Goal: Complete application form: Complete application form

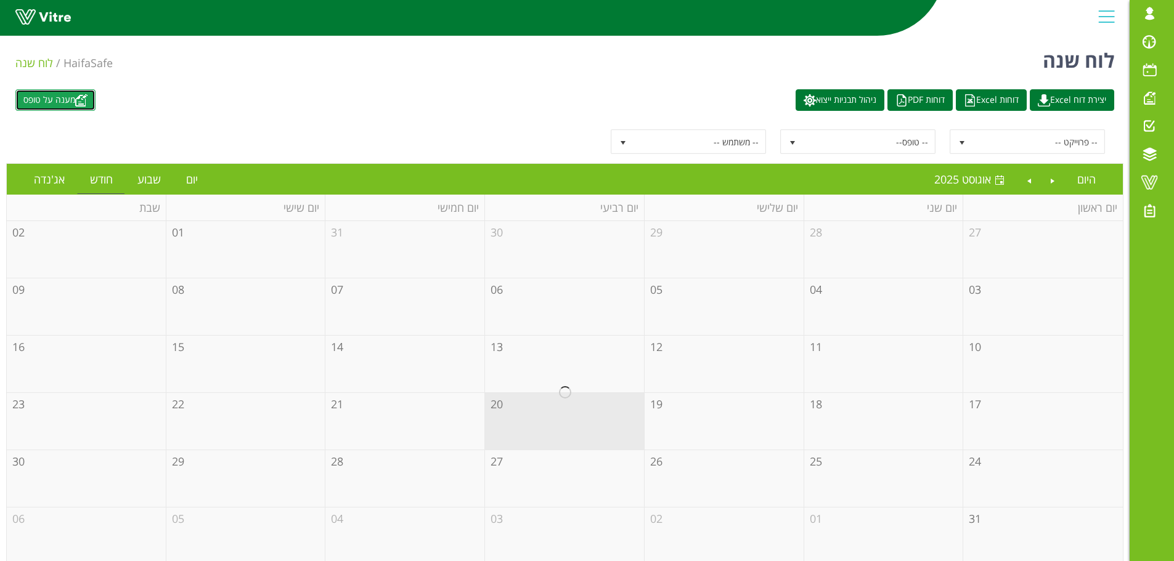
click at [71, 101] on link "מענה על טופס" at bounding box center [55, 100] width 80 height 22
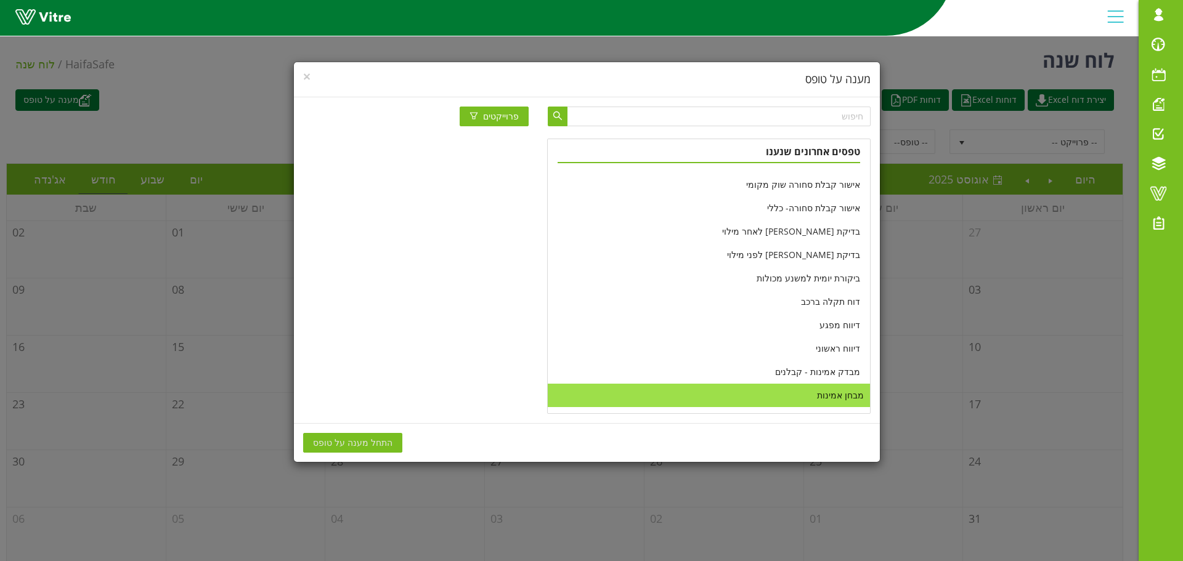
click at [837, 397] on li "מבחן אמינות" at bounding box center [709, 395] width 322 height 23
click at [347, 447] on span "התחל מענה על טופס" at bounding box center [353, 443] width 80 height 14
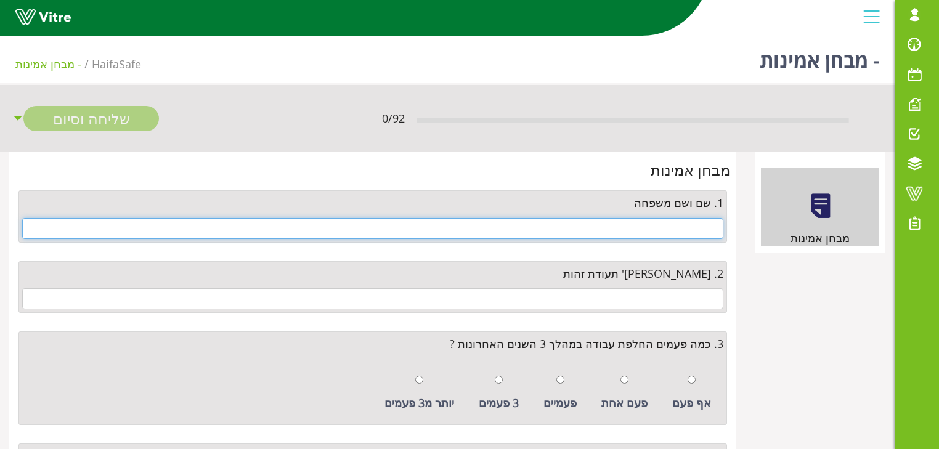
click at [712, 226] on input "text" at bounding box center [372, 228] width 701 height 21
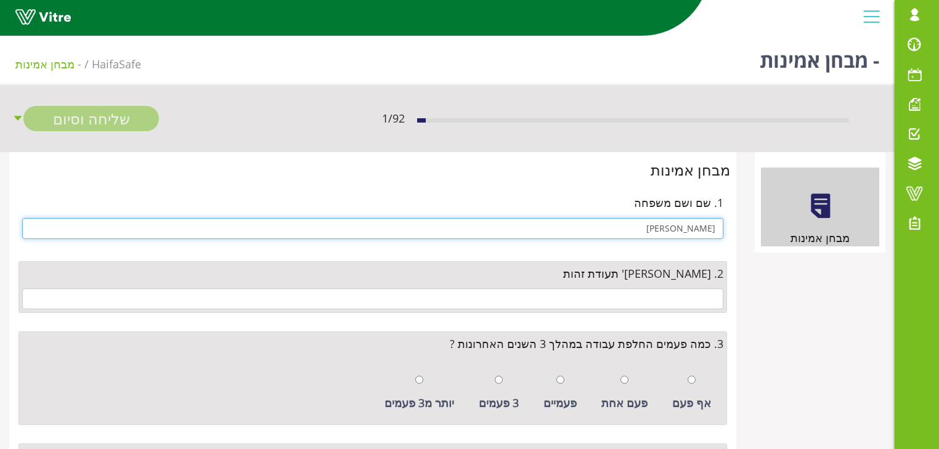
type input "סבח אברהם"
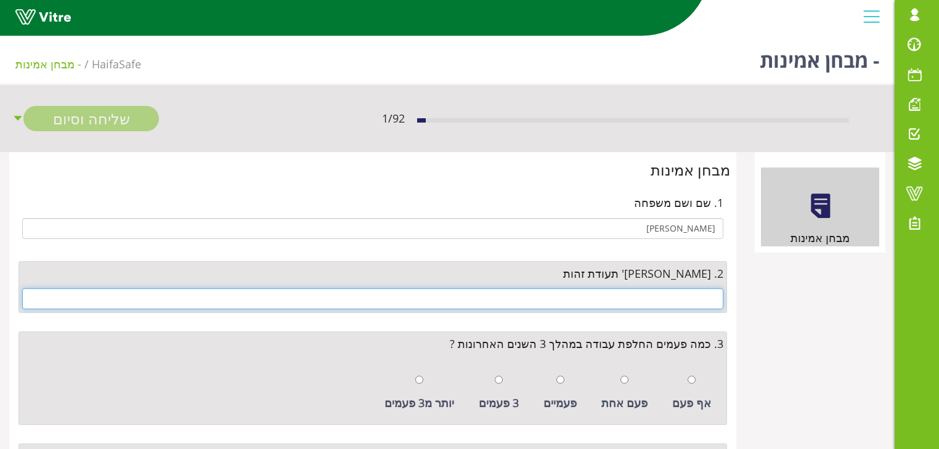
click at [705, 300] on input "text" at bounding box center [372, 298] width 701 height 21
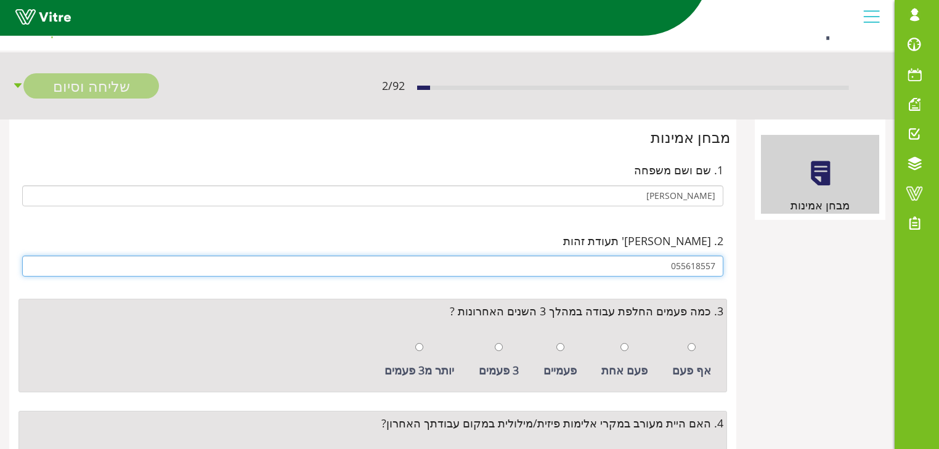
scroll to position [49, 0]
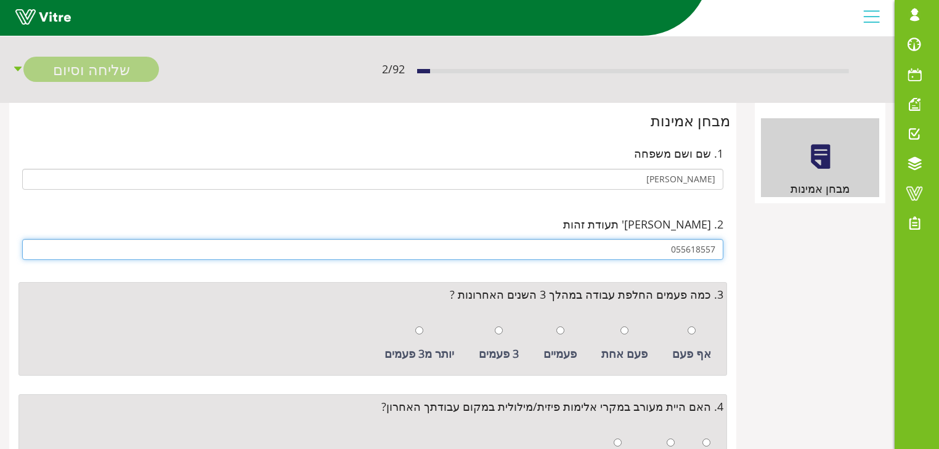
type input "055618557"
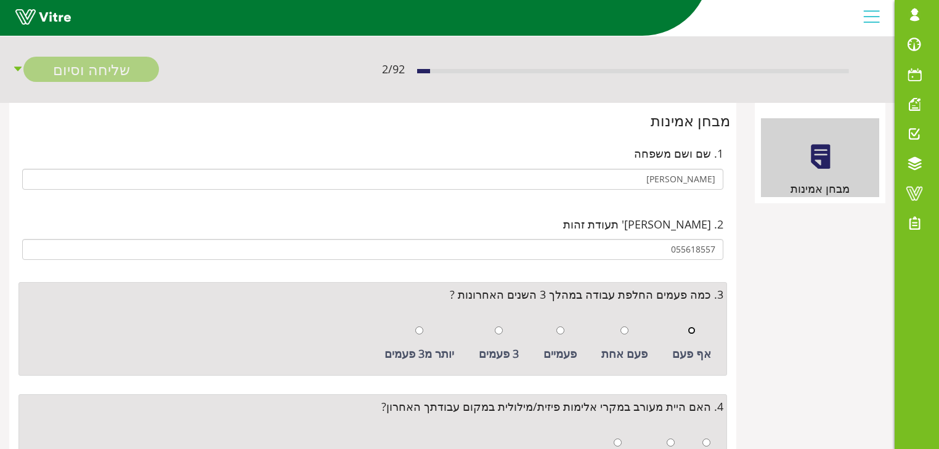
click at [693, 328] on input "radio" at bounding box center [692, 331] width 8 height 8
radio input "true"
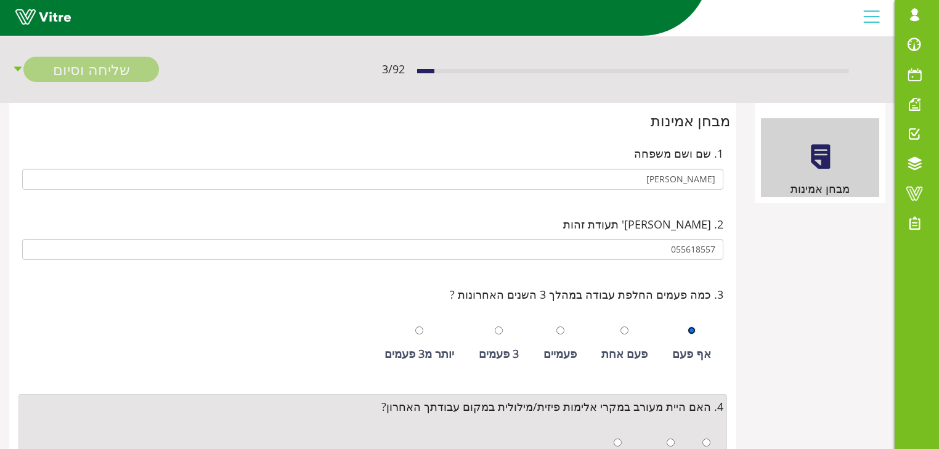
click at [693, 329] on input "radio" at bounding box center [692, 331] width 8 height 8
click at [565, 329] on input "radio" at bounding box center [561, 331] width 8 height 8
radio input "true"
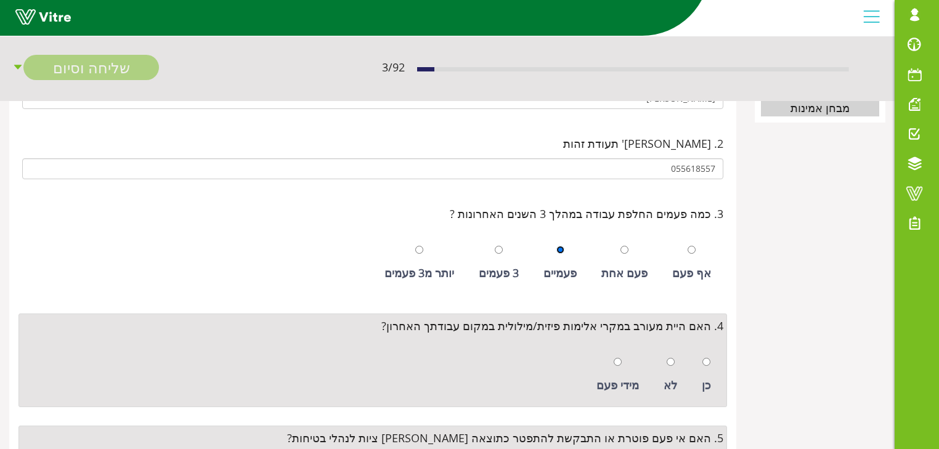
scroll to position [148, 0]
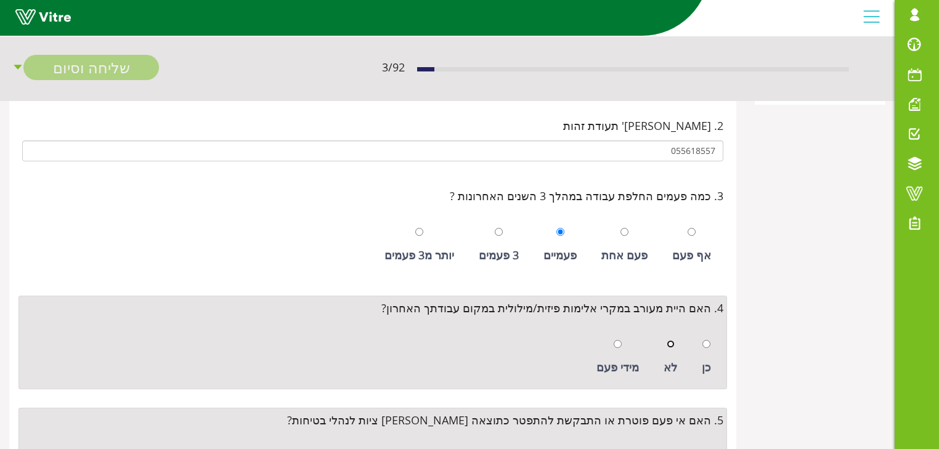
click at [671, 341] on input "radio" at bounding box center [671, 344] width 8 height 8
radio input "true"
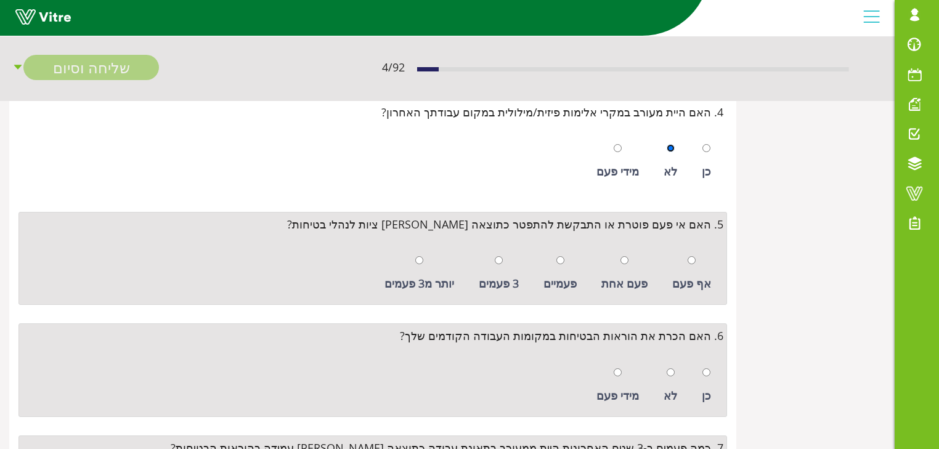
scroll to position [345, 0]
click at [691, 257] on input "radio" at bounding box center [692, 259] width 8 height 8
radio input "true"
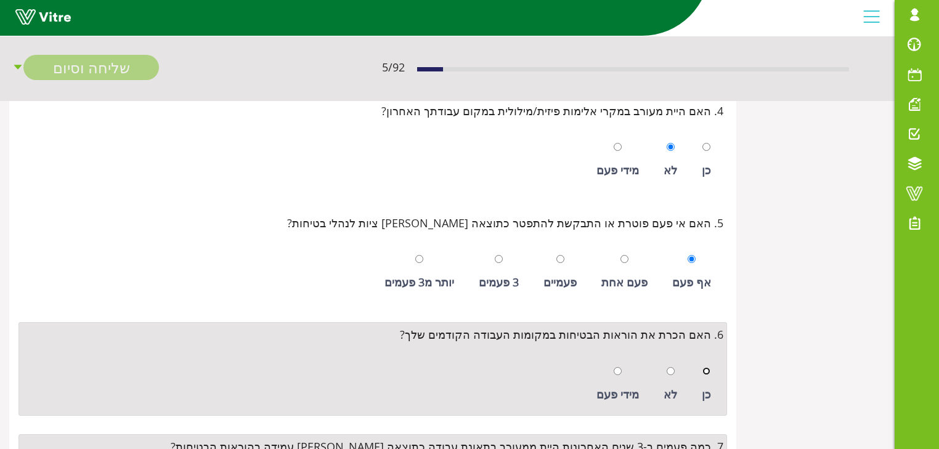
click at [708, 370] on input "radio" at bounding box center [707, 371] width 8 height 8
radio input "true"
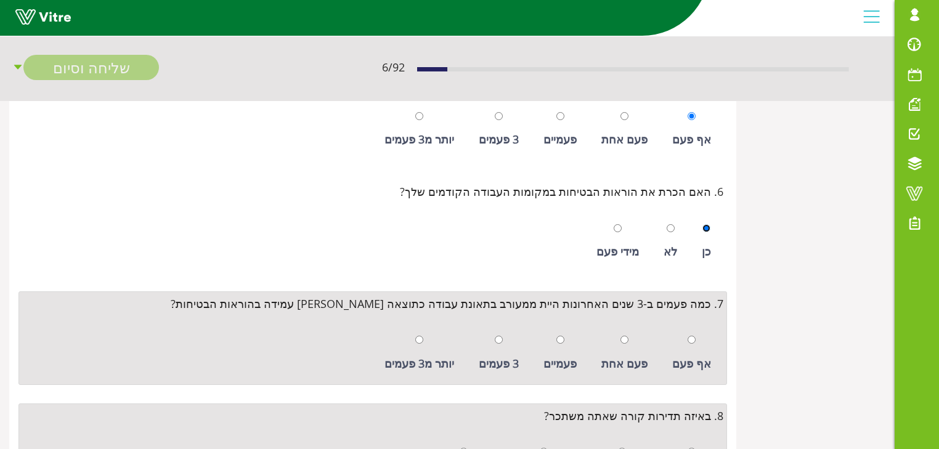
scroll to position [493, 0]
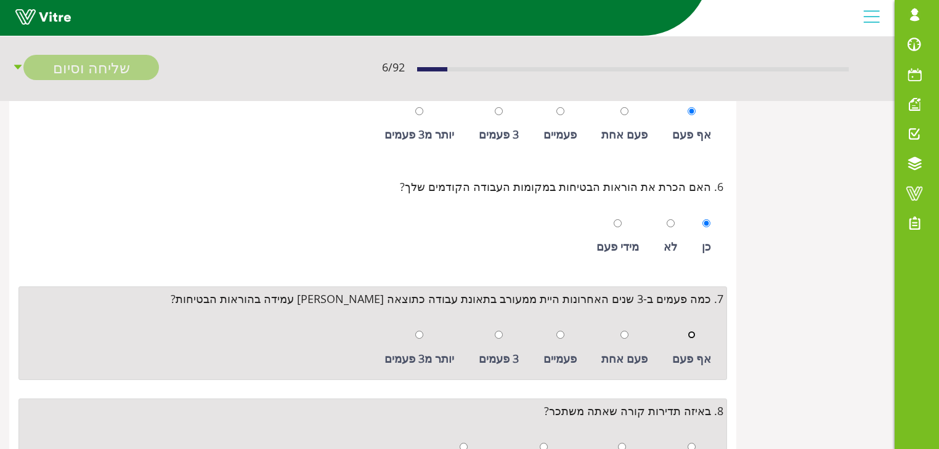
click at [693, 334] on input "radio" at bounding box center [692, 335] width 8 height 8
radio input "true"
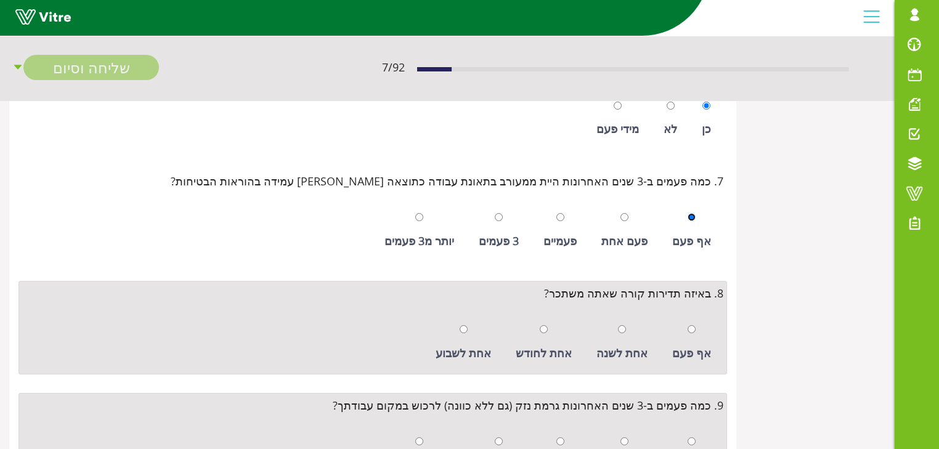
scroll to position [641, 0]
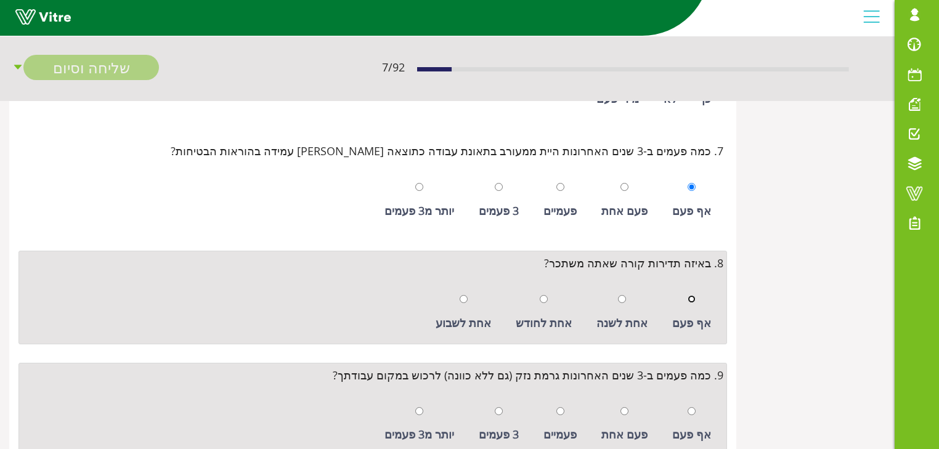
click at [693, 296] on input "radio" at bounding box center [692, 299] width 8 height 8
radio input "true"
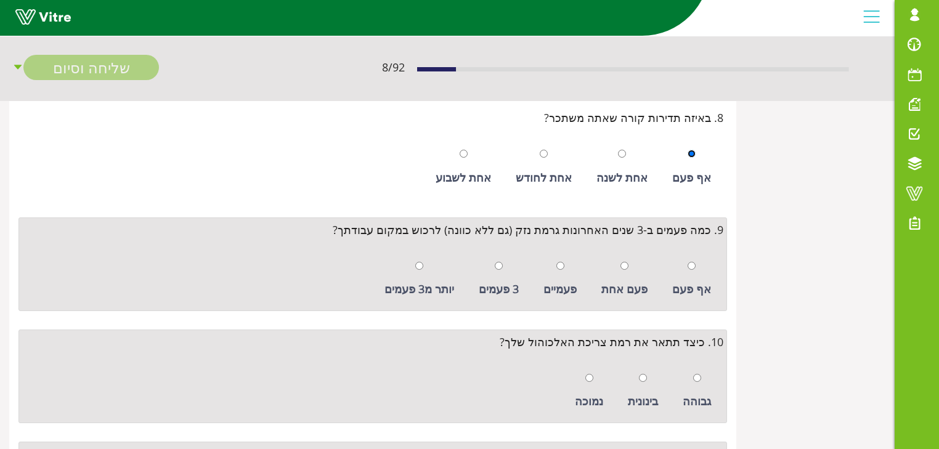
scroll to position [789, 0]
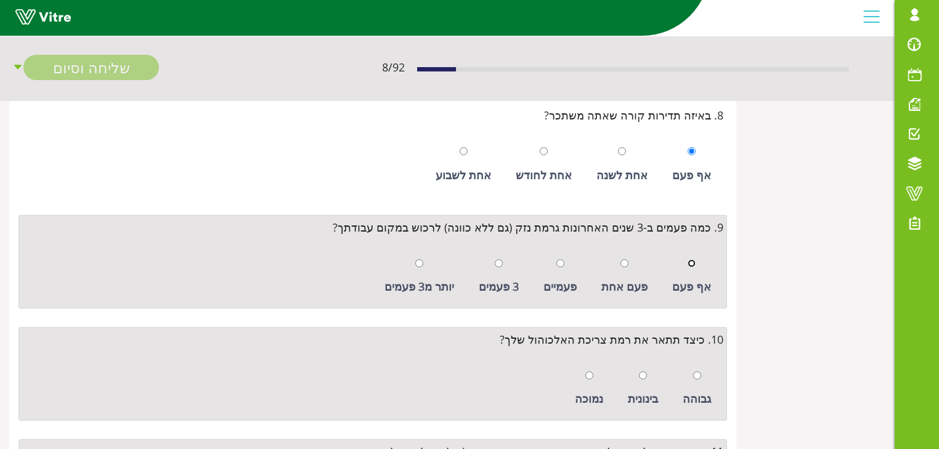
click at [694, 261] on input "radio" at bounding box center [692, 263] width 8 height 8
radio input "true"
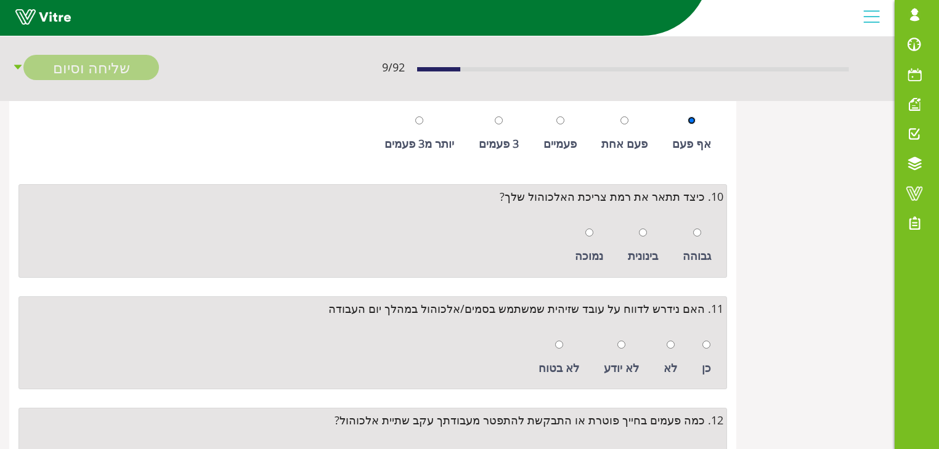
scroll to position [937, 0]
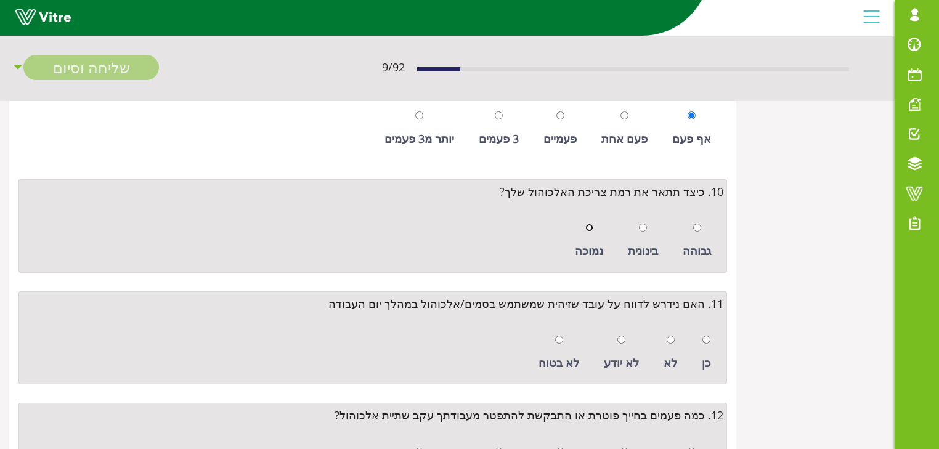
click at [589, 226] on input "radio" at bounding box center [589, 228] width 8 height 8
radio input "true"
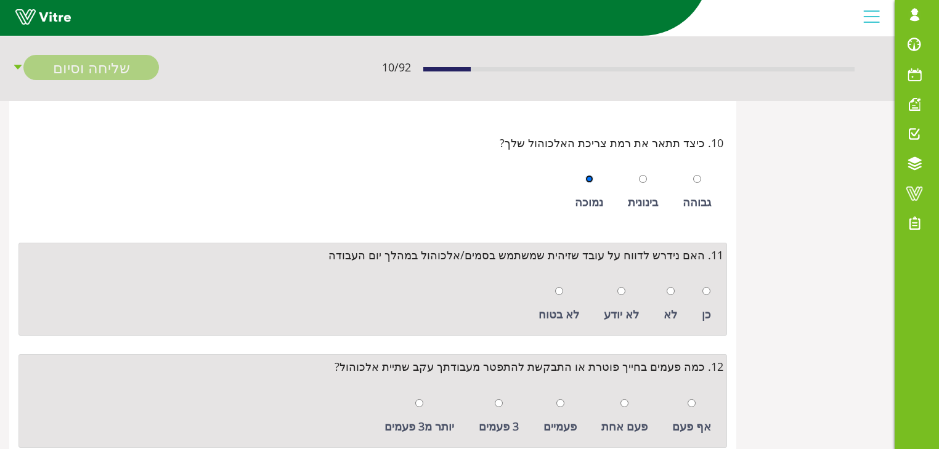
scroll to position [986, 0]
click at [673, 288] on input "radio" at bounding box center [671, 291] width 8 height 8
radio input "true"
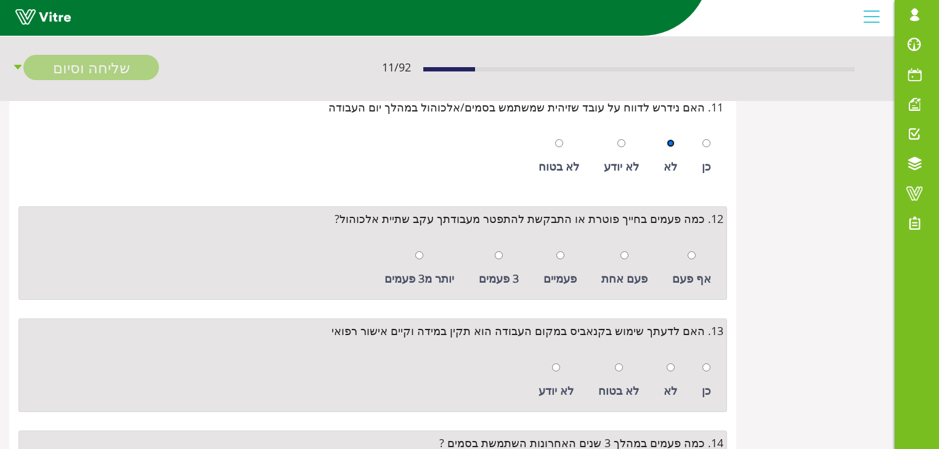
scroll to position [1134, 0]
click at [694, 251] on input "radio" at bounding box center [692, 255] width 8 height 8
radio input "true"
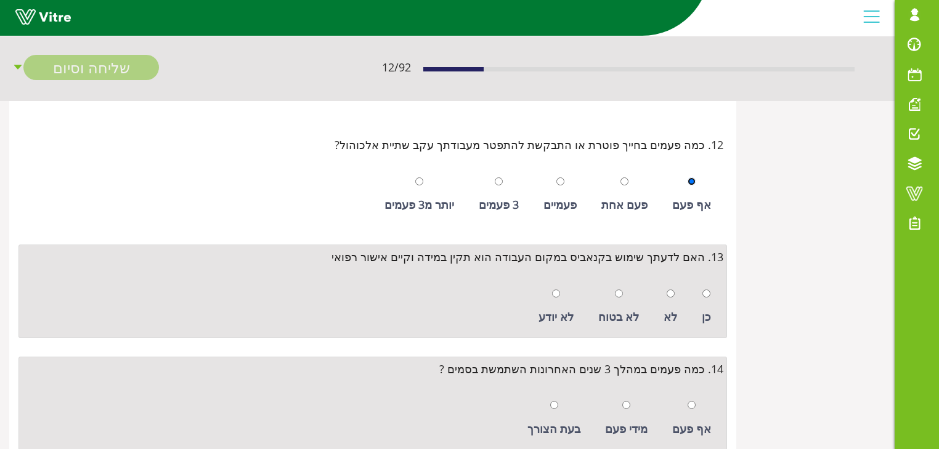
scroll to position [1233, 0]
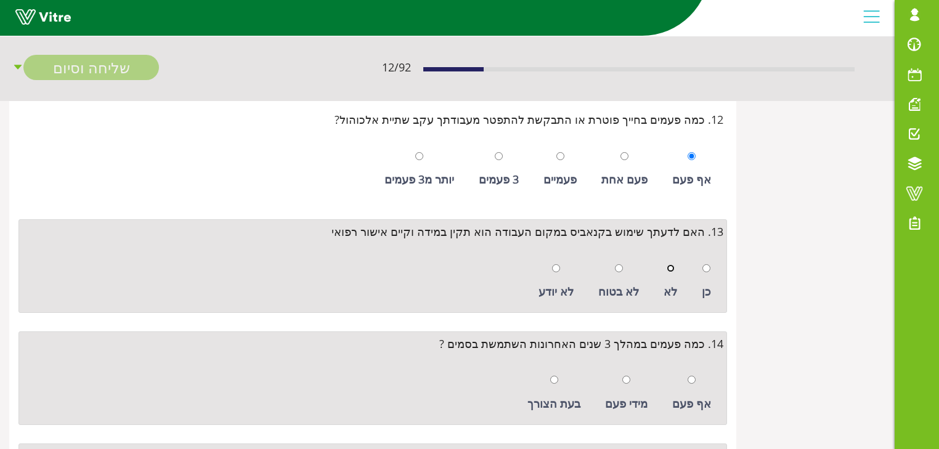
click at [671, 264] on input "radio" at bounding box center [671, 268] width 8 height 8
radio input "true"
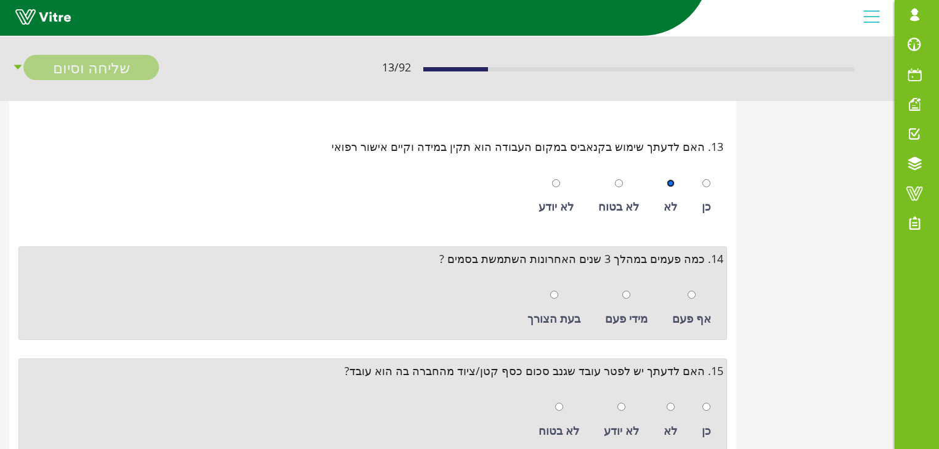
scroll to position [1380, 0]
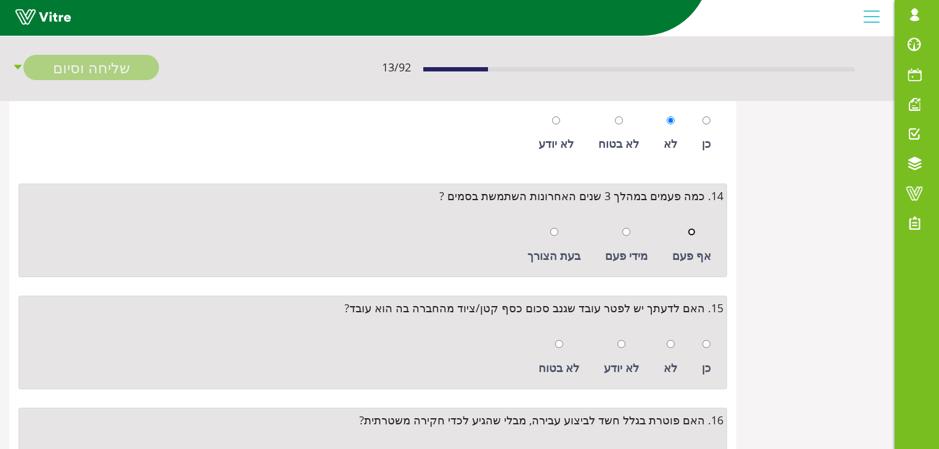
drag, startPoint x: 692, startPoint y: 227, endPoint x: 752, endPoint y: 212, distance: 61.7
click at [693, 228] on input "radio" at bounding box center [692, 232] width 8 height 8
radio input "true"
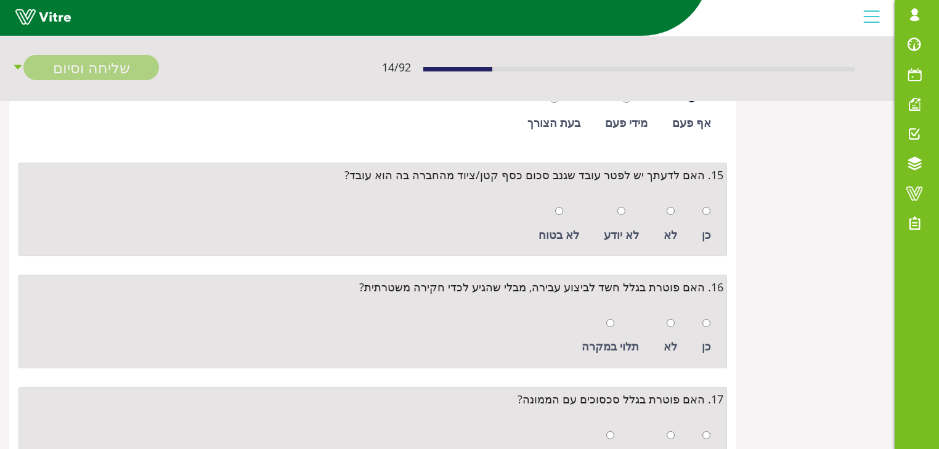
scroll to position [1528, 0]
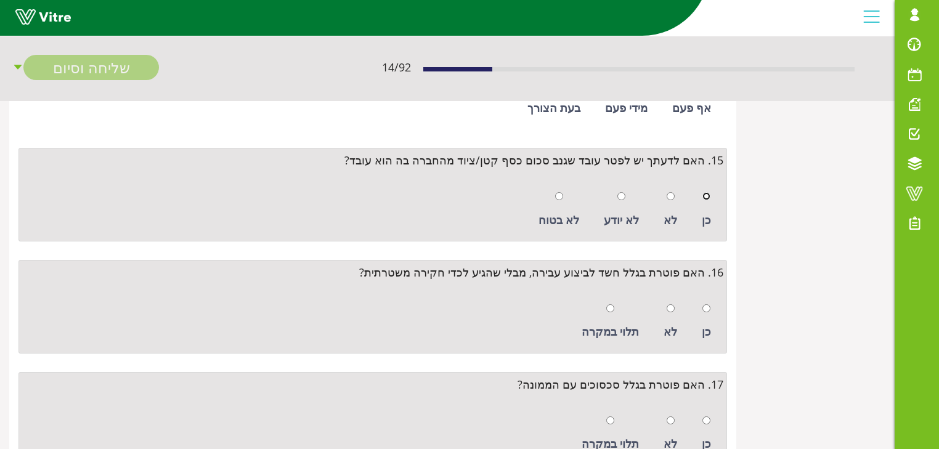
click at [708, 194] on input "radio" at bounding box center [707, 196] width 8 height 8
radio input "true"
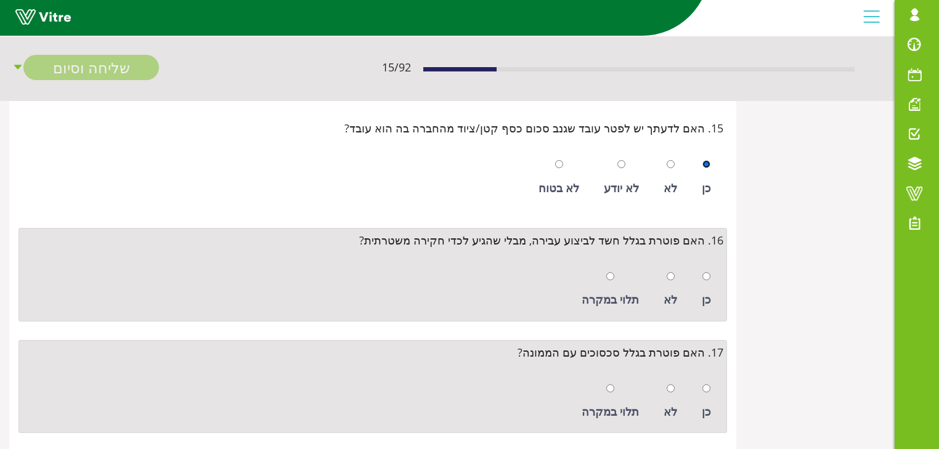
scroll to position [1627, 0]
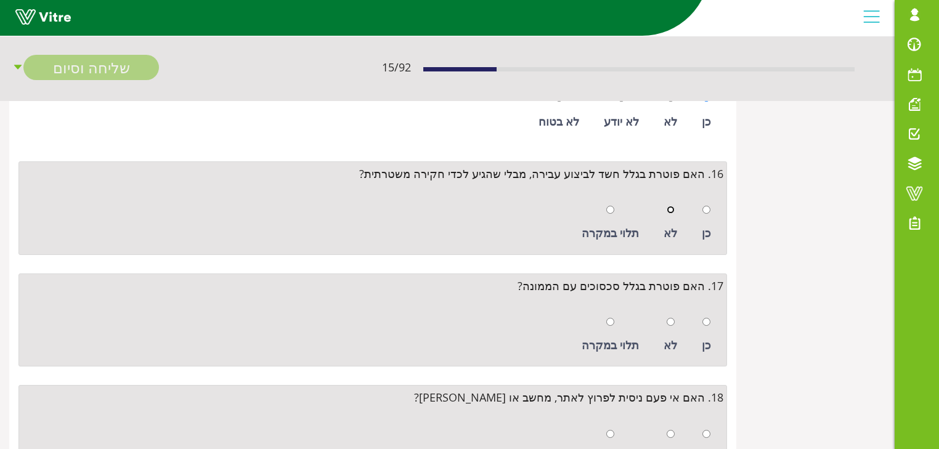
click at [673, 206] on input "radio" at bounding box center [671, 210] width 8 height 8
radio input "true"
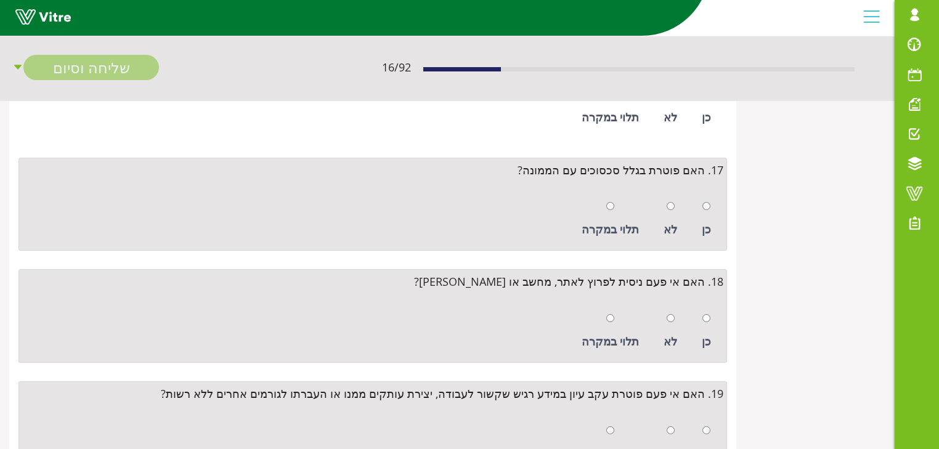
scroll to position [1726, 0]
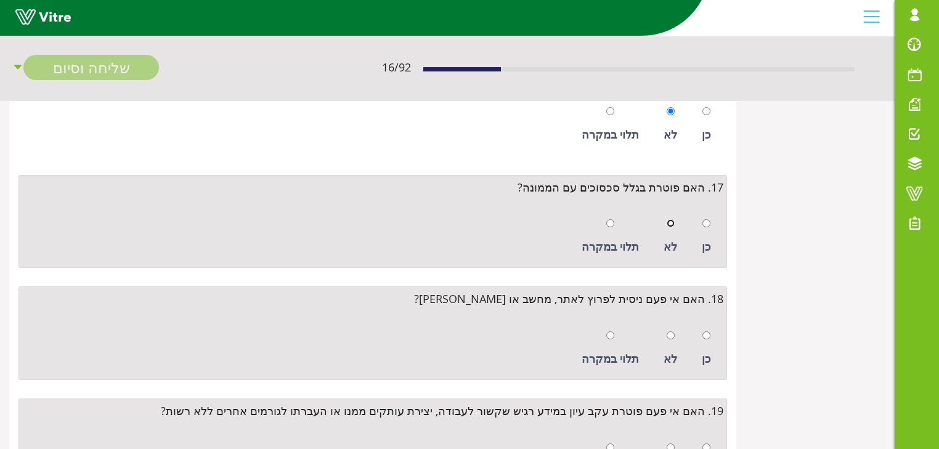
click at [674, 219] on input "radio" at bounding box center [671, 223] width 8 height 8
radio input "true"
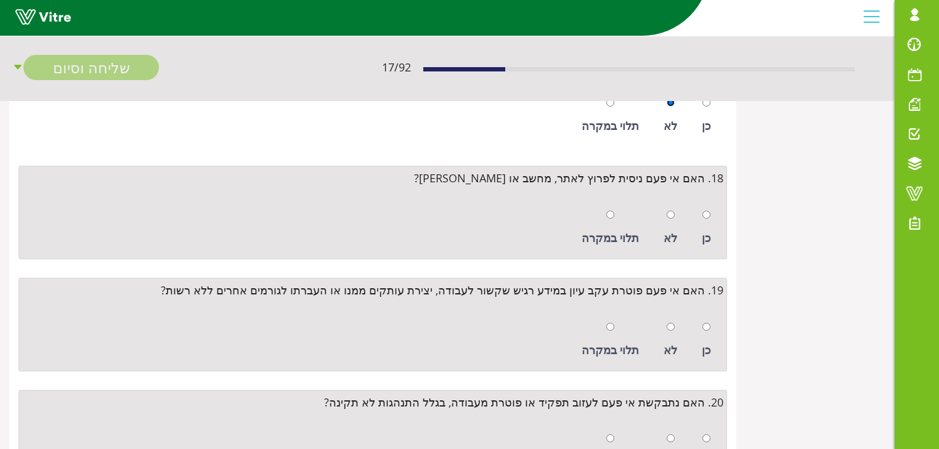
scroll to position [1874, 0]
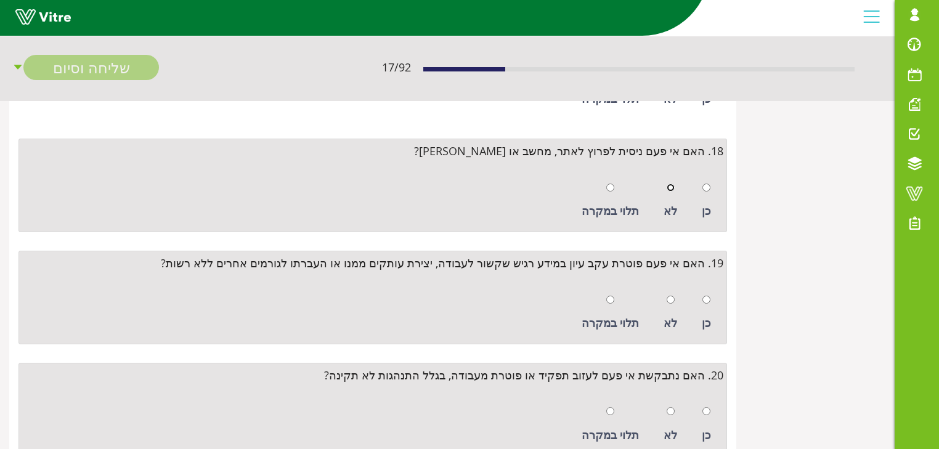
click at [673, 184] on input "radio" at bounding box center [671, 188] width 8 height 8
radio input "true"
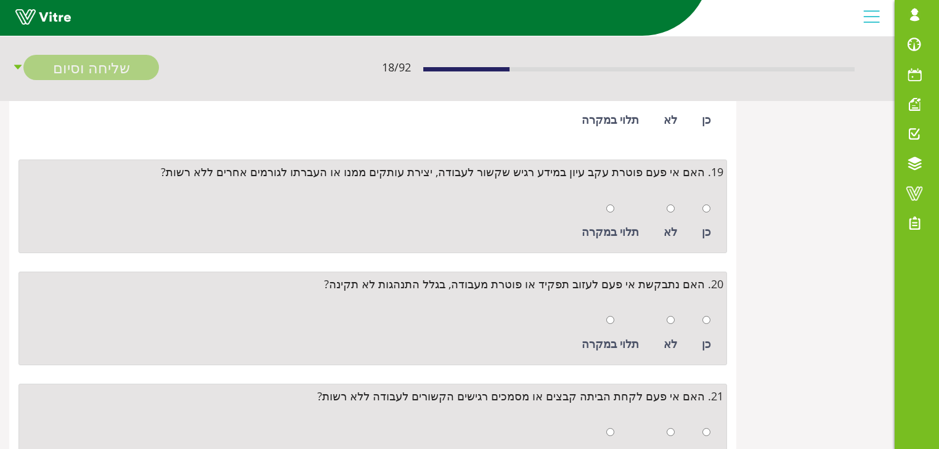
scroll to position [2021, 0]
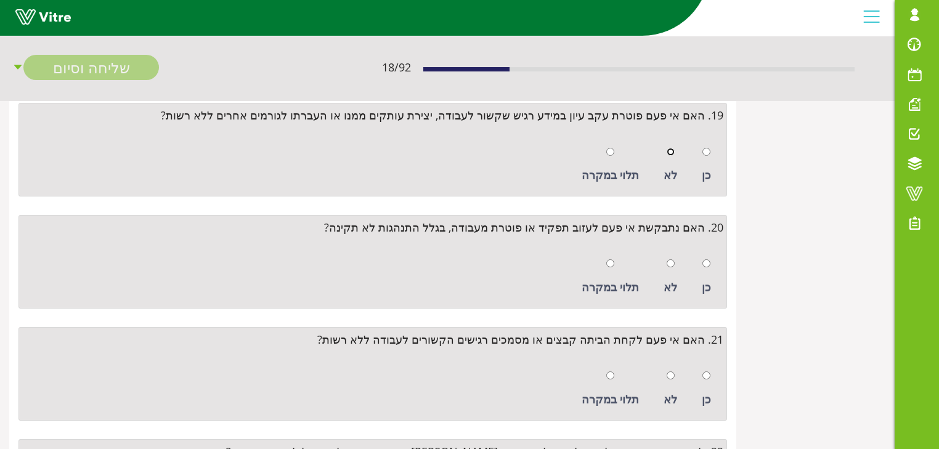
click at [673, 148] on input "radio" at bounding box center [671, 152] width 8 height 8
radio input "true"
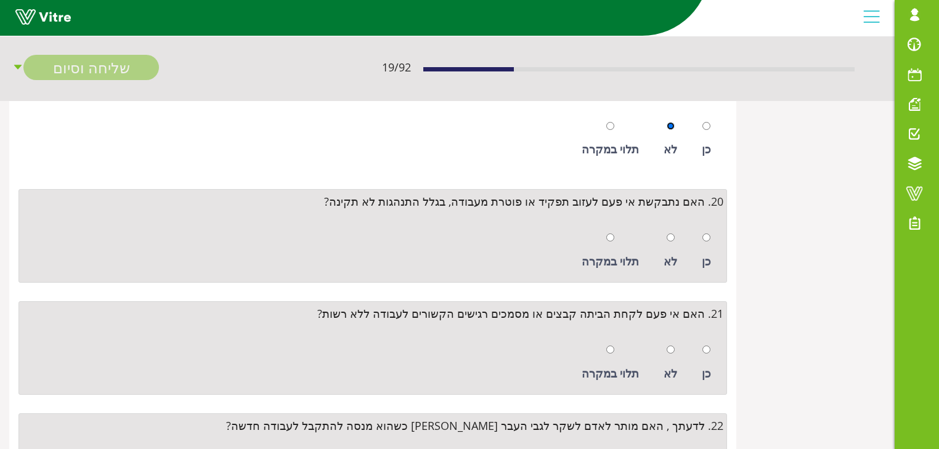
scroll to position [2120, 0]
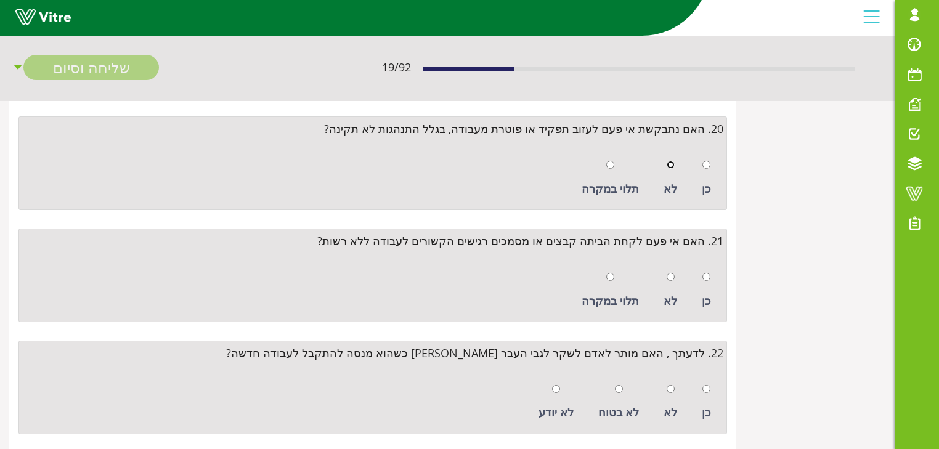
click at [671, 161] on input "radio" at bounding box center [671, 165] width 8 height 8
radio input "true"
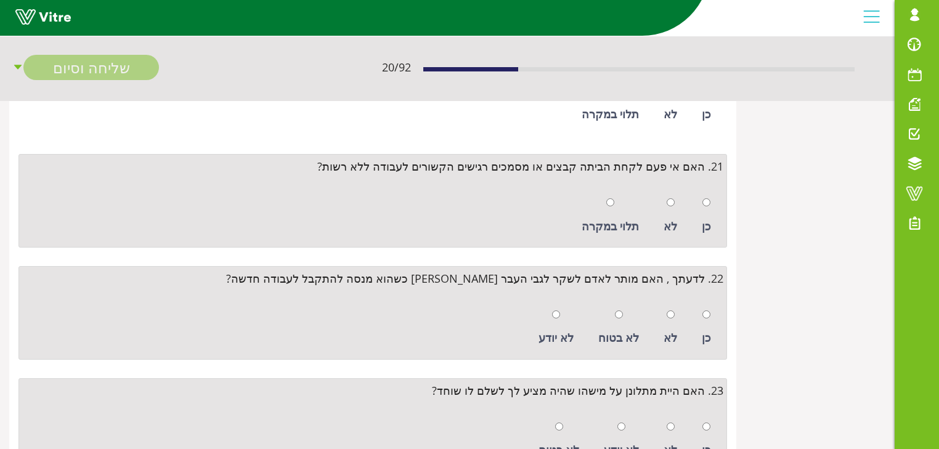
scroll to position [2219, 0]
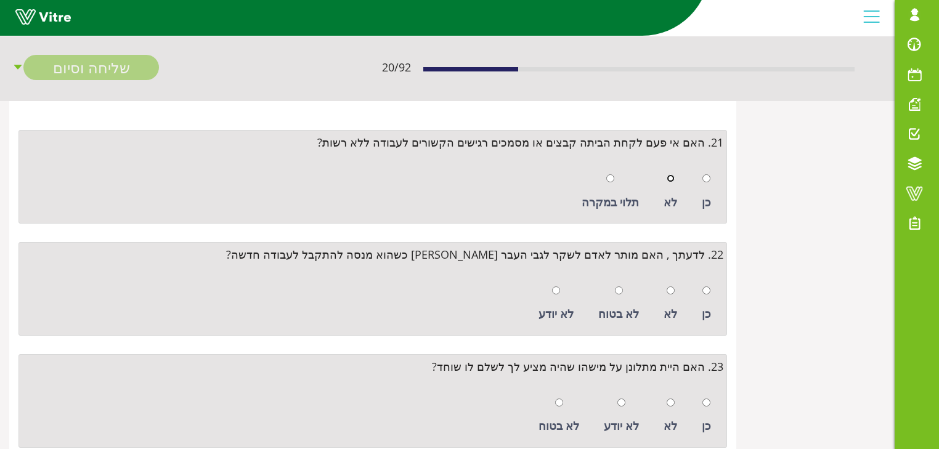
click at [671, 174] on input "radio" at bounding box center [671, 178] width 8 height 8
radio input "true"
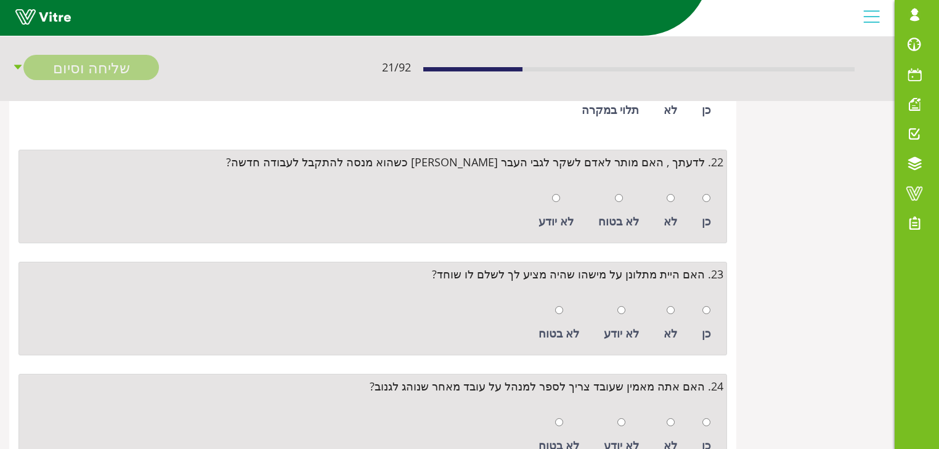
scroll to position [2317, 0]
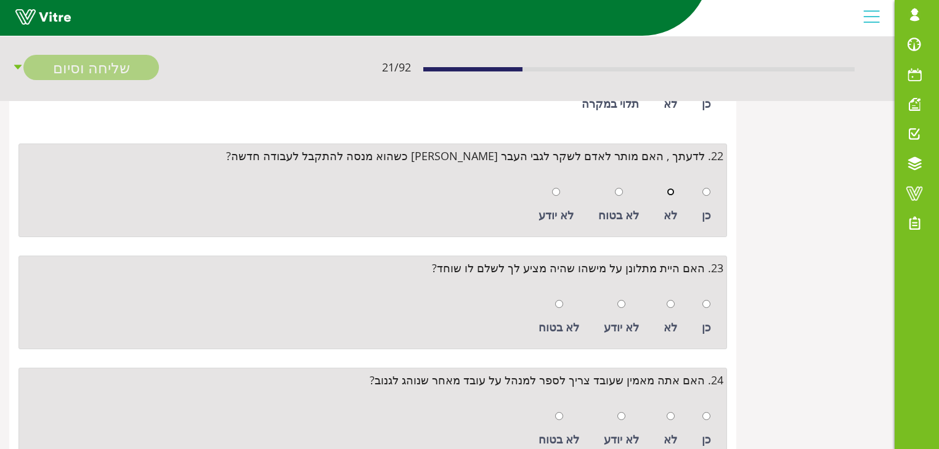
click at [671, 188] on input "radio" at bounding box center [671, 192] width 8 height 8
radio input "true"
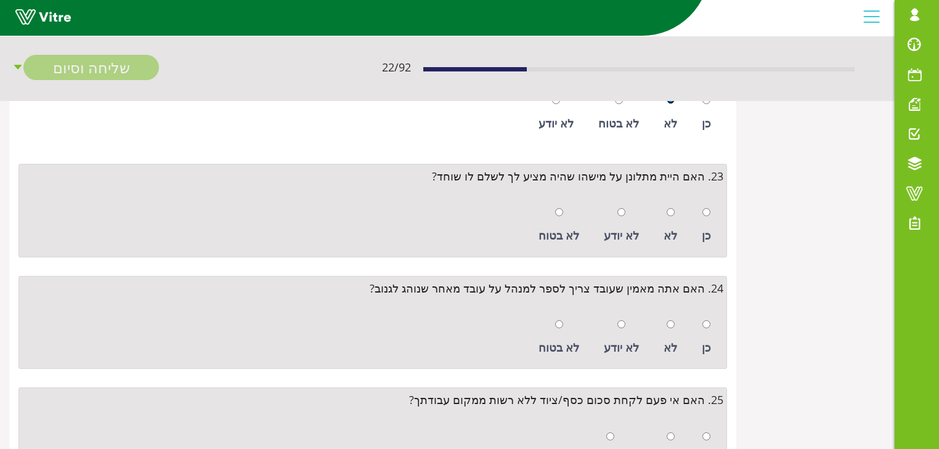
scroll to position [2416, 0]
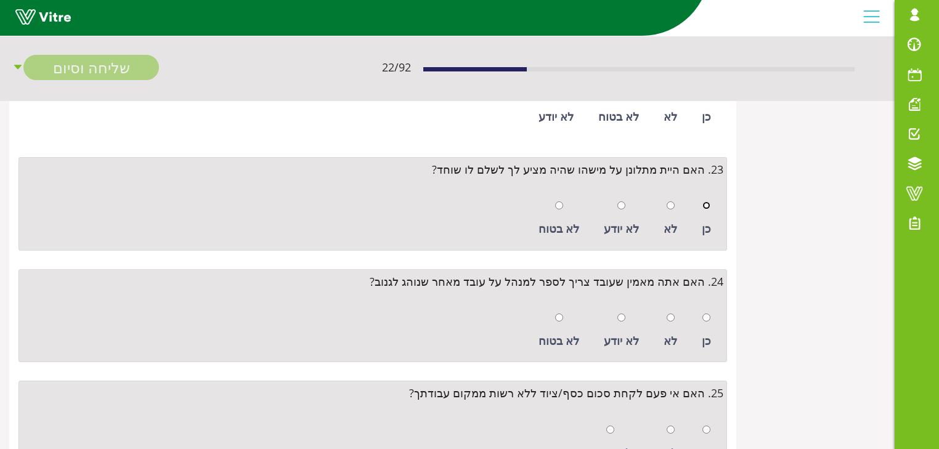
click at [706, 202] on input "radio" at bounding box center [707, 206] width 8 height 8
radio input "true"
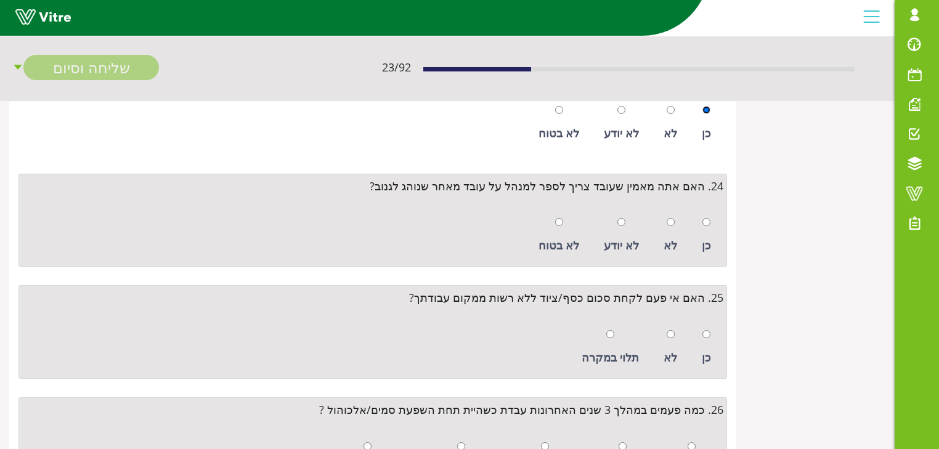
scroll to position [2514, 0]
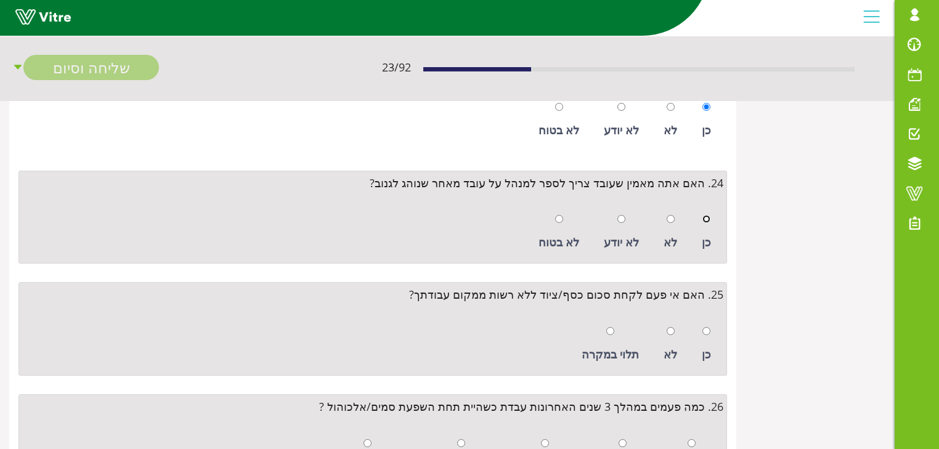
click at [708, 215] on input "radio" at bounding box center [707, 219] width 8 height 8
radio input "true"
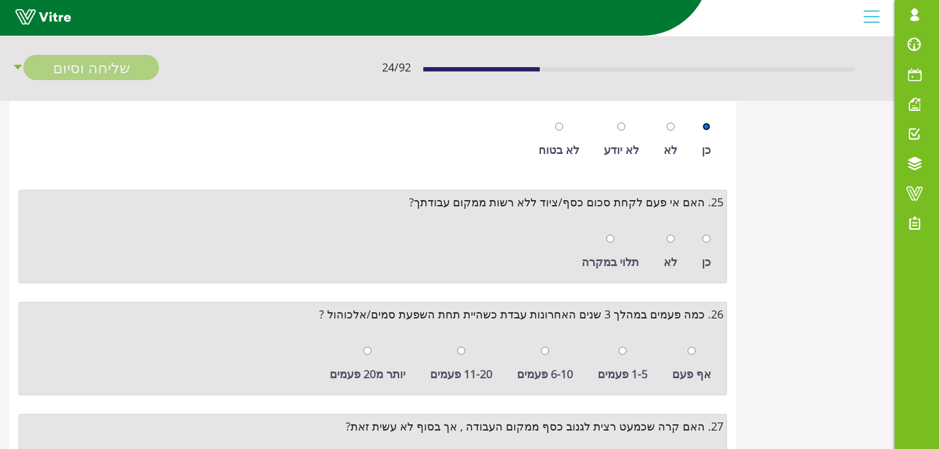
scroll to position [2613, 0]
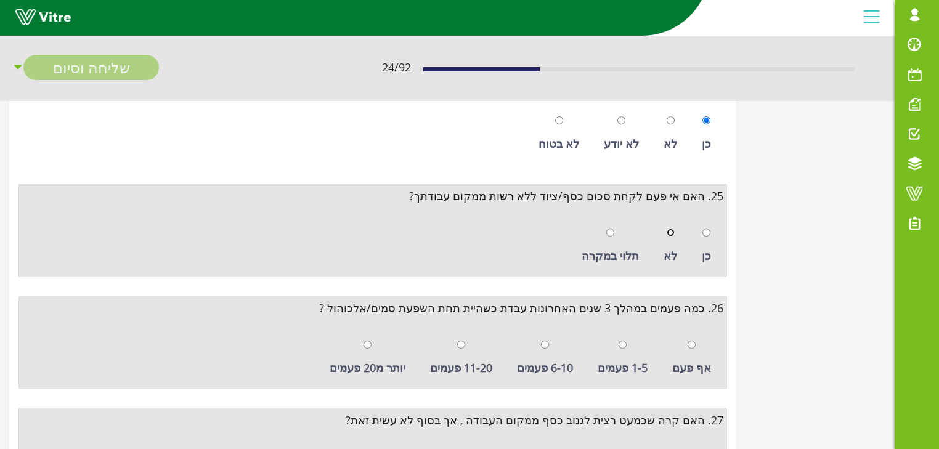
click at [673, 229] on input "radio" at bounding box center [671, 233] width 8 height 8
radio input "true"
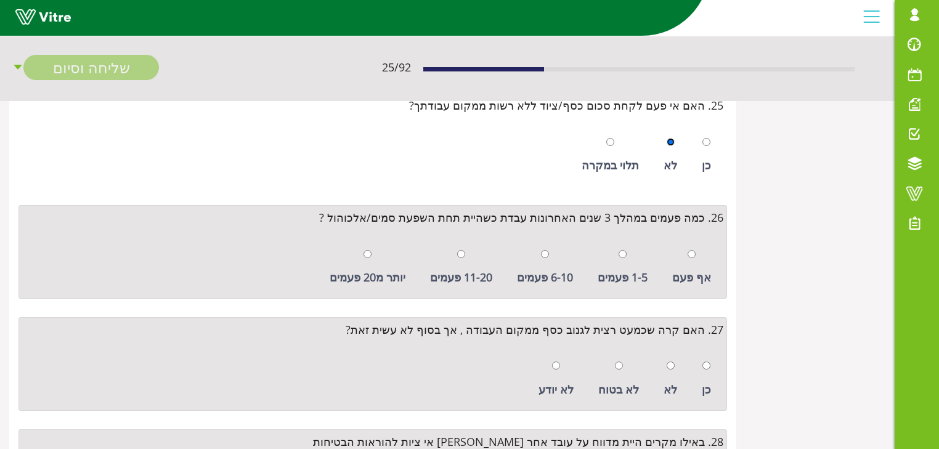
scroll to position [2712, 0]
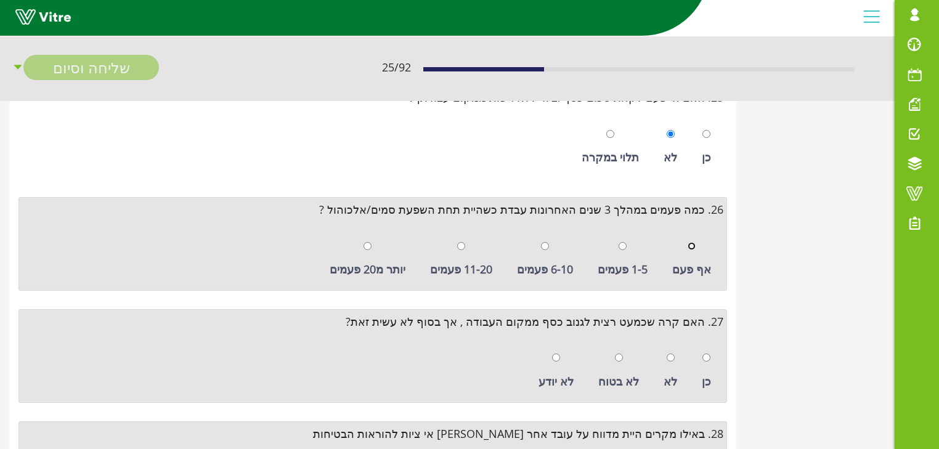
click at [691, 242] on input "radio" at bounding box center [692, 246] width 8 height 8
radio input "true"
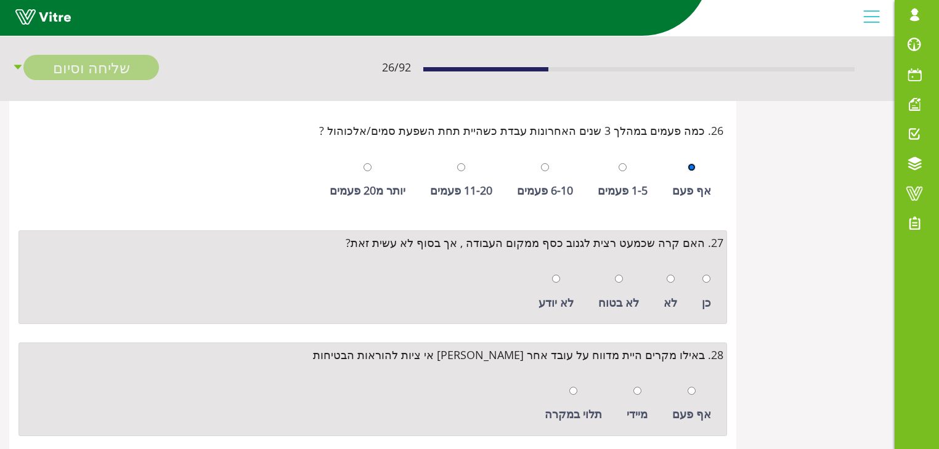
scroll to position [2810, 0]
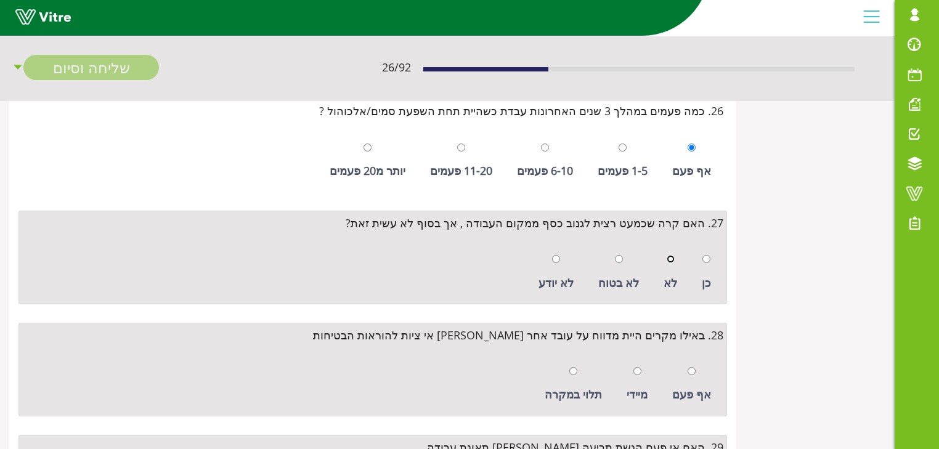
click at [671, 255] on input "radio" at bounding box center [671, 259] width 8 height 8
radio input "true"
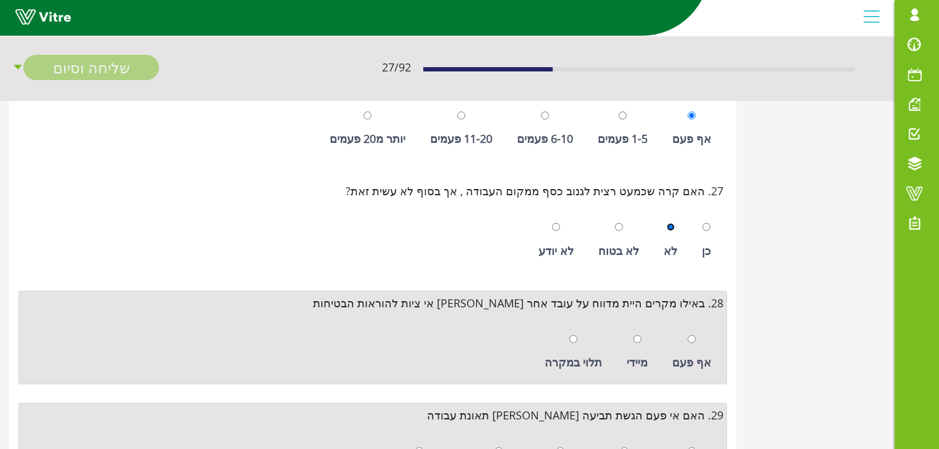
scroll to position [2909, 0]
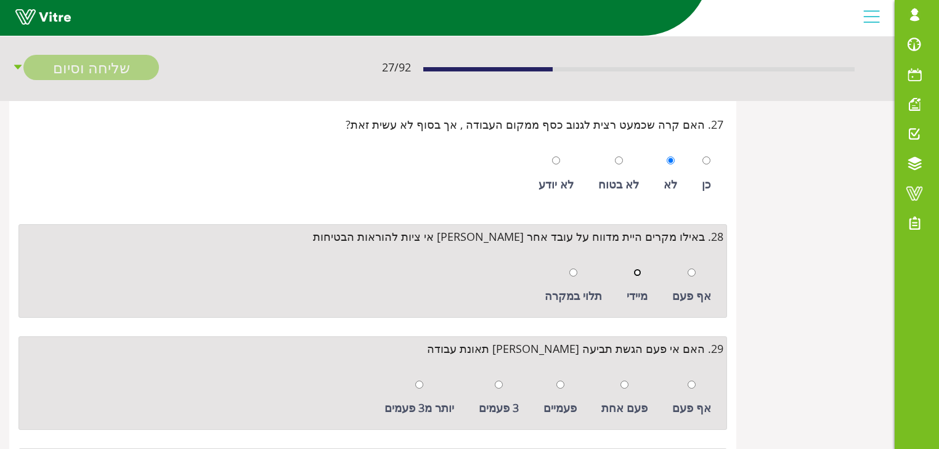
click at [640, 269] on input "radio" at bounding box center [638, 273] width 8 height 8
radio input "true"
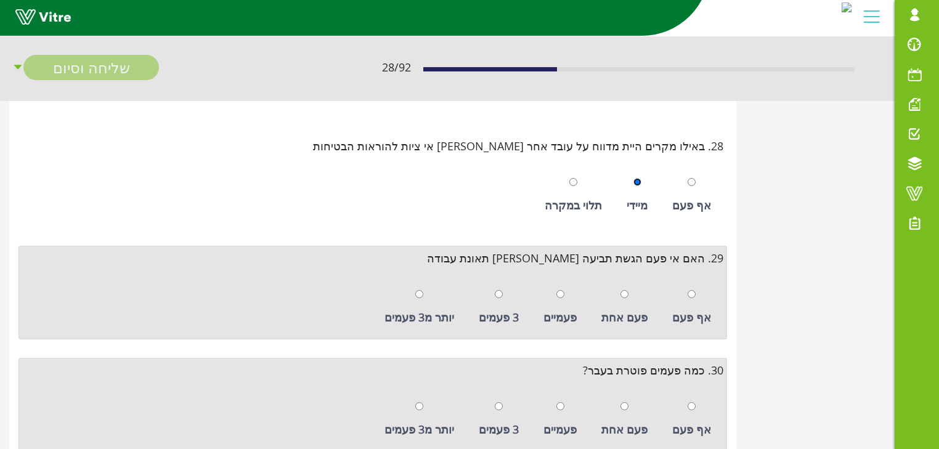
scroll to position [3008, 0]
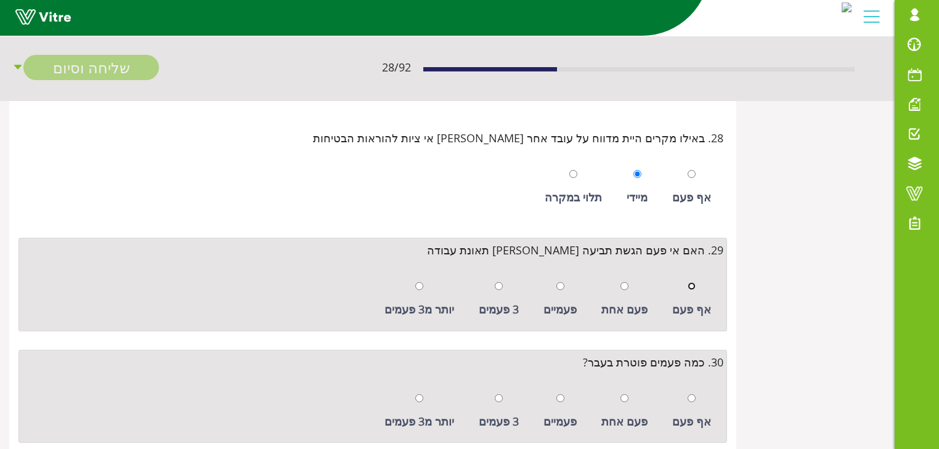
click at [694, 282] on input "radio" at bounding box center [692, 286] width 8 height 8
radio input "true"
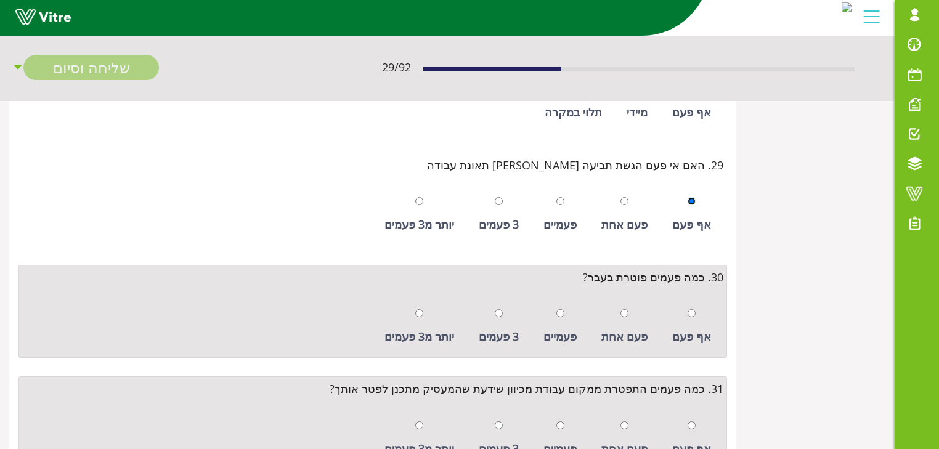
scroll to position [3106, 0]
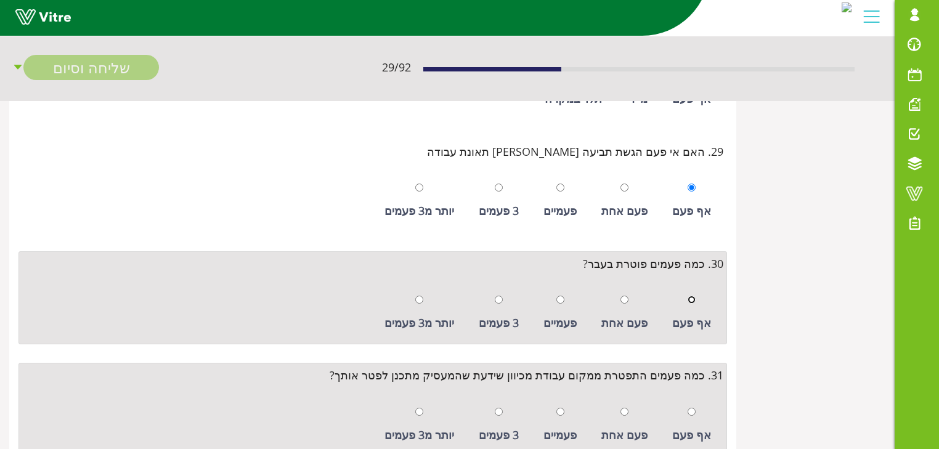
click at [693, 296] on input "radio" at bounding box center [692, 300] width 8 height 8
radio input "true"
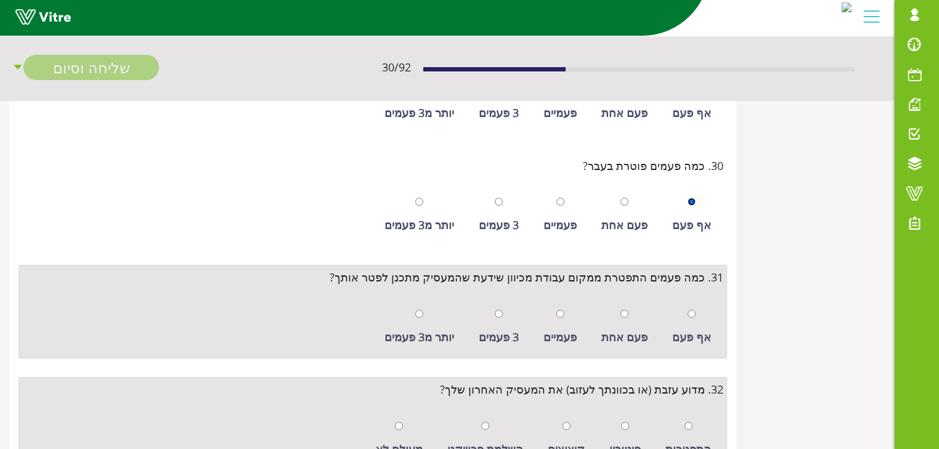
scroll to position [3205, 0]
click at [693, 309] on input "radio" at bounding box center [692, 313] width 8 height 8
radio input "true"
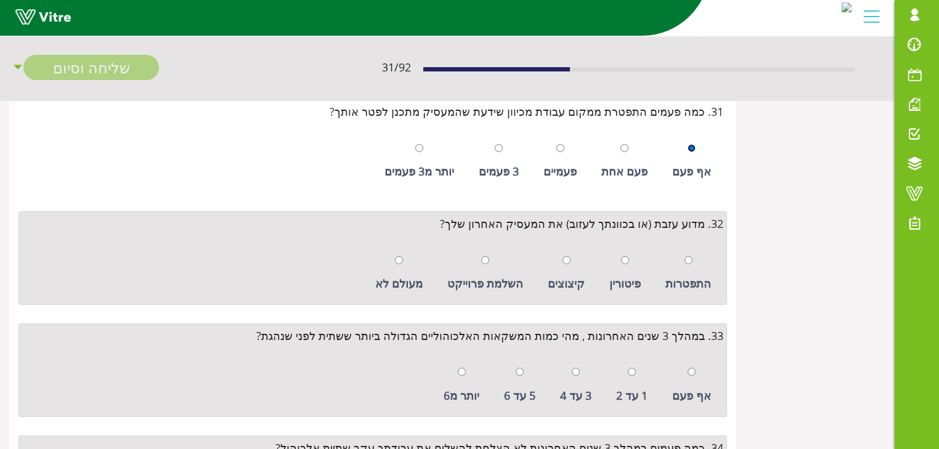
scroll to position [3402, 0]
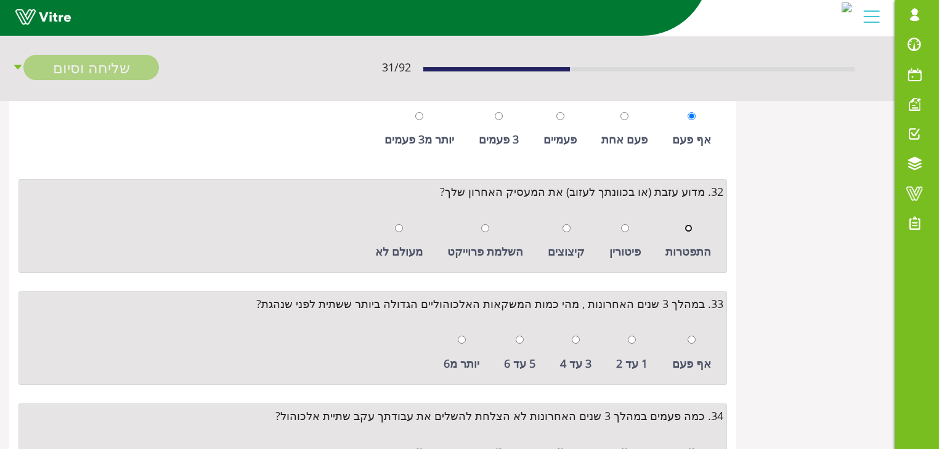
click at [690, 224] on input "radio" at bounding box center [689, 228] width 8 height 8
radio input "true"
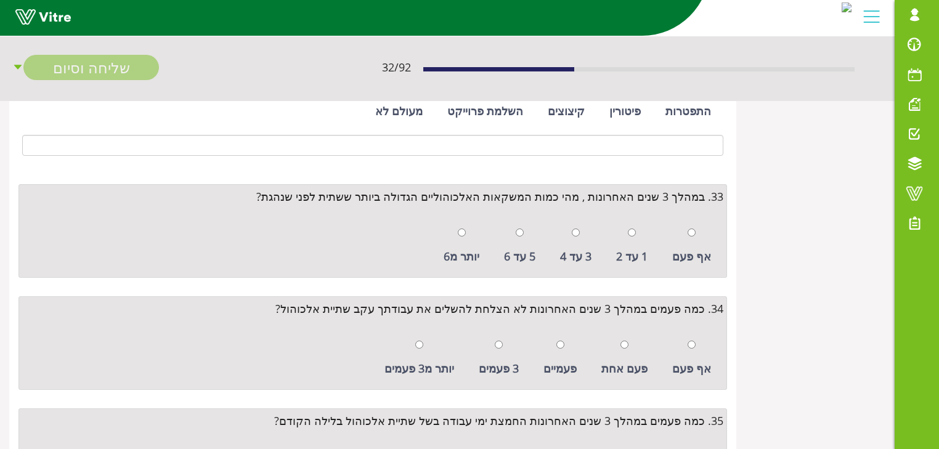
scroll to position [3550, 0]
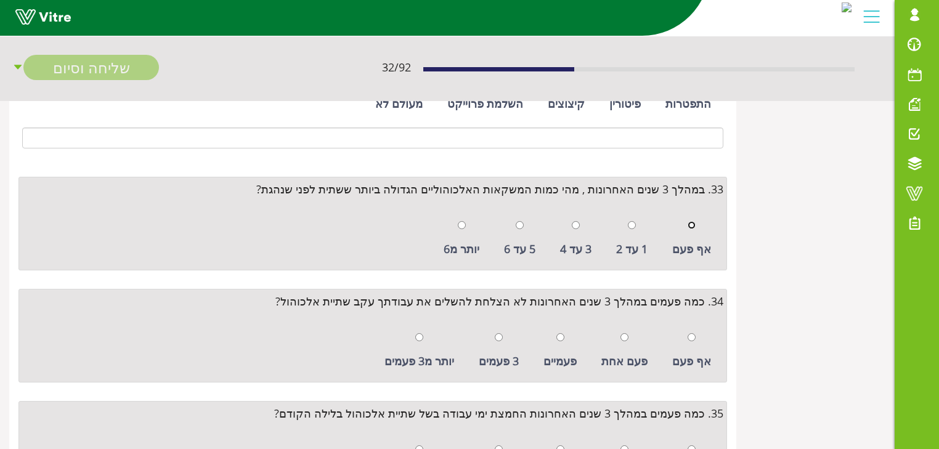
click at [693, 221] on input "radio" at bounding box center [692, 225] width 8 height 8
radio input "true"
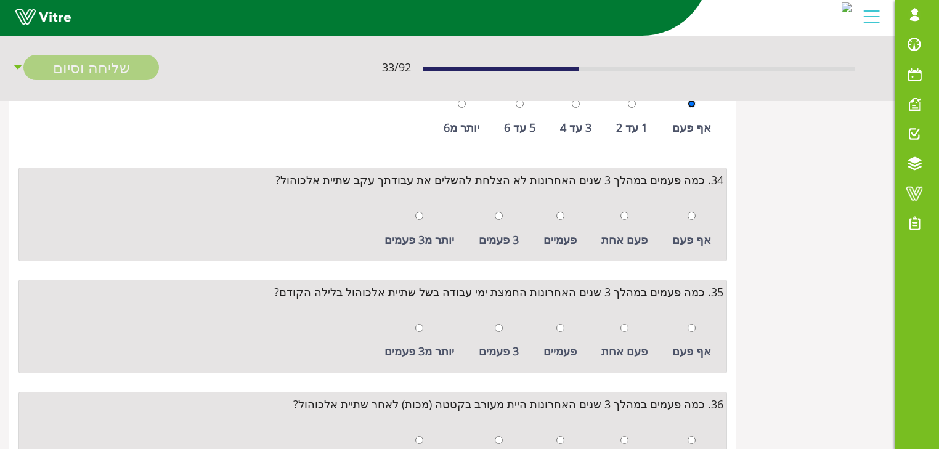
scroll to position [3698, 0]
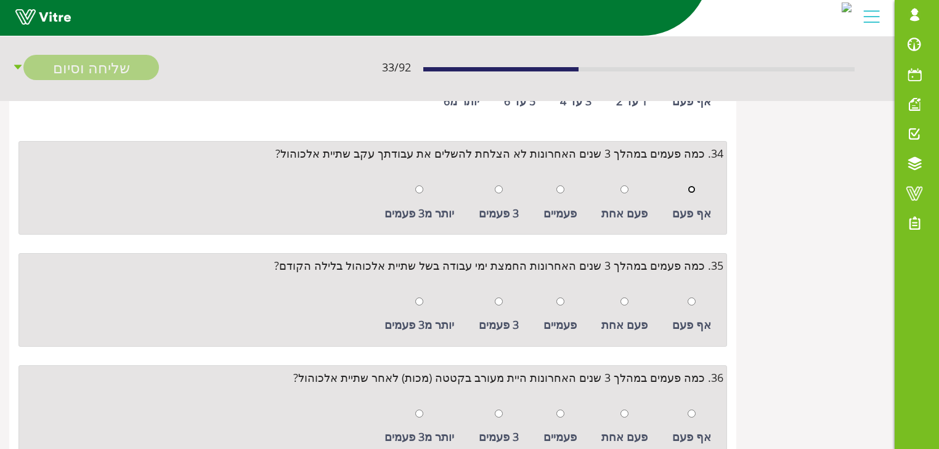
click at [695, 186] on input "radio" at bounding box center [692, 190] width 8 height 8
radio input "true"
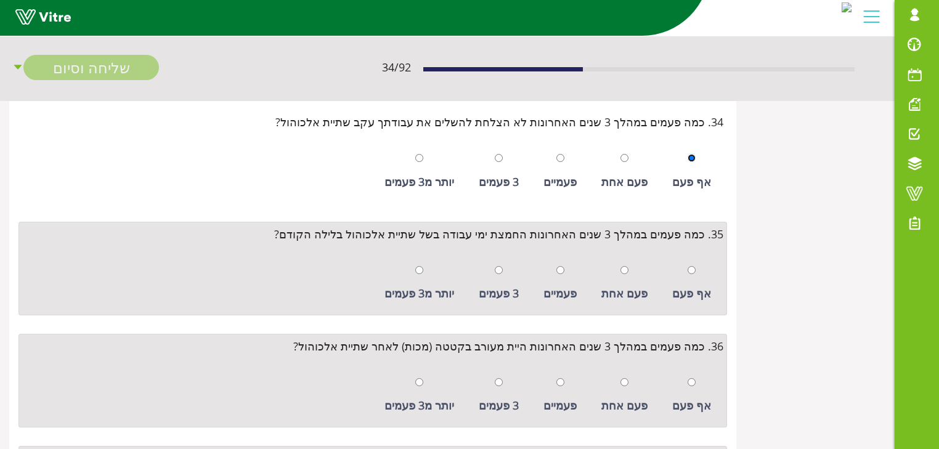
scroll to position [3796, 0]
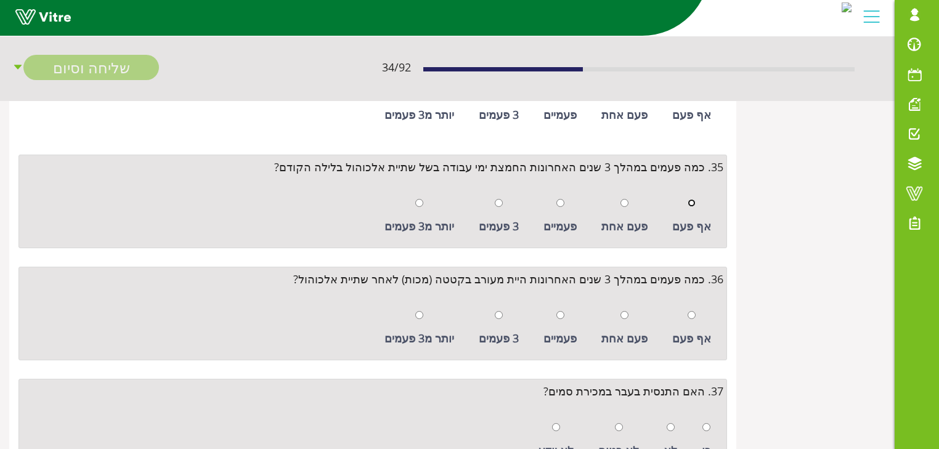
click at [693, 199] on input "radio" at bounding box center [692, 203] width 8 height 8
radio input "true"
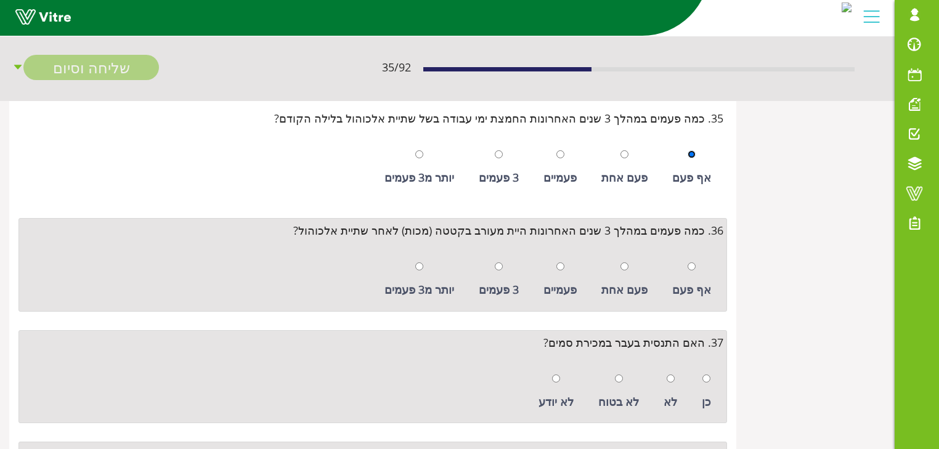
scroll to position [3846, 0]
click at [694, 262] on input "radio" at bounding box center [692, 266] width 8 height 8
radio input "true"
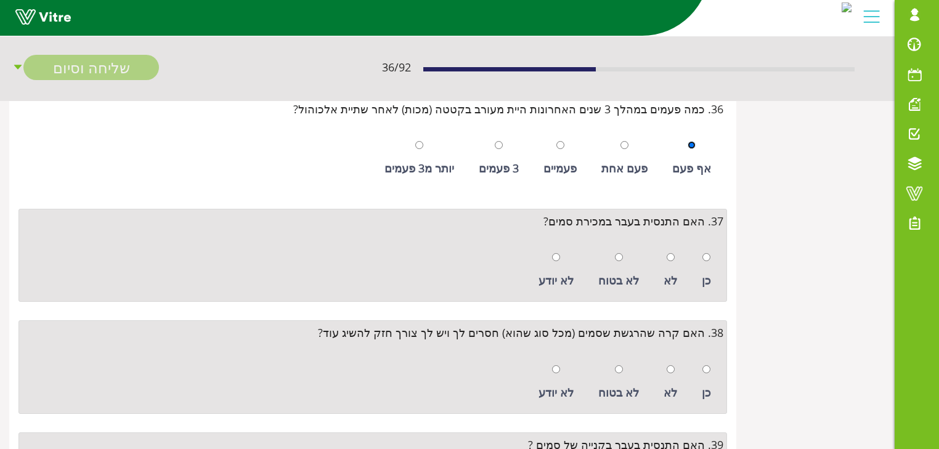
scroll to position [3994, 0]
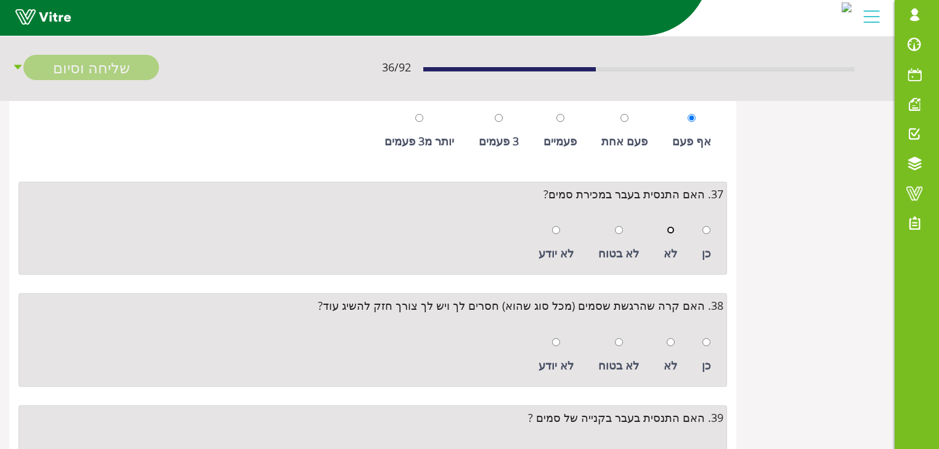
click at [672, 226] on input "radio" at bounding box center [671, 230] width 8 height 8
radio input "true"
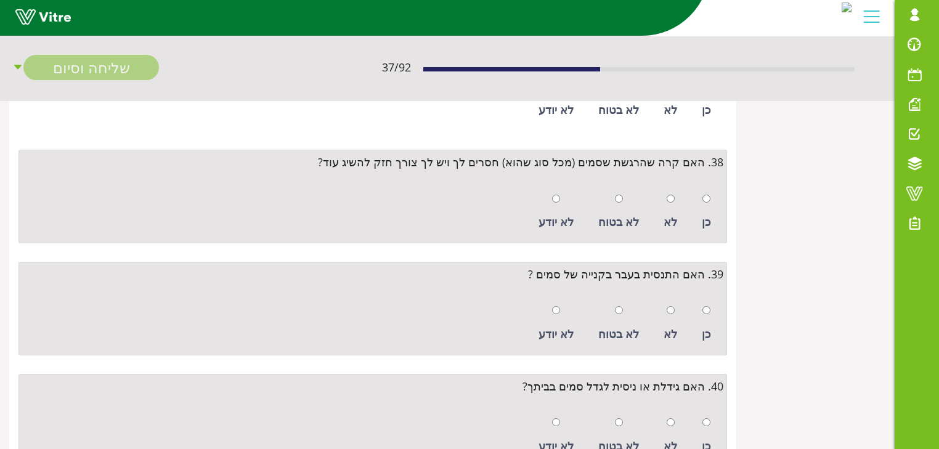
scroll to position [4141, 0]
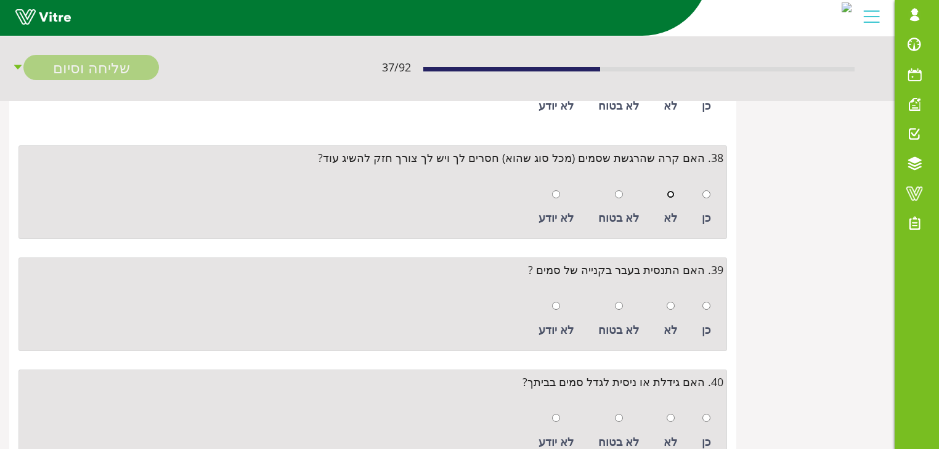
click at [671, 190] on input "radio" at bounding box center [671, 194] width 8 height 8
radio input "true"
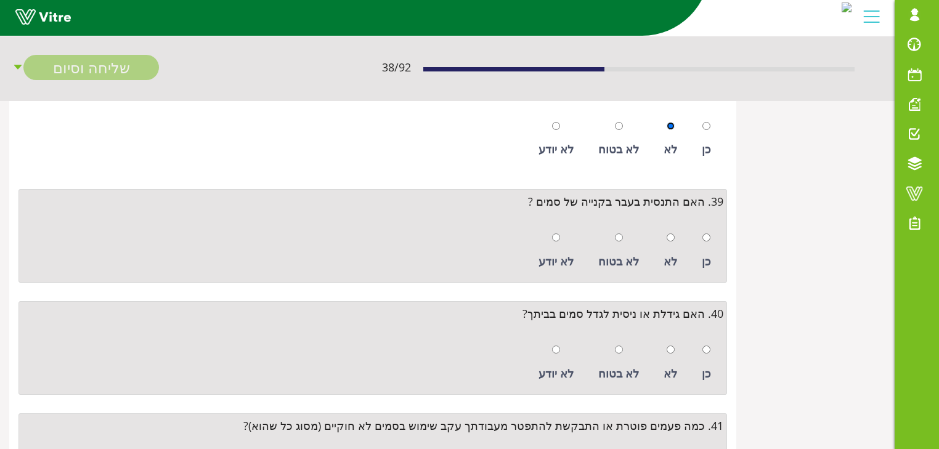
scroll to position [4240, 0]
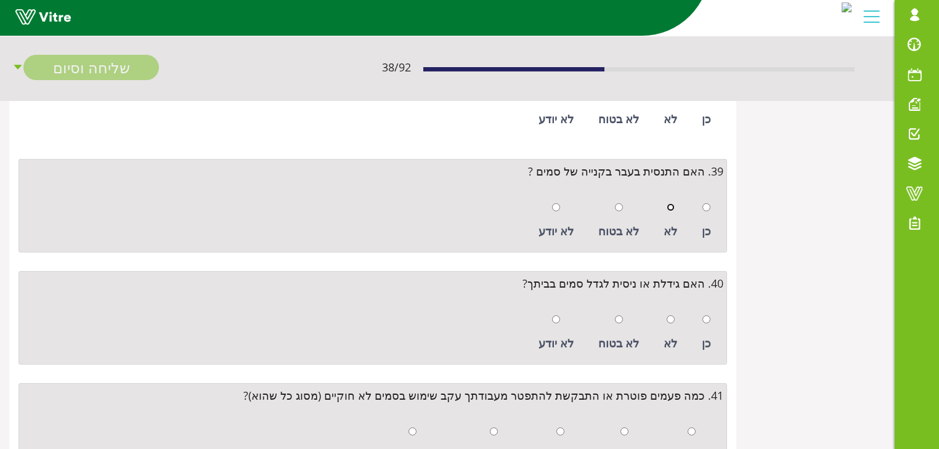
click at [672, 203] on input "radio" at bounding box center [671, 207] width 8 height 8
radio input "true"
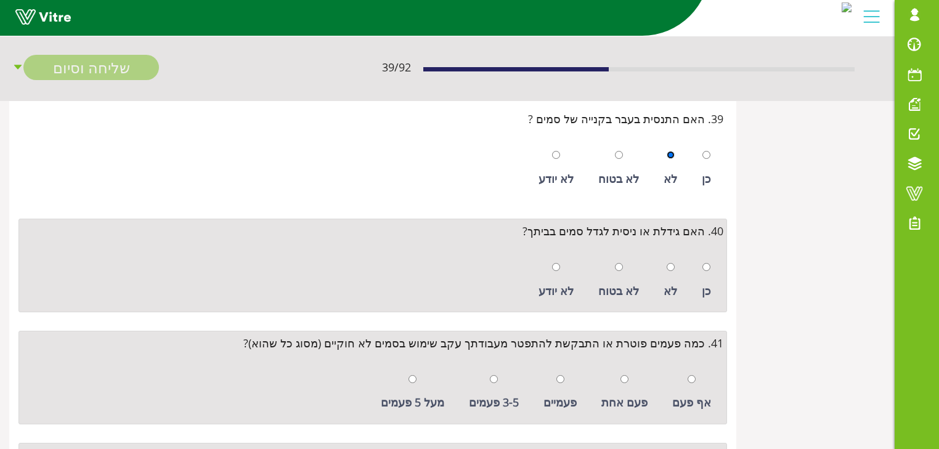
scroll to position [4339, 0]
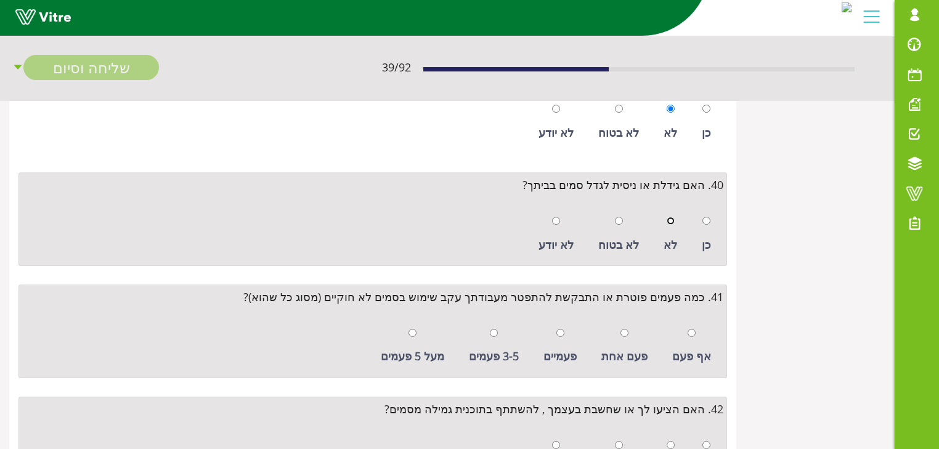
click at [672, 217] on input "radio" at bounding box center [671, 221] width 8 height 8
radio input "true"
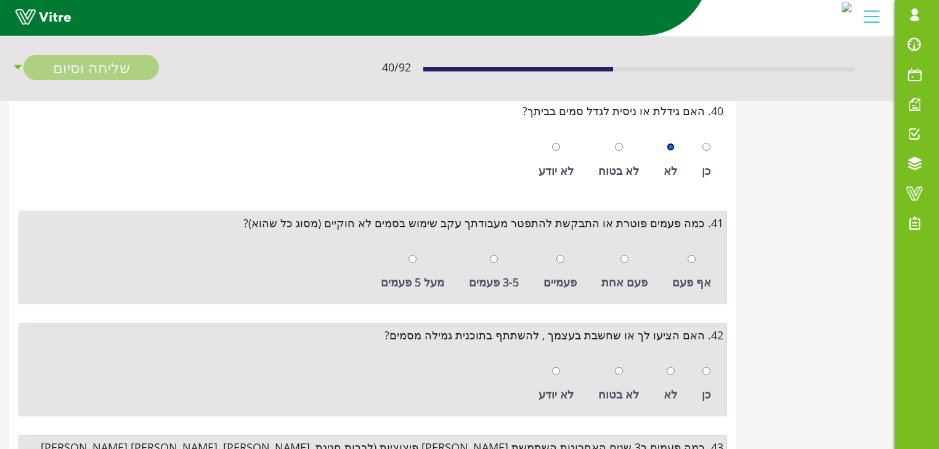
scroll to position [4437, 0]
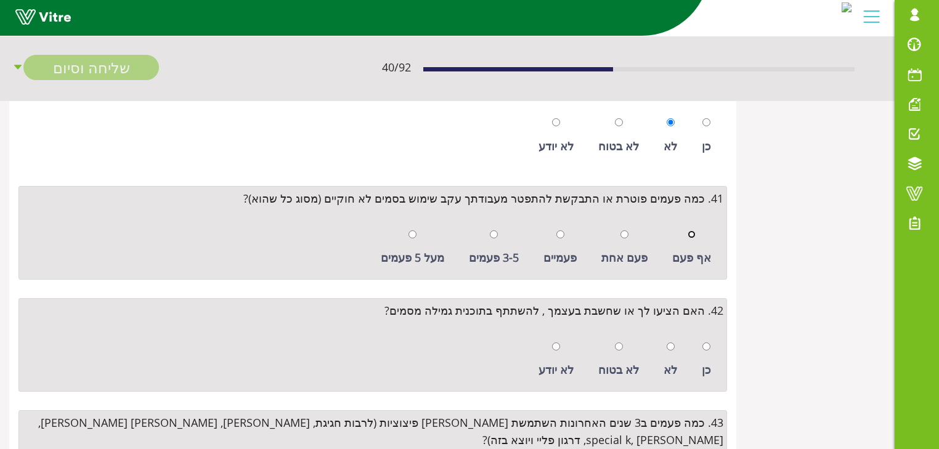
click at [691, 230] on input "radio" at bounding box center [692, 234] width 8 height 8
radio input "true"
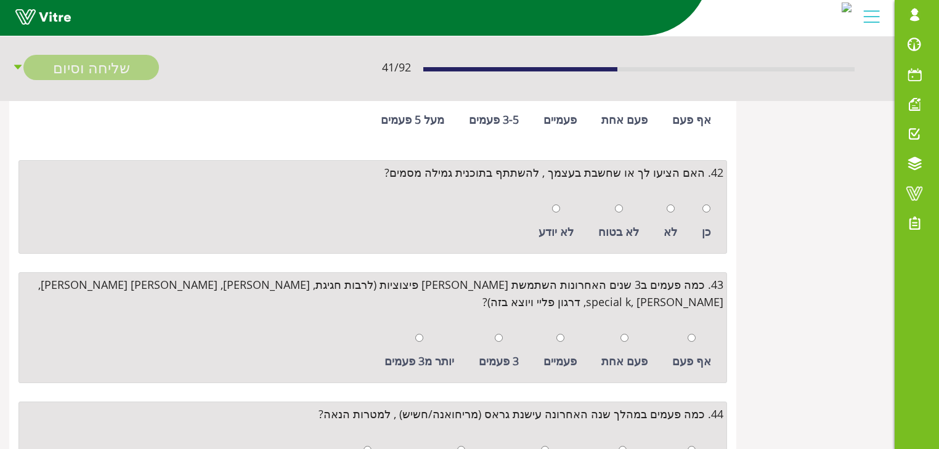
scroll to position [4585, 0]
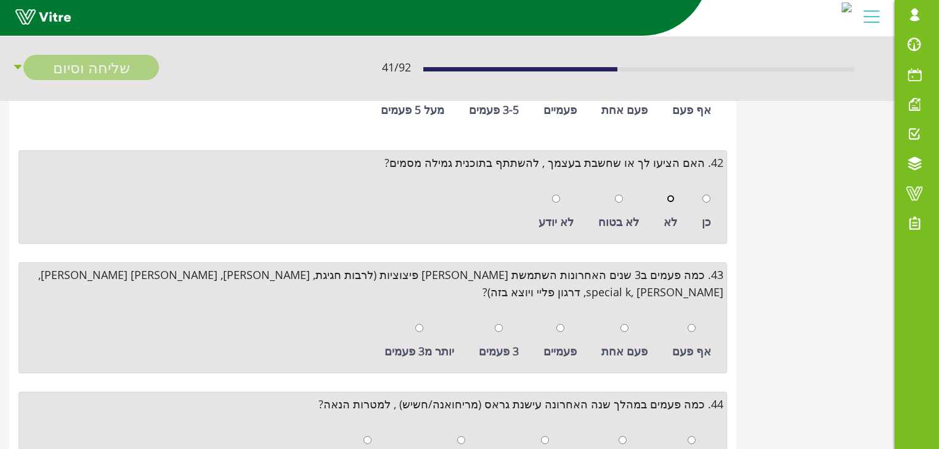
click at [670, 195] on input "radio" at bounding box center [671, 199] width 8 height 8
radio input "true"
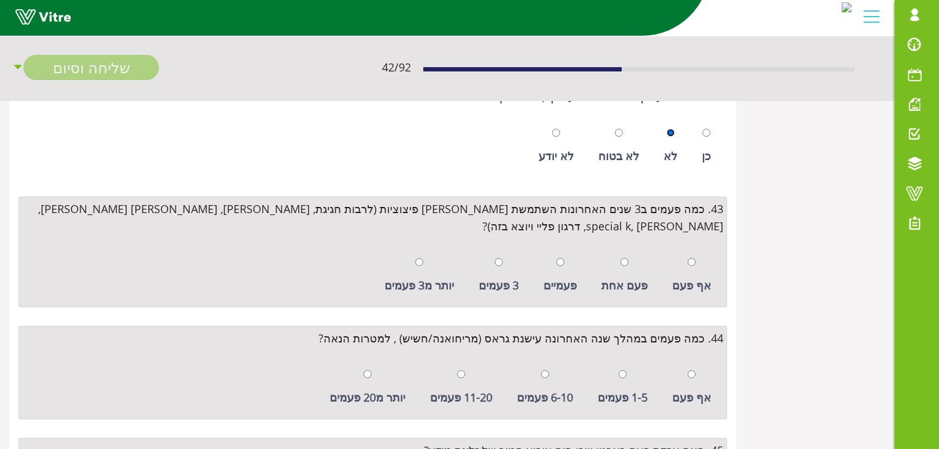
scroll to position [4684, 0]
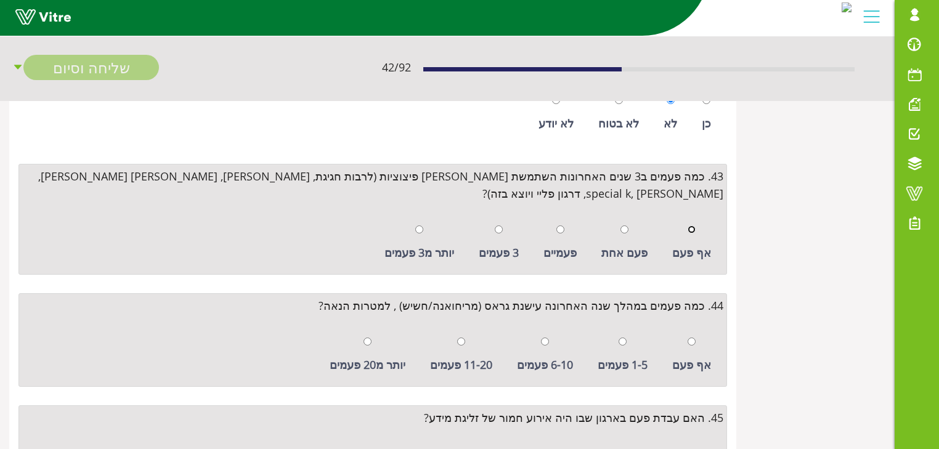
click at [696, 226] on input "radio" at bounding box center [692, 230] width 8 height 8
radio input "true"
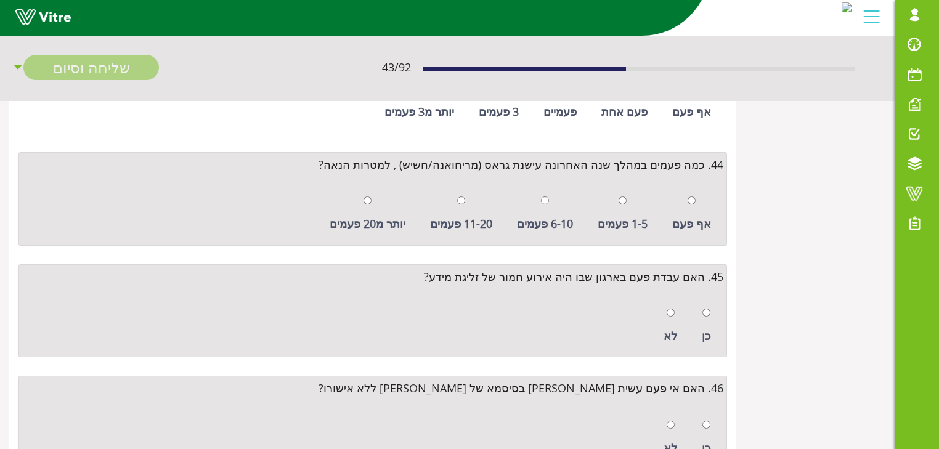
scroll to position [4832, 0]
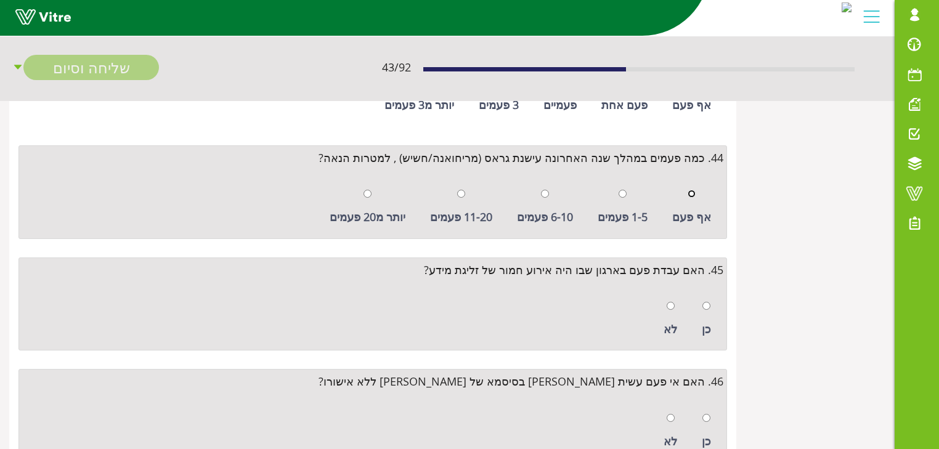
click at [695, 190] on input "radio" at bounding box center [692, 194] width 8 height 8
radio input "true"
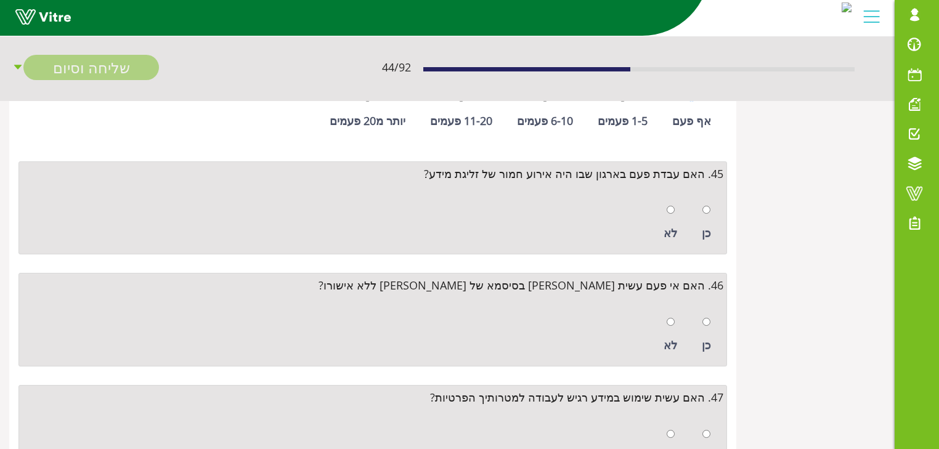
scroll to position [4930, 0]
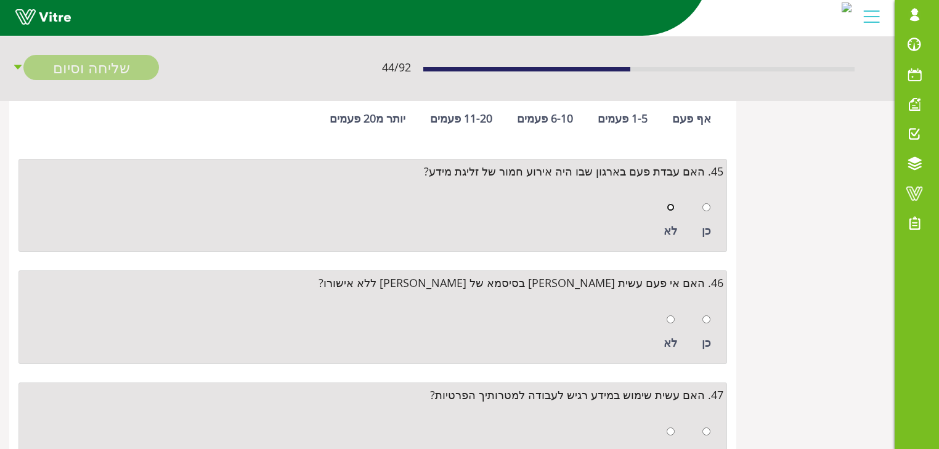
click at [671, 203] on input "radio" at bounding box center [671, 207] width 8 height 8
radio input "true"
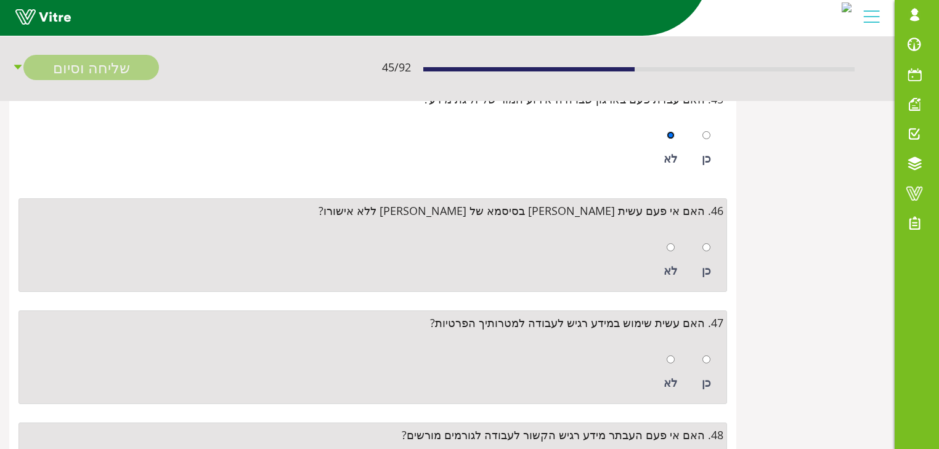
scroll to position [5029, 0]
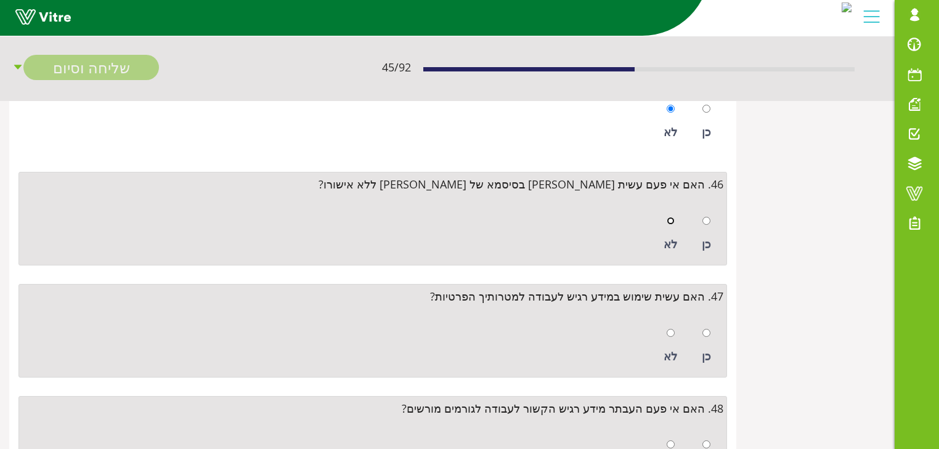
click at [671, 217] on input "radio" at bounding box center [671, 221] width 8 height 8
radio input "true"
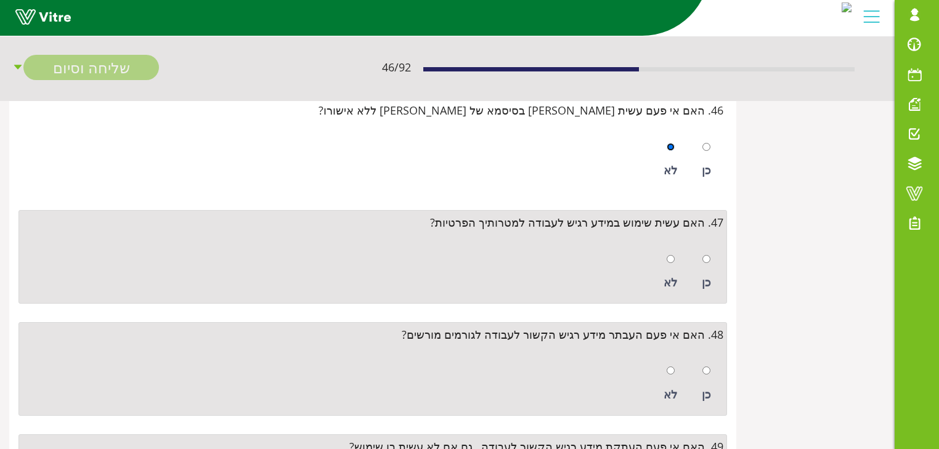
scroll to position [5128, 0]
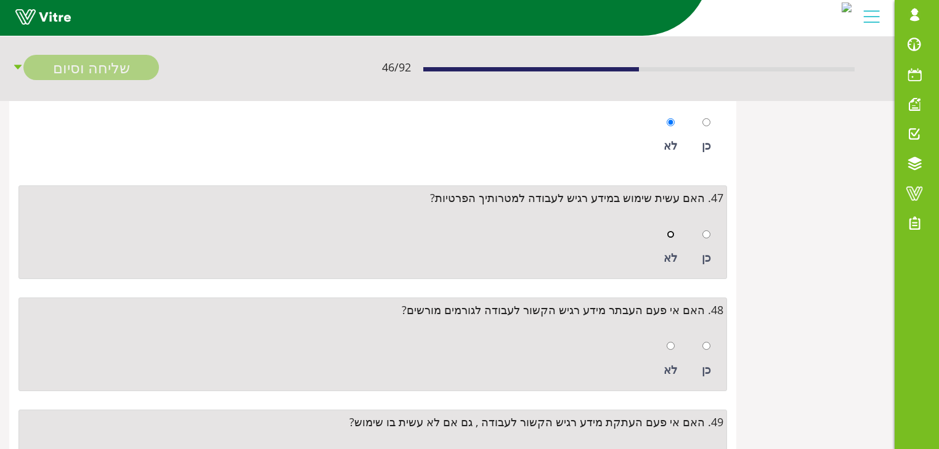
click at [673, 230] on input "radio" at bounding box center [671, 234] width 8 height 8
radio input "true"
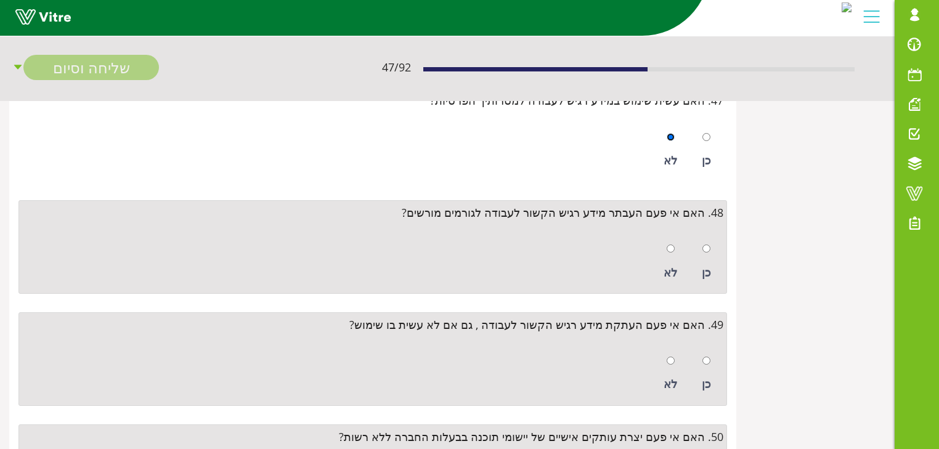
scroll to position [5226, 0]
drag, startPoint x: 670, startPoint y: 218, endPoint x: 677, endPoint y: 219, distance: 6.8
click at [671, 243] on input "radio" at bounding box center [671, 247] width 8 height 8
radio input "true"
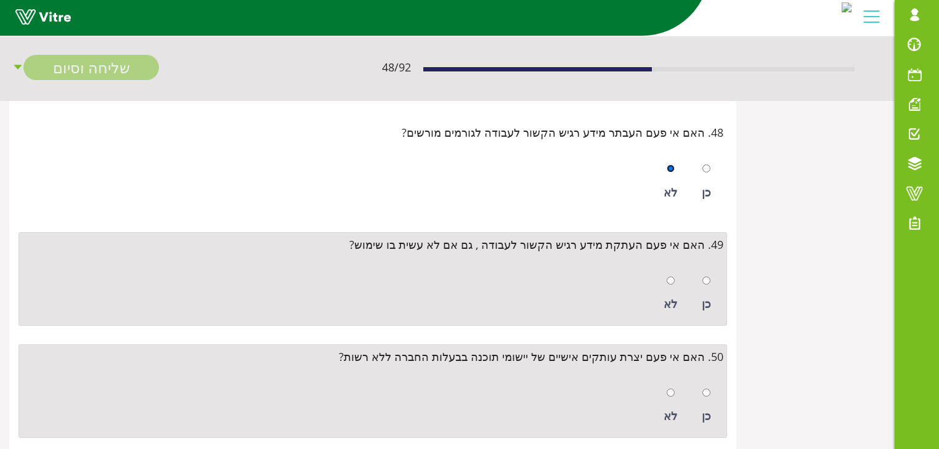
scroll to position [5325, 0]
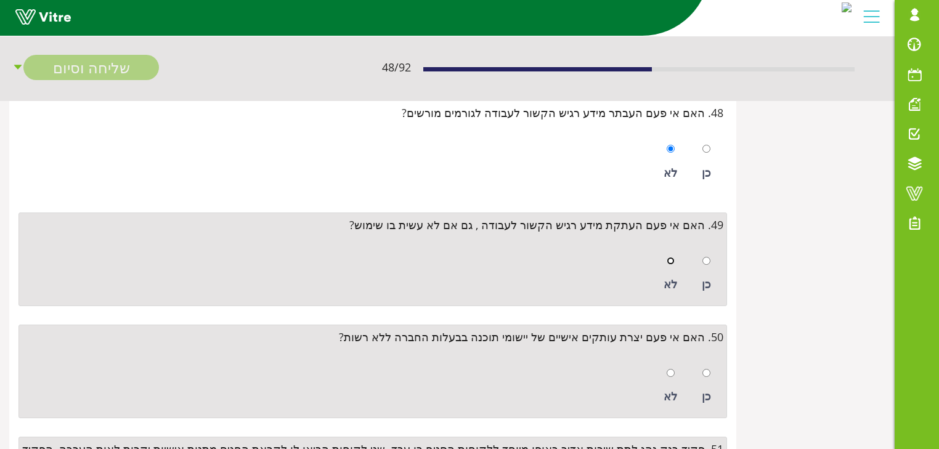
click at [671, 257] on input "radio" at bounding box center [671, 261] width 8 height 8
radio input "true"
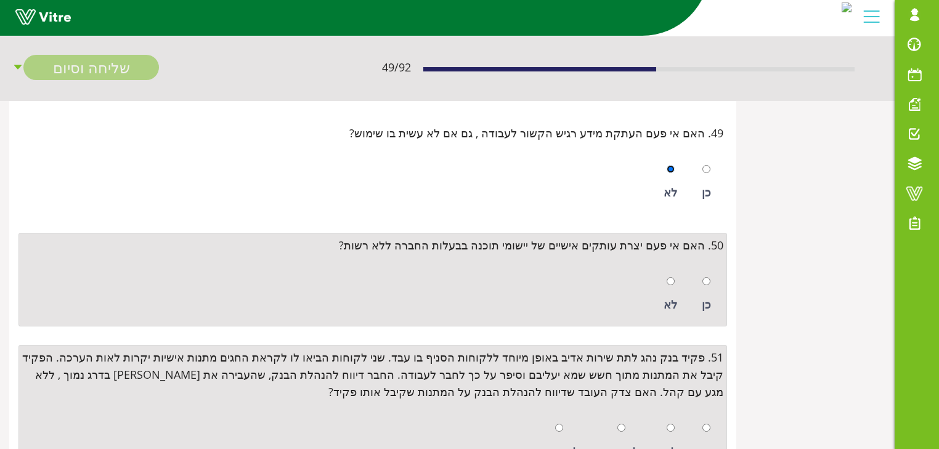
scroll to position [5473, 0]
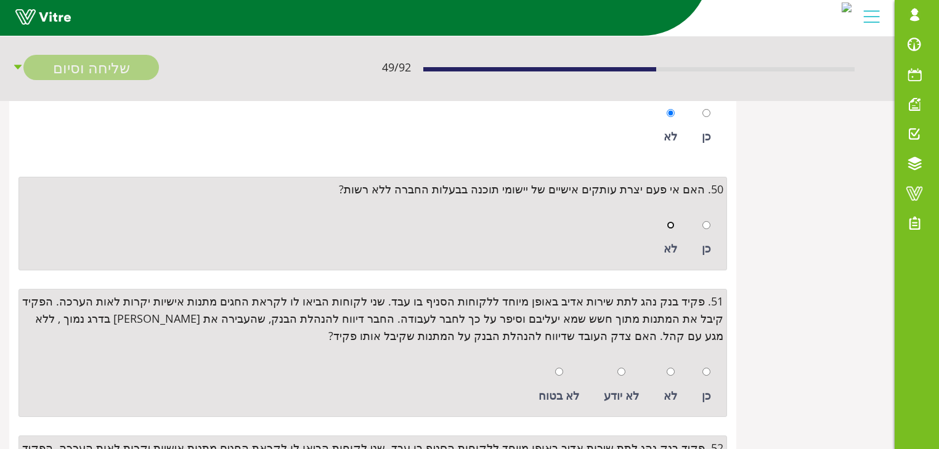
click at [672, 221] on input "radio" at bounding box center [671, 225] width 8 height 8
radio input "true"
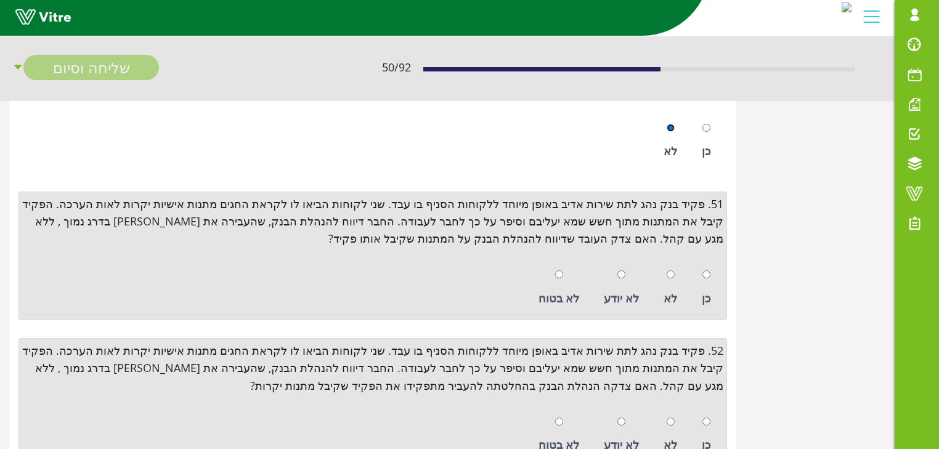
scroll to position [5571, 0]
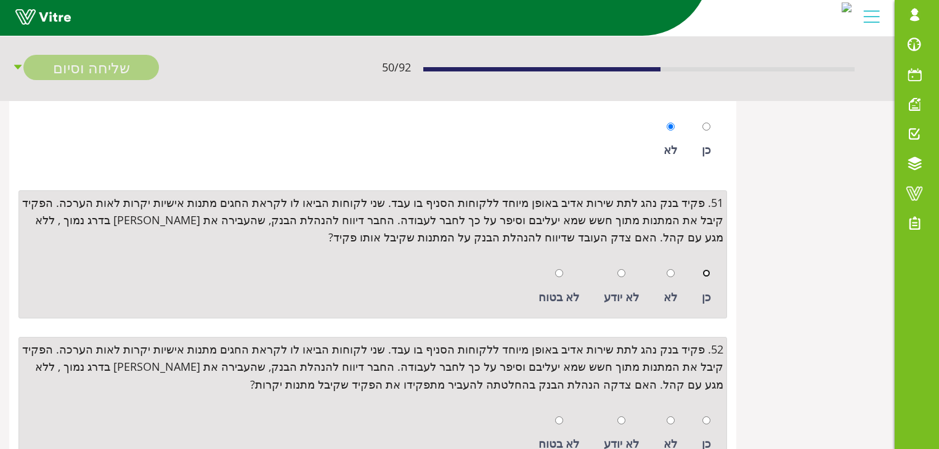
click at [707, 269] on input "radio" at bounding box center [707, 273] width 8 height 8
radio input "true"
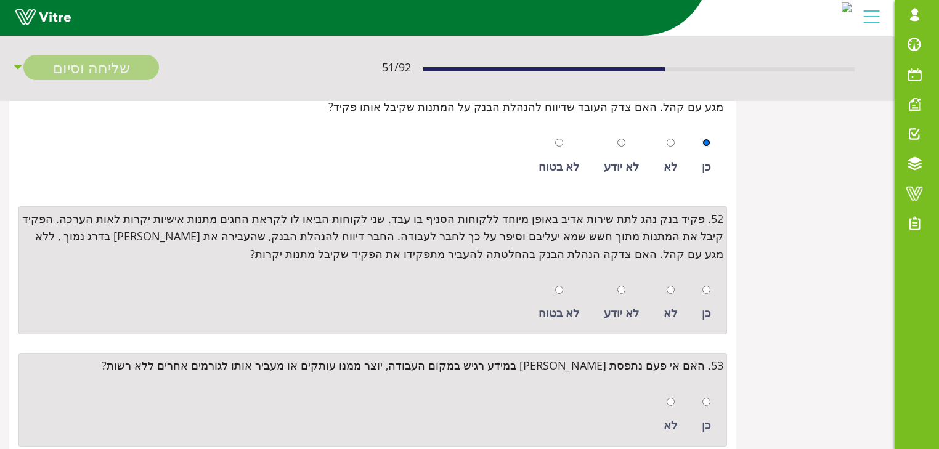
scroll to position [5719, 0]
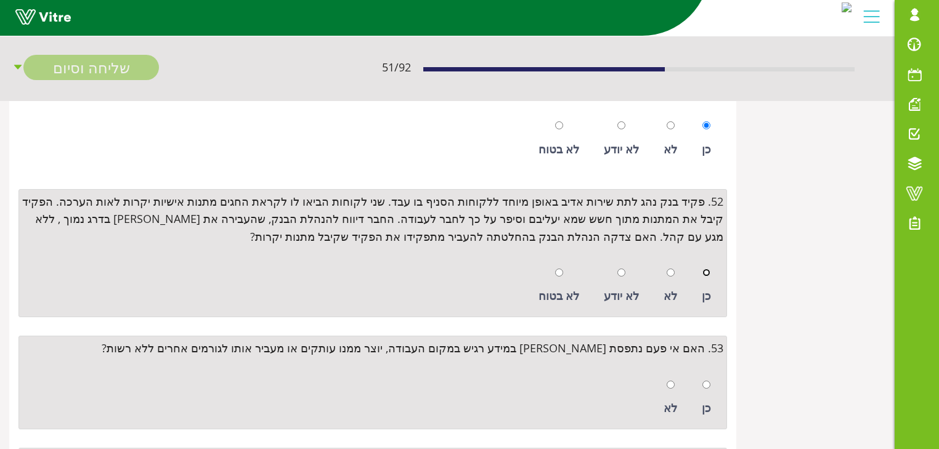
click at [705, 269] on input "radio" at bounding box center [707, 273] width 8 height 8
radio input "true"
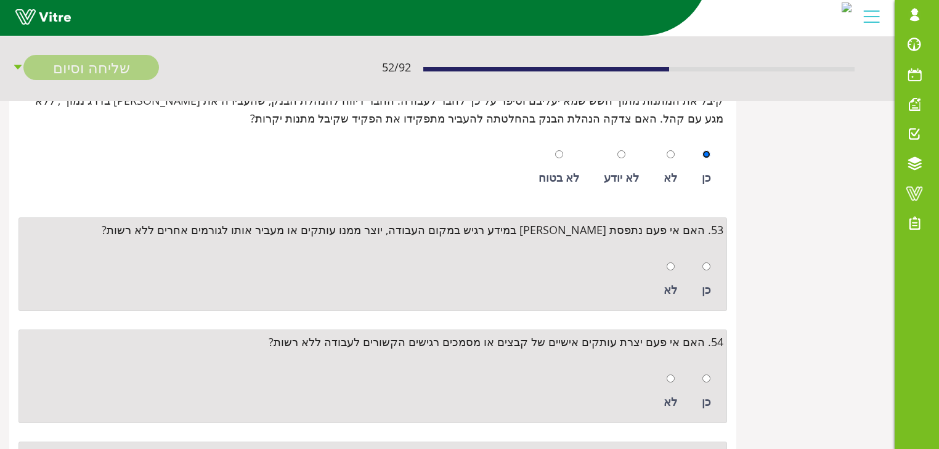
scroll to position [5867, 0]
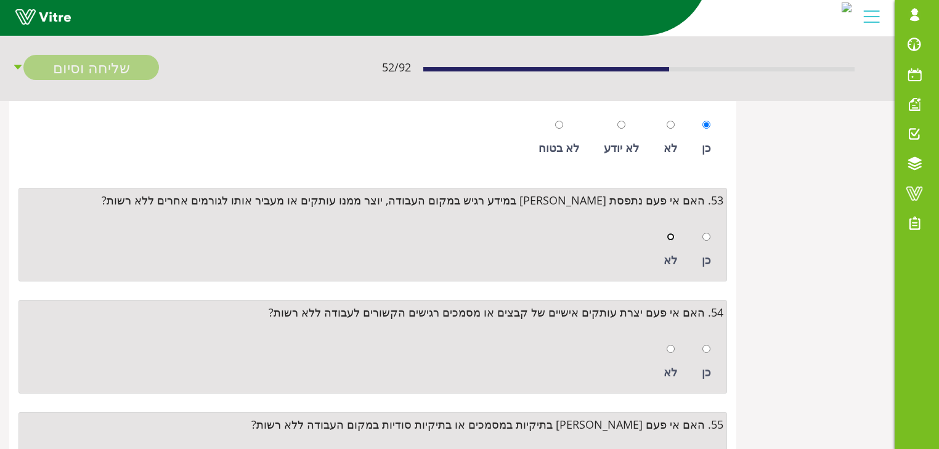
click at [670, 233] on input "radio" at bounding box center [671, 237] width 8 height 8
radio input "true"
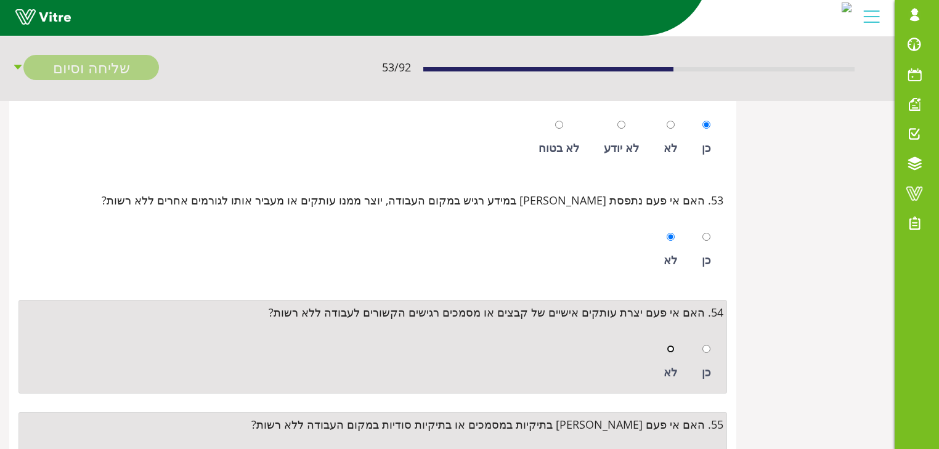
click at [673, 345] on input "radio" at bounding box center [671, 349] width 8 height 8
radio input "true"
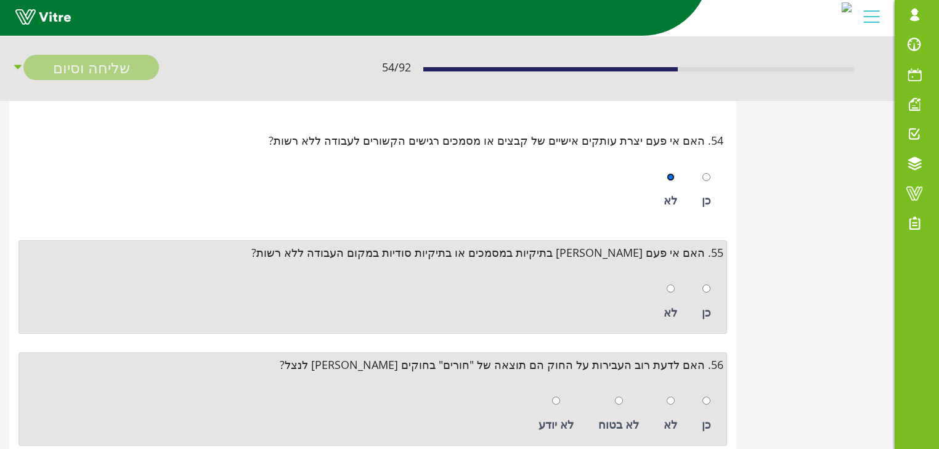
scroll to position [6064, 0]
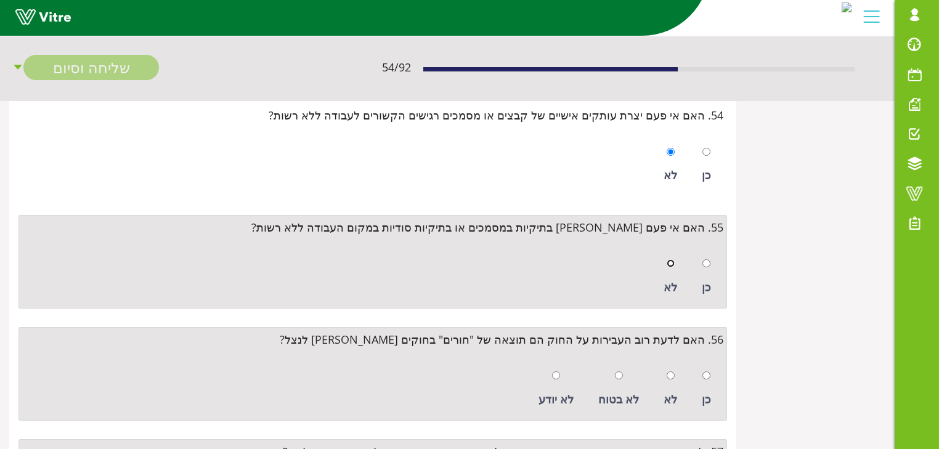
click at [671, 259] on input "radio" at bounding box center [671, 263] width 8 height 8
radio input "true"
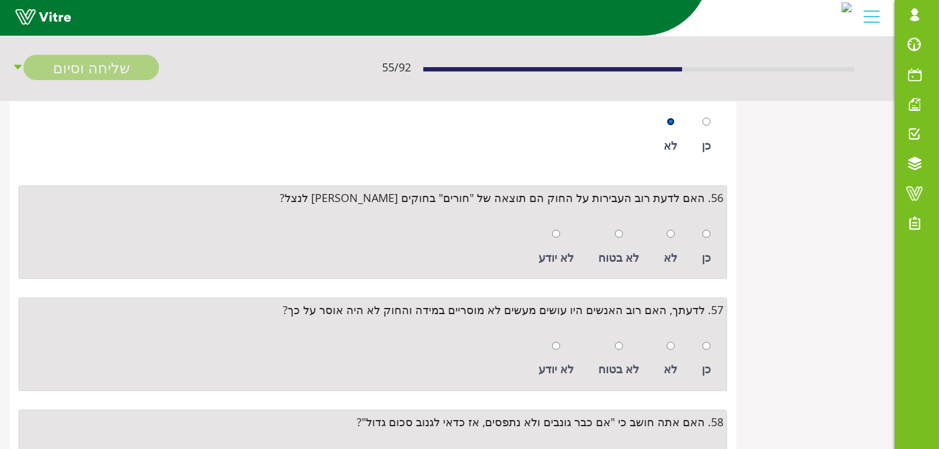
scroll to position [6212, 0]
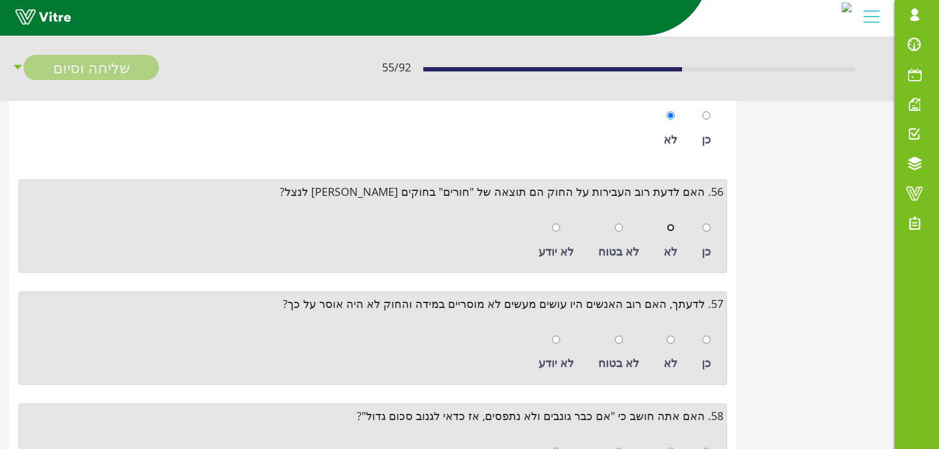
click at [671, 224] on input "radio" at bounding box center [671, 228] width 8 height 8
radio input "true"
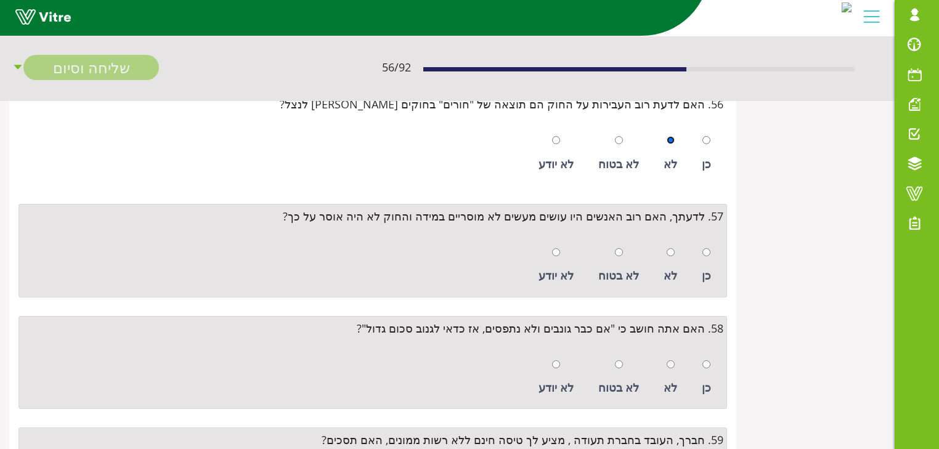
scroll to position [6311, 0]
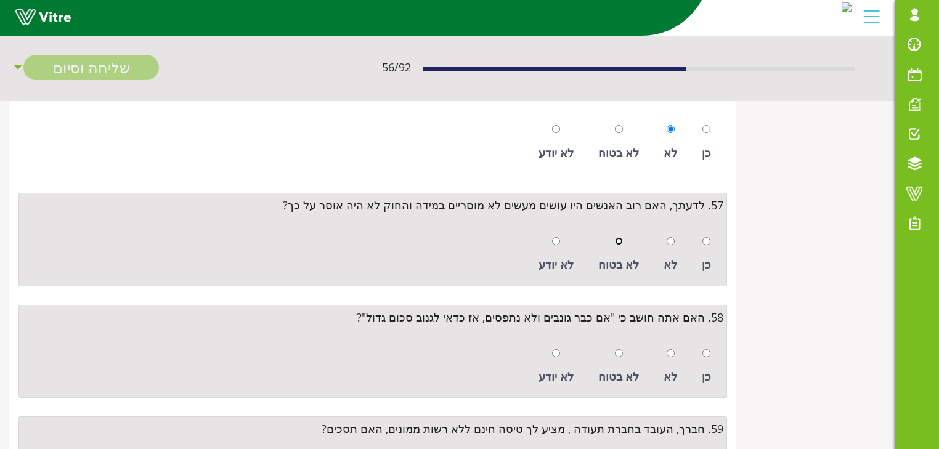
click at [621, 237] on input "radio" at bounding box center [619, 241] width 8 height 8
radio input "true"
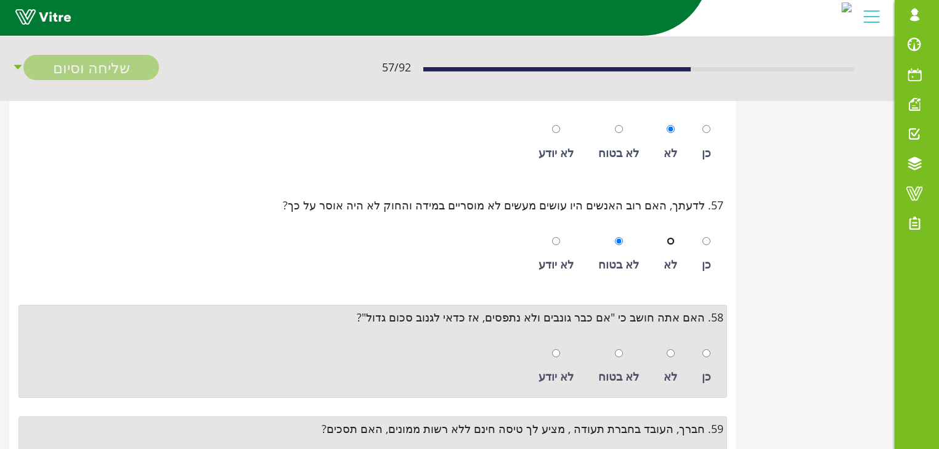
click at [671, 237] on input "radio" at bounding box center [671, 241] width 8 height 8
radio input "true"
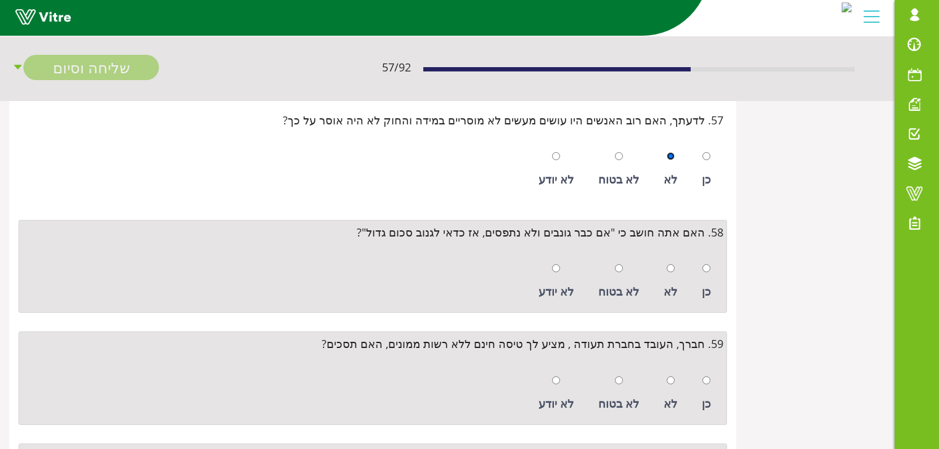
scroll to position [6409, 0]
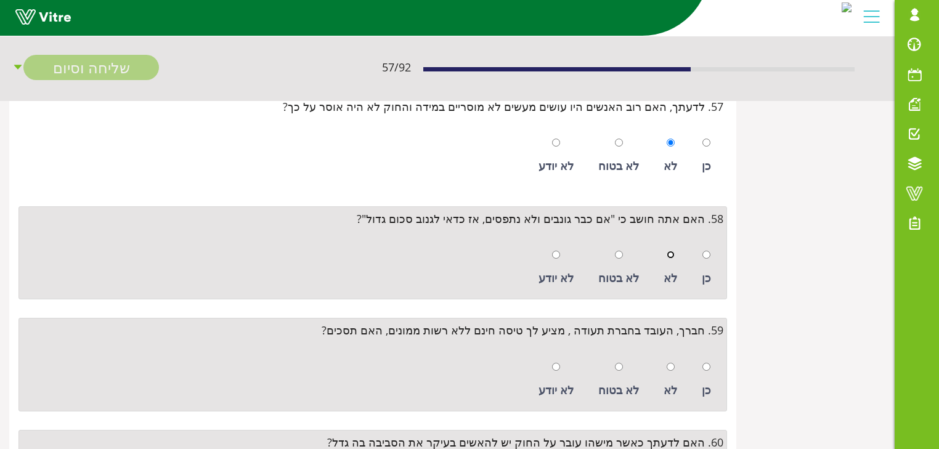
click at [672, 251] on input "radio" at bounding box center [671, 255] width 8 height 8
radio input "true"
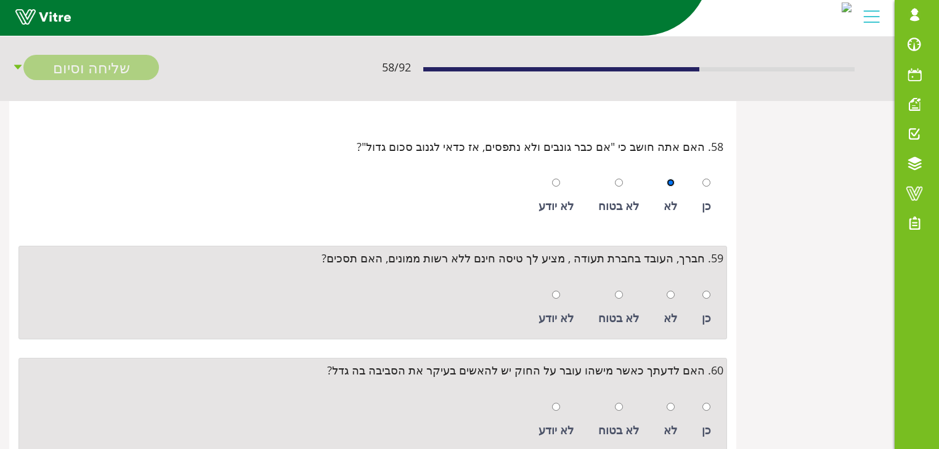
scroll to position [6508, 0]
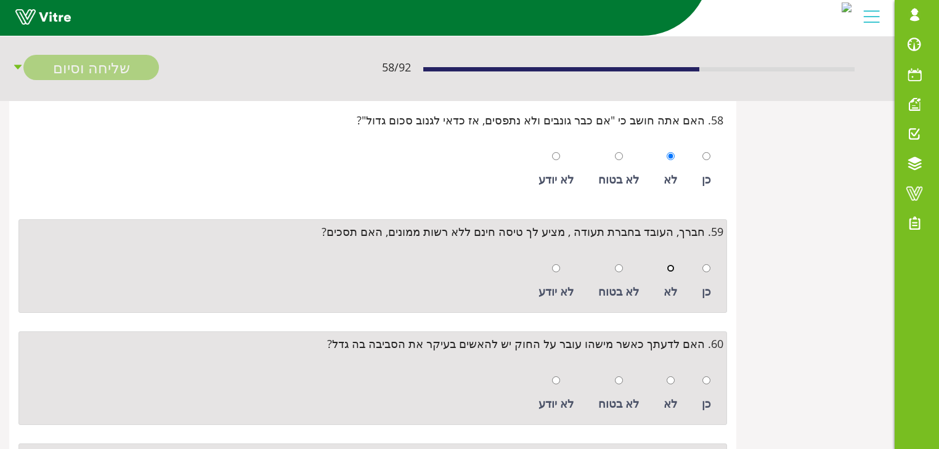
click at [672, 264] on input "radio" at bounding box center [671, 268] width 8 height 8
radio input "true"
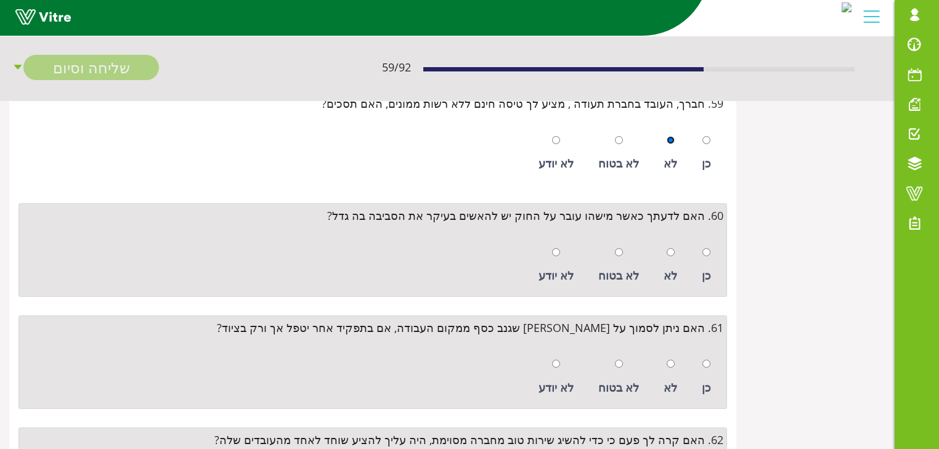
scroll to position [6656, 0]
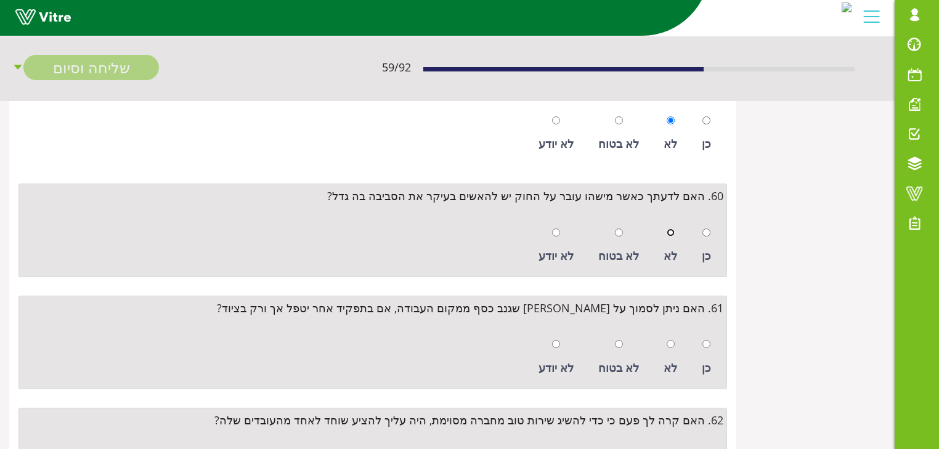
click at [672, 229] on input "radio" at bounding box center [671, 233] width 8 height 8
radio input "true"
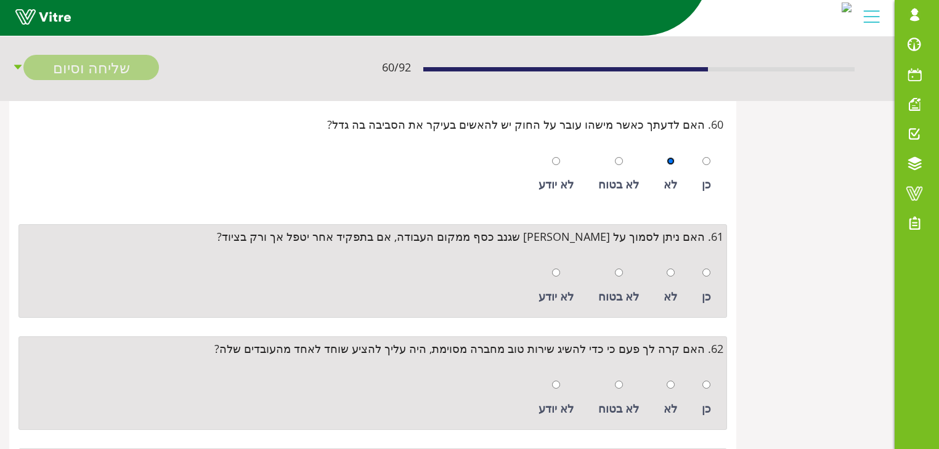
scroll to position [6804, 0]
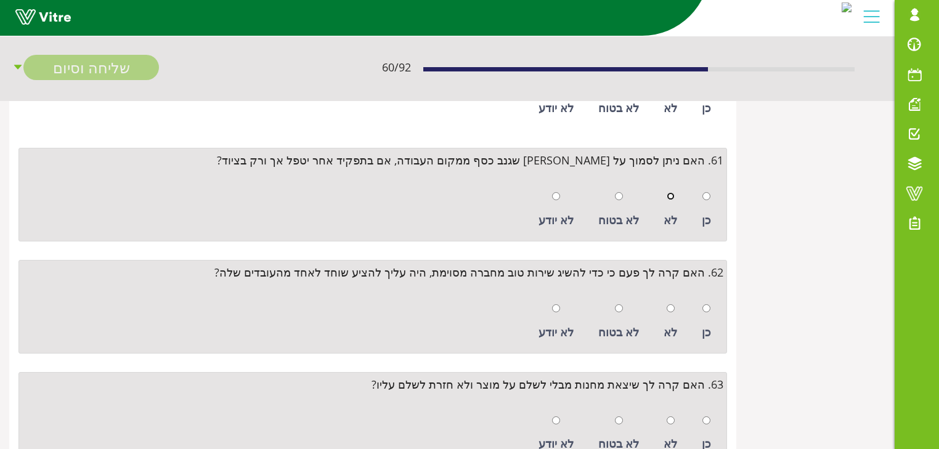
click at [671, 192] on input "radio" at bounding box center [671, 196] width 8 height 8
radio input "true"
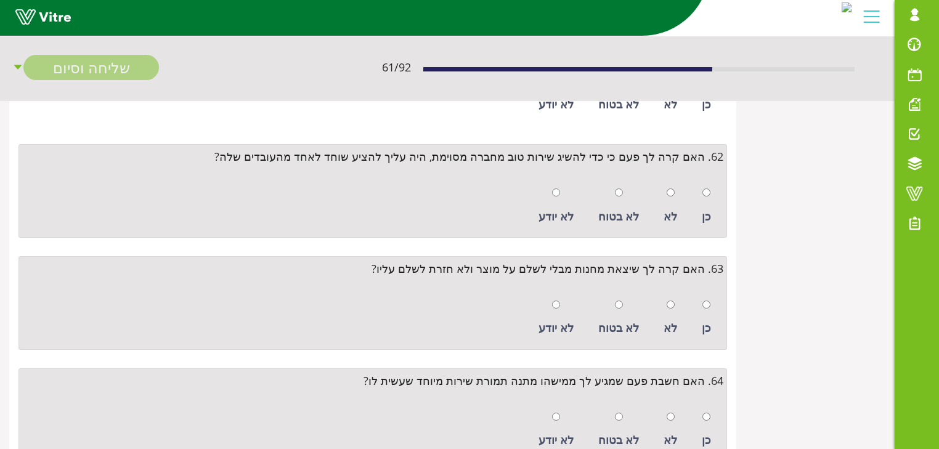
scroll to position [6902, 0]
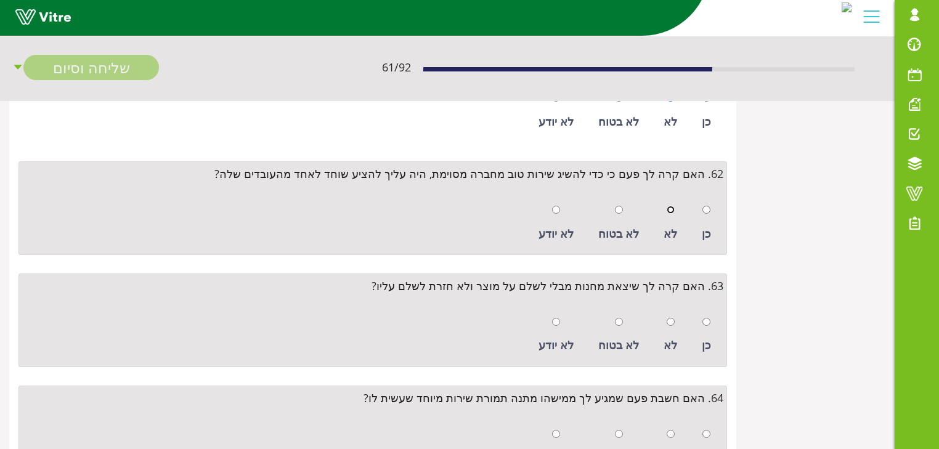
click at [672, 206] on input "radio" at bounding box center [671, 210] width 8 height 8
radio input "true"
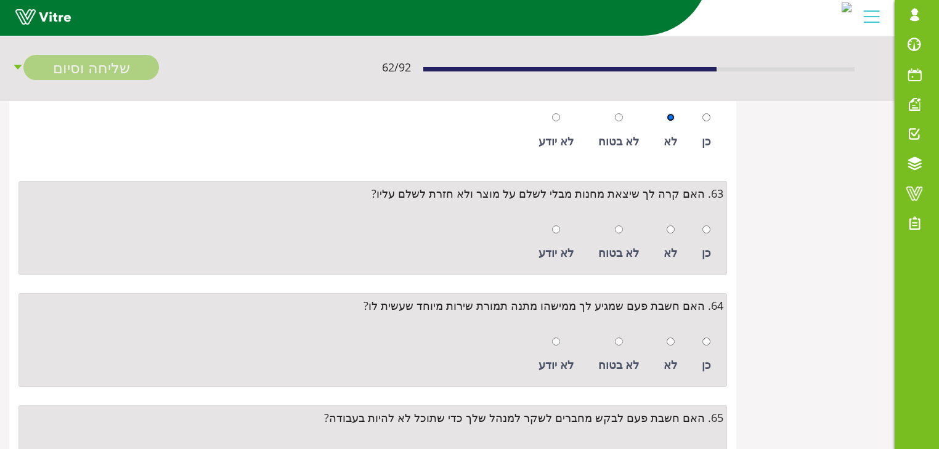
scroll to position [7001, 0]
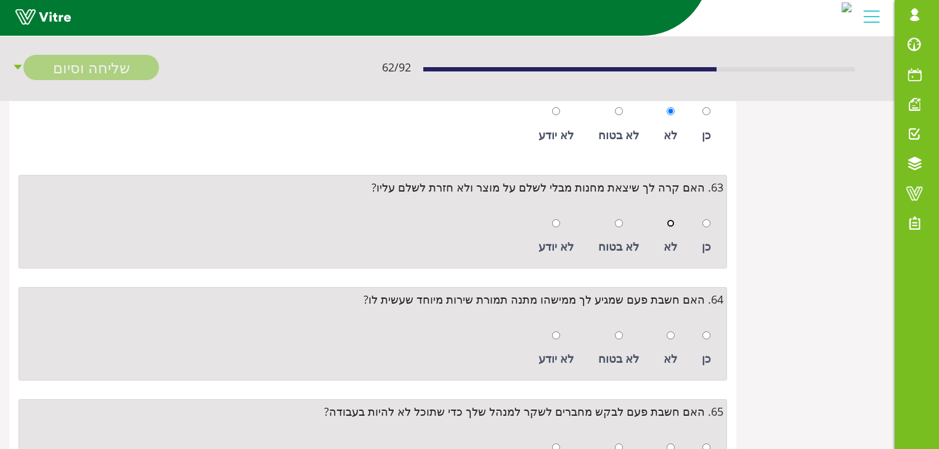
click at [672, 219] on input "radio" at bounding box center [671, 223] width 8 height 8
radio input "true"
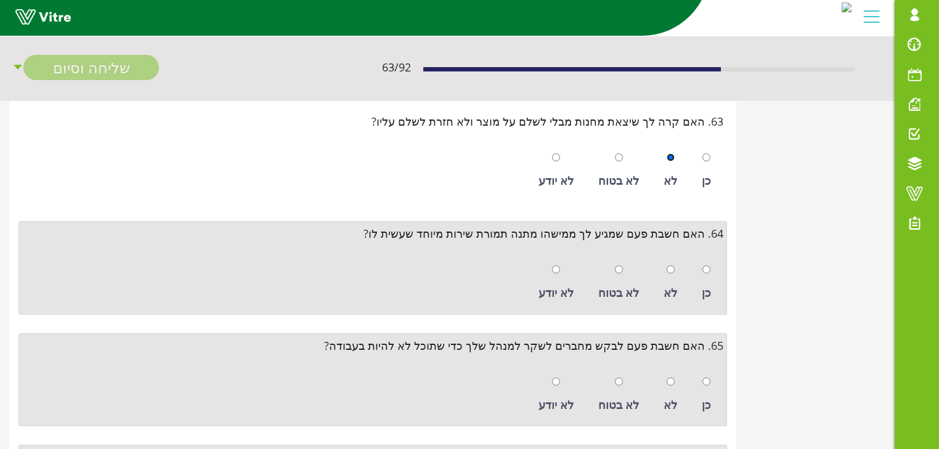
scroll to position [7100, 0]
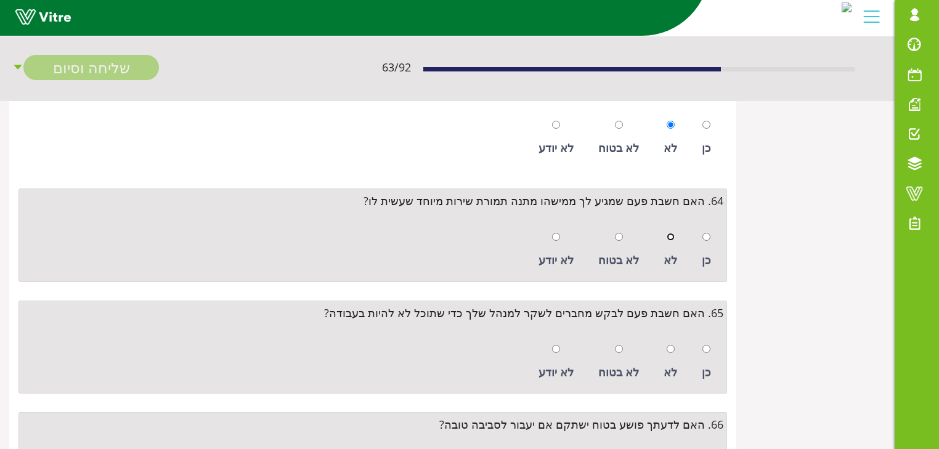
click at [671, 233] on input "radio" at bounding box center [671, 237] width 8 height 8
radio input "true"
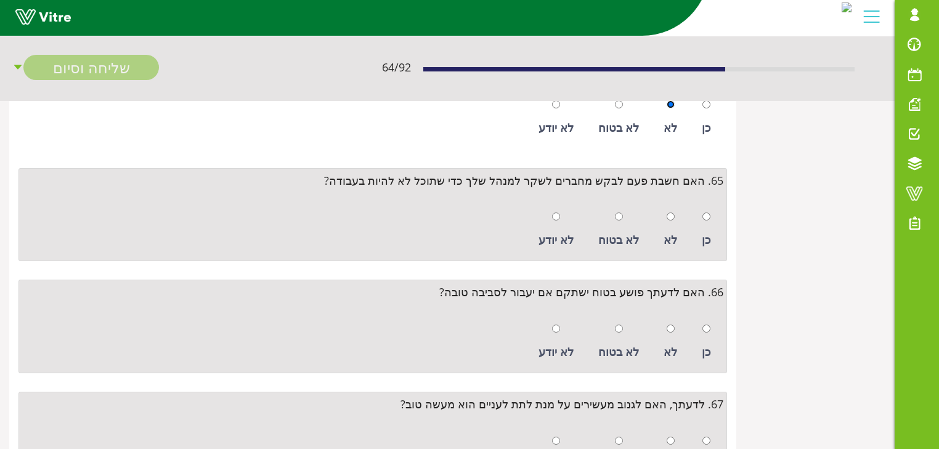
scroll to position [7248, 0]
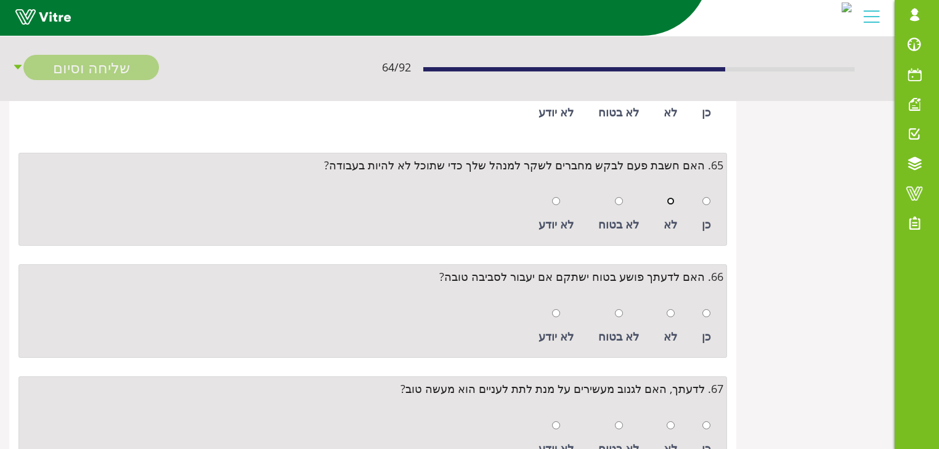
click at [672, 197] on input "radio" at bounding box center [671, 201] width 8 height 8
radio input "true"
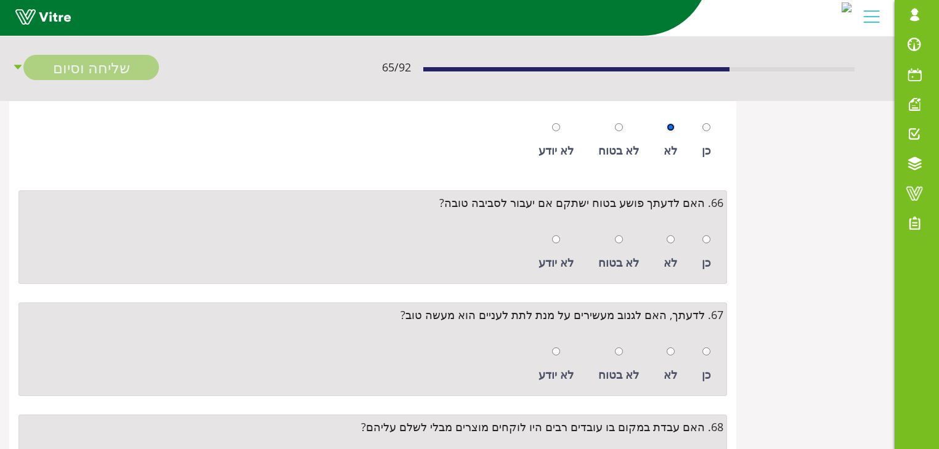
scroll to position [7346, 0]
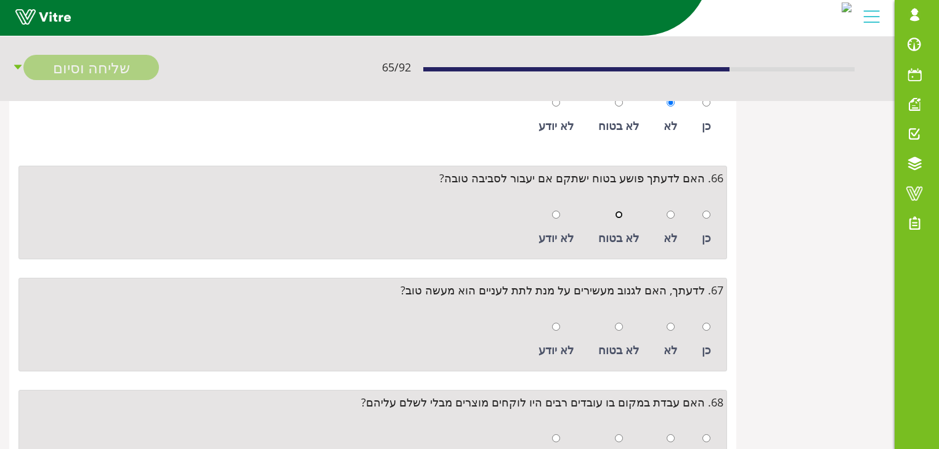
click at [619, 211] on input "radio" at bounding box center [619, 215] width 8 height 8
radio input "true"
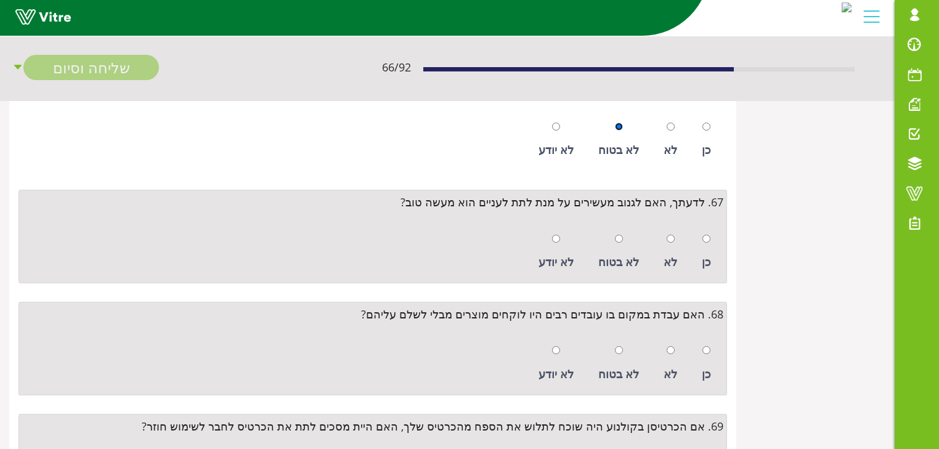
scroll to position [7445, 0]
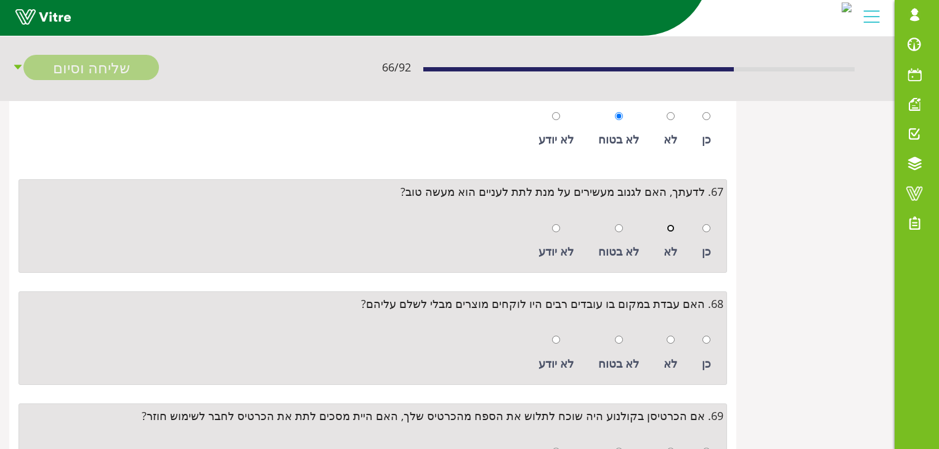
click at [672, 224] on input "radio" at bounding box center [671, 228] width 8 height 8
radio input "true"
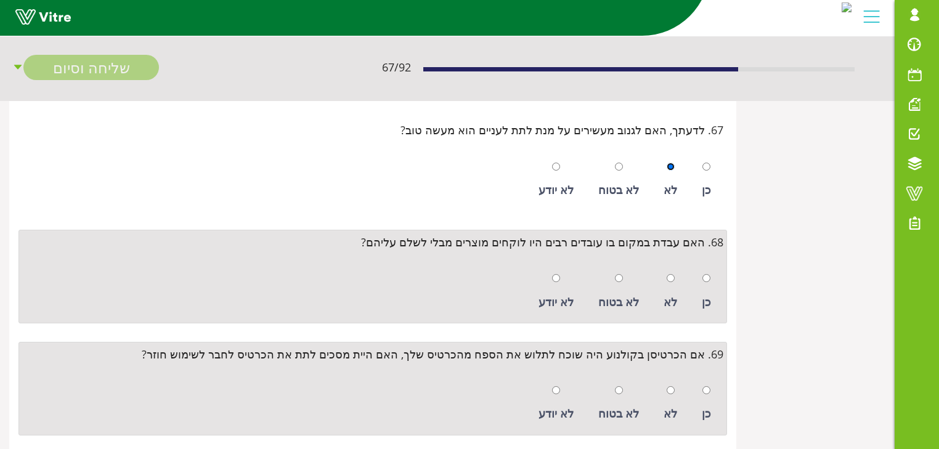
scroll to position [7543, 0]
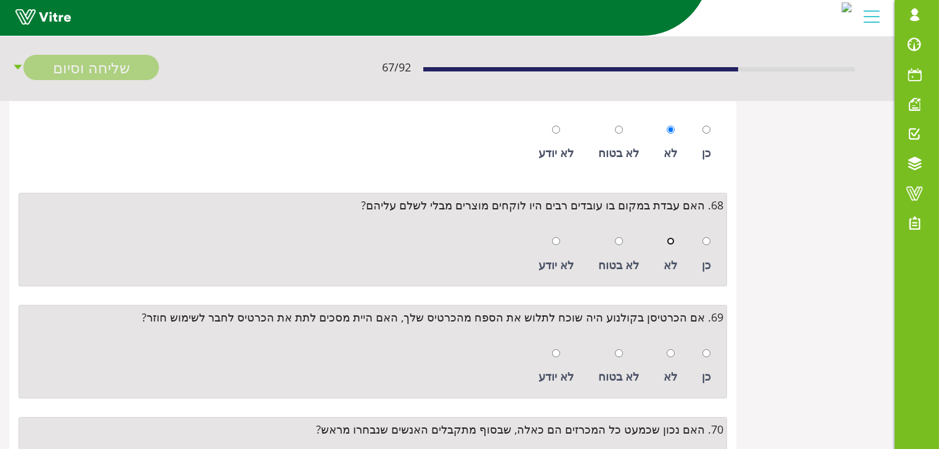
click at [672, 237] on input "radio" at bounding box center [671, 241] width 8 height 8
radio input "true"
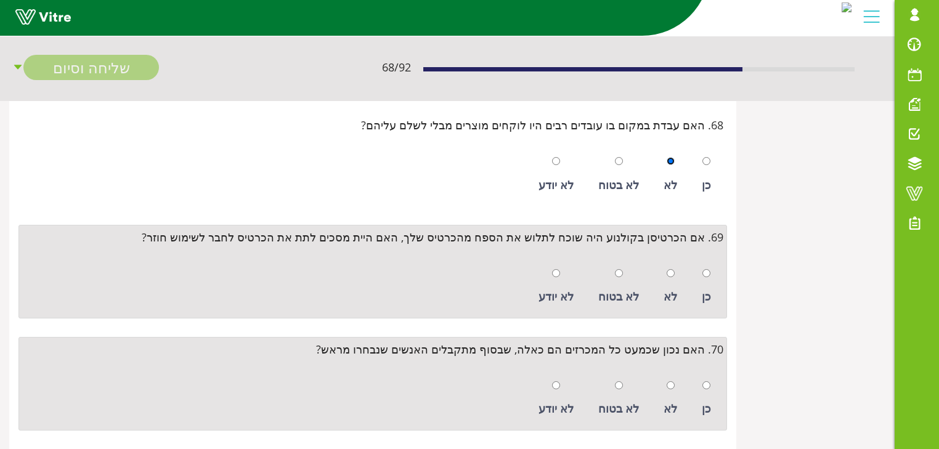
scroll to position [7642, 0]
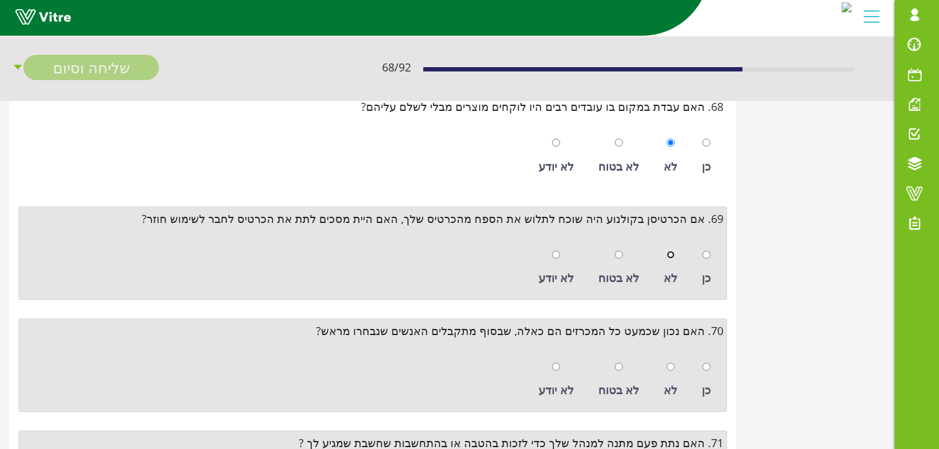
click at [673, 251] on input "radio" at bounding box center [671, 255] width 8 height 8
radio input "true"
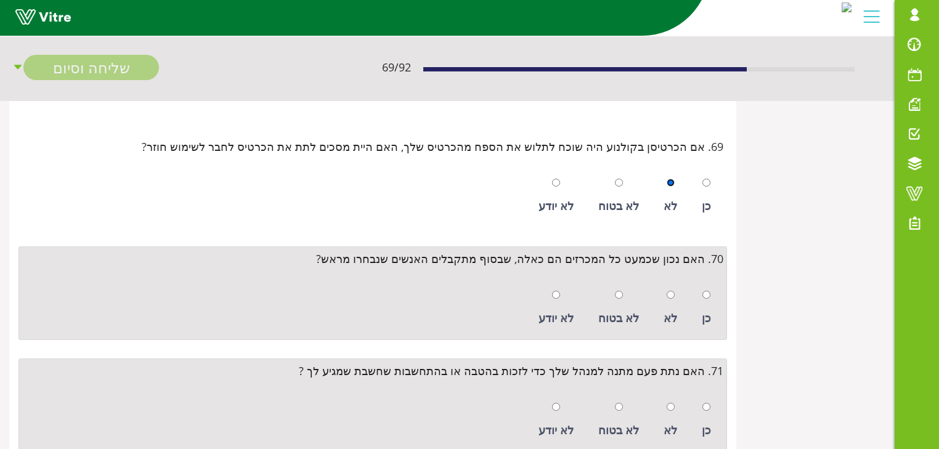
scroll to position [7741, 0]
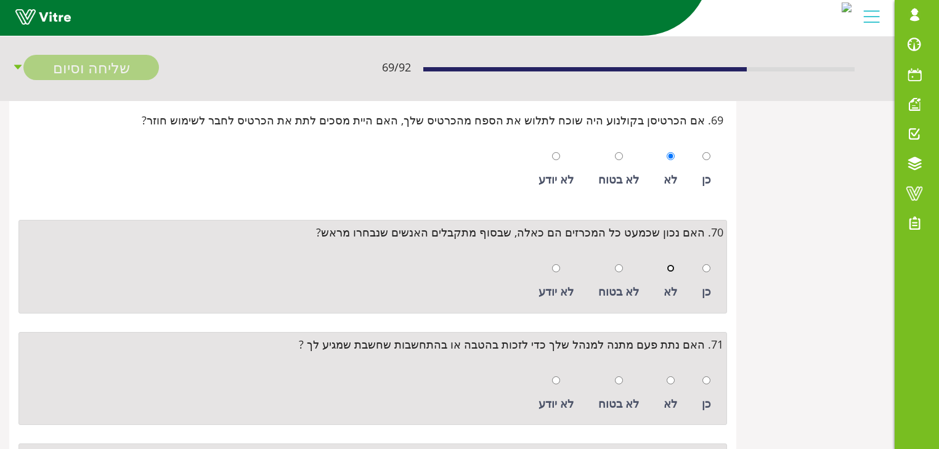
click at [673, 264] on input "radio" at bounding box center [671, 268] width 8 height 8
radio input "true"
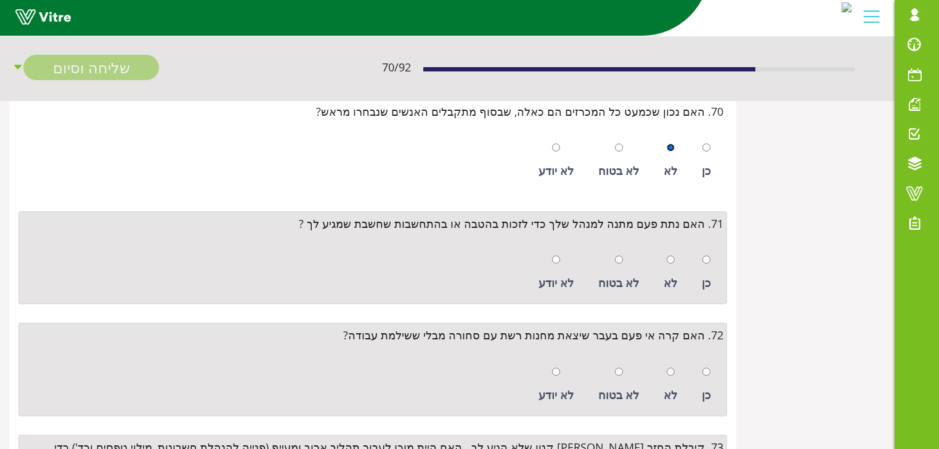
scroll to position [7889, 0]
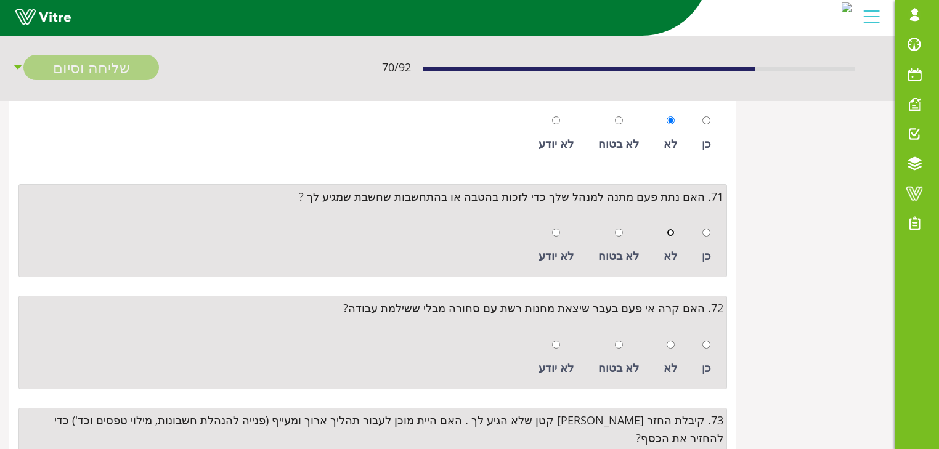
click at [673, 229] on input "radio" at bounding box center [671, 233] width 8 height 8
radio input "true"
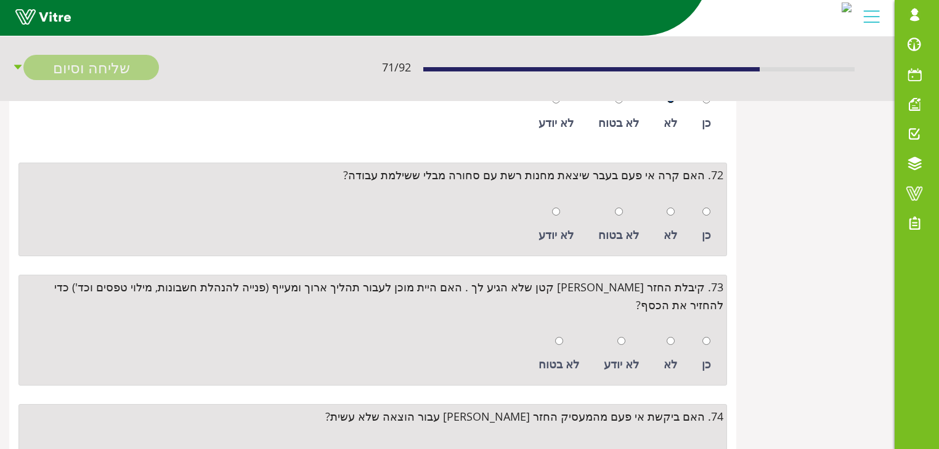
scroll to position [8036, 0]
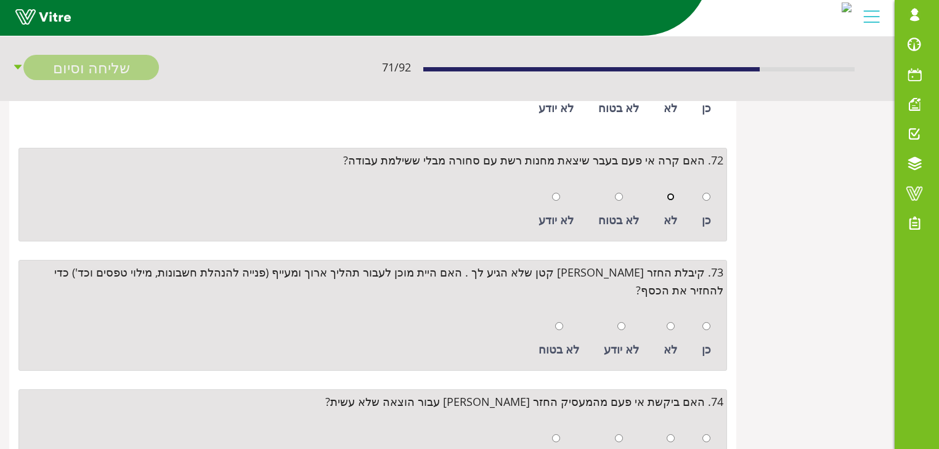
click at [672, 193] on input "radio" at bounding box center [671, 197] width 8 height 8
radio input "true"
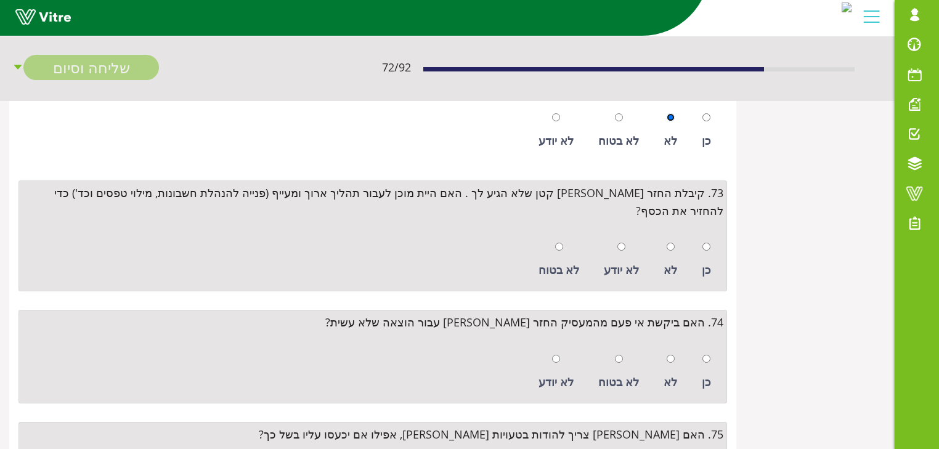
scroll to position [8135, 0]
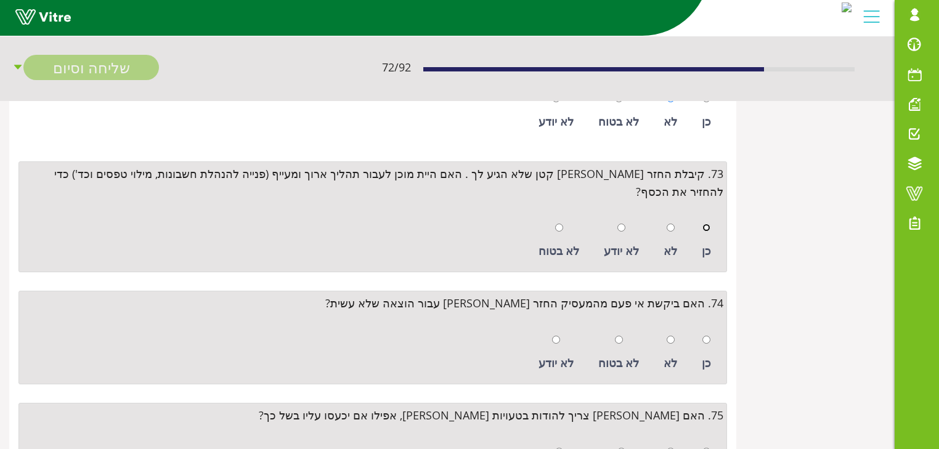
click at [705, 224] on input "radio" at bounding box center [707, 228] width 8 height 8
radio input "true"
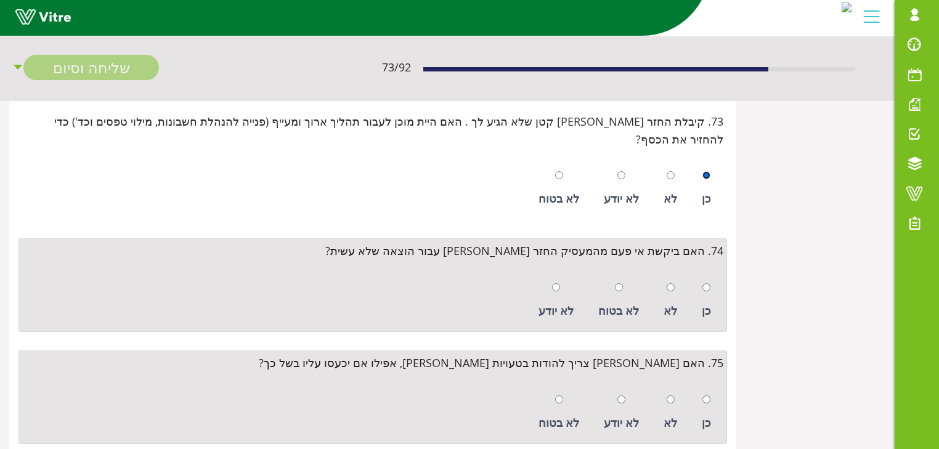
scroll to position [8234, 0]
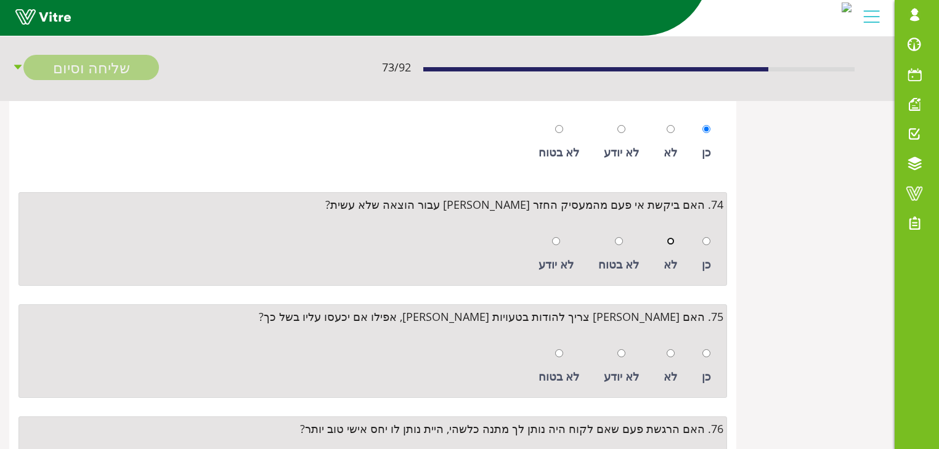
click at [674, 237] on input "radio" at bounding box center [671, 241] width 8 height 8
radio input "true"
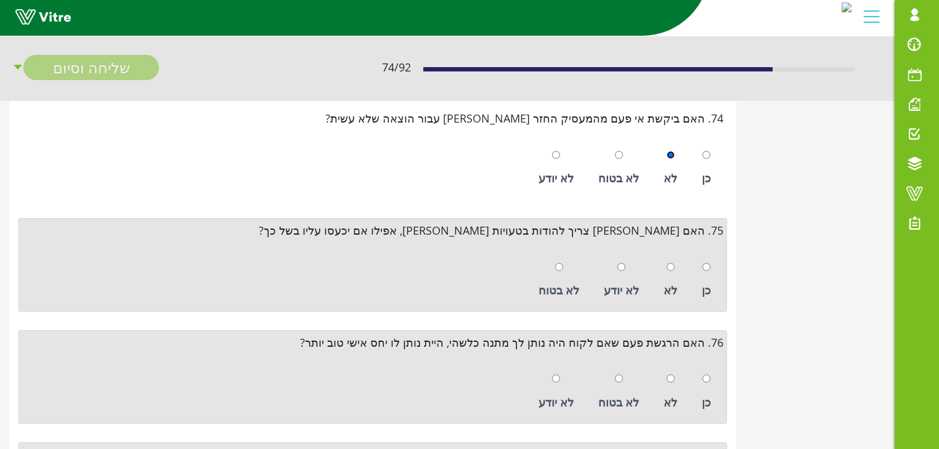
scroll to position [8332, 0]
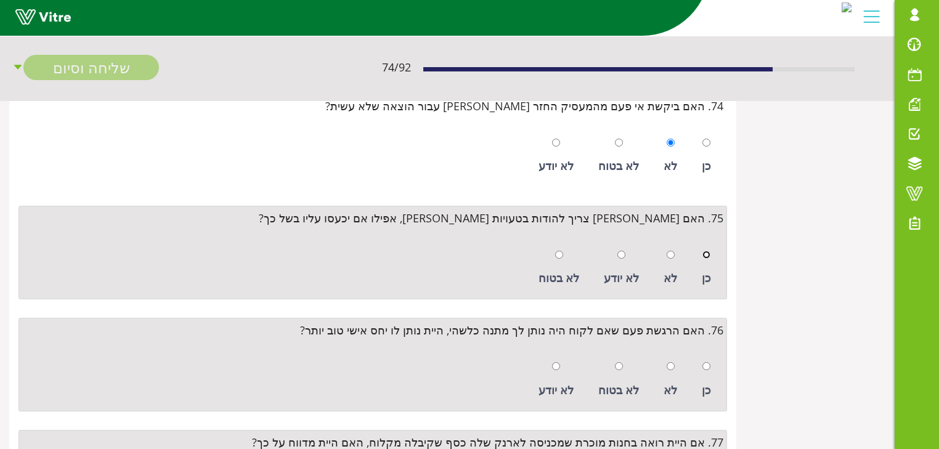
click at [706, 251] on input "radio" at bounding box center [707, 255] width 8 height 8
radio input "true"
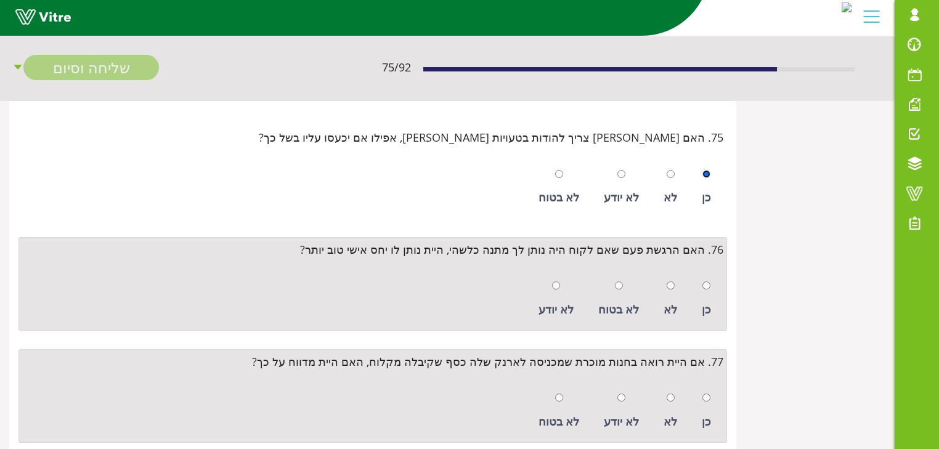
scroll to position [8431, 0]
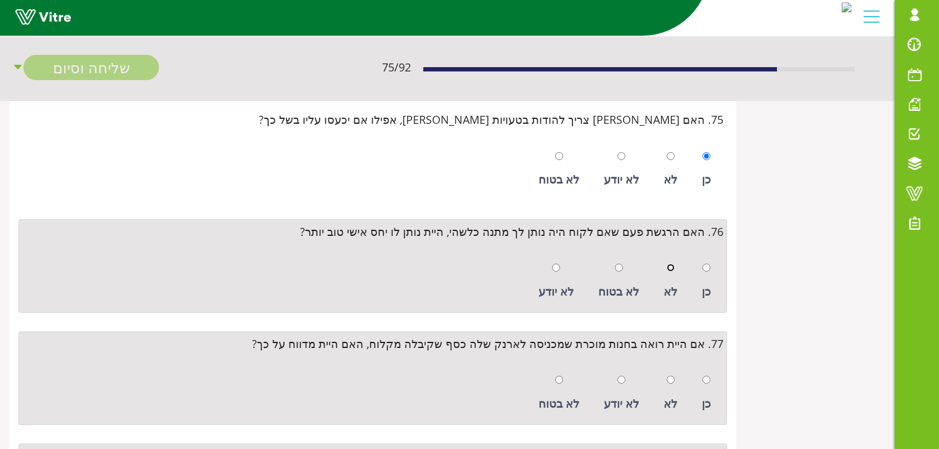
click at [671, 264] on input "radio" at bounding box center [671, 268] width 8 height 8
radio input "true"
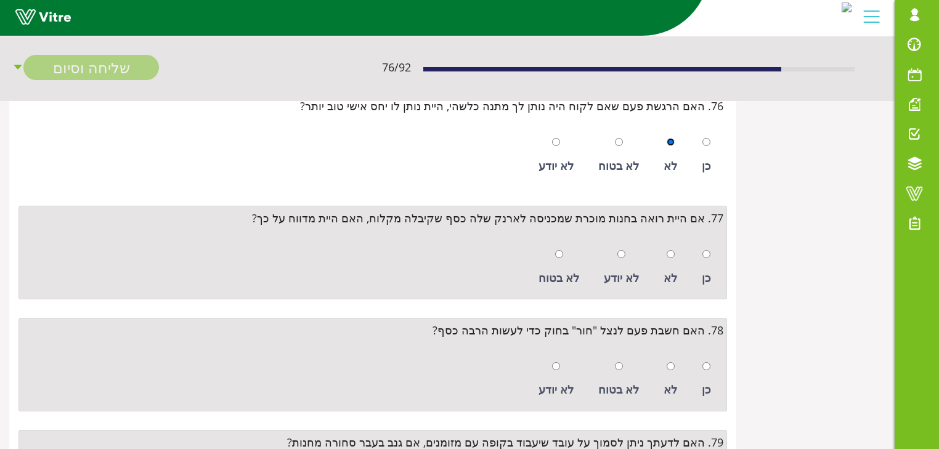
scroll to position [8579, 0]
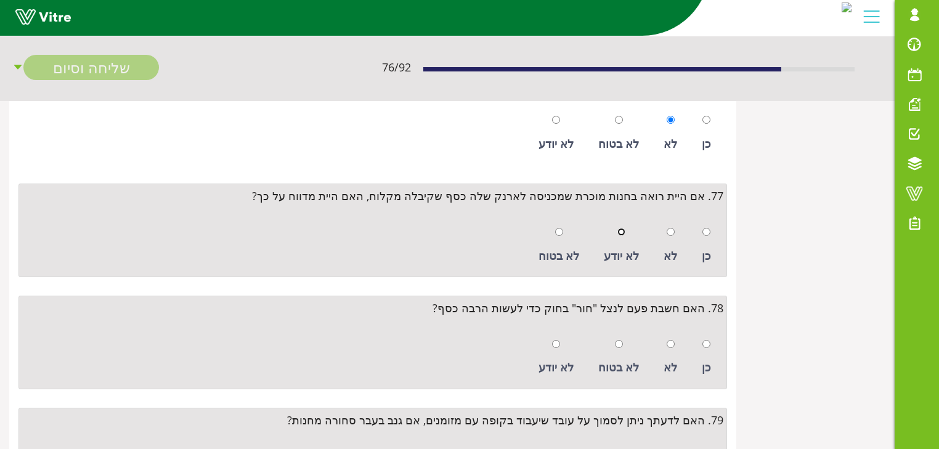
click at [626, 228] on input "radio" at bounding box center [622, 232] width 8 height 8
radio input "true"
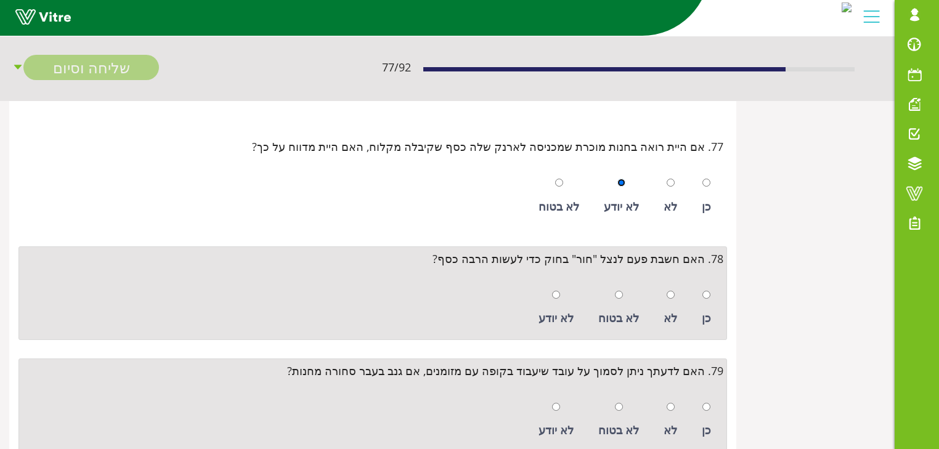
scroll to position [8677, 0]
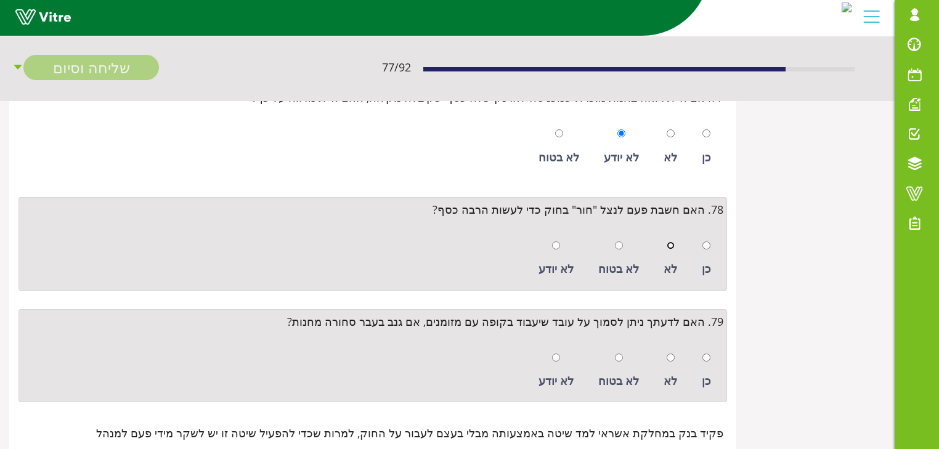
click at [670, 242] on input "radio" at bounding box center [671, 246] width 8 height 8
radio input "true"
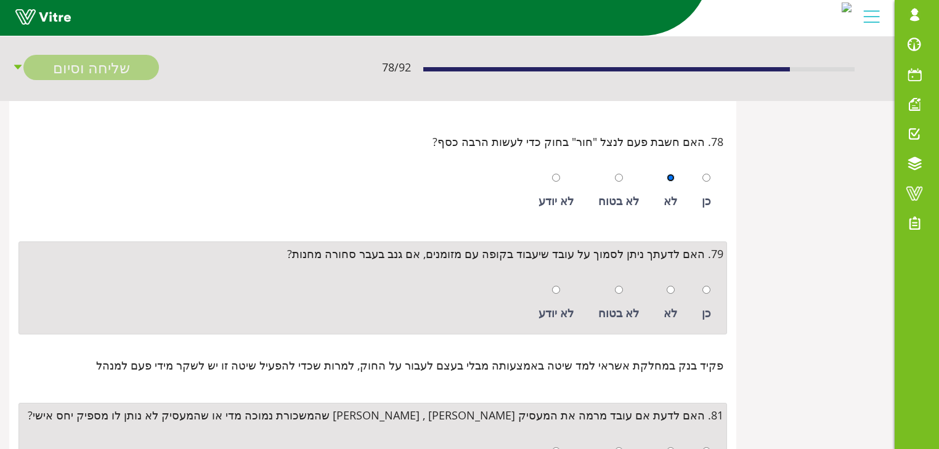
scroll to position [8776, 0]
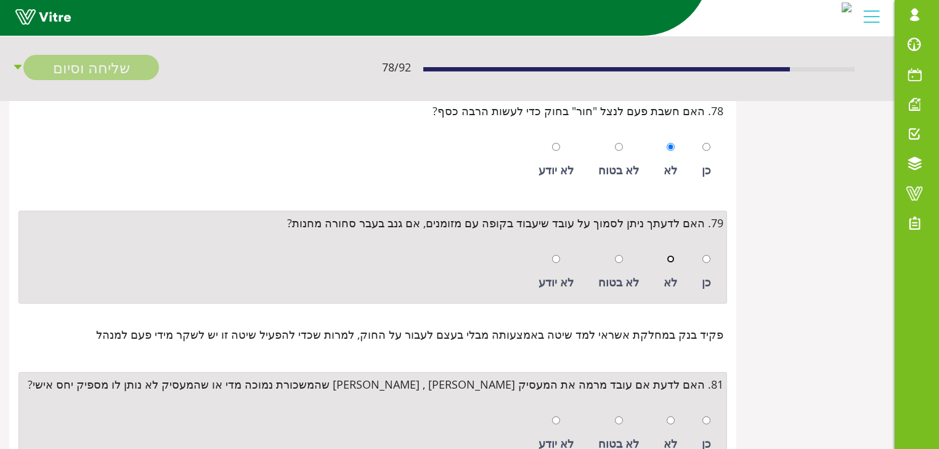
click at [673, 255] on input "radio" at bounding box center [671, 259] width 8 height 8
radio input "true"
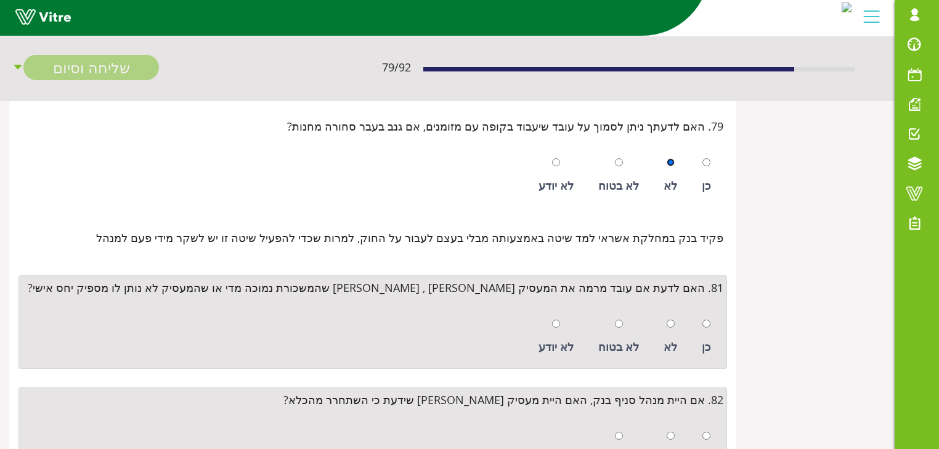
scroll to position [8875, 0]
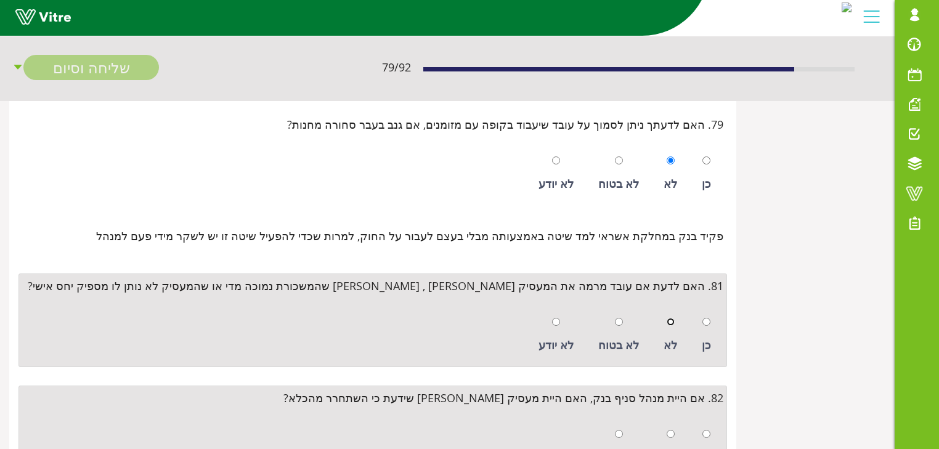
click at [671, 318] on input "radio" at bounding box center [671, 322] width 8 height 8
radio input "true"
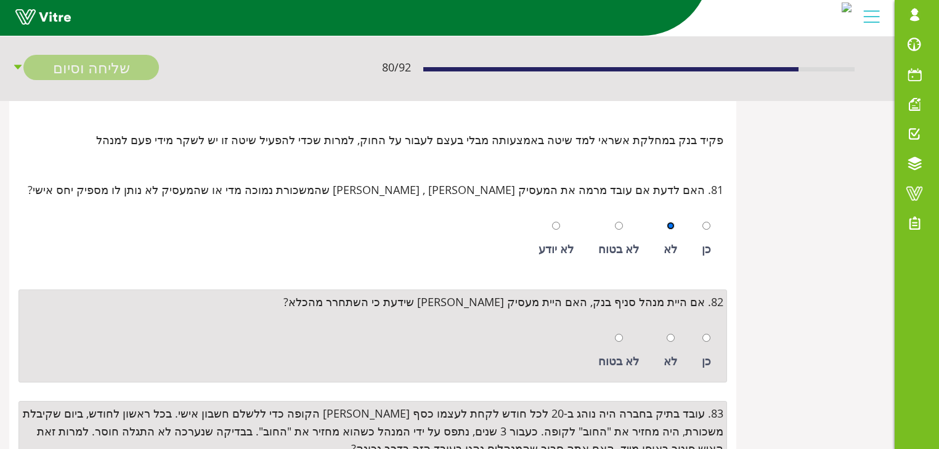
scroll to position [8973, 0]
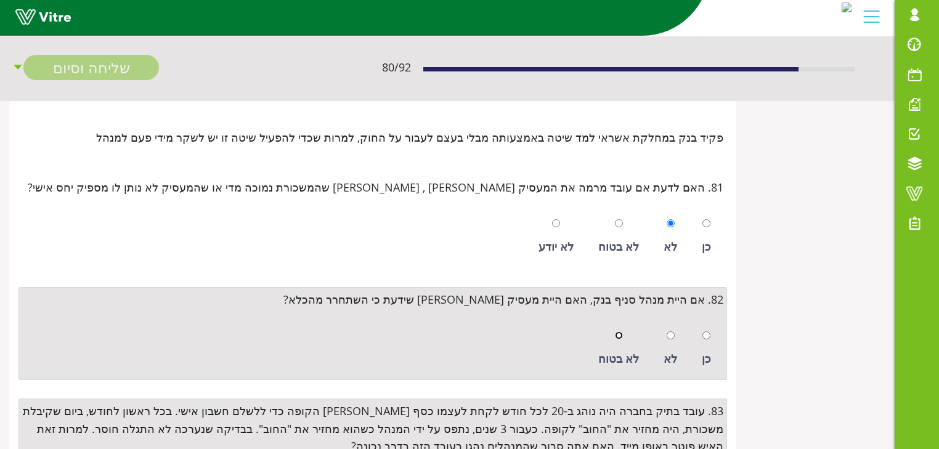
click at [622, 332] on input "radio" at bounding box center [619, 336] width 8 height 8
radio input "true"
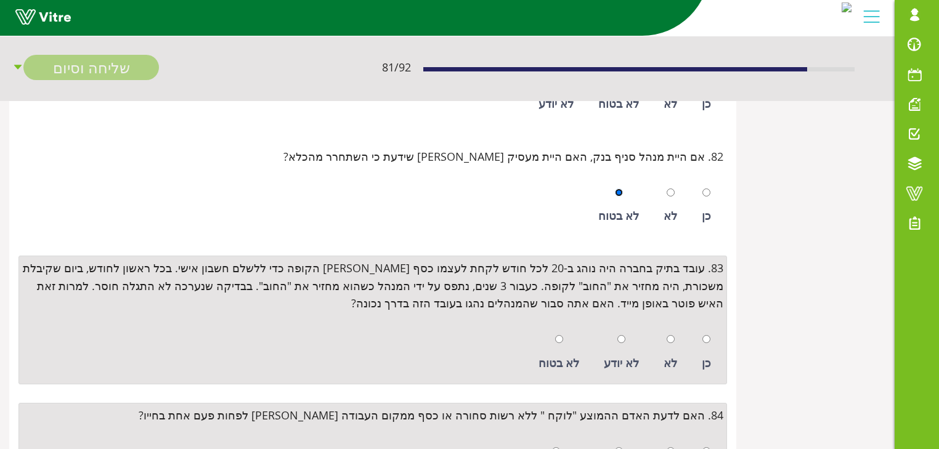
scroll to position [9121, 0]
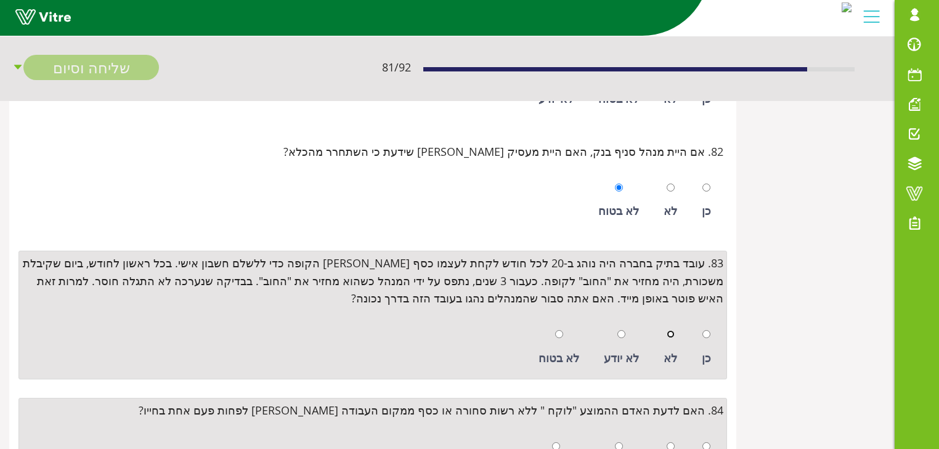
click at [673, 330] on input "radio" at bounding box center [671, 334] width 8 height 8
radio input "true"
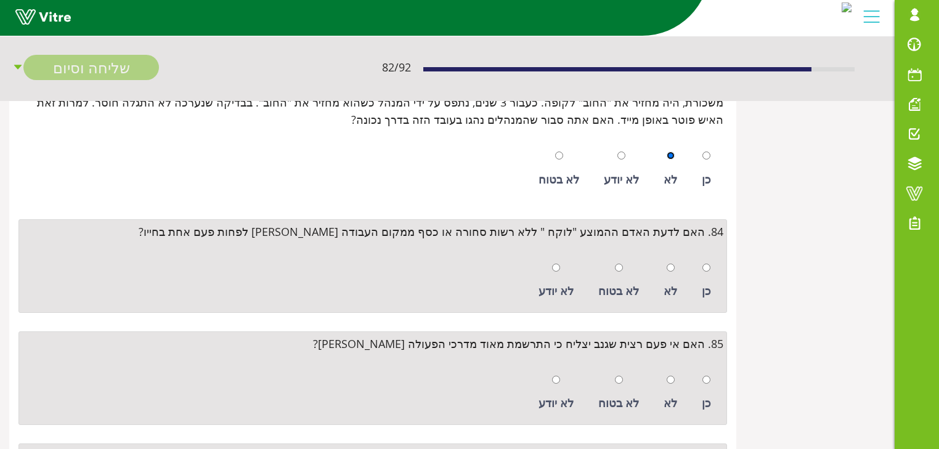
scroll to position [9318, 0]
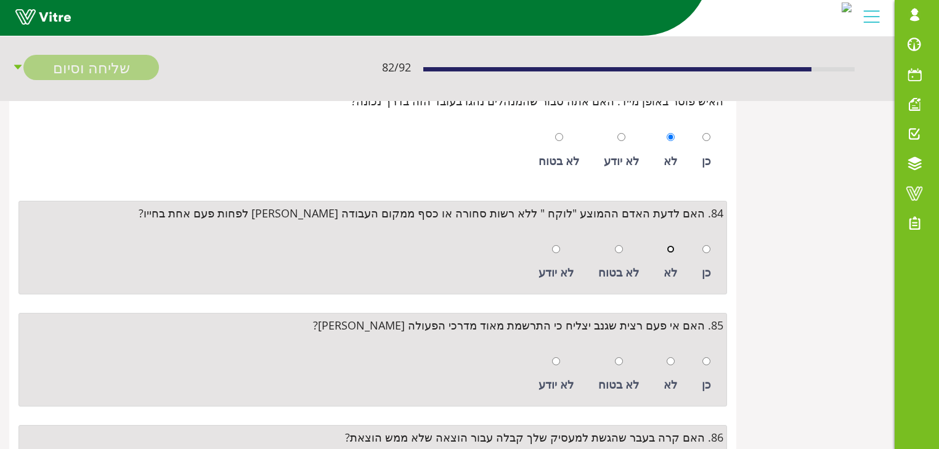
click at [672, 245] on input "radio" at bounding box center [671, 249] width 8 height 8
radio input "true"
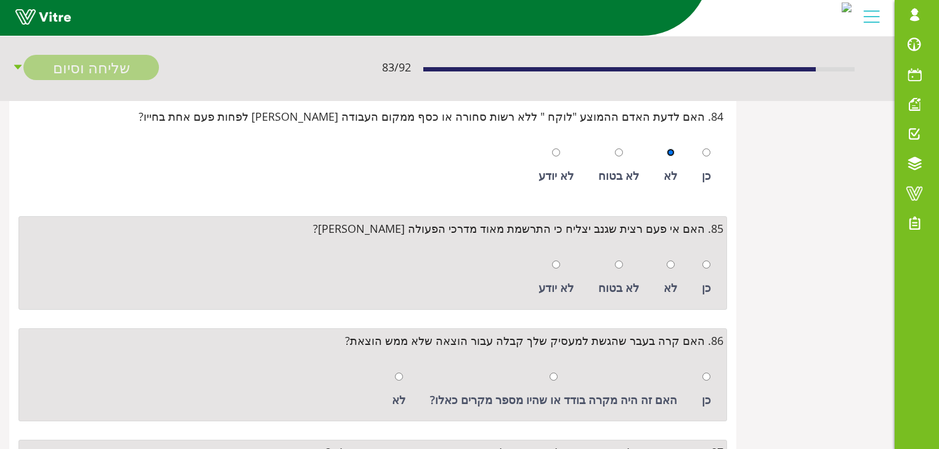
scroll to position [9417, 0]
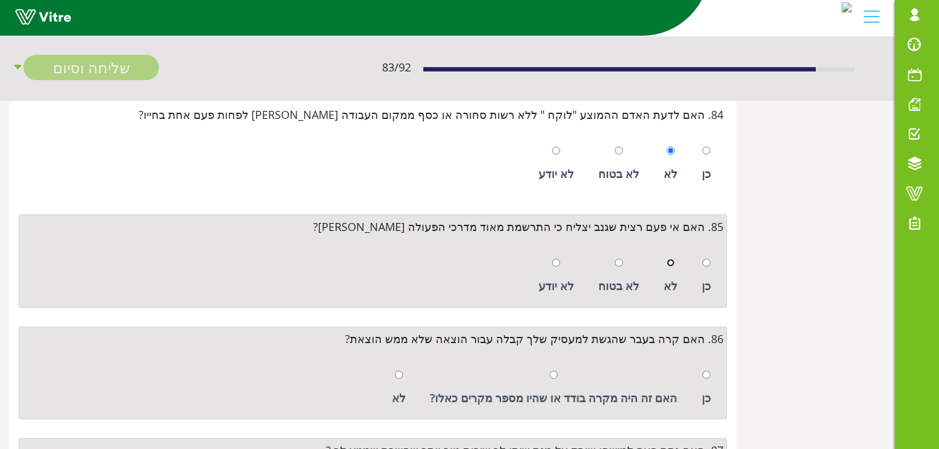
click at [671, 259] on input "radio" at bounding box center [671, 263] width 8 height 8
radio input "true"
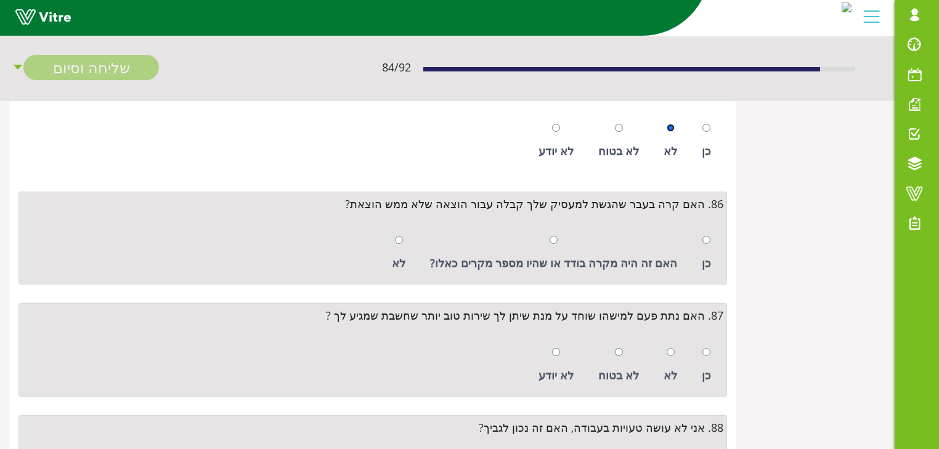
scroll to position [9565, 0]
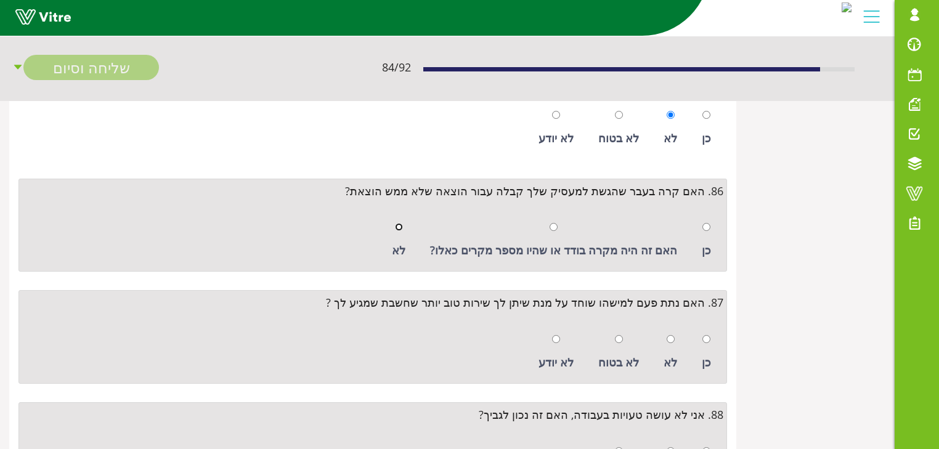
click at [403, 223] on input "radio" at bounding box center [399, 227] width 8 height 8
radio input "true"
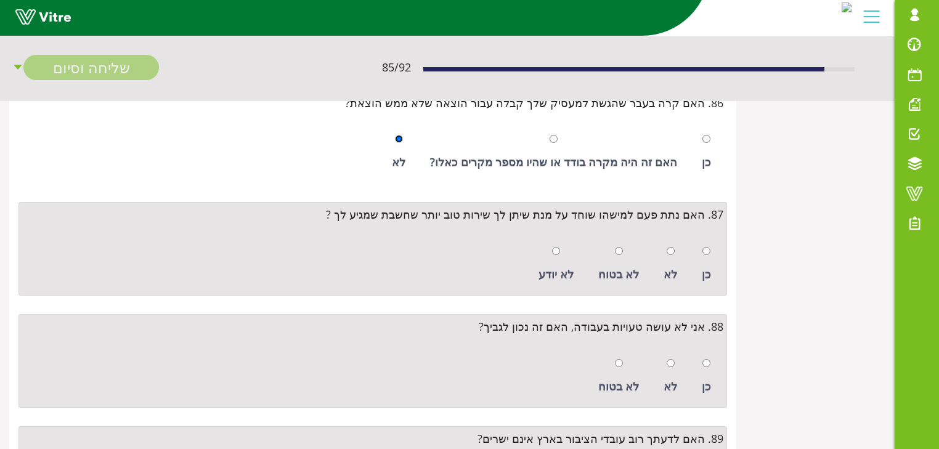
scroll to position [9663, 0]
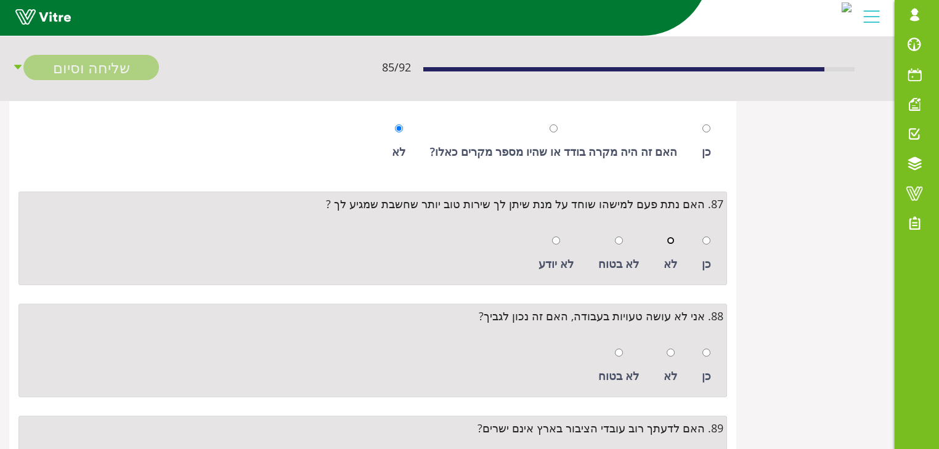
click at [673, 237] on input "radio" at bounding box center [671, 241] width 8 height 8
radio input "true"
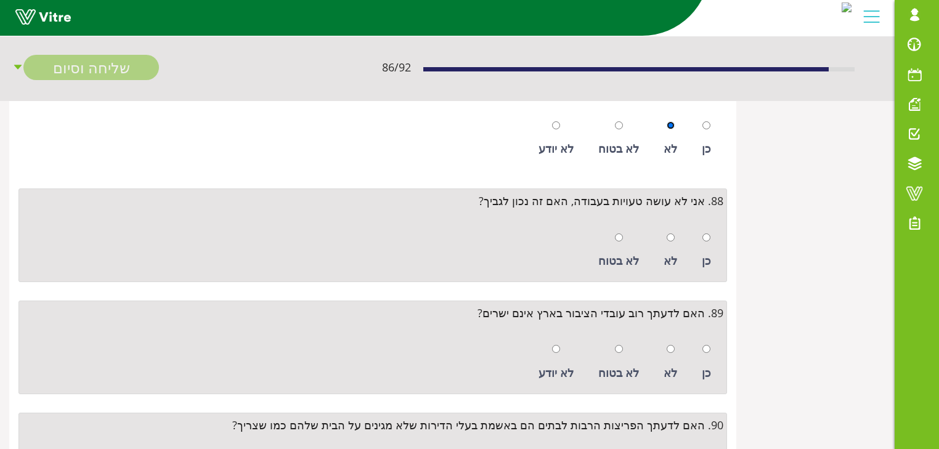
scroll to position [9811, 0]
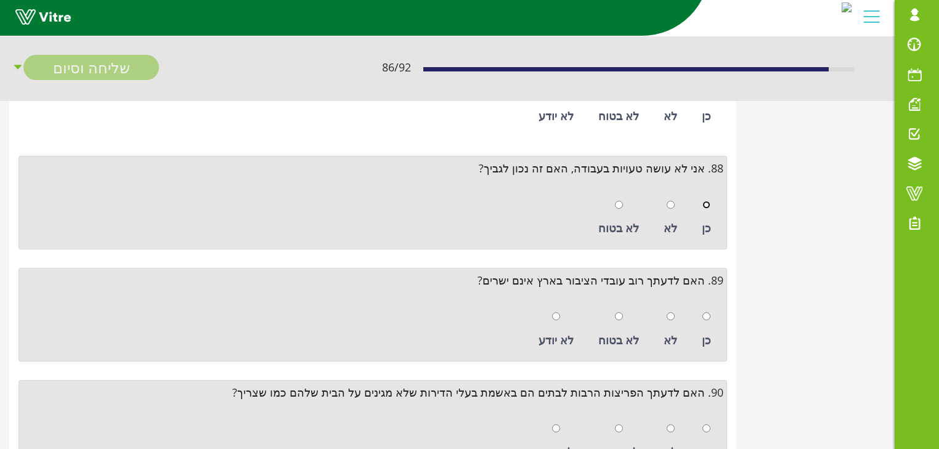
click at [708, 201] on input "radio" at bounding box center [707, 205] width 8 height 8
radio input "true"
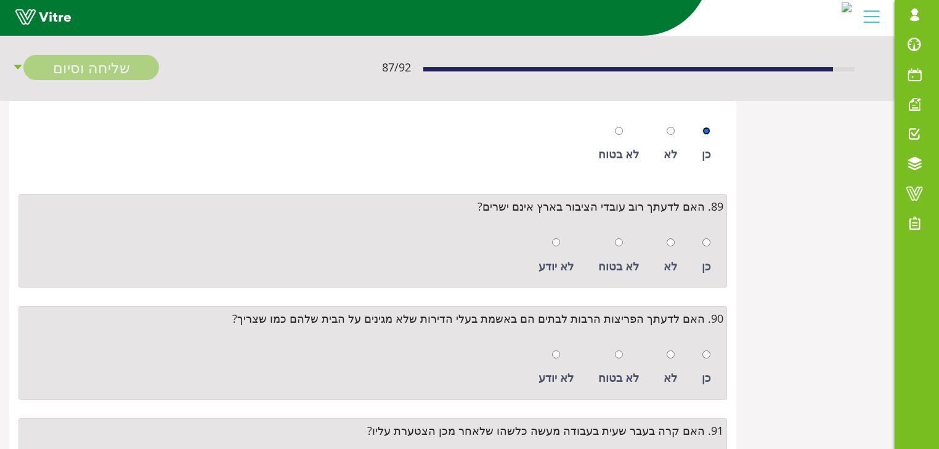
scroll to position [9910, 0]
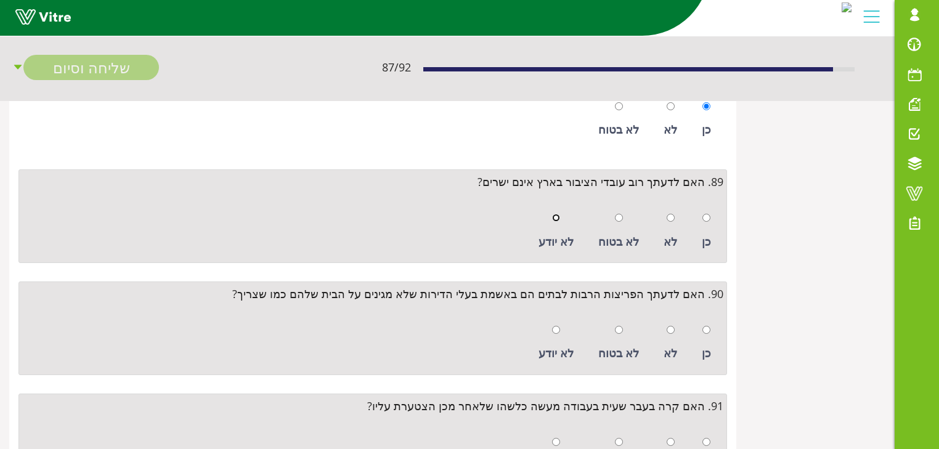
click at [560, 214] on input "radio" at bounding box center [556, 218] width 8 height 8
radio input "true"
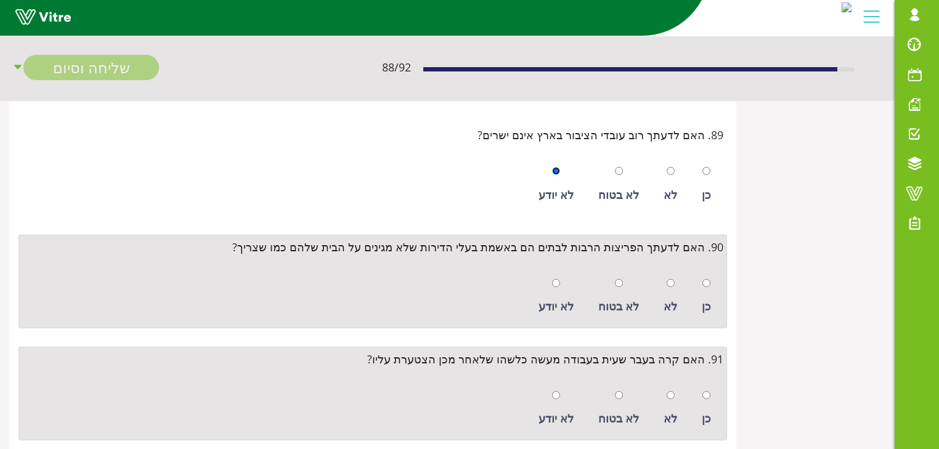
scroll to position [9959, 0]
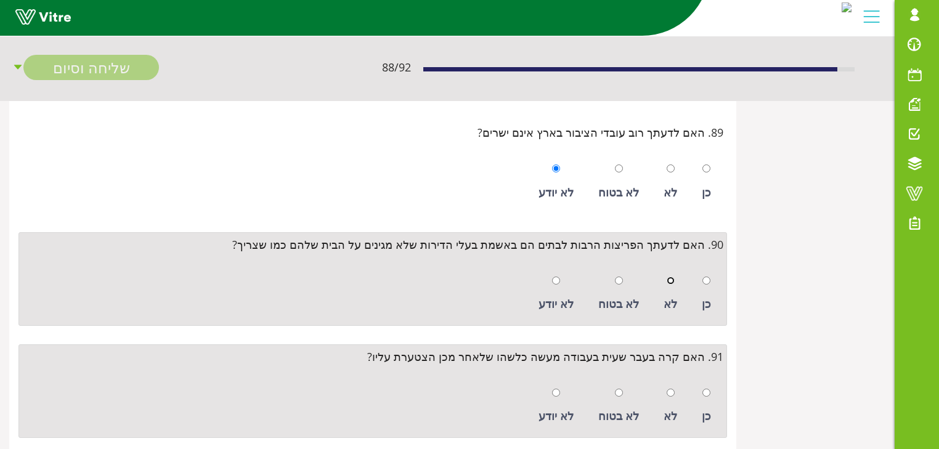
click at [670, 277] on input "radio" at bounding box center [671, 281] width 8 height 8
radio input "true"
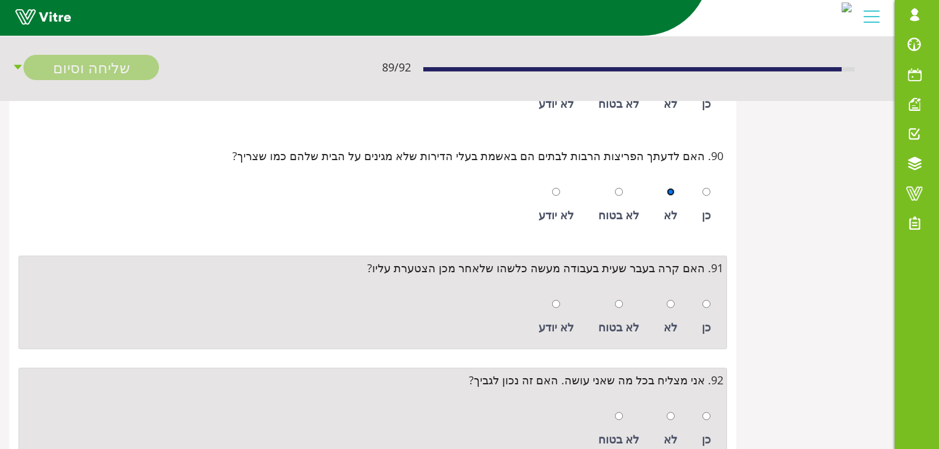
scroll to position [10058, 0]
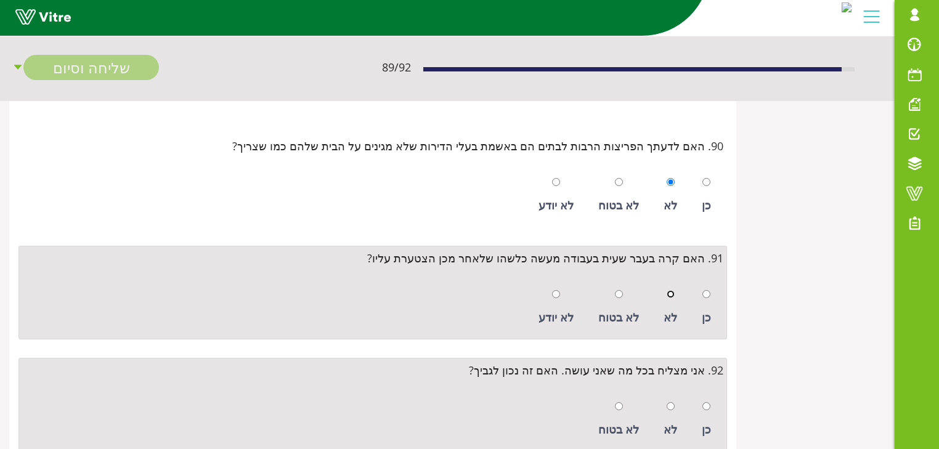
click at [675, 290] on input "radio" at bounding box center [671, 294] width 8 height 8
radio input "true"
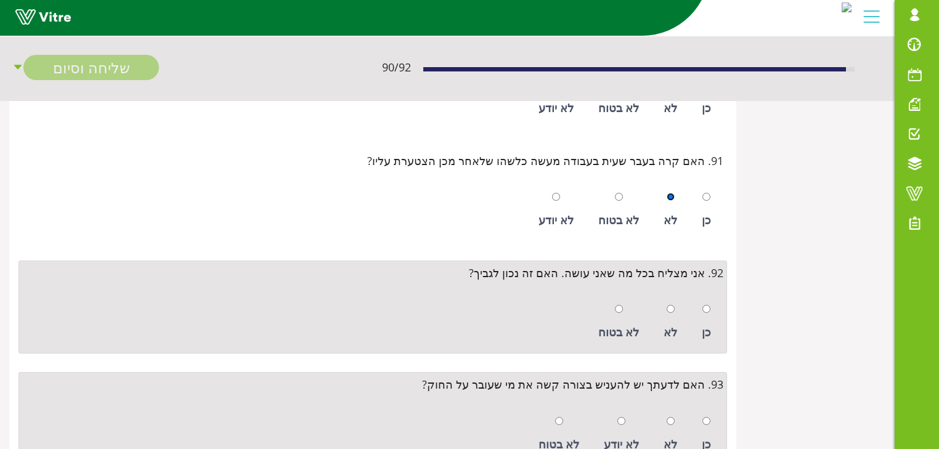
scroll to position [10159, 0]
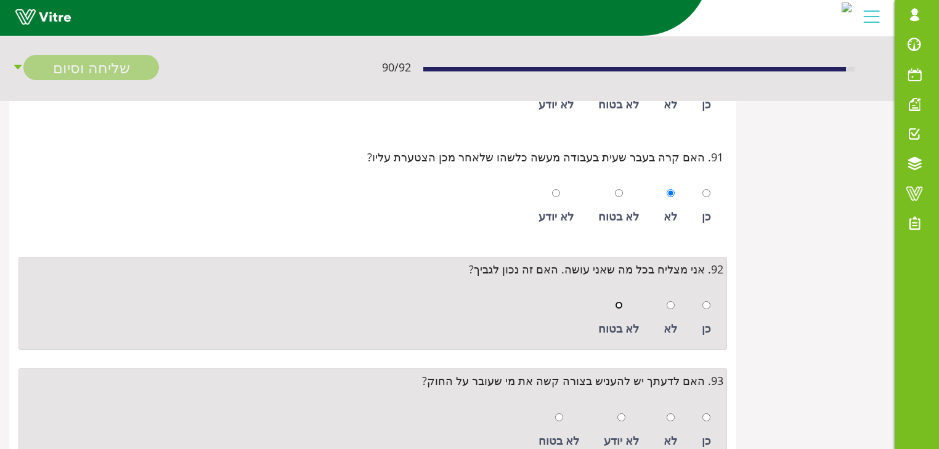
click at [622, 301] on input "radio" at bounding box center [619, 305] width 8 height 8
radio input "true"
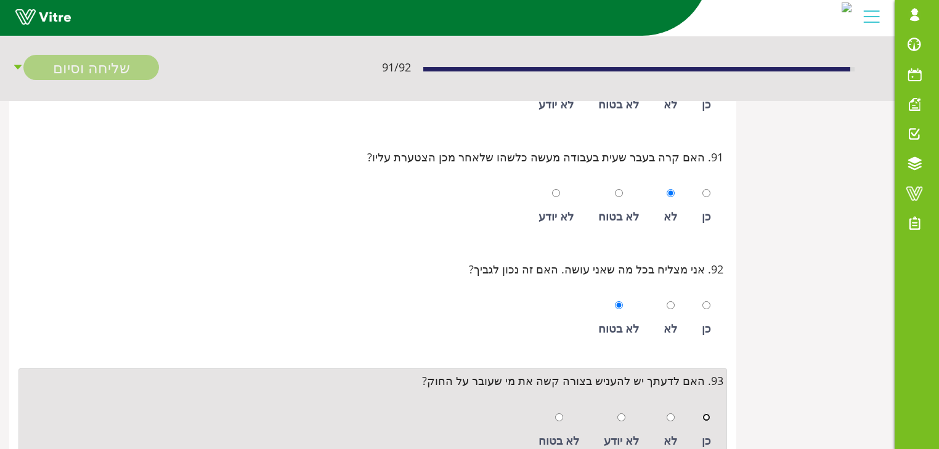
click at [706, 414] on input "radio" at bounding box center [707, 418] width 8 height 8
radio input "true"
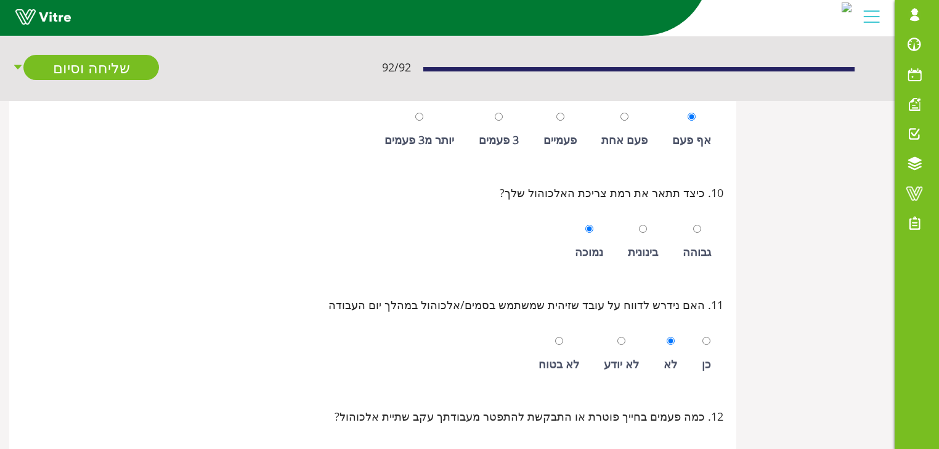
scroll to position [937, 0]
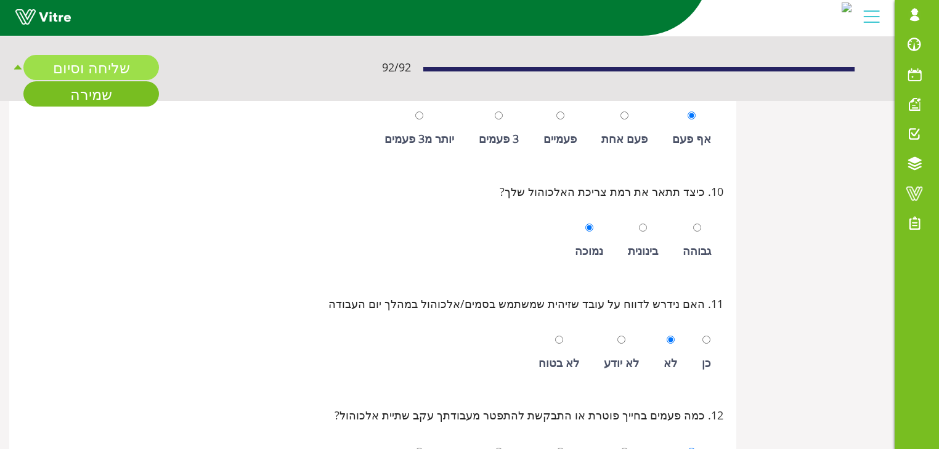
click at [112, 68] on link "שליחה וסיום" at bounding box center [91, 67] width 136 height 25
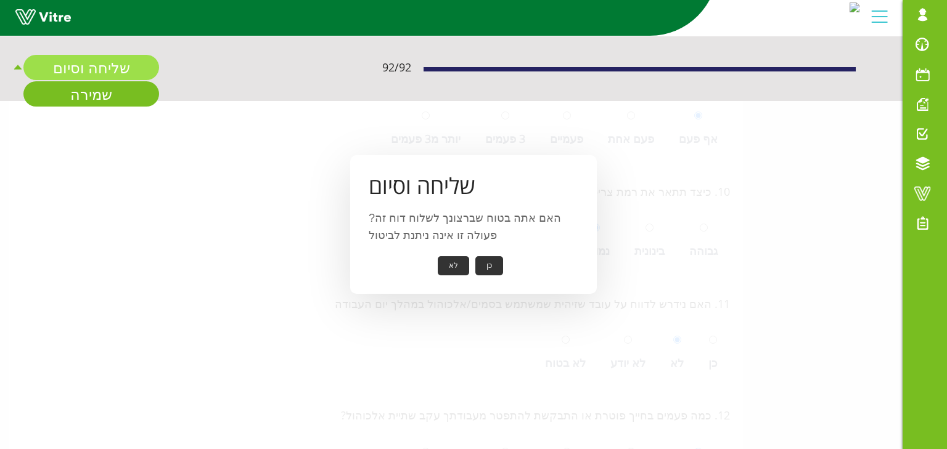
click at [116, 67] on link "שליחה וסיום" at bounding box center [91, 67] width 136 height 25
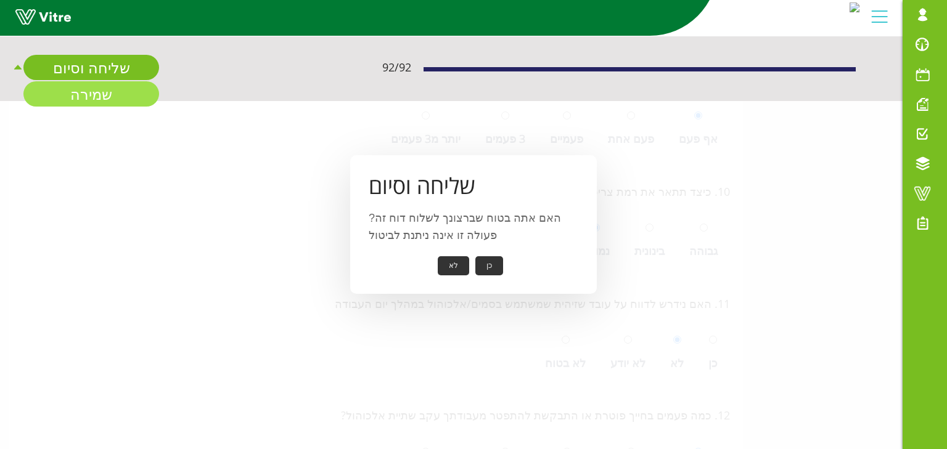
click at [86, 97] on link "שמירה" at bounding box center [91, 93] width 136 height 25
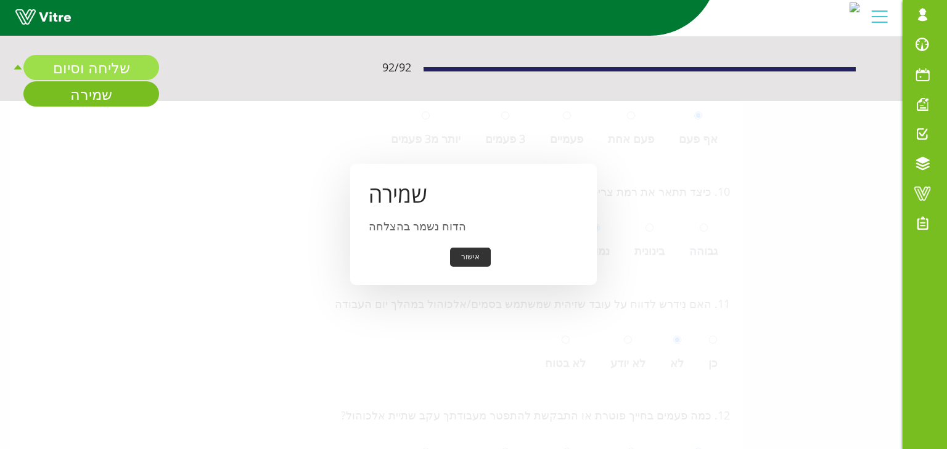
click at [92, 70] on link "שליחה וסיום" at bounding box center [91, 67] width 136 height 25
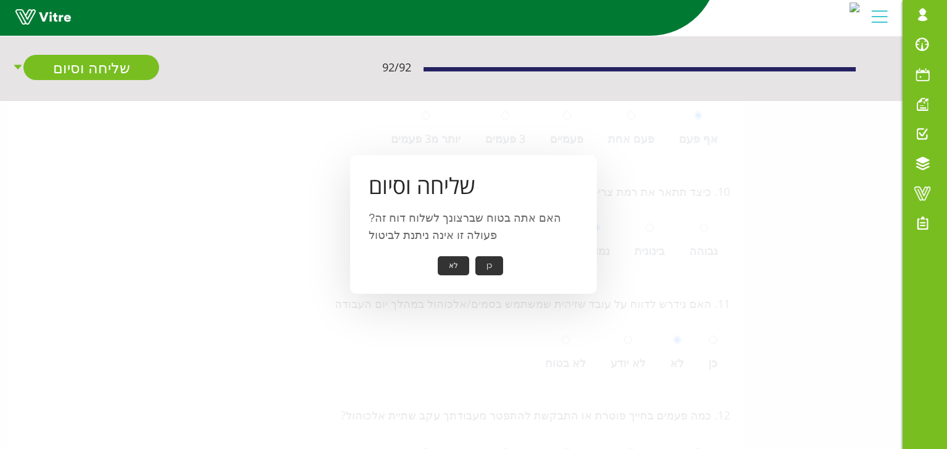
click at [487, 264] on button "כן" at bounding box center [489, 265] width 28 height 19
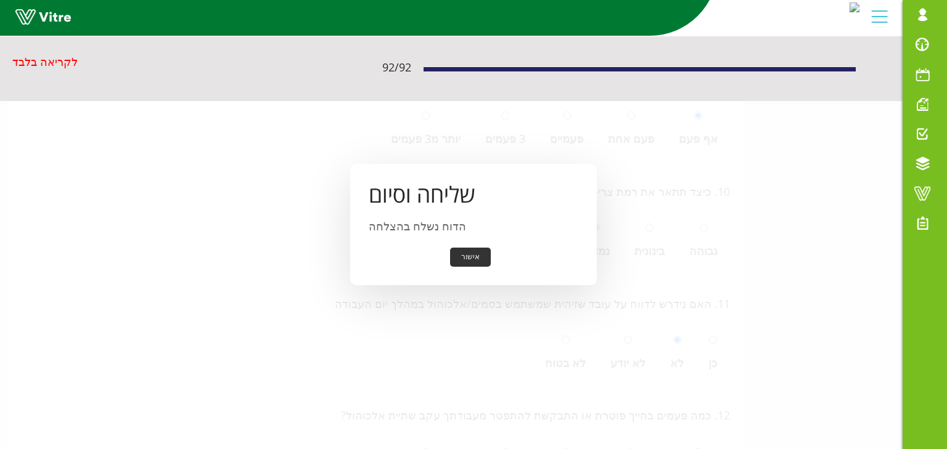
click at [464, 263] on button "אישור" at bounding box center [470, 257] width 41 height 19
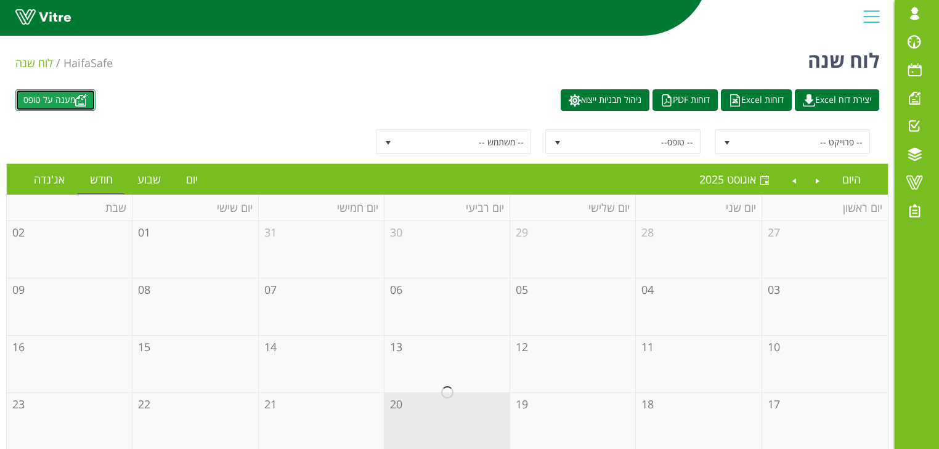
click at [78, 102] on link "מענה על טופס" at bounding box center [55, 100] width 80 height 22
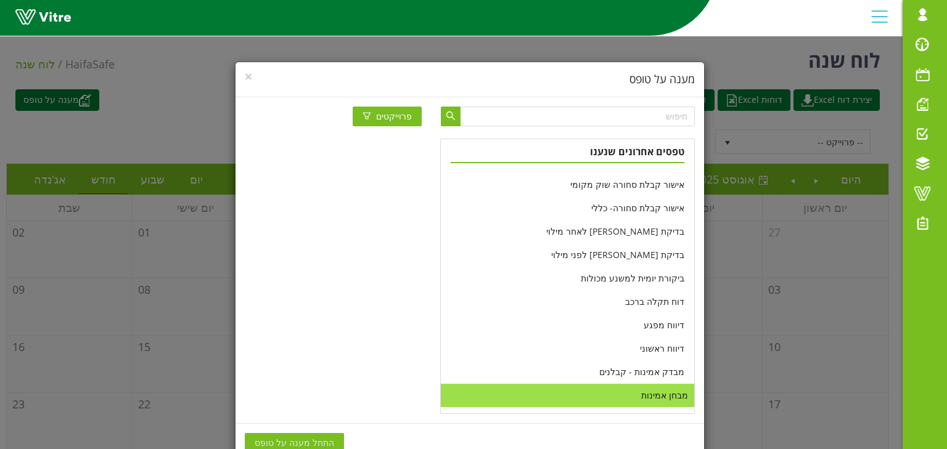
click at [665, 399] on li "מבחן אמינות" at bounding box center [567, 395] width 253 height 23
click at [322, 436] on span "התחל מענה על טופס" at bounding box center [295, 443] width 80 height 14
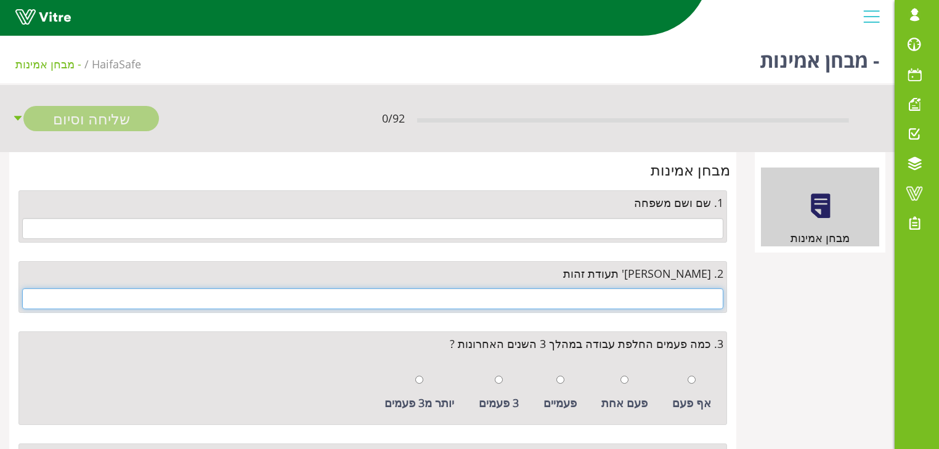
click at [703, 302] on input "text" at bounding box center [372, 298] width 701 height 21
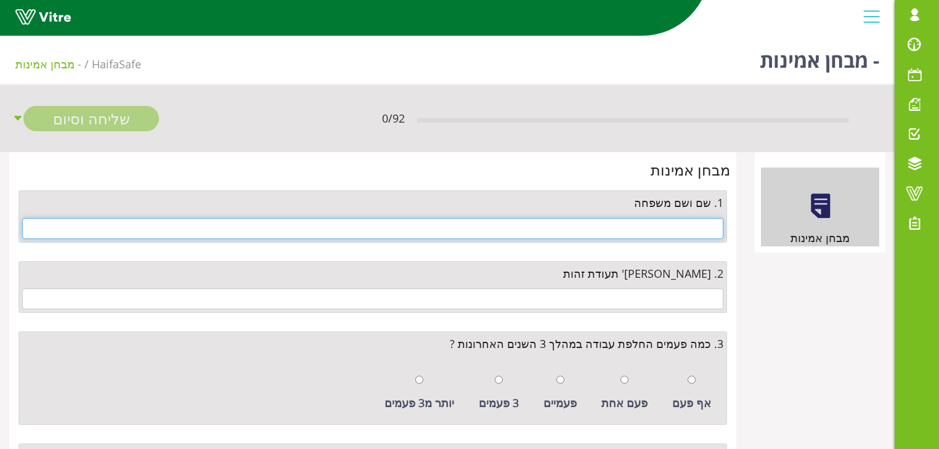
click at [656, 238] on input "text" at bounding box center [372, 228] width 701 height 21
click at [690, 227] on input "text" at bounding box center [372, 228] width 701 height 21
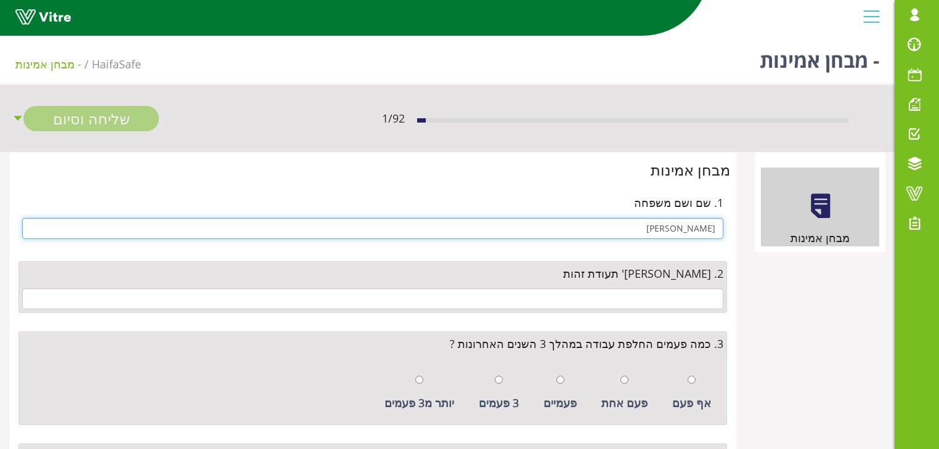
type input "יוחאי מורבקר"
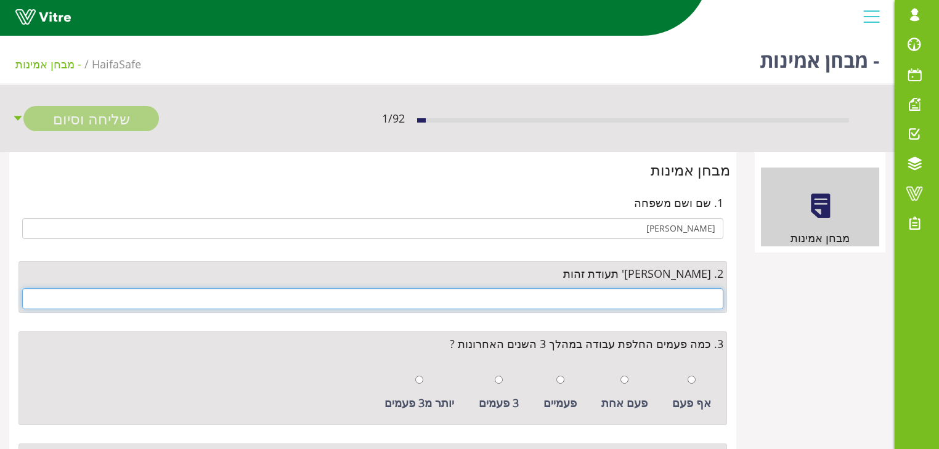
click at [684, 306] on input "text" at bounding box center [372, 298] width 701 height 21
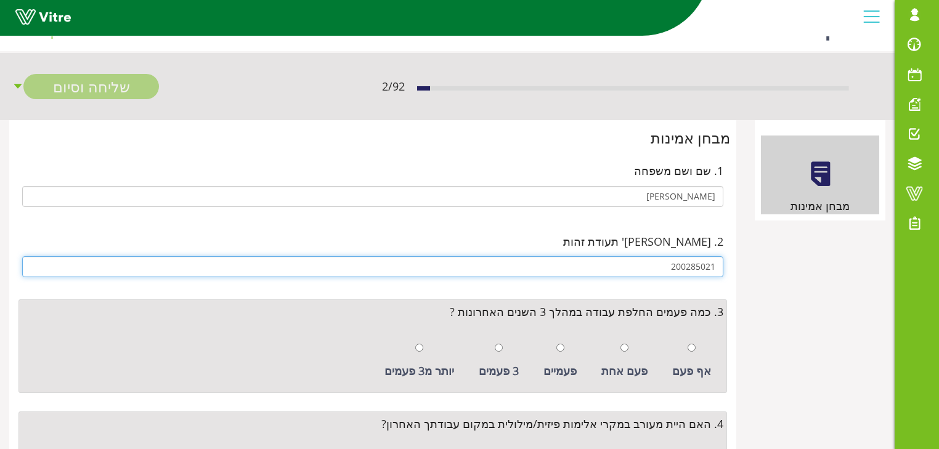
scroll to position [49, 0]
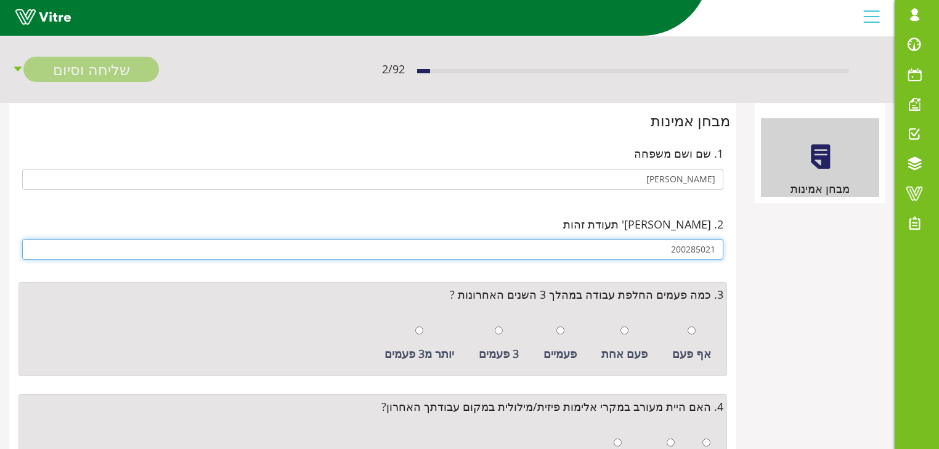
type input "200285021"
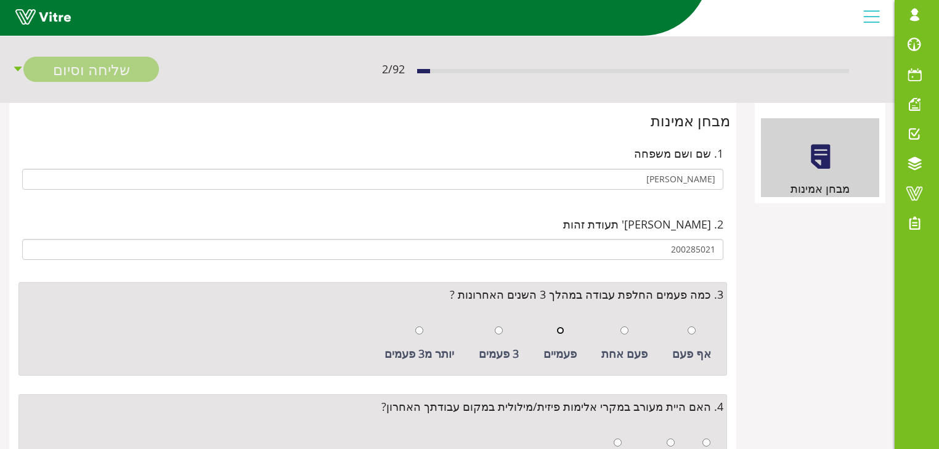
click at [565, 330] on input "radio" at bounding box center [561, 331] width 8 height 8
radio input "true"
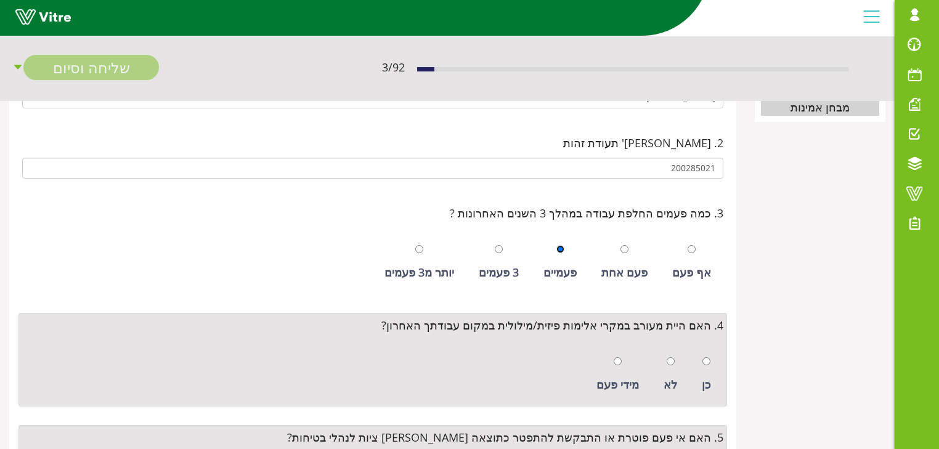
scroll to position [148, 0]
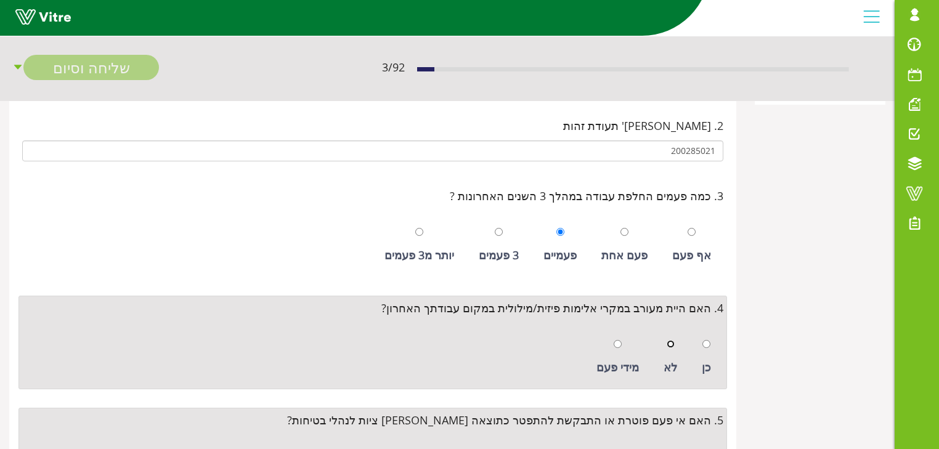
click at [674, 344] on input "radio" at bounding box center [671, 344] width 8 height 8
radio input "true"
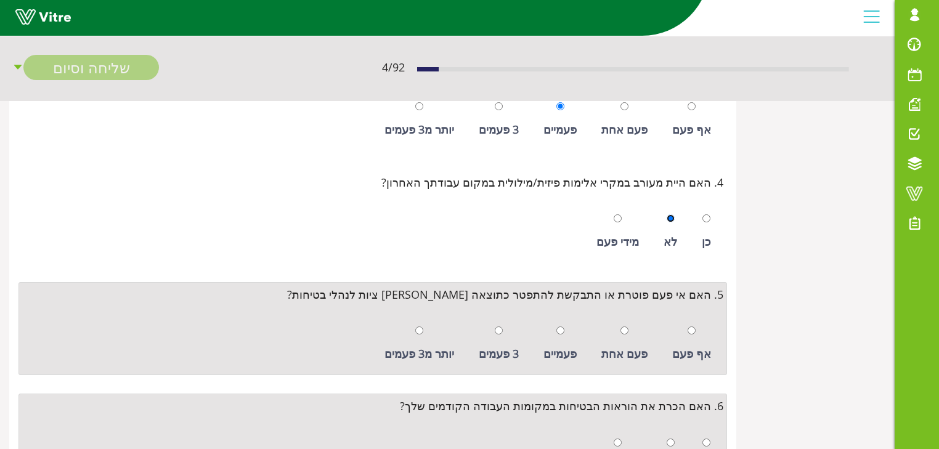
scroll to position [296, 0]
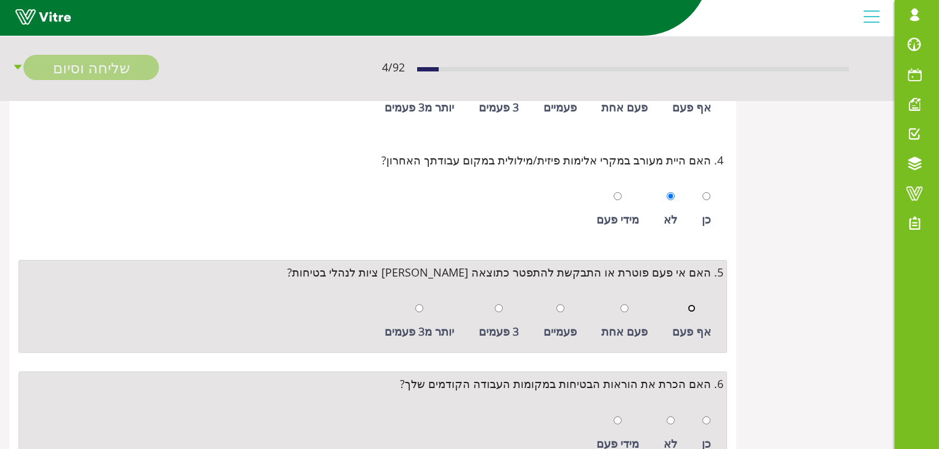
click at [694, 306] on input "radio" at bounding box center [692, 308] width 8 height 8
radio input "true"
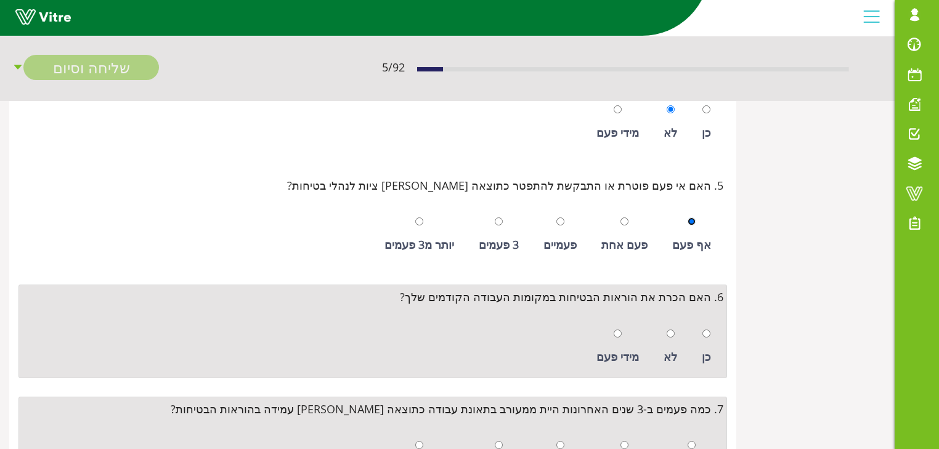
scroll to position [394, 0]
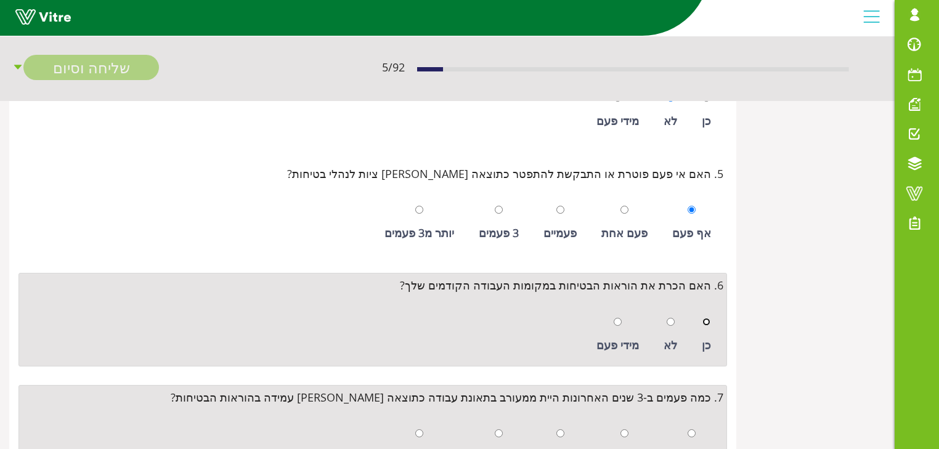
click at [707, 320] on input "radio" at bounding box center [707, 322] width 8 height 8
radio input "true"
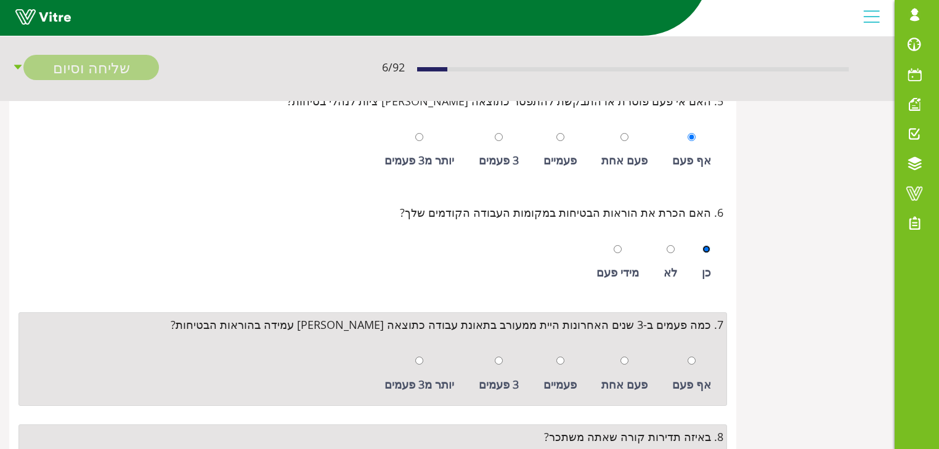
scroll to position [542, 0]
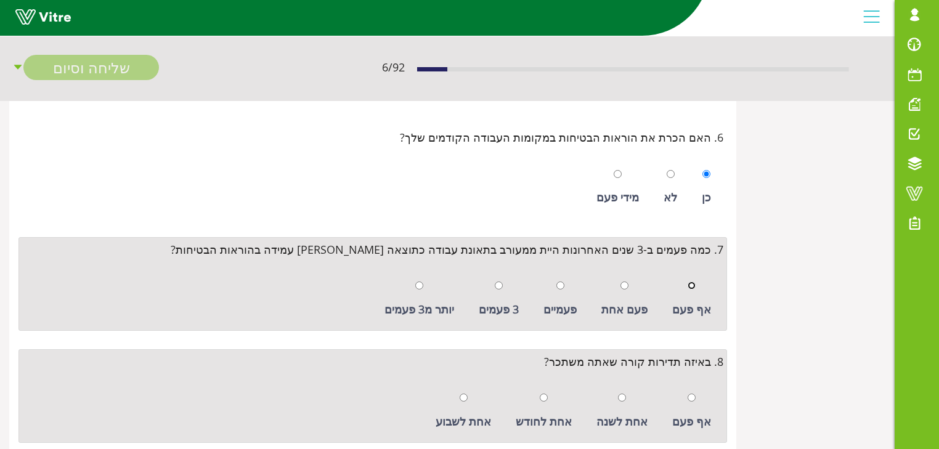
click at [695, 286] on input "radio" at bounding box center [692, 286] width 8 height 8
radio input "true"
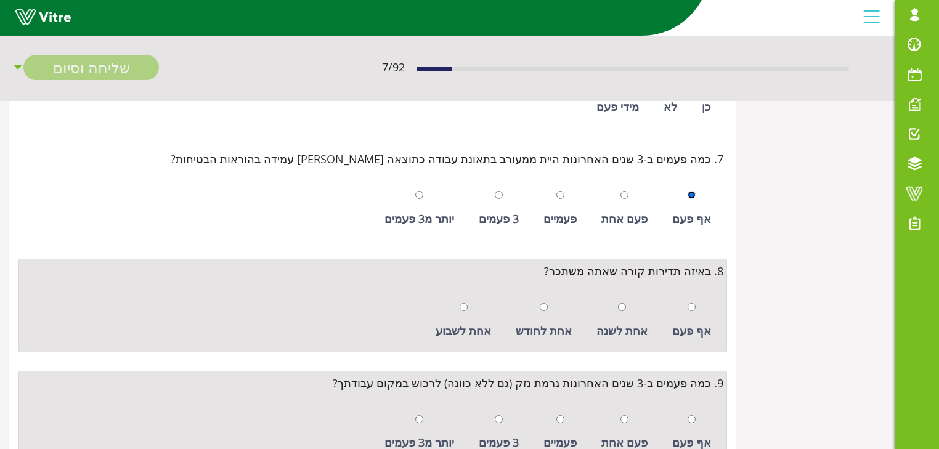
scroll to position [641, 0]
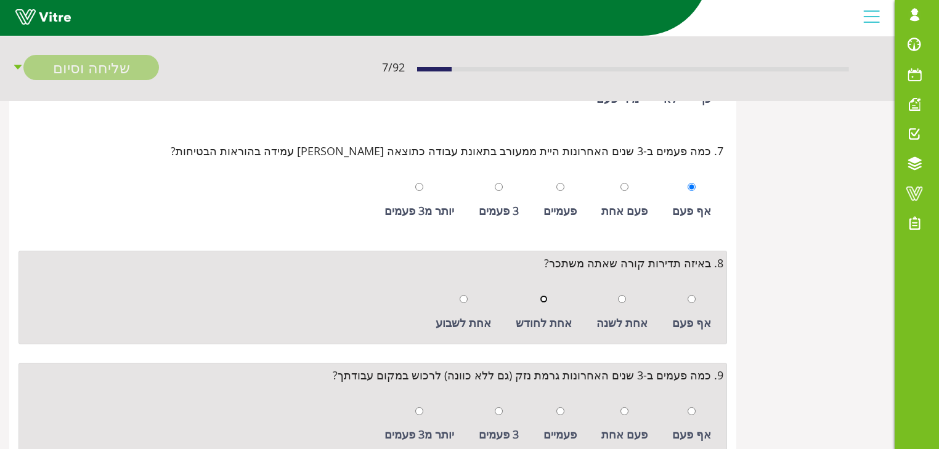
click at [548, 297] on input "radio" at bounding box center [544, 299] width 8 height 8
radio input "true"
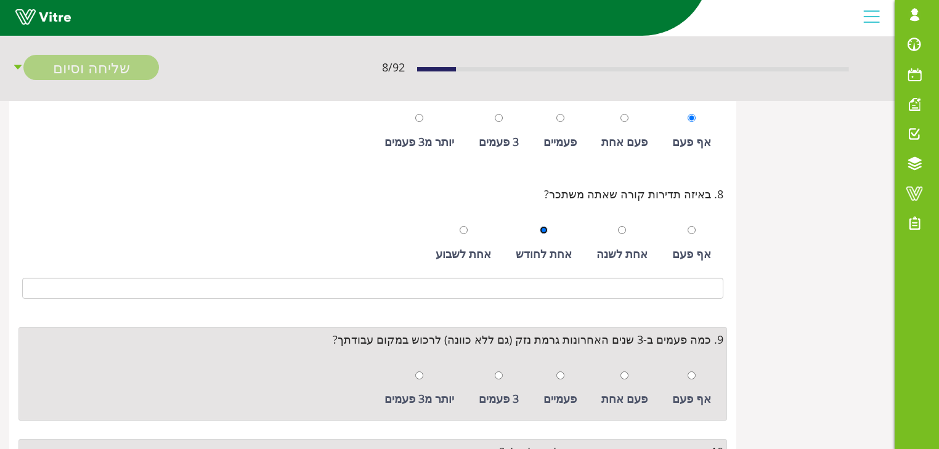
scroll to position [740, 0]
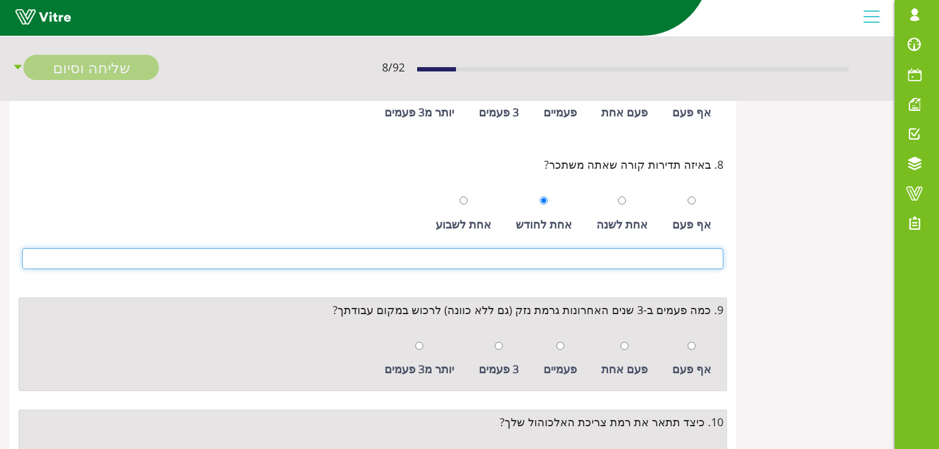
click at [679, 255] on input at bounding box center [372, 258] width 701 height 21
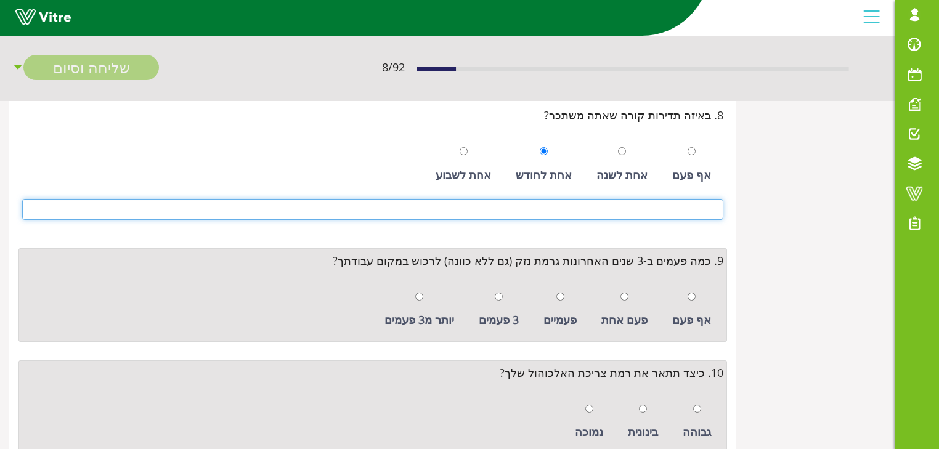
scroll to position [838, 0]
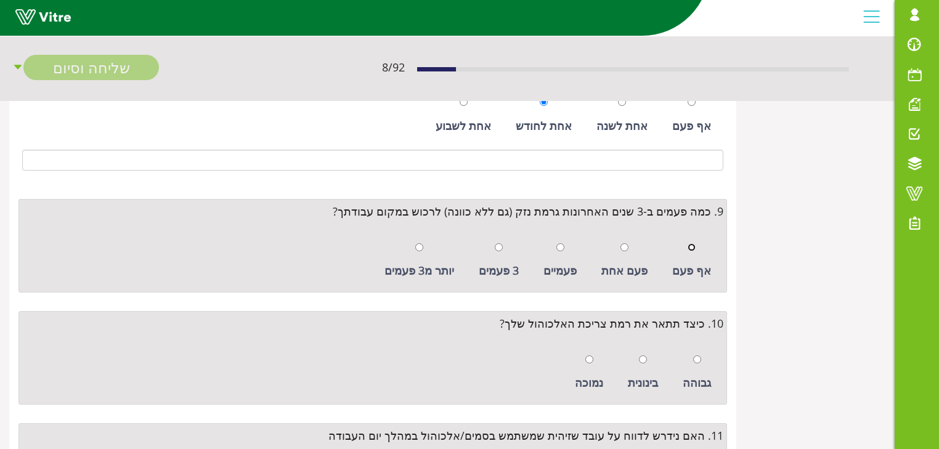
click at [695, 246] on input "radio" at bounding box center [692, 247] width 8 height 8
radio input "true"
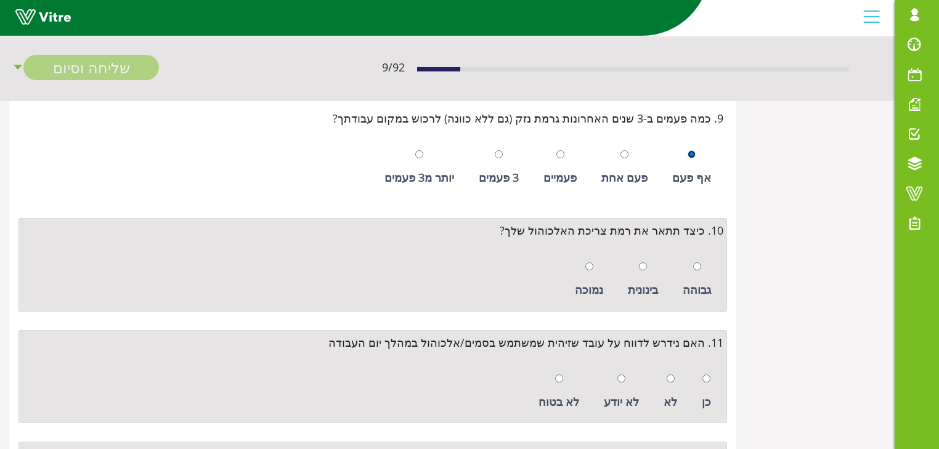
scroll to position [937, 0]
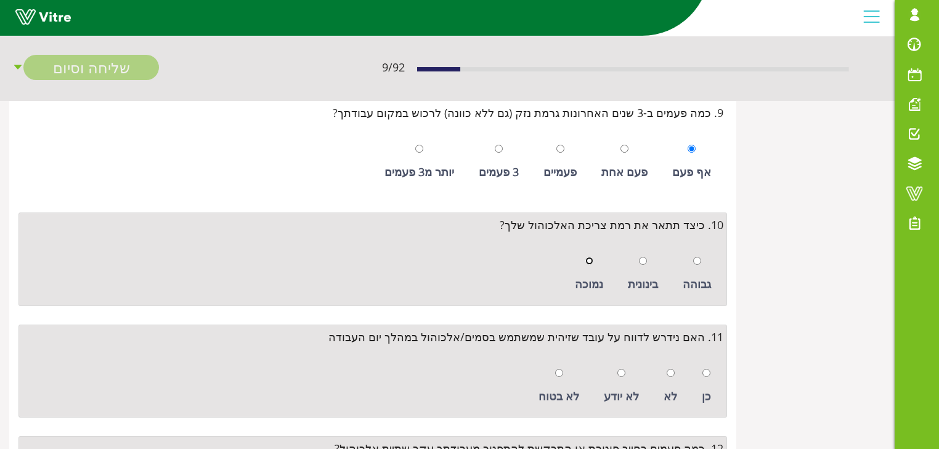
click at [587, 258] on input "radio" at bounding box center [589, 261] width 8 height 8
radio input "true"
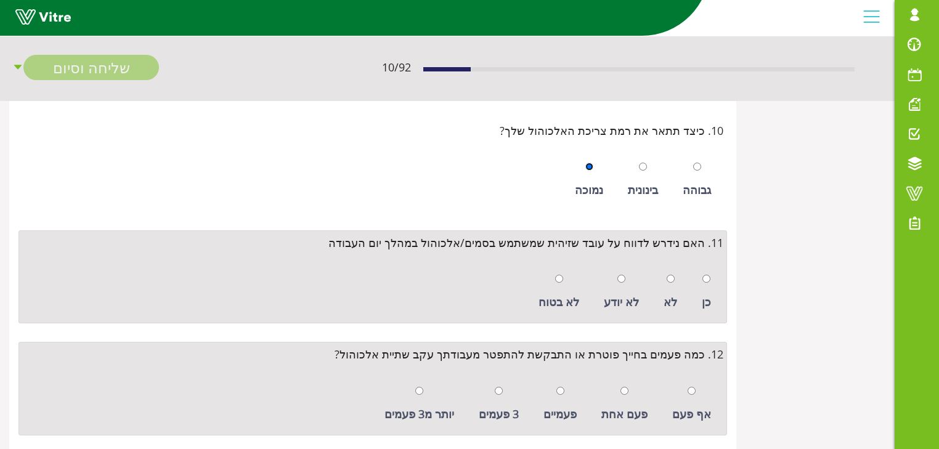
scroll to position [1035, 0]
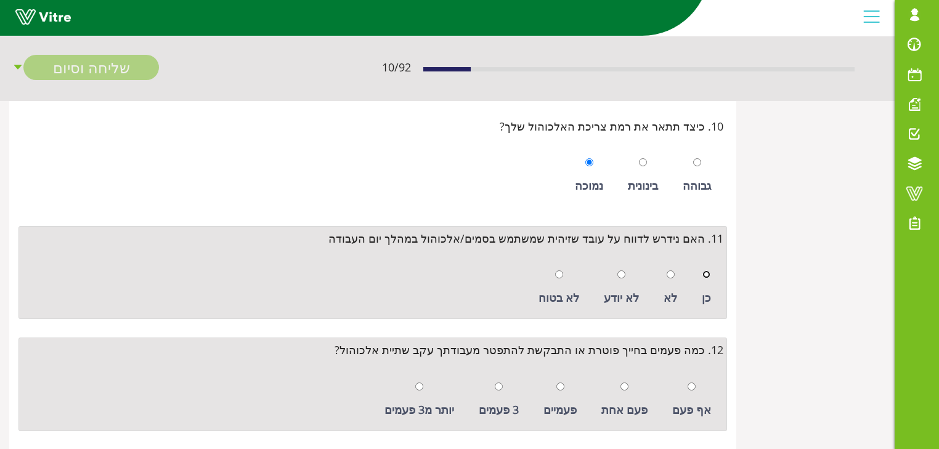
click at [707, 273] on input "radio" at bounding box center [707, 275] width 8 height 8
radio input "true"
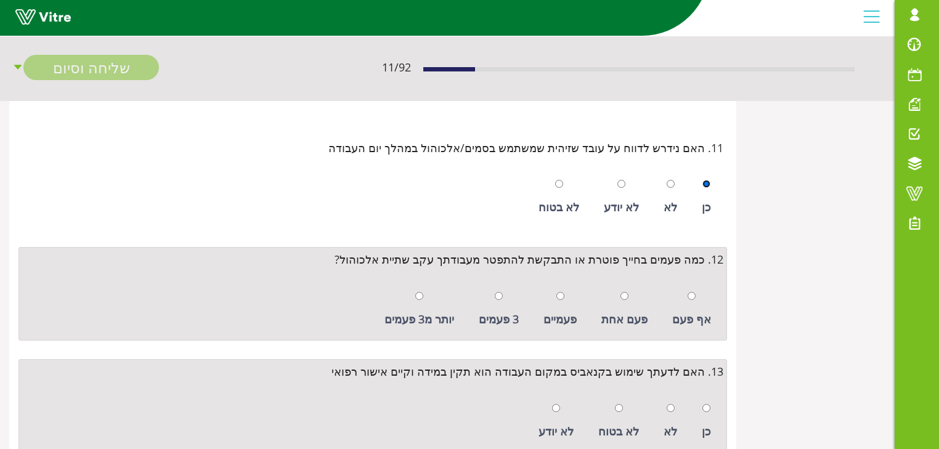
scroll to position [1134, 0]
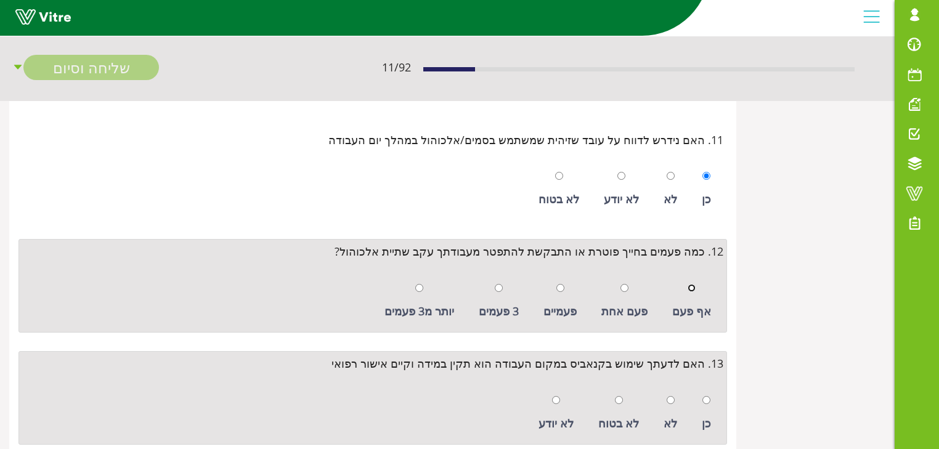
click at [693, 284] on input "radio" at bounding box center [692, 288] width 8 height 8
radio input "true"
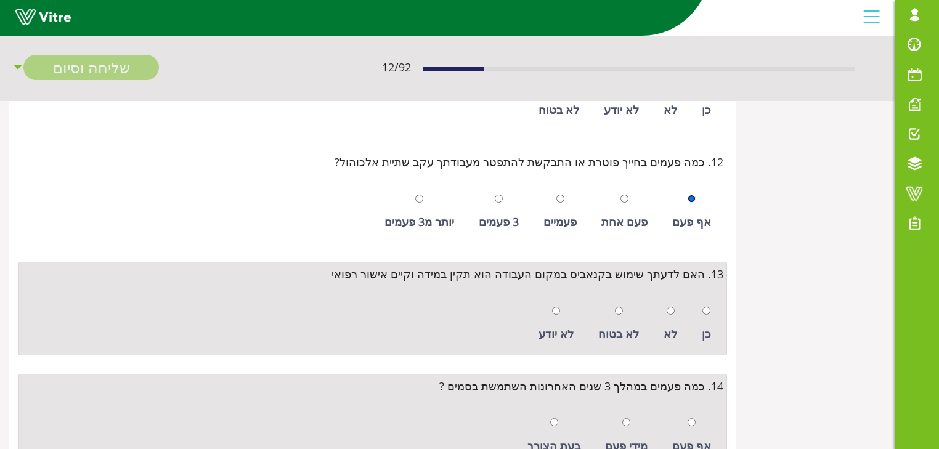
scroll to position [1233, 0]
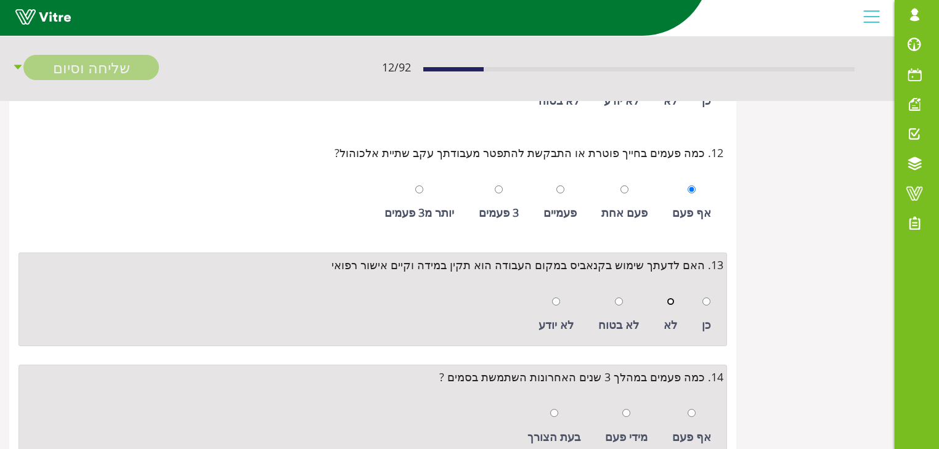
click at [671, 298] on input "radio" at bounding box center [671, 302] width 8 height 8
radio input "true"
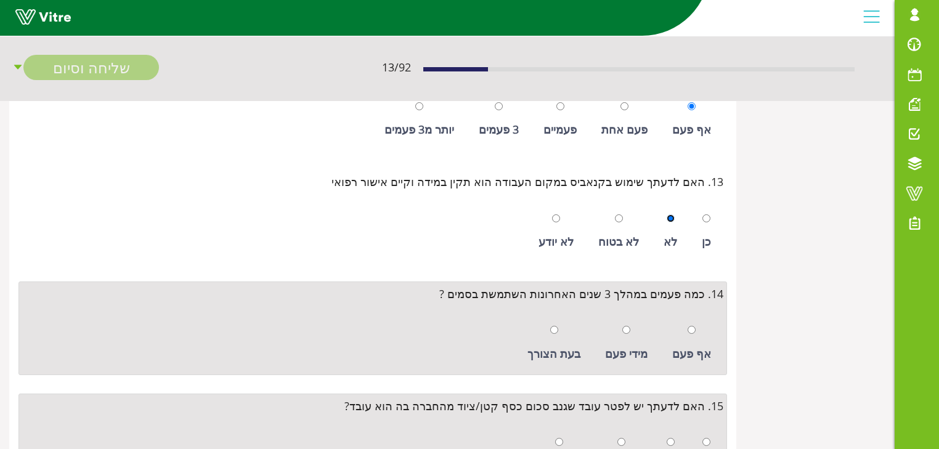
scroll to position [1331, 0]
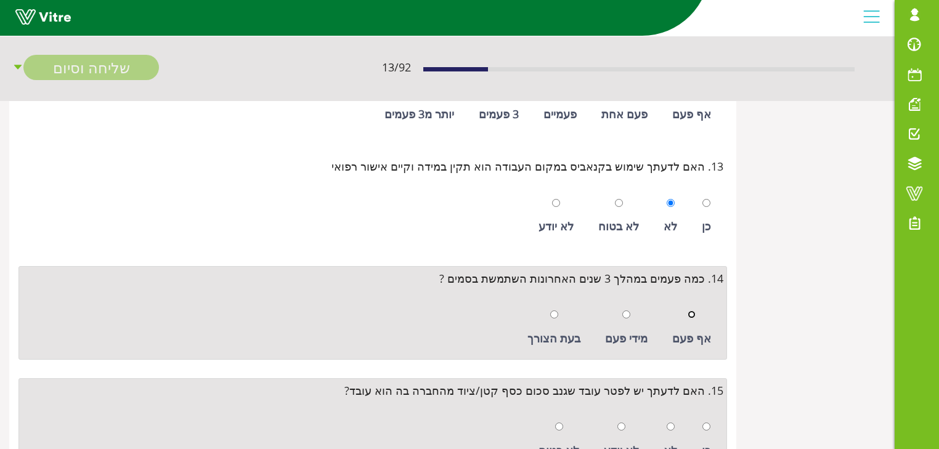
click at [693, 311] on input "radio" at bounding box center [692, 315] width 8 height 8
radio input "true"
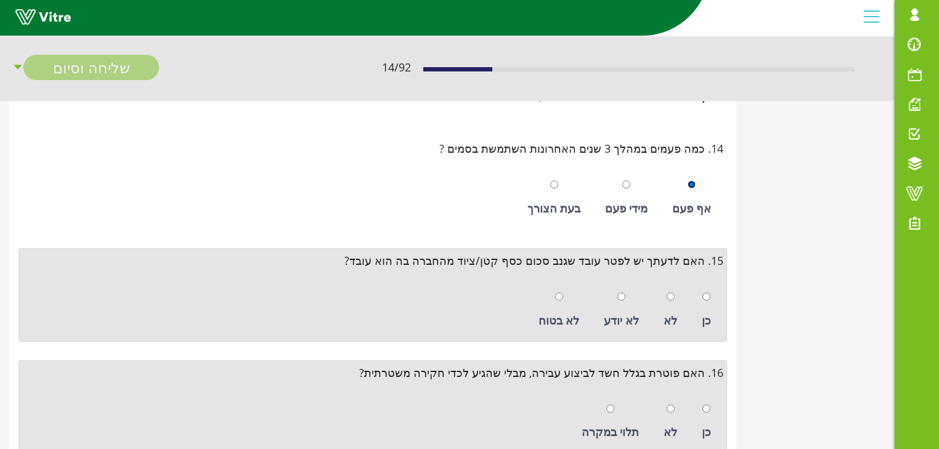
scroll to position [1479, 0]
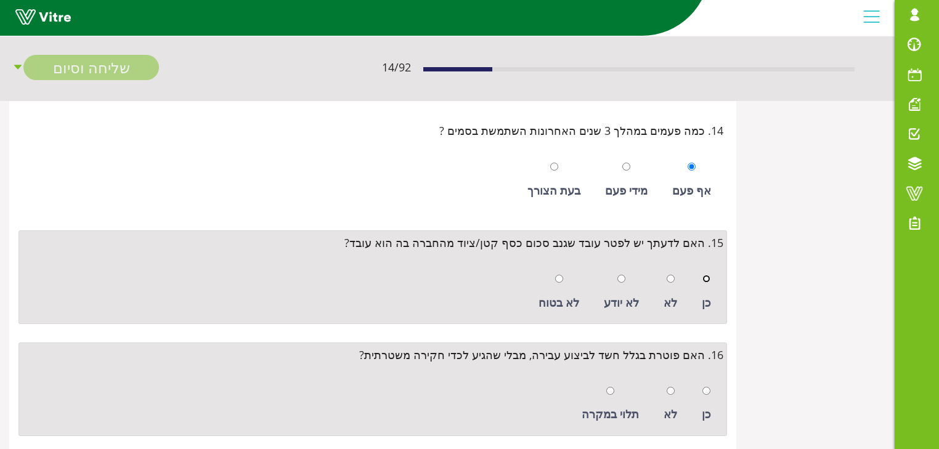
click at [706, 277] on input "radio" at bounding box center [707, 279] width 8 height 8
radio input "true"
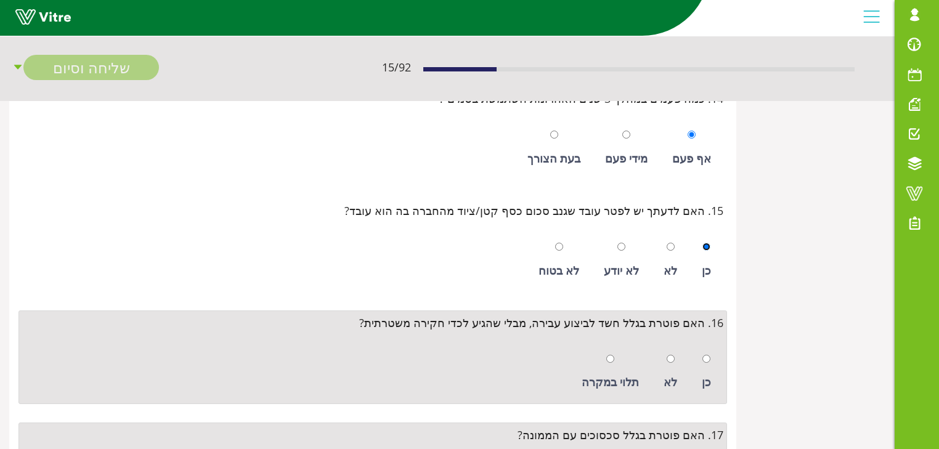
scroll to position [1528, 0]
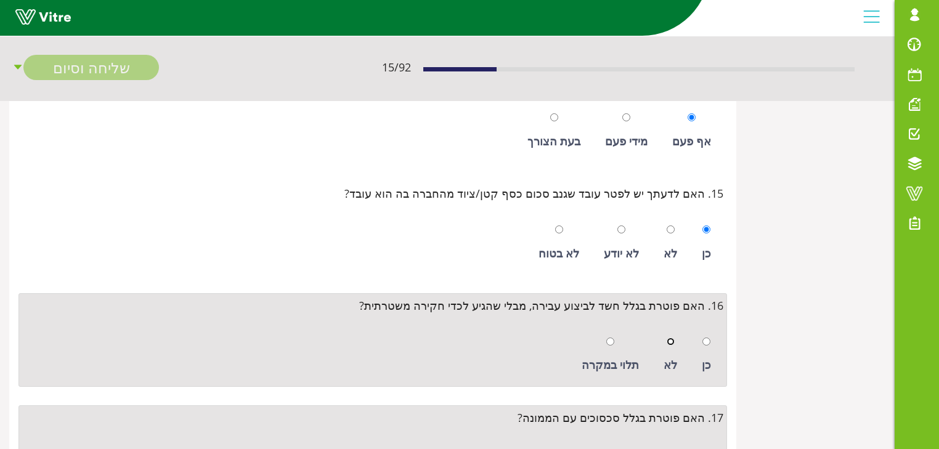
click at [672, 340] on input "radio" at bounding box center [671, 342] width 8 height 8
radio input "true"
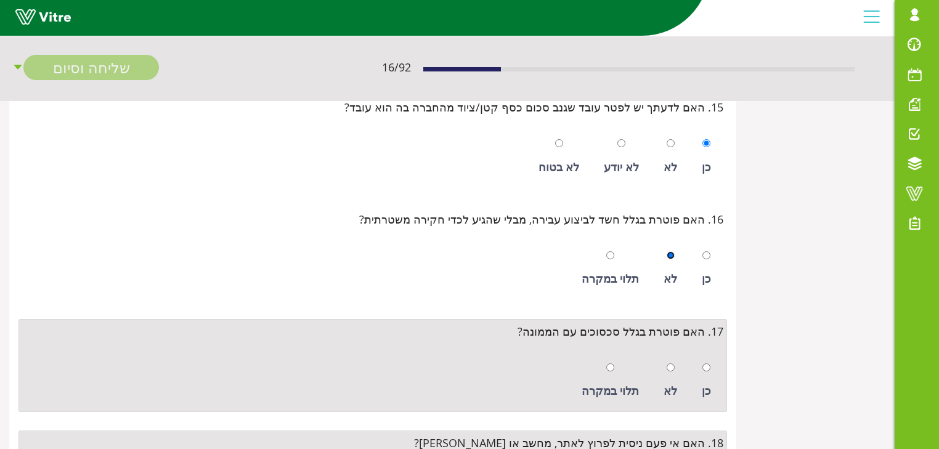
scroll to position [1627, 0]
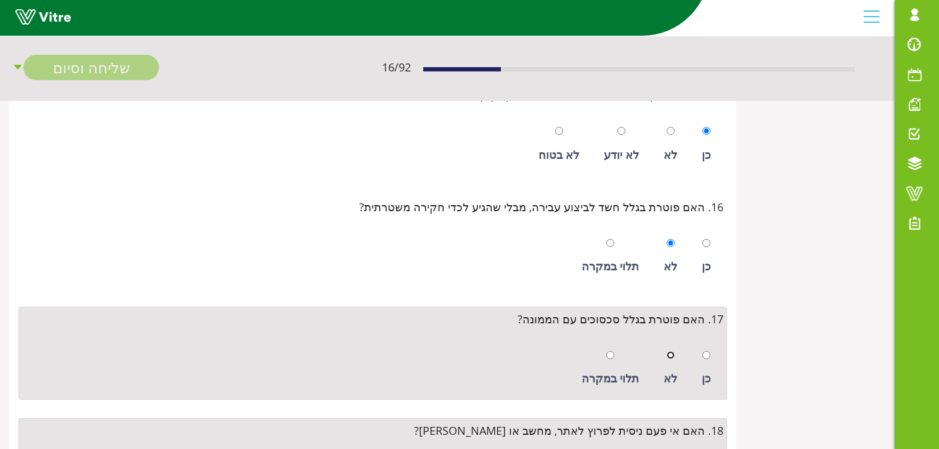
click at [672, 351] on input "radio" at bounding box center [671, 355] width 8 height 8
radio input "true"
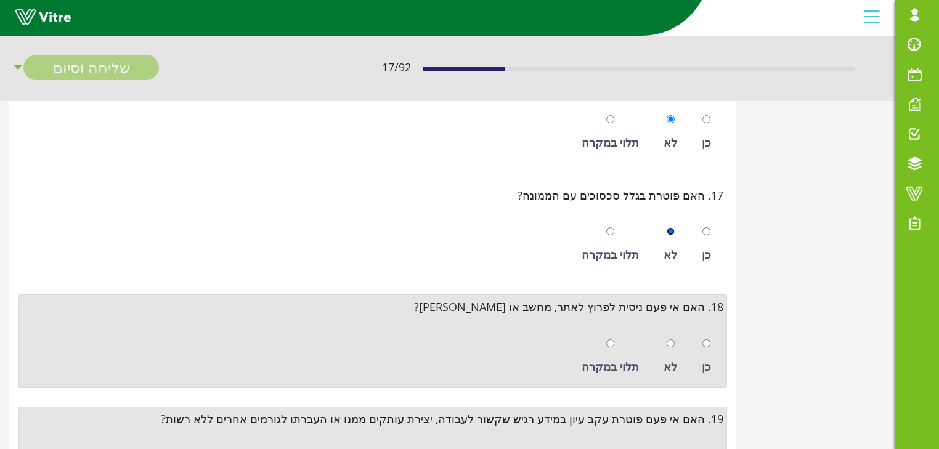
scroll to position [1775, 0]
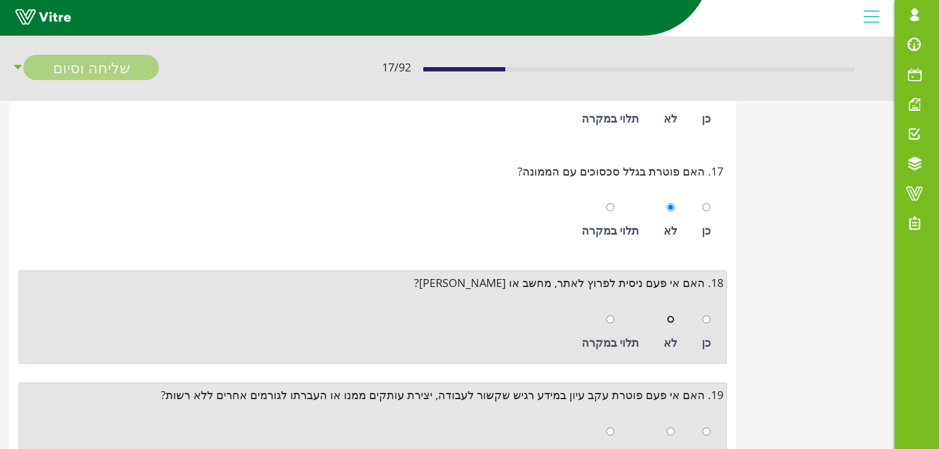
click at [671, 316] on input "radio" at bounding box center [671, 320] width 8 height 8
radio input "true"
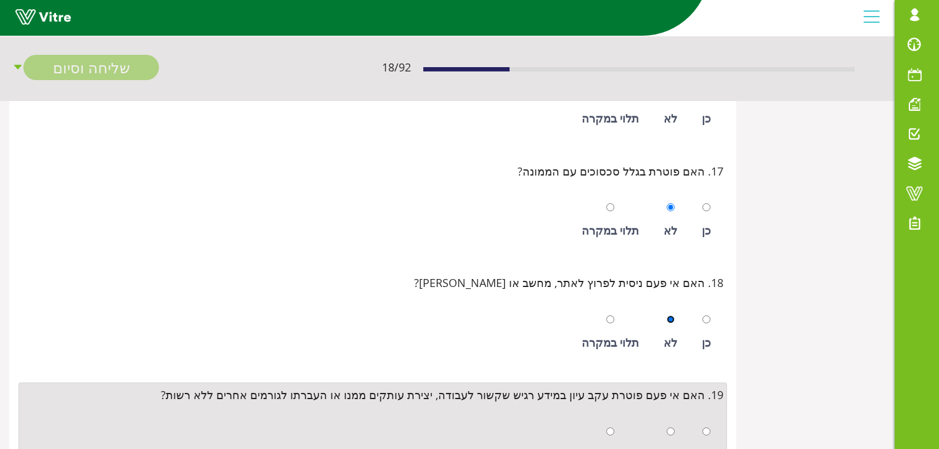
scroll to position [1874, 0]
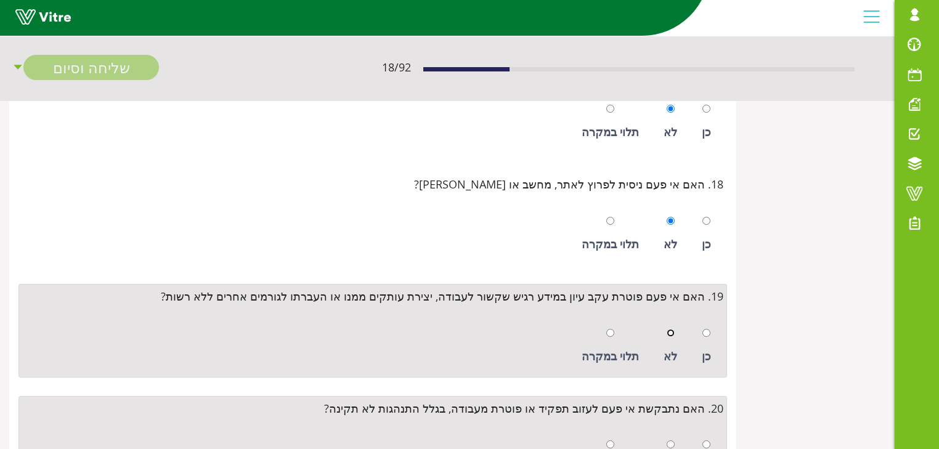
click at [671, 329] on input "radio" at bounding box center [671, 333] width 8 height 8
radio input "true"
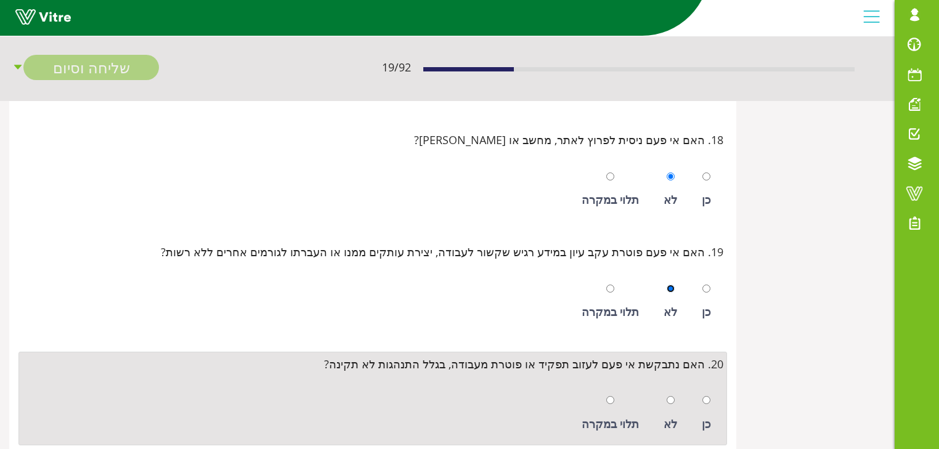
scroll to position [1972, 0]
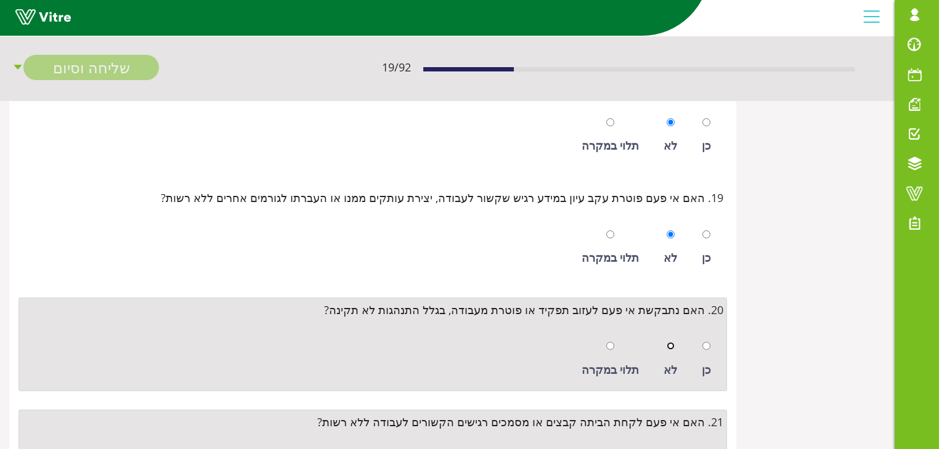
click at [672, 342] on input "radio" at bounding box center [671, 346] width 8 height 8
radio input "true"
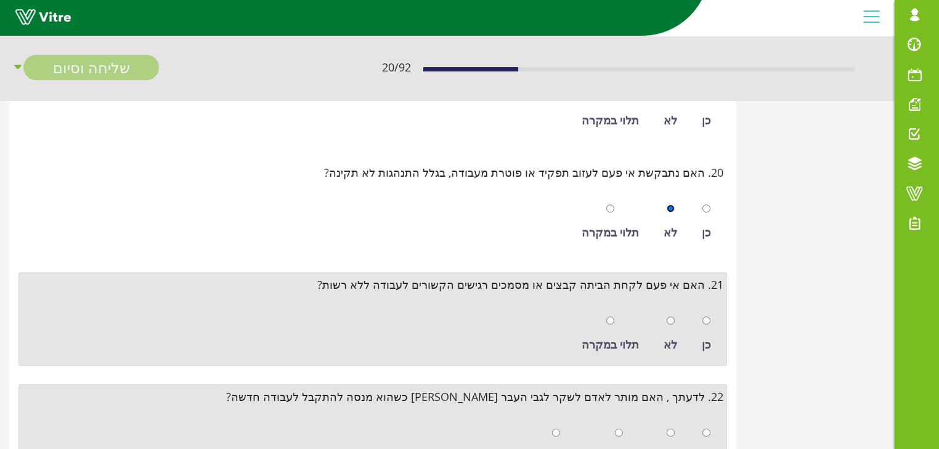
scroll to position [2120, 0]
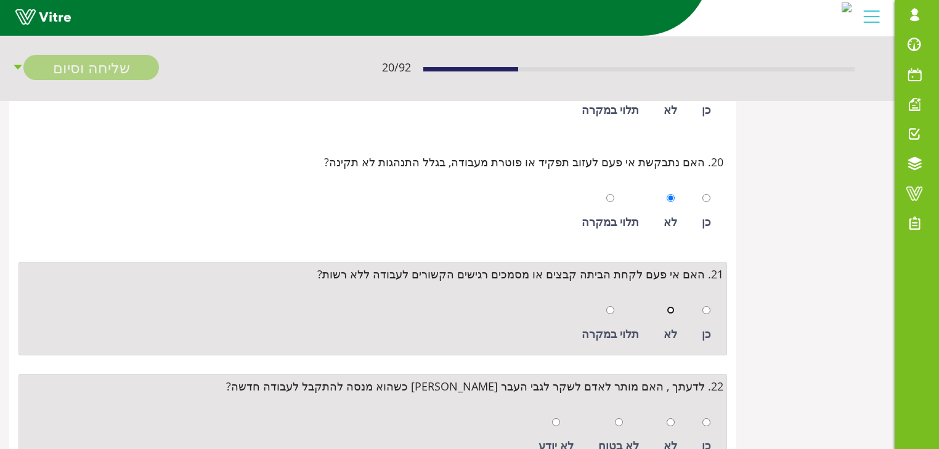
click at [675, 306] on input "radio" at bounding box center [671, 310] width 8 height 8
radio input "true"
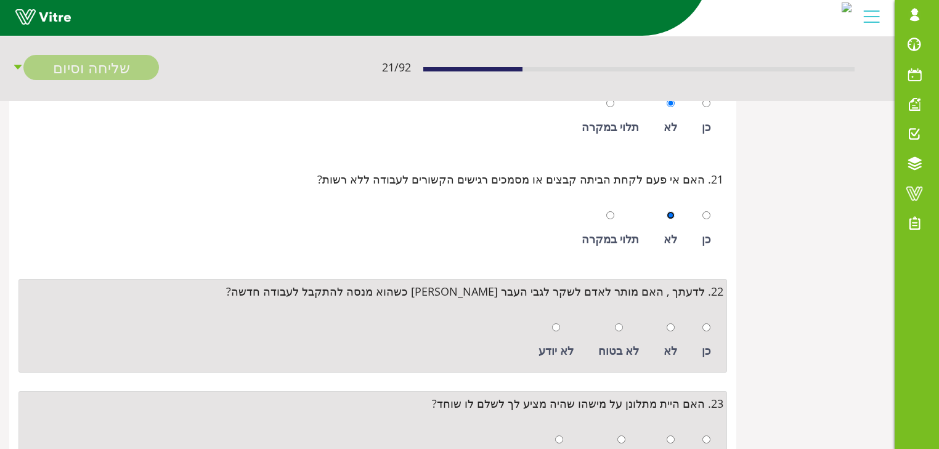
scroll to position [2219, 0]
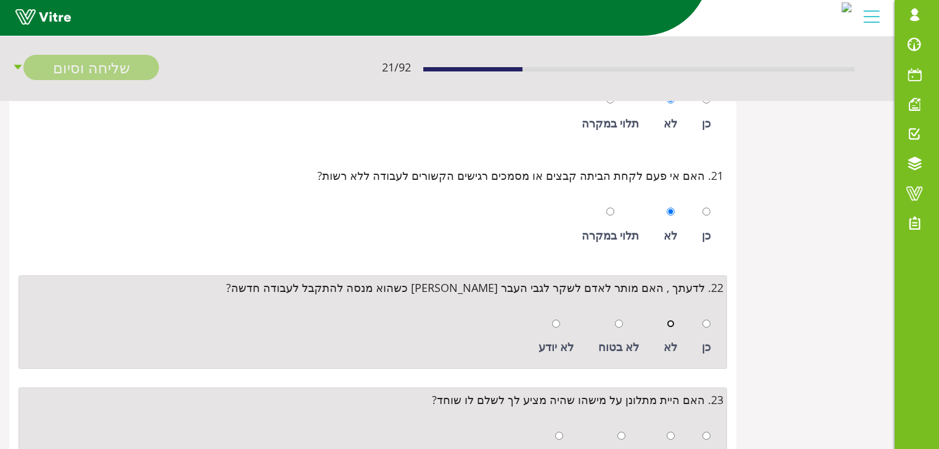
click at [673, 320] on input "radio" at bounding box center [671, 324] width 8 height 8
radio input "true"
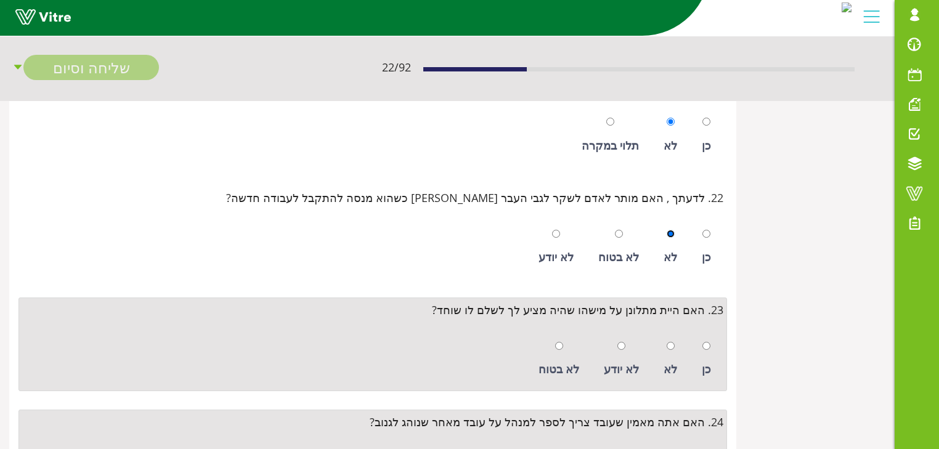
scroll to position [2317, 0]
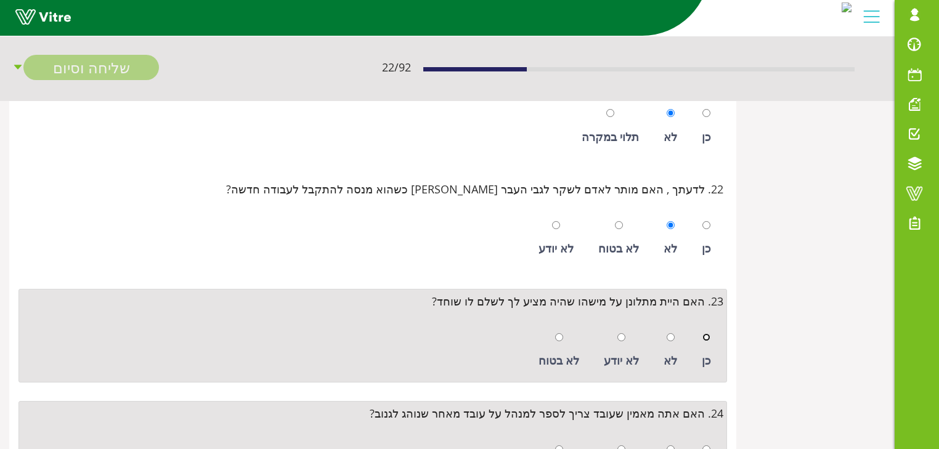
click at [708, 333] on input "radio" at bounding box center [707, 337] width 8 height 8
radio input "true"
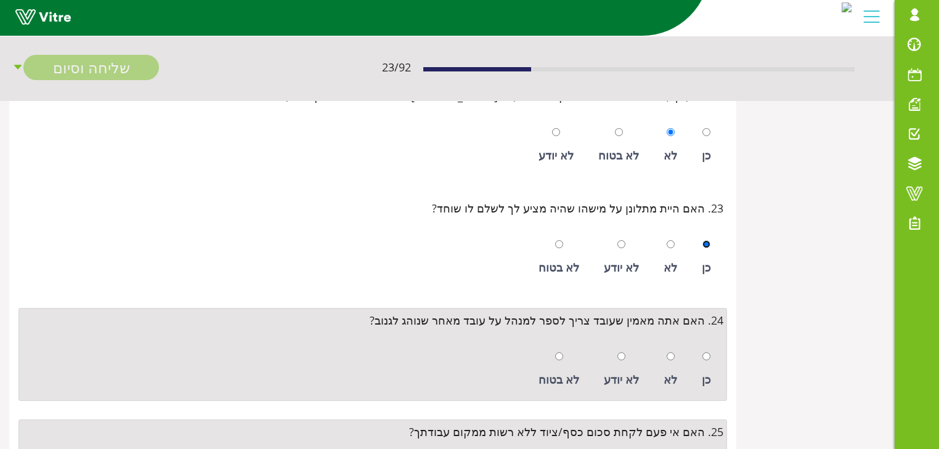
scroll to position [2416, 0]
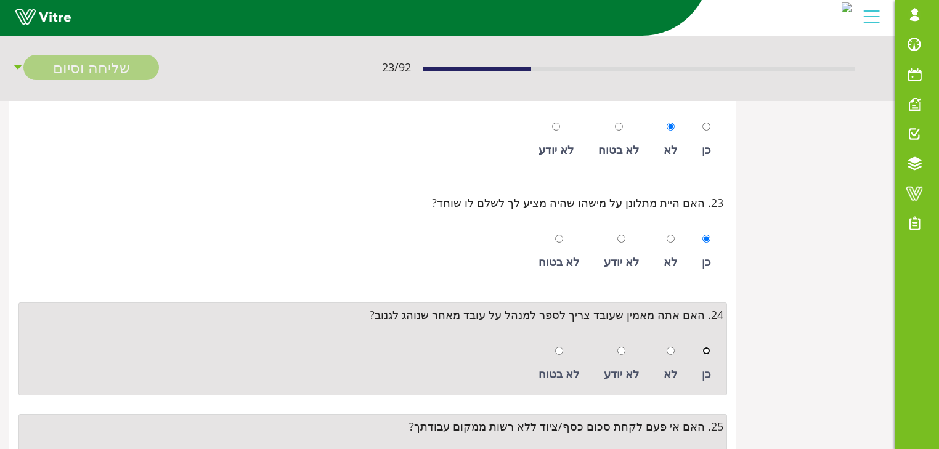
click at [708, 347] on input "radio" at bounding box center [707, 351] width 8 height 8
radio input "true"
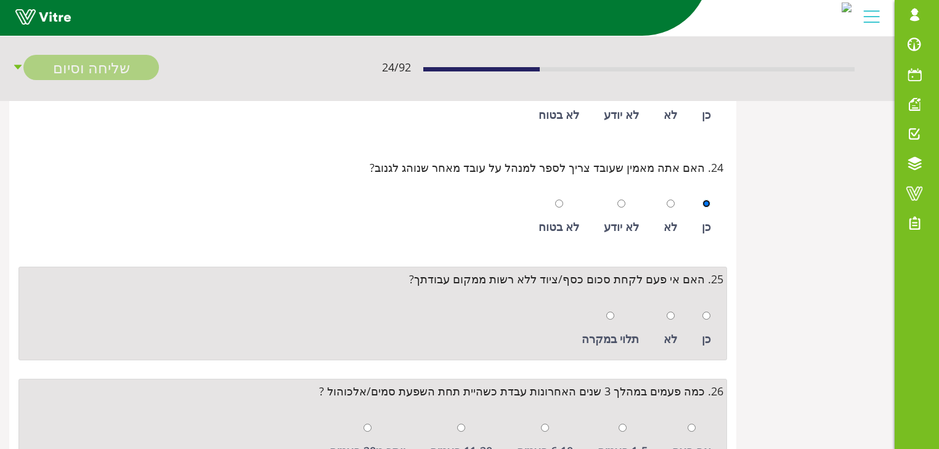
scroll to position [2564, 0]
click at [672, 311] on input "radio" at bounding box center [671, 315] width 8 height 8
radio input "true"
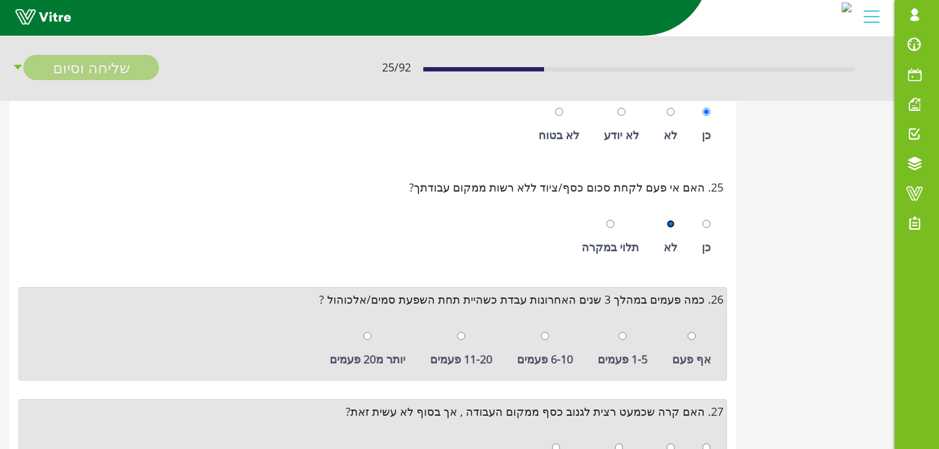
scroll to position [2662, 0]
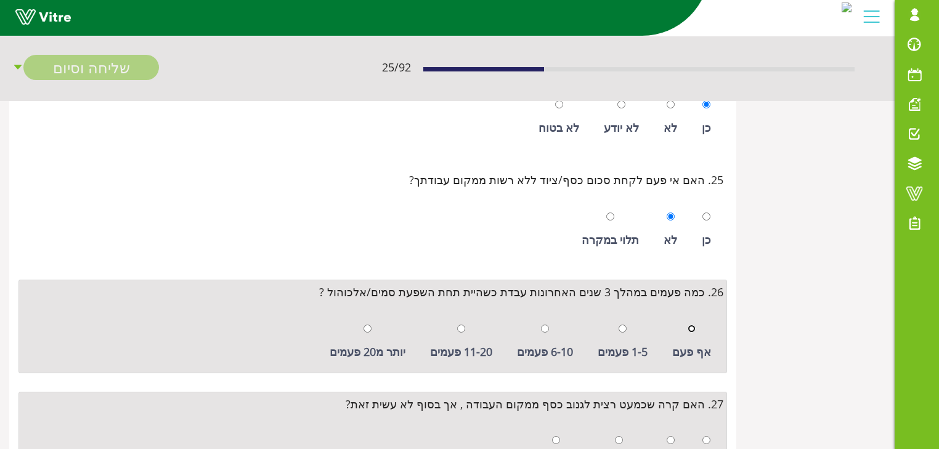
click at [692, 325] on input "radio" at bounding box center [692, 329] width 8 height 8
radio input "true"
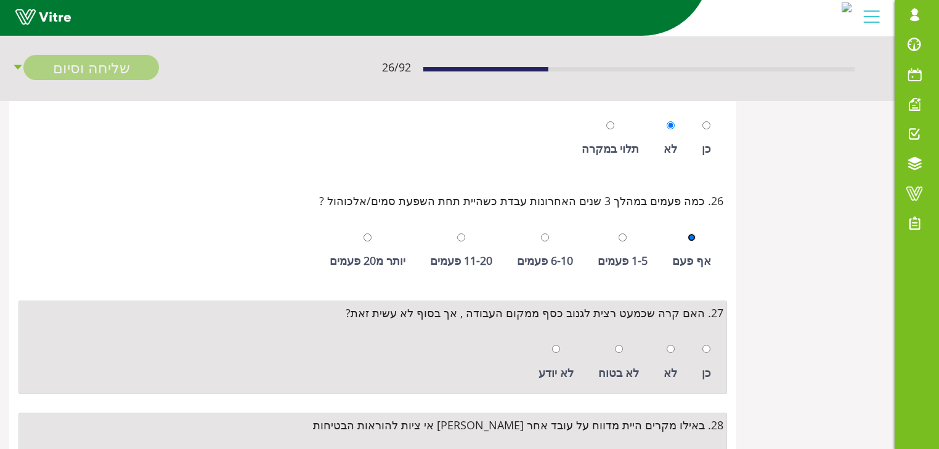
scroll to position [2761, 0]
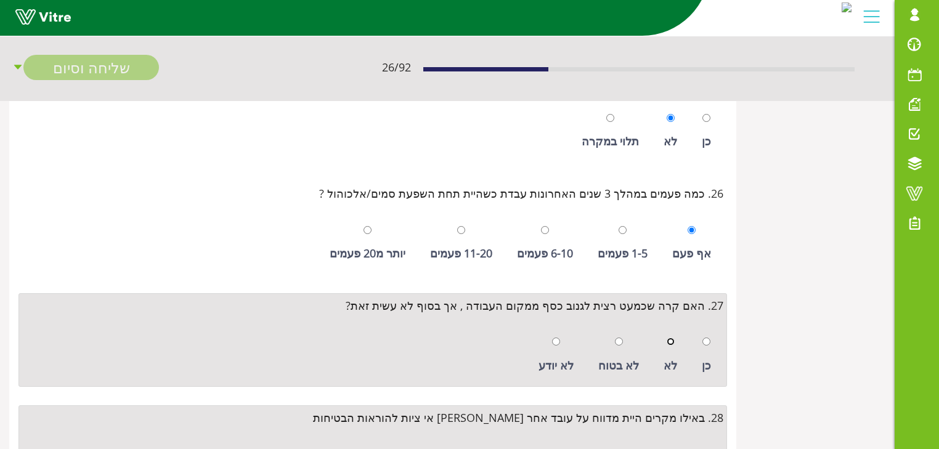
click at [671, 338] on input "radio" at bounding box center [671, 342] width 8 height 8
radio input "true"
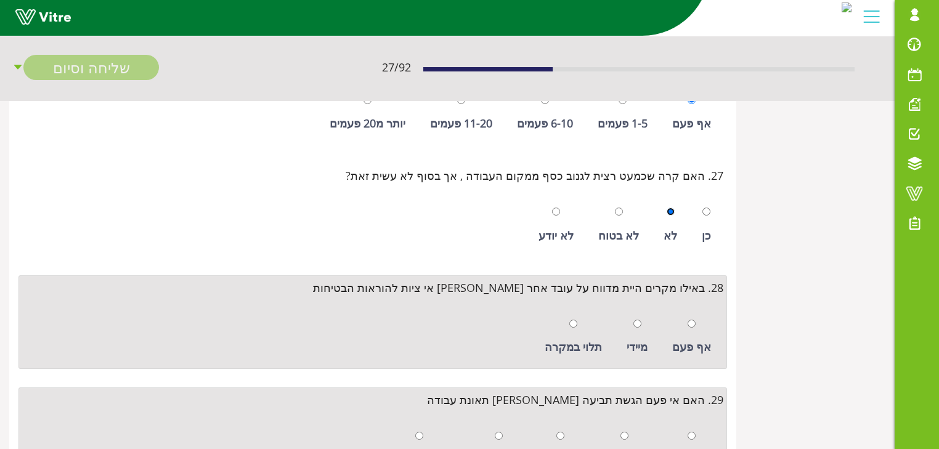
scroll to position [2909, 0]
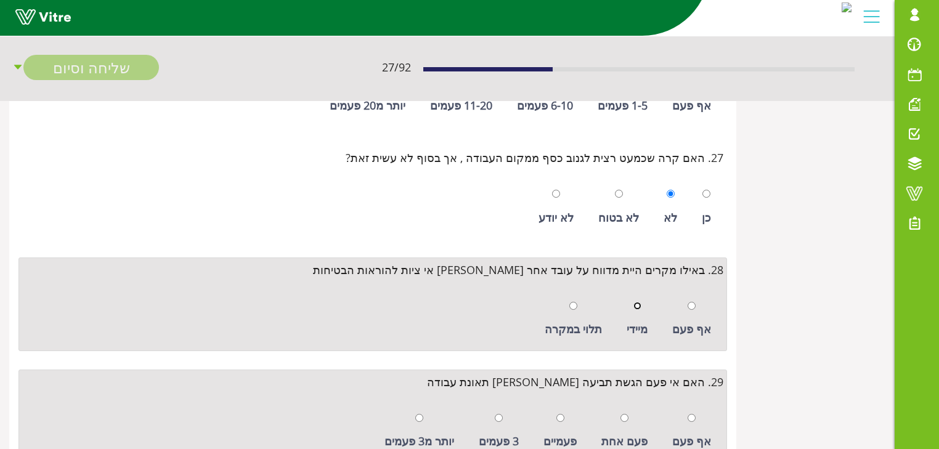
click at [641, 302] on input "radio" at bounding box center [638, 306] width 8 height 8
radio input "true"
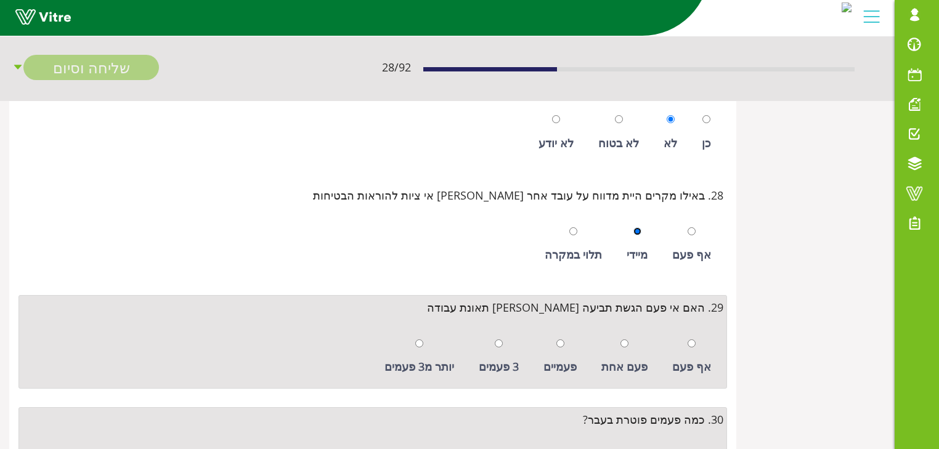
scroll to position [3008, 0]
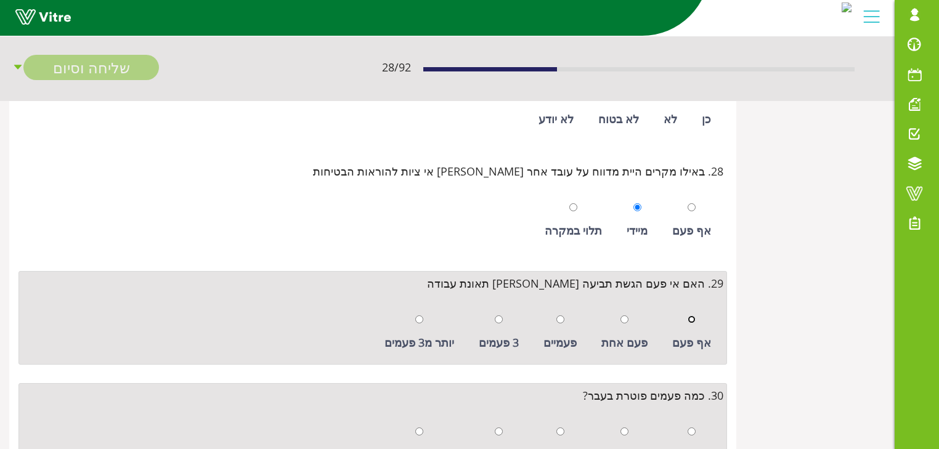
click at [693, 316] on input "radio" at bounding box center [692, 320] width 8 height 8
radio input "true"
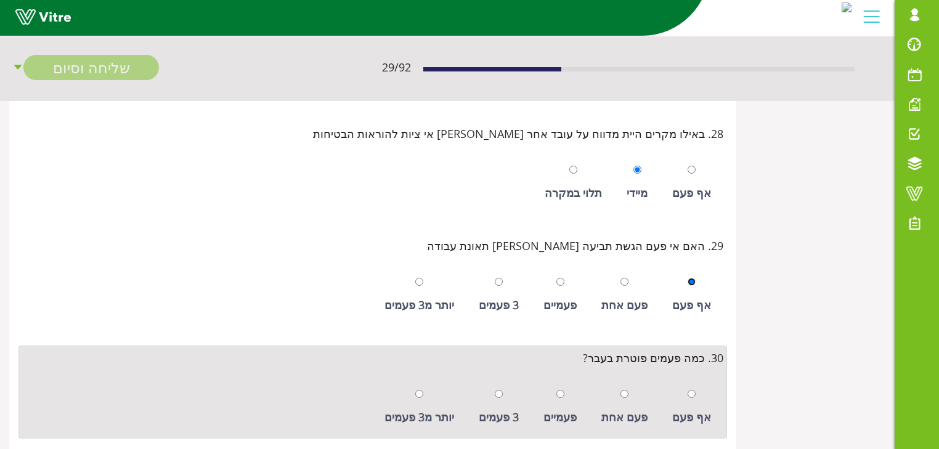
scroll to position [3106, 0]
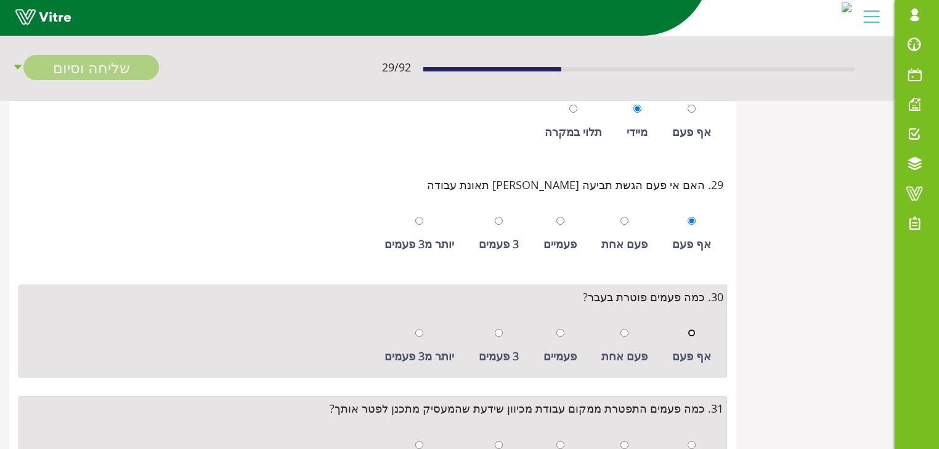
click at [694, 329] on input "radio" at bounding box center [692, 333] width 8 height 8
radio input "true"
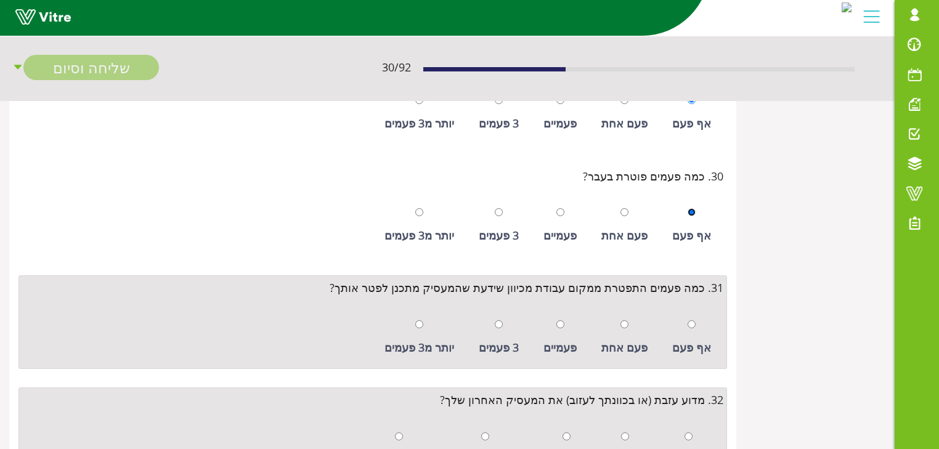
scroll to position [3254, 0]
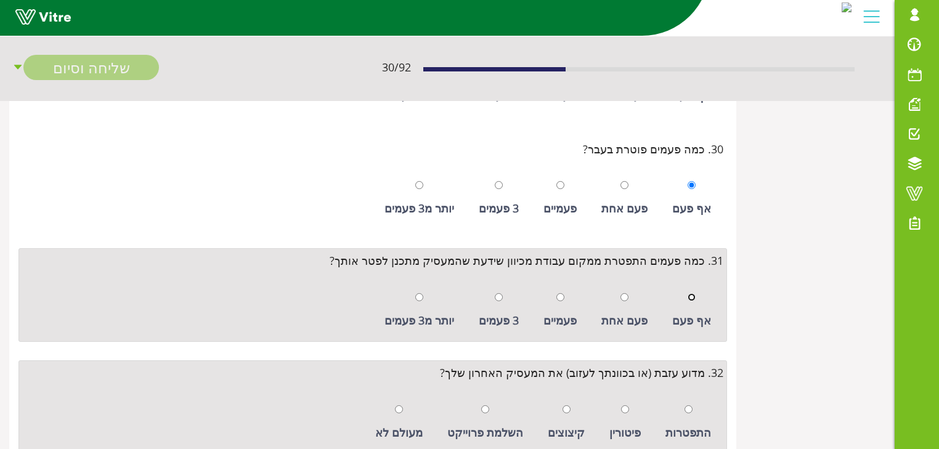
click at [693, 293] on input "radio" at bounding box center [692, 297] width 8 height 8
radio input "true"
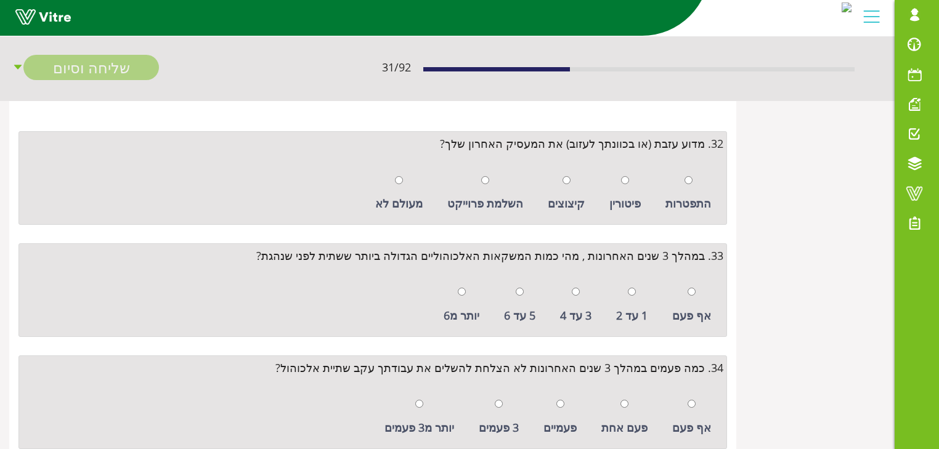
scroll to position [3501, 0]
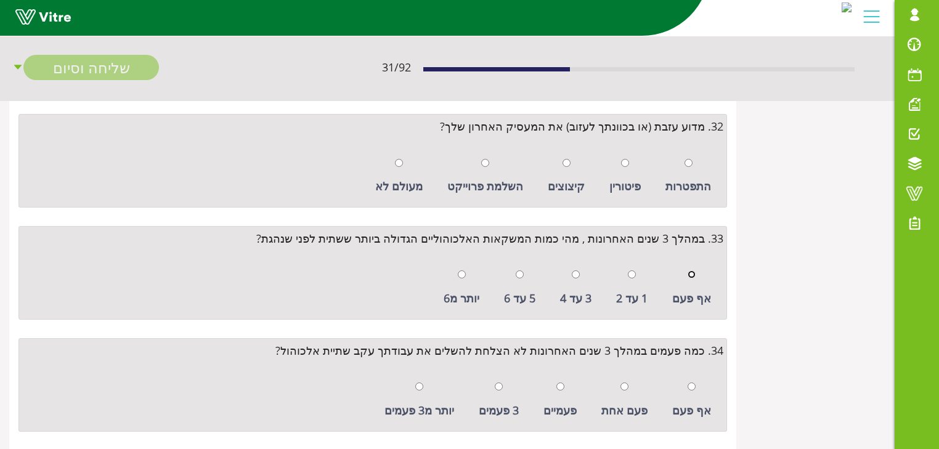
click at [695, 271] on input "radio" at bounding box center [692, 275] width 8 height 8
radio input "true"
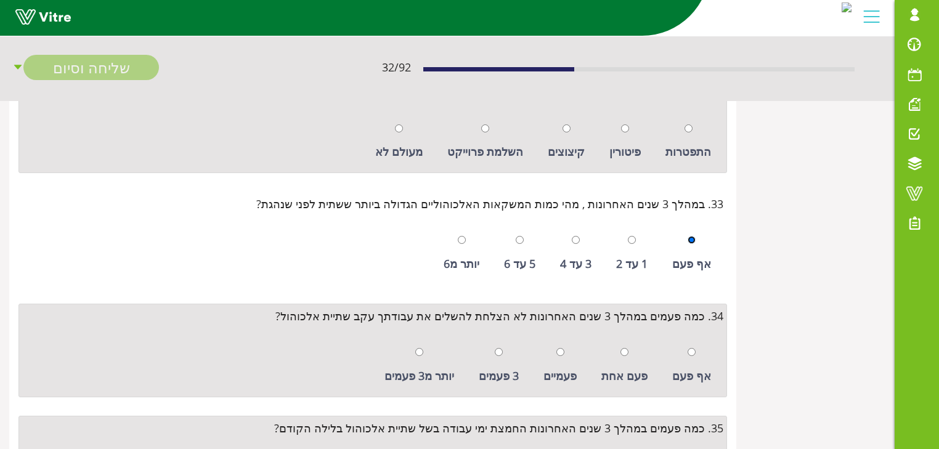
scroll to position [3550, 0]
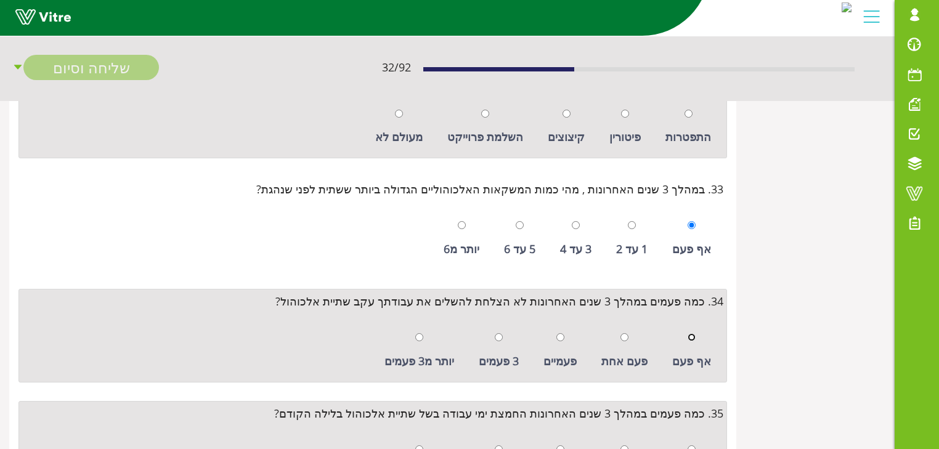
click at [691, 333] on input "radio" at bounding box center [692, 337] width 8 height 8
radio input "true"
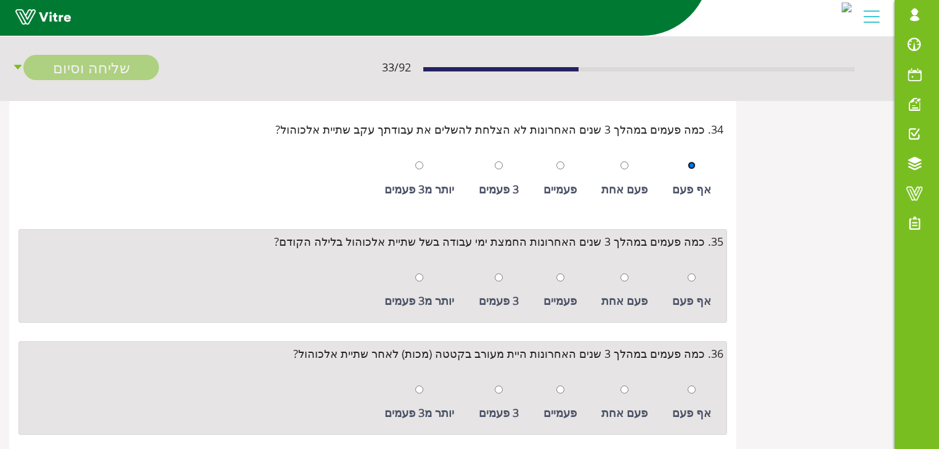
scroll to position [3747, 0]
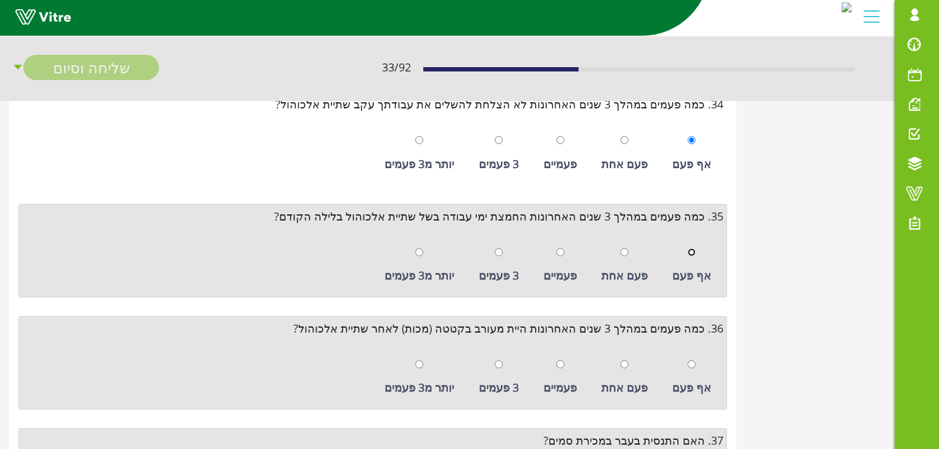
click at [694, 248] on input "radio" at bounding box center [692, 252] width 8 height 8
radio input "true"
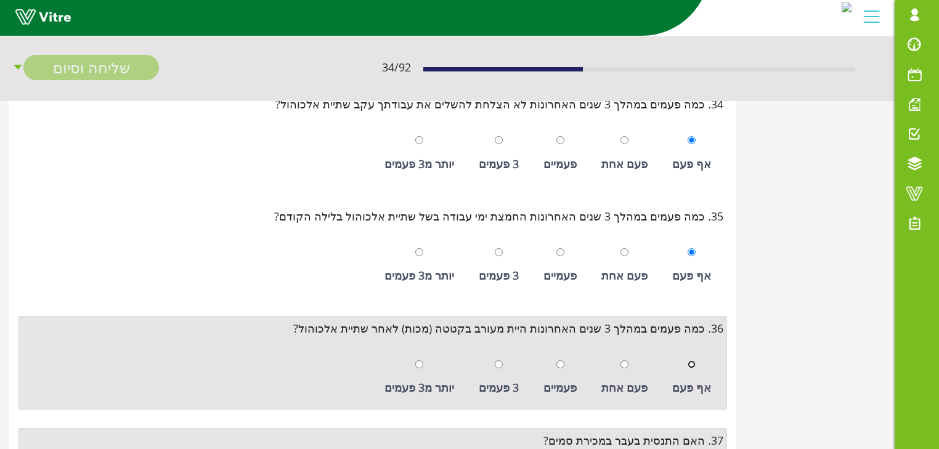
click at [694, 361] on input "radio" at bounding box center [692, 365] width 8 height 8
radio input "true"
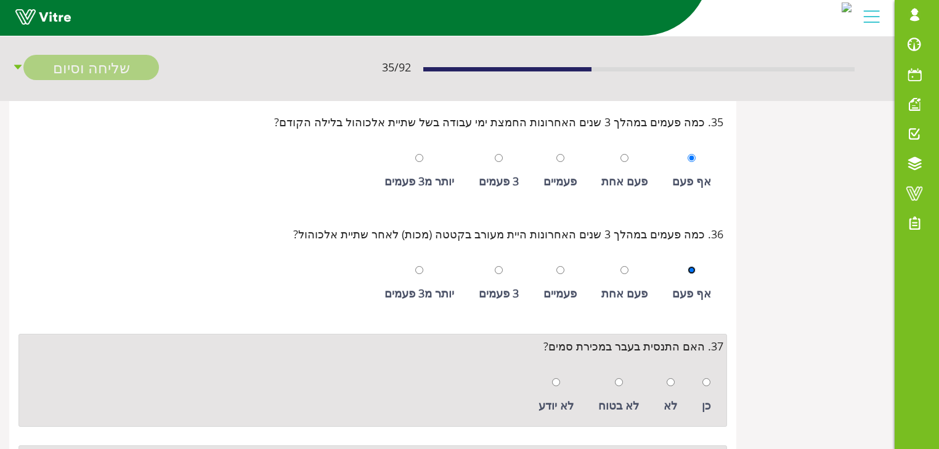
scroll to position [3846, 0]
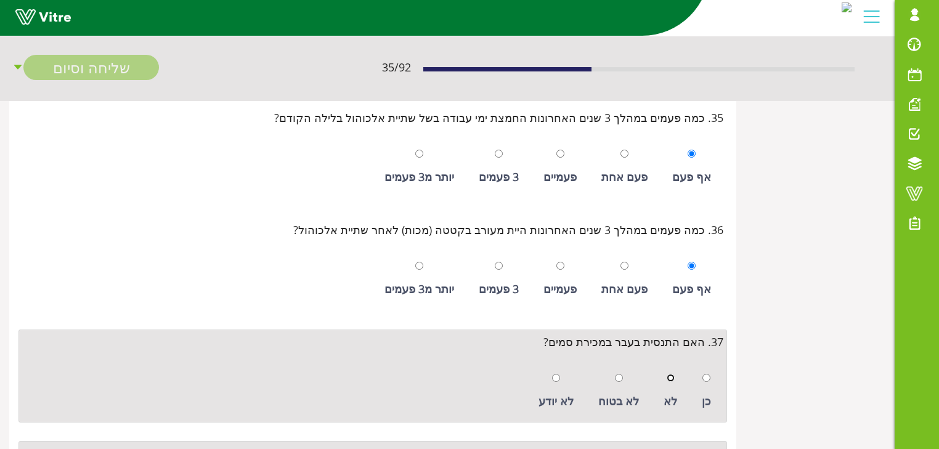
click at [671, 374] on input "radio" at bounding box center [671, 378] width 8 height 8
radio input "true"
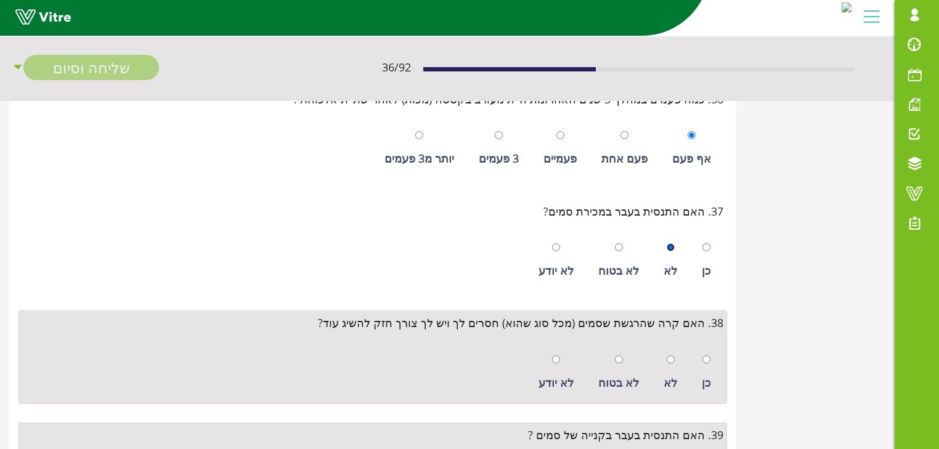
scroll to position [3994, 0]
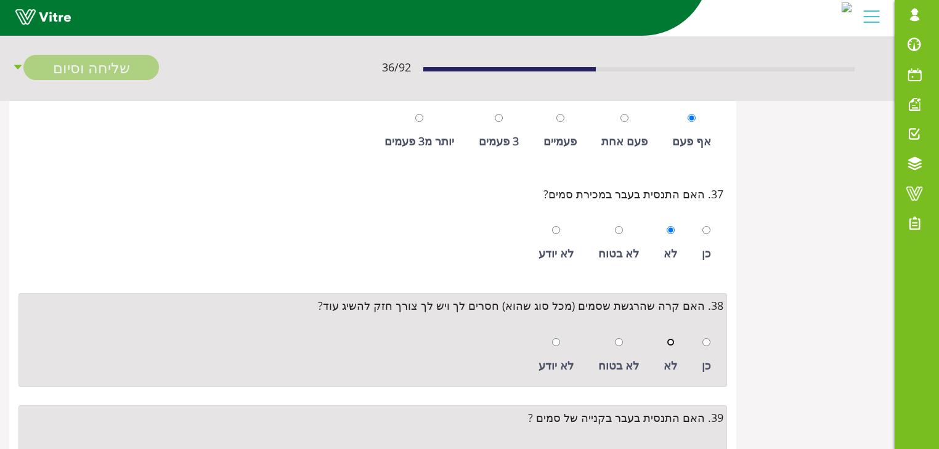
click at [672, 338] on input "radio" at bounding box center [671, 342] width 8 height 8
radio input "true"
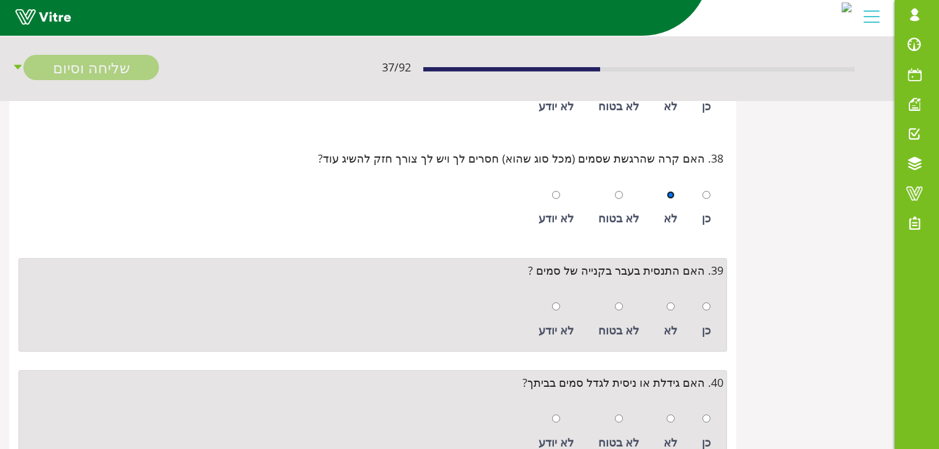
scroll to position [4141, 0]
click at [671, 302] on input "radio" at bounding box center [671, 306] width 8 height 8
radio input "true"
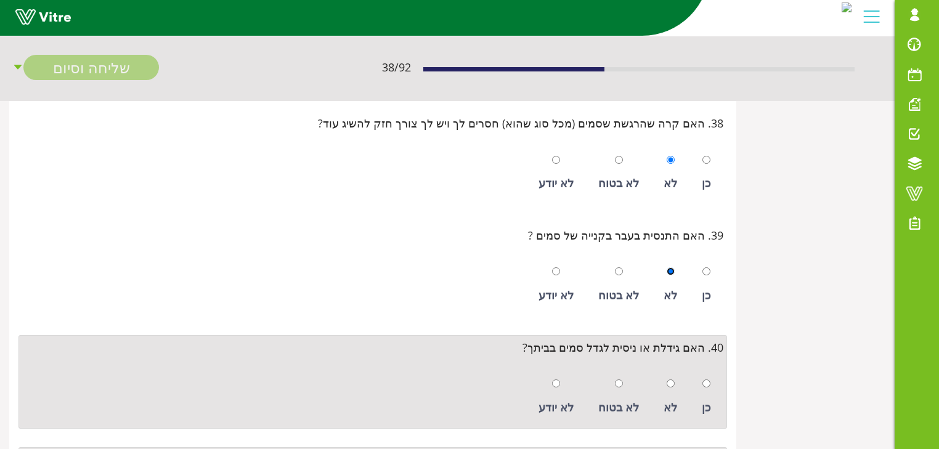
scroll to position [4289, 0]
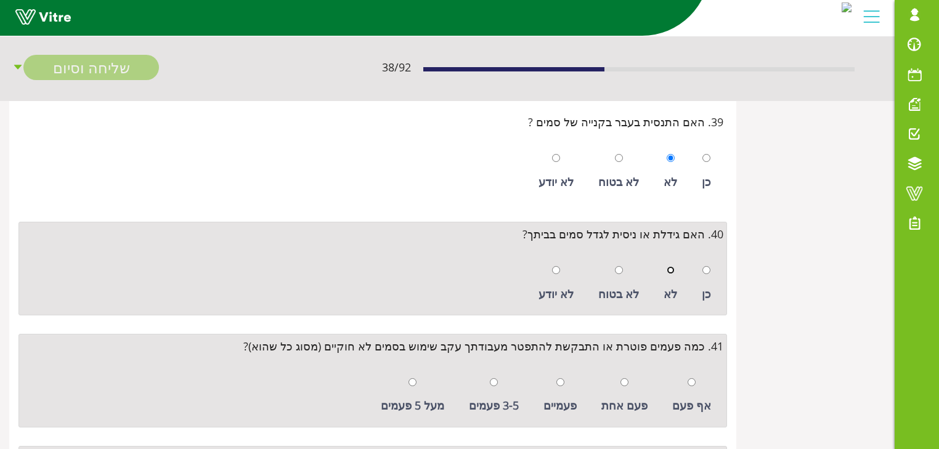
click at [671, 266] on input "radio" at bounding box center [671, 270] width 8 height 8
radio input "true"
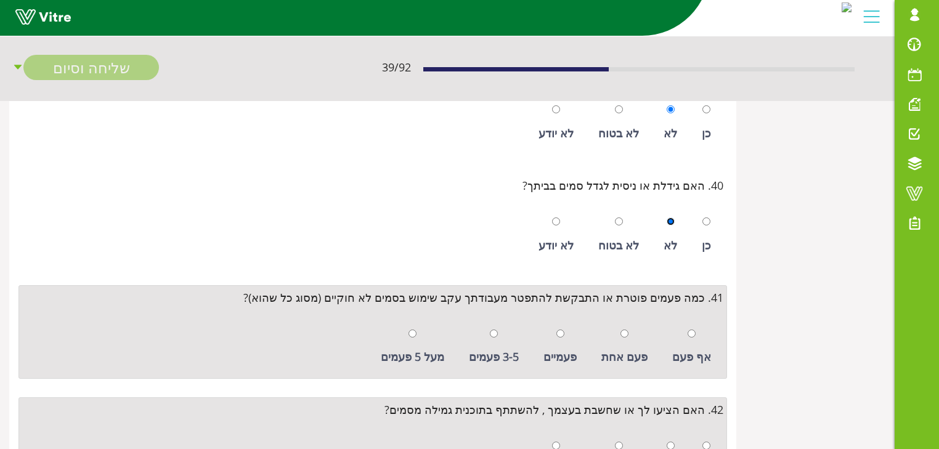
scroll to position [4339, 0]
click at [693, 329] on input "radio" at bounding box center [692, 333] width 8 height 8
radio input "true"
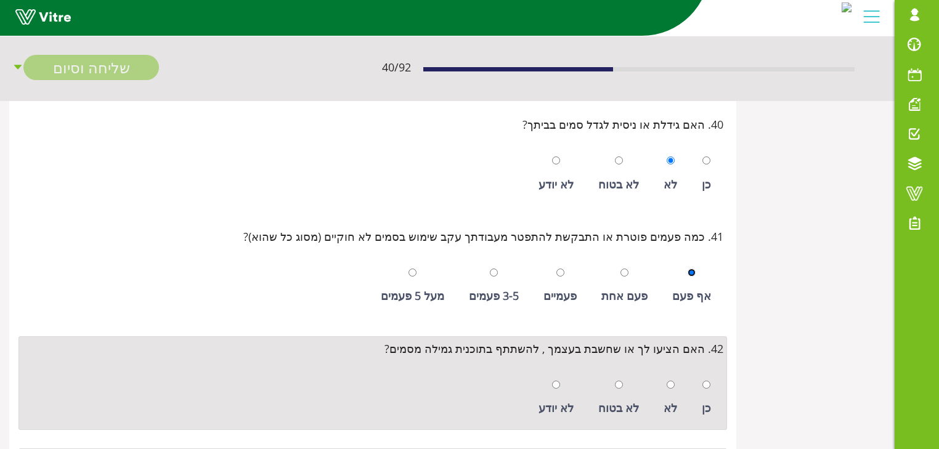
scroll to position [4437, 0]
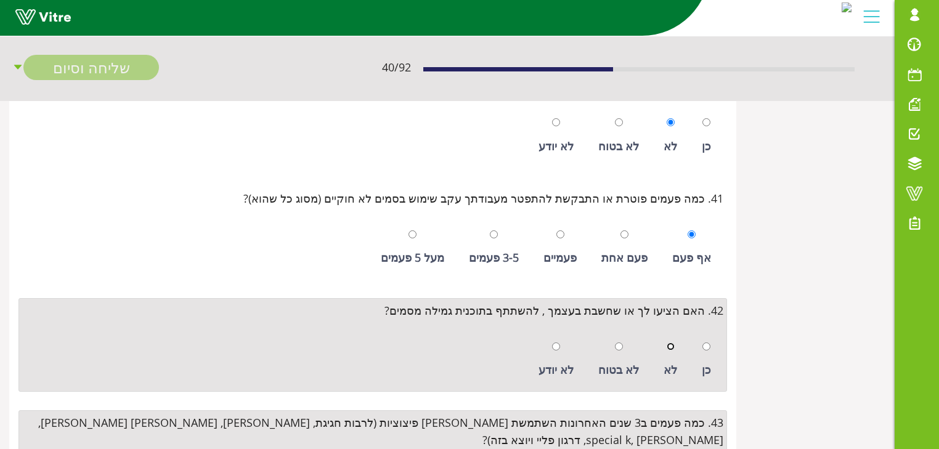
click at [673, 343] on input "radio" at bounding box center [671, 347] width 8 height 8
radio input "true"
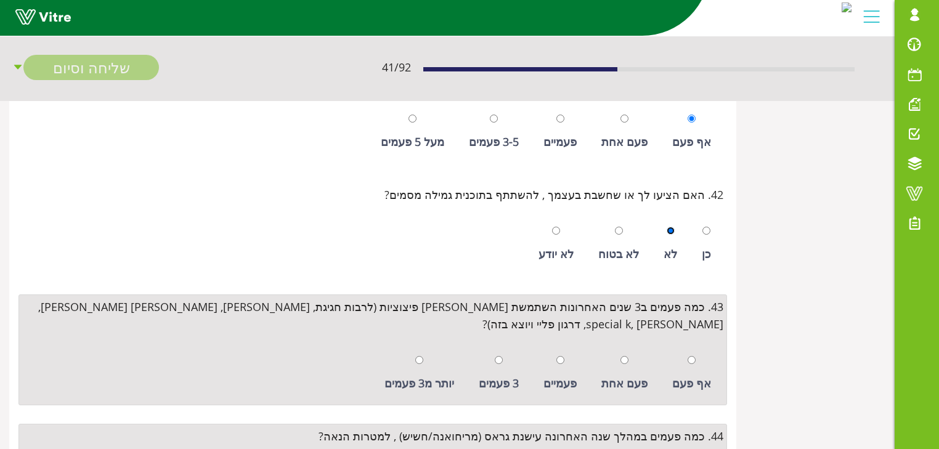
scroll to position [4585, 0]
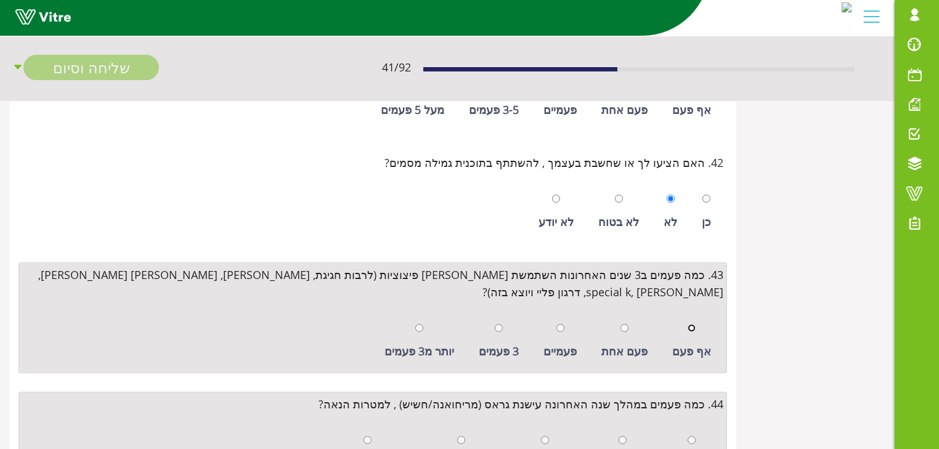
click at [693, 324] on input "radio" at bounding box center [692, 328] width 8 height 8
radio input "true"
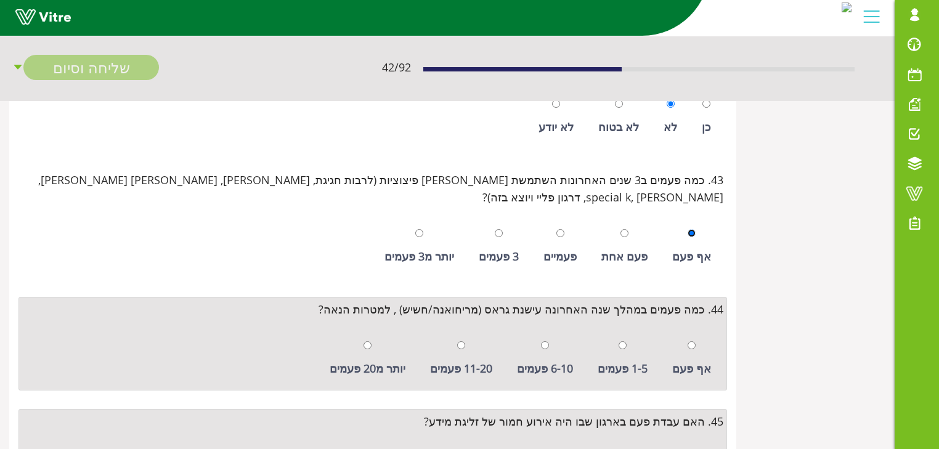
scroll to position [4733, 0]
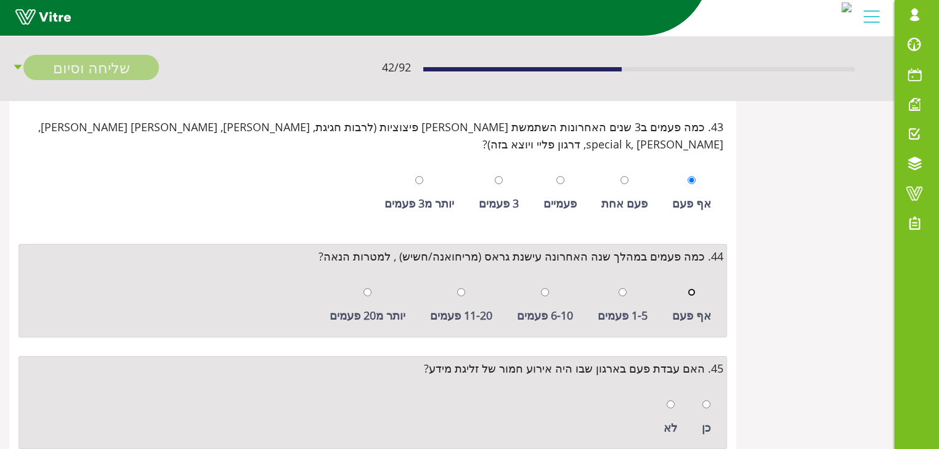
click at [691, 288] on input "radio" at bounding box center [692, 292] width 8 height 8
radio input "true"
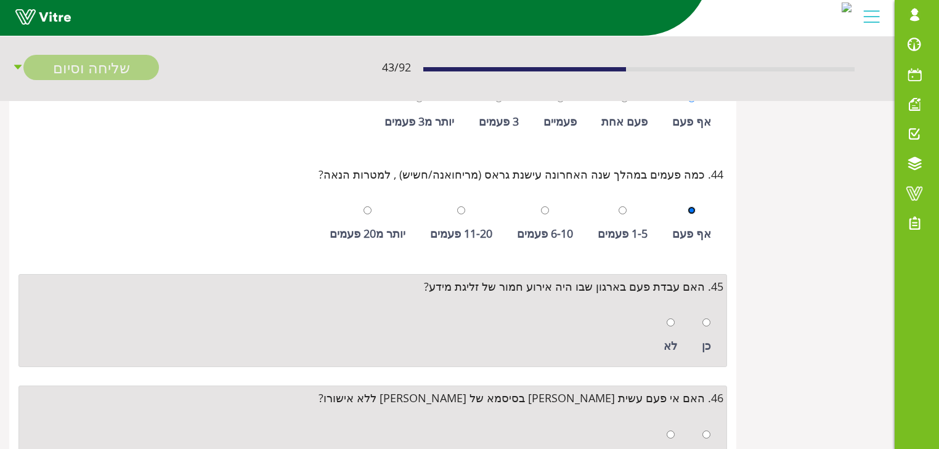
scroll to position [4832, 0]
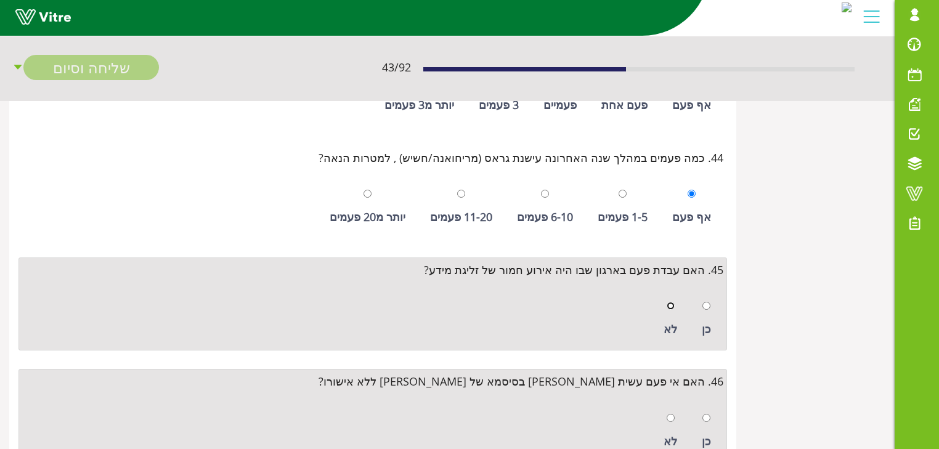
click at [672, 302] on input "radio" at bounding box center [671, 306] width 8 height 8
radio input "true"
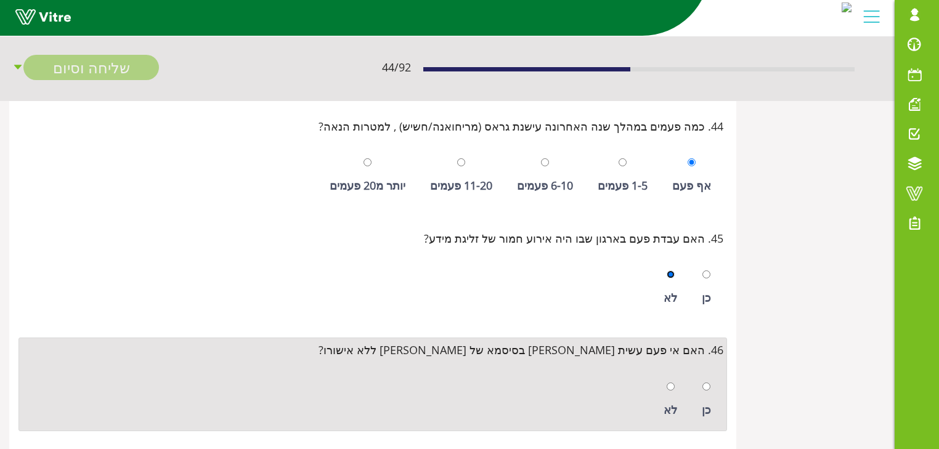
scroll to position [4881, 0]
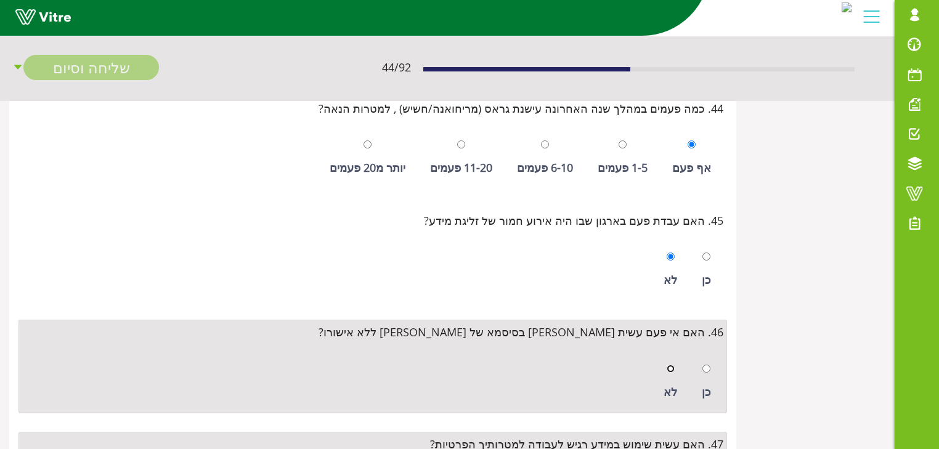
click at [671, 365] on input "radio" at bounding box center [671, 369] width 8 height 8
radio input "true"
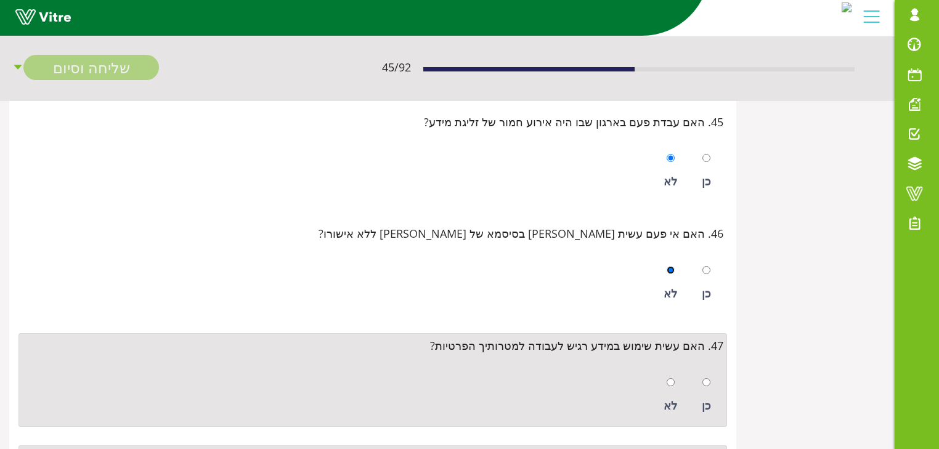
scroll to position [5029, 0]
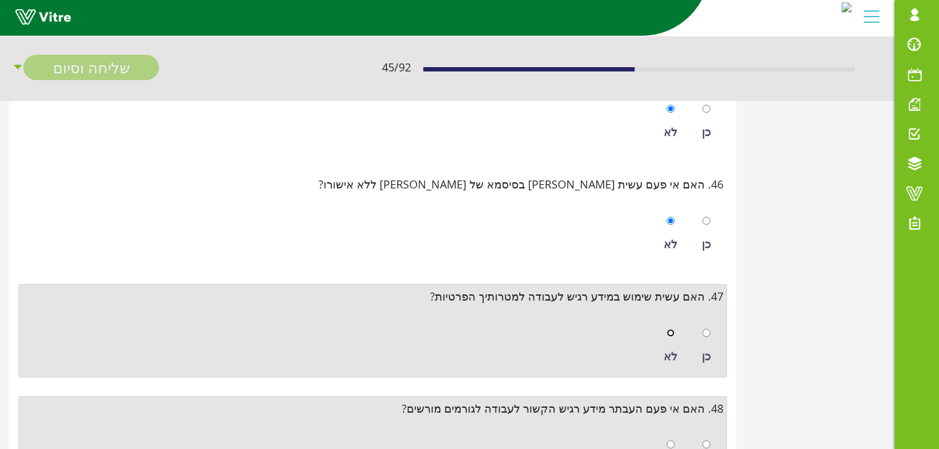
click at [671, 329] on input "radio" at bounding box center [671, 333] width 8 height 8
radio input "true"
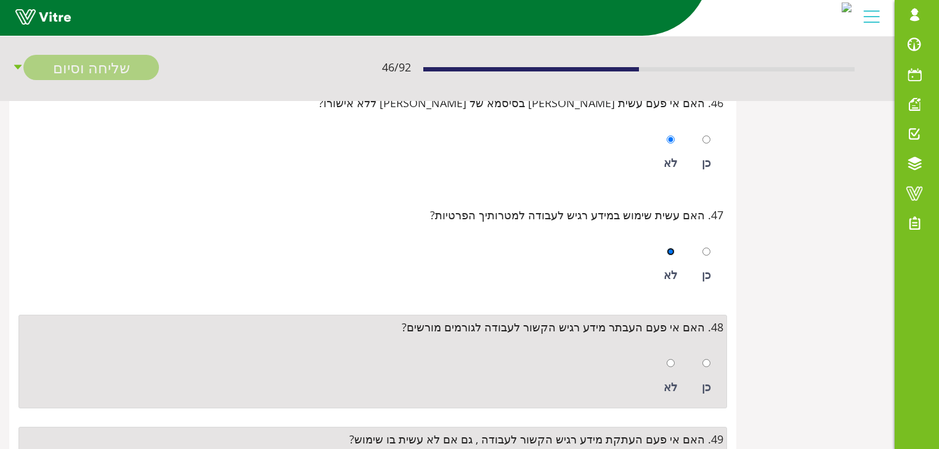
scroll to position [5128, 0]
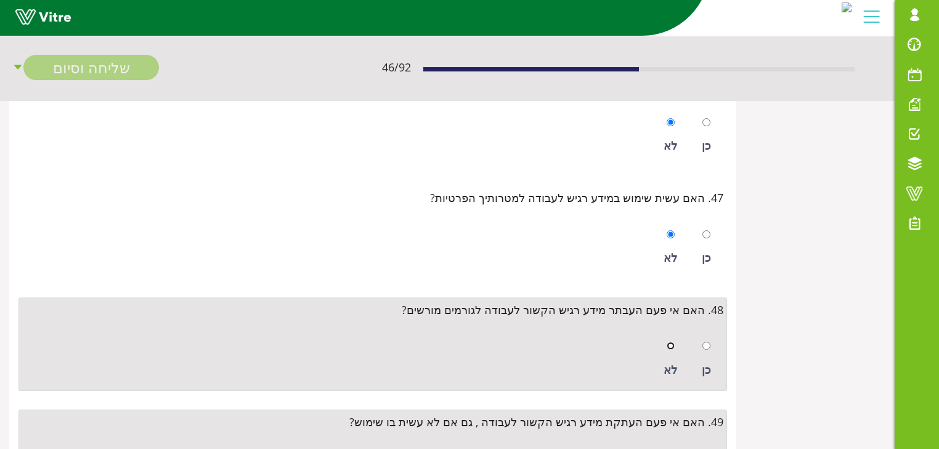
click at [674, 342] on input "radio" at bounding box center [671, 346] width 8 height 8
radio input "true"
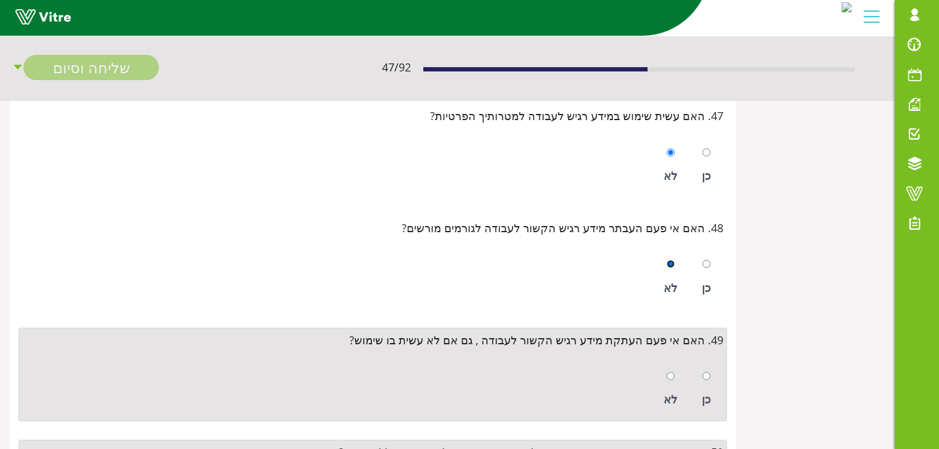
scroll to position [5275, 0]
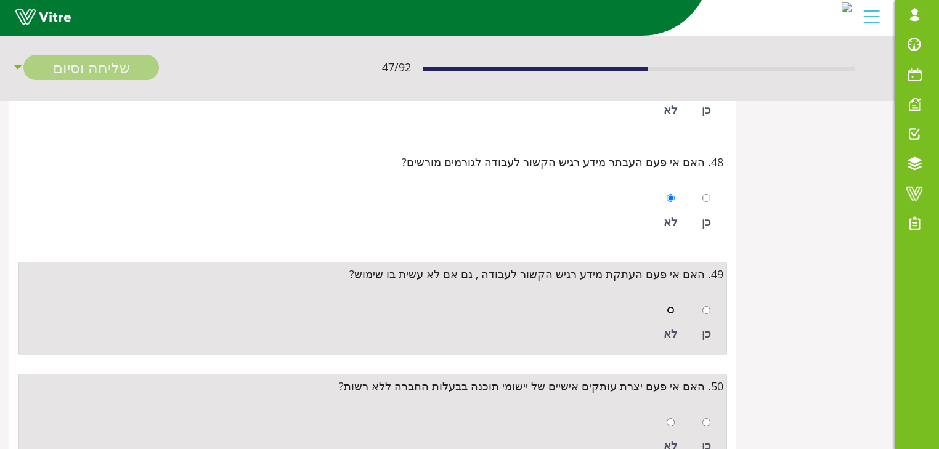
click at [670, 306] on input "radio" at bounding box center [671, 310] width 8 height 8
radio input "true"
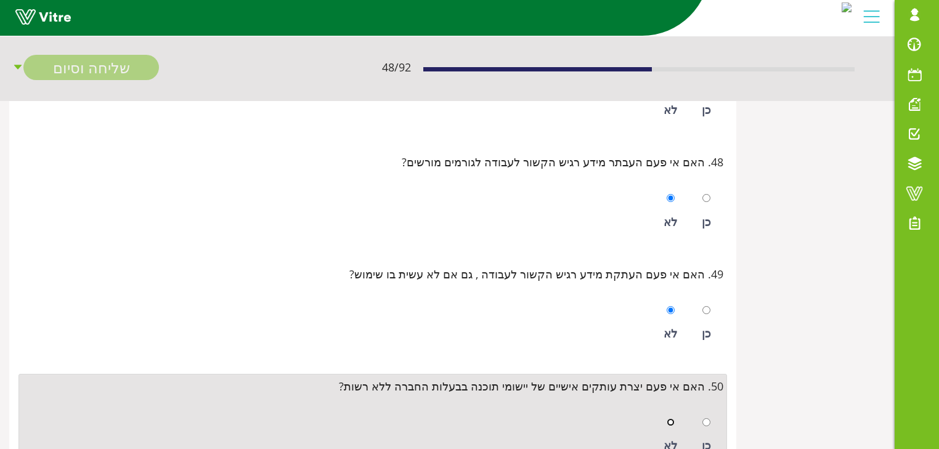
click at [672, 418] on input "radio" at bounding box center [671, 422] width 8 height 8
radio input "true"
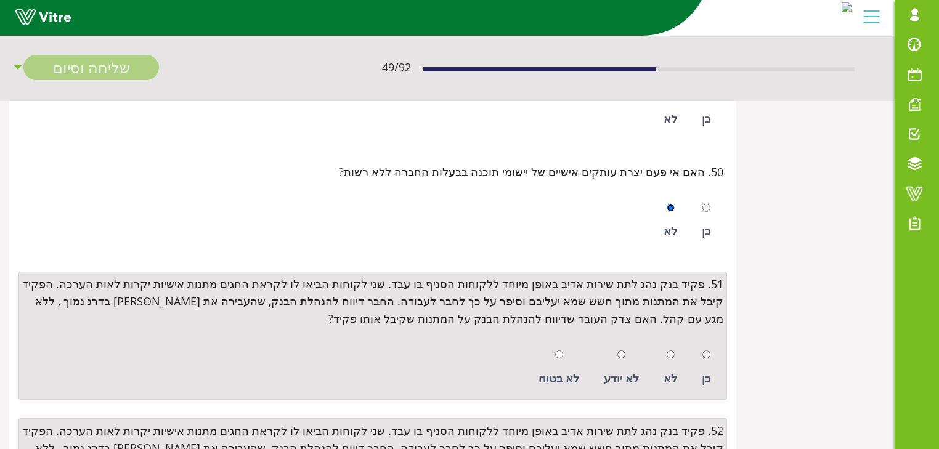
scroll to position [5522, 0]
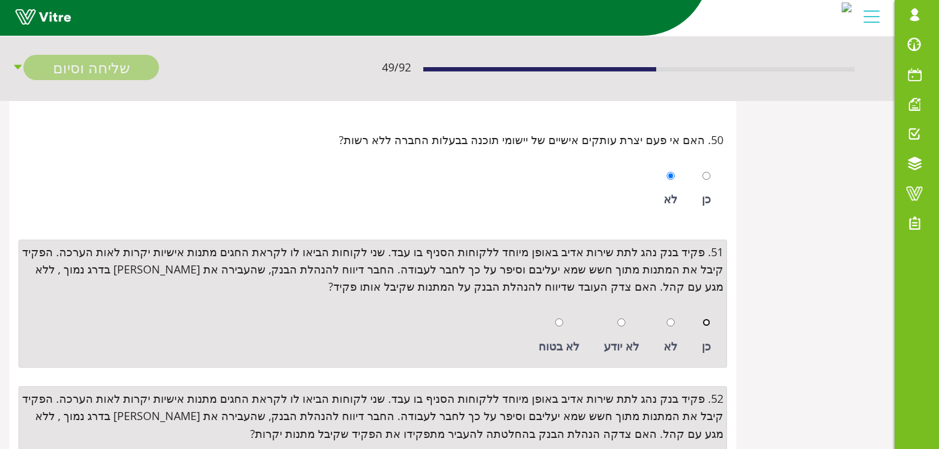
click at [707, 319] on input "radio" at bounding box center [707, 323] width 8 height 8
radio input "true"
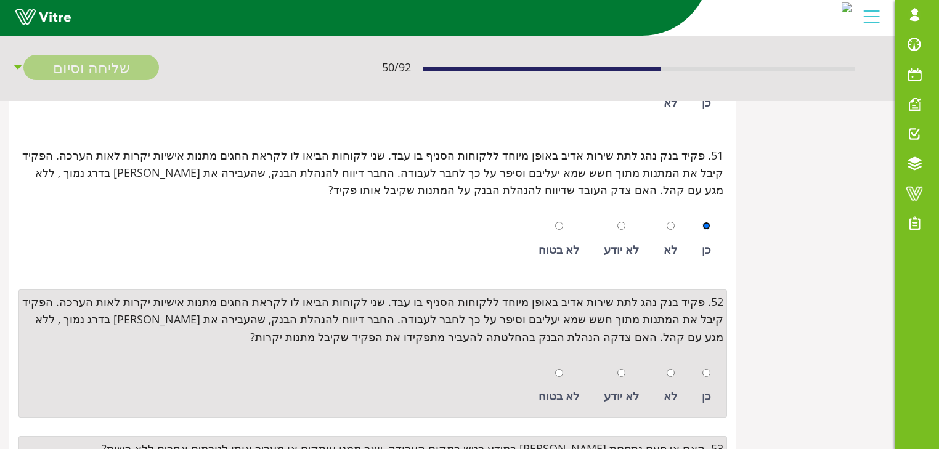
scroll to position [5621, 0]
click at [705, 367] on input "radio" at bounding box center [707, 371] width 8 height 8
radio input "true"
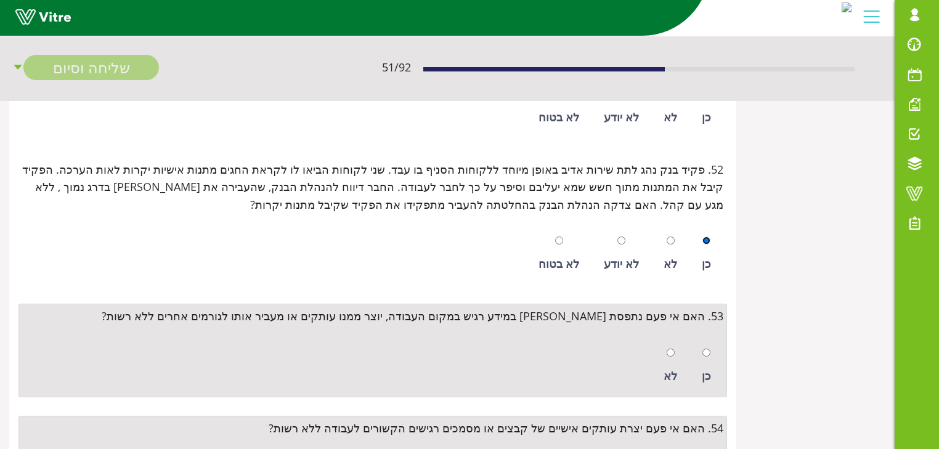
scroll to position [5769, 0]
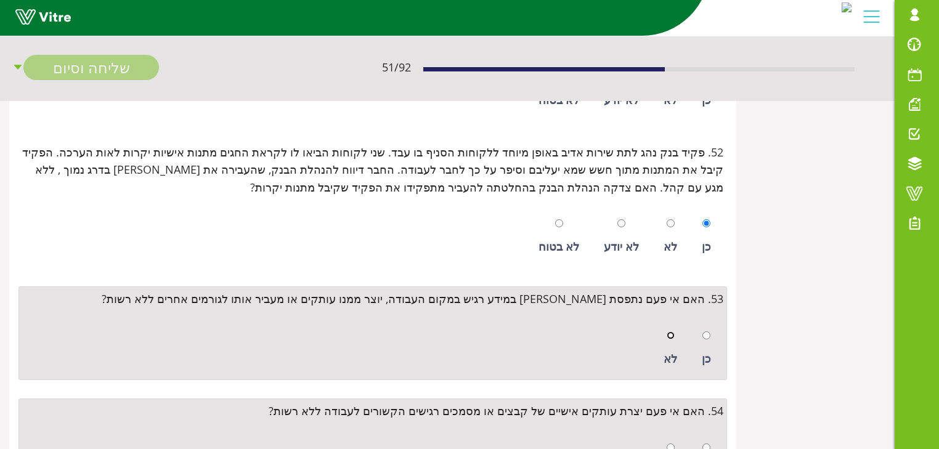
click at [673, 332] on input "radio" at bounding box center [671, 336] width 8 height 8
radio input "true"
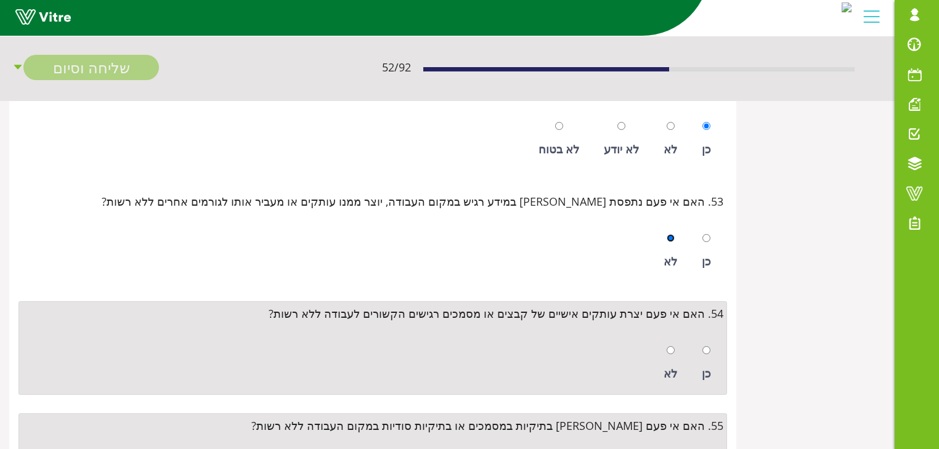
scroll to position [5867, 0]
click at [672, 345] on input "radio" at bounding box center [671, 349] width 8 height 8
radio input "true"
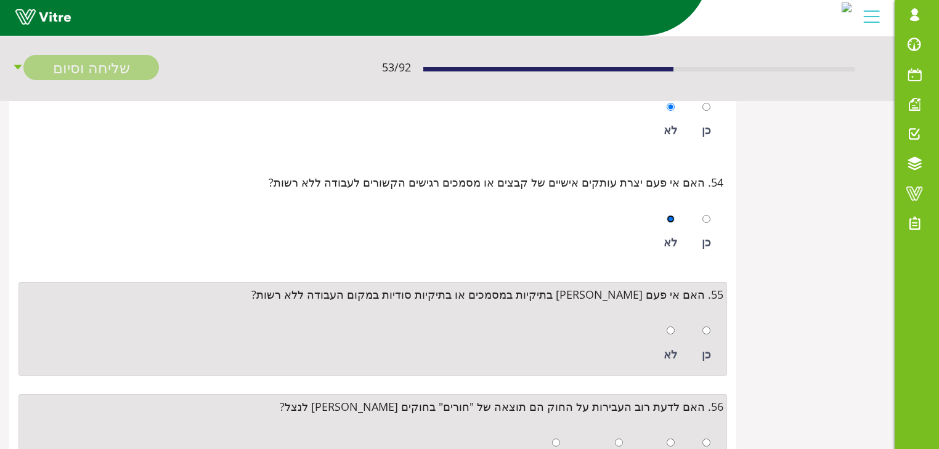
scroll to position [6015, 0]
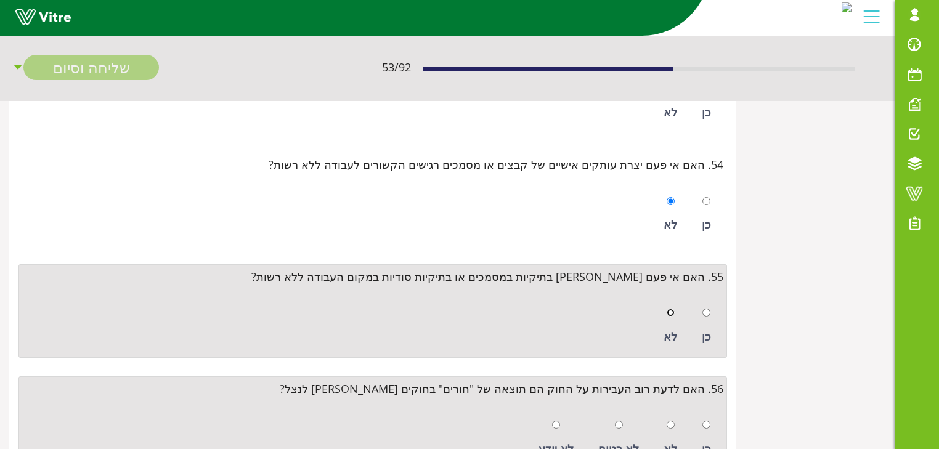
click at [674, 309] on input "radio" at bounding box center [671, 313] width 8 height 8
radio input "true"
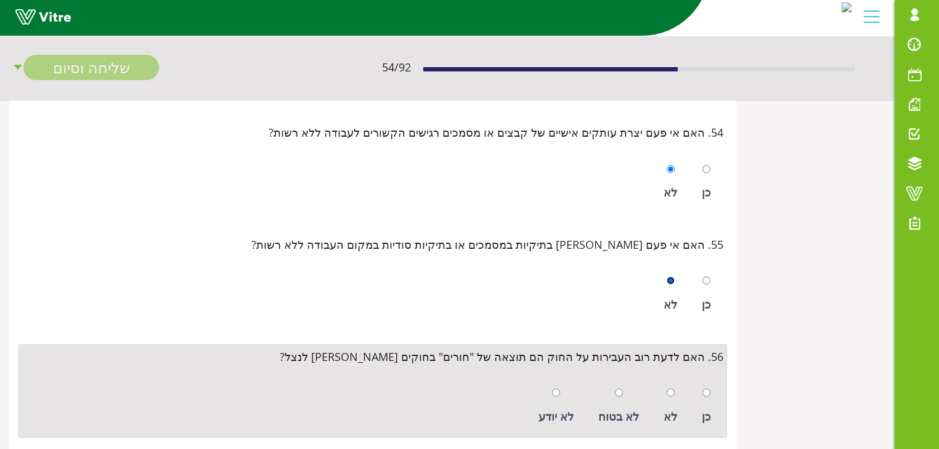
scroll to position [6064, 0]
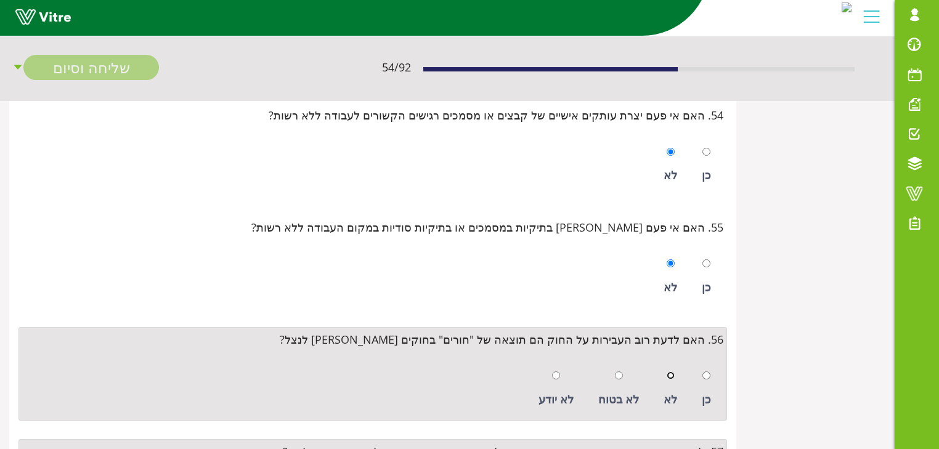
click at [672, 372] on input "radio" at bounding box center [671, 376] width 8 height 8
radio input "true"
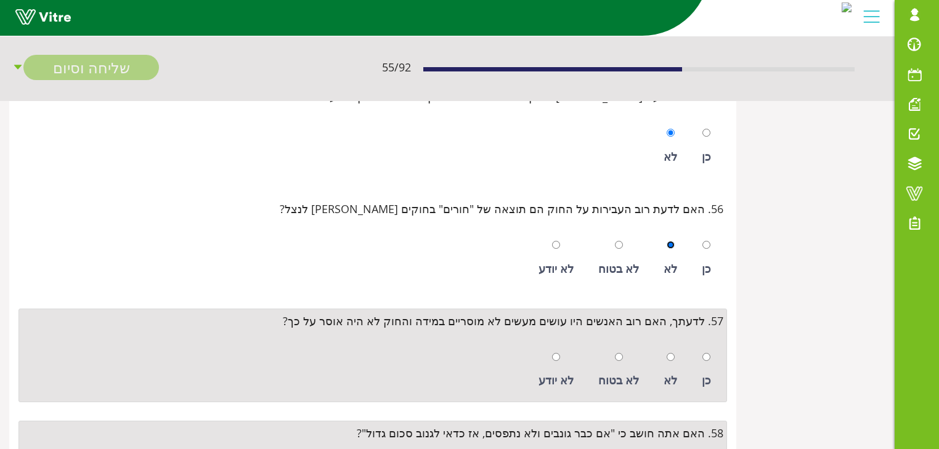
scroll to position [6212, 0]
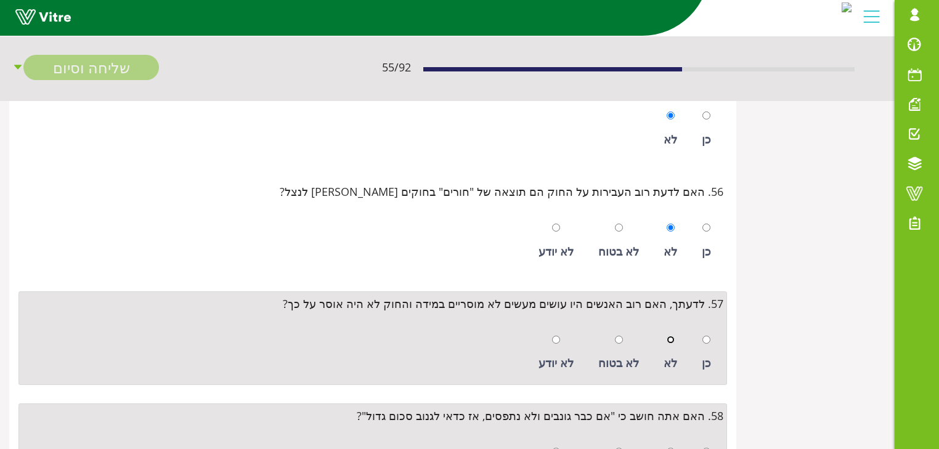
click at [672, 336] on input "radio" at bounding box center [671, 340] width 8 height 8
radio input "true"
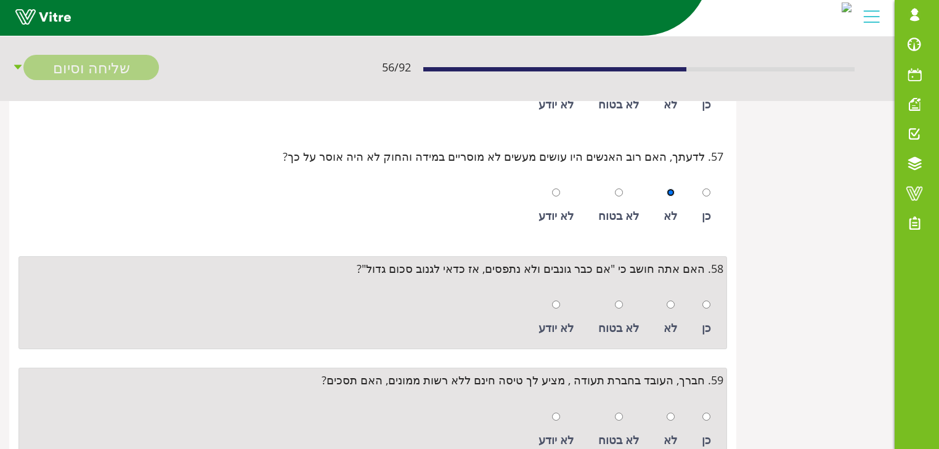
scroll to position [6360, 0]
click at [668, 300] on input "radio" at bounding box center [671, 304] width 8 height 8
radio input "true"
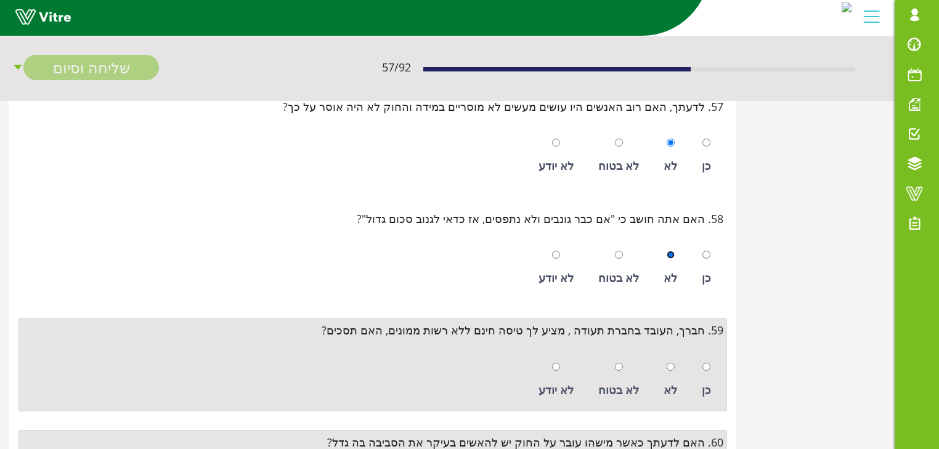
scroll to position [6459, 0]
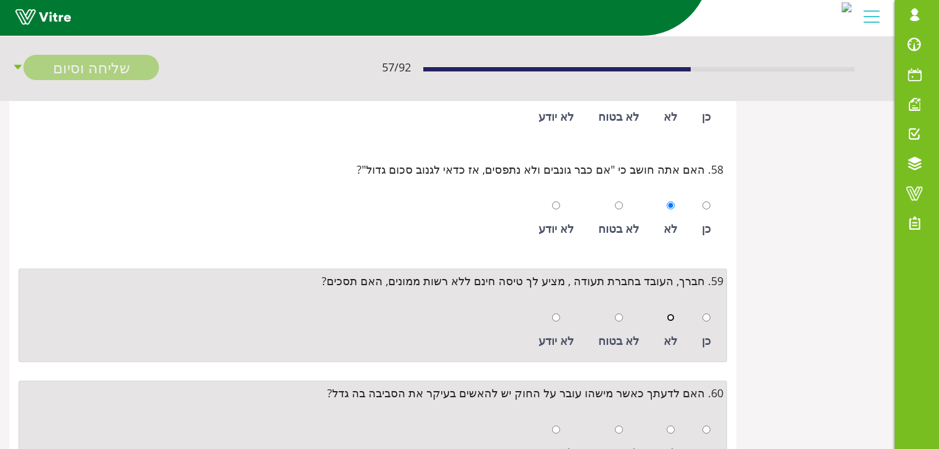
click at [671, 314] on input "radio" at bounding box center [671, 318] width 8 height 8
radio input "true"
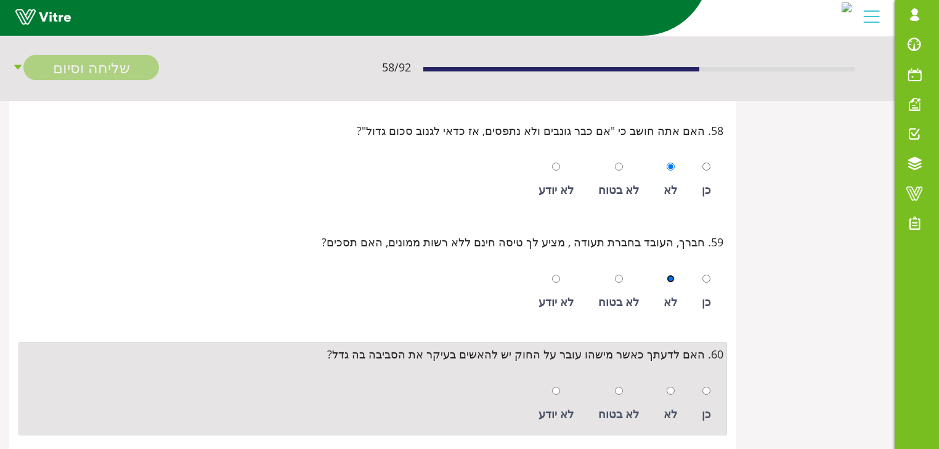
scroll to position [6557, 0]
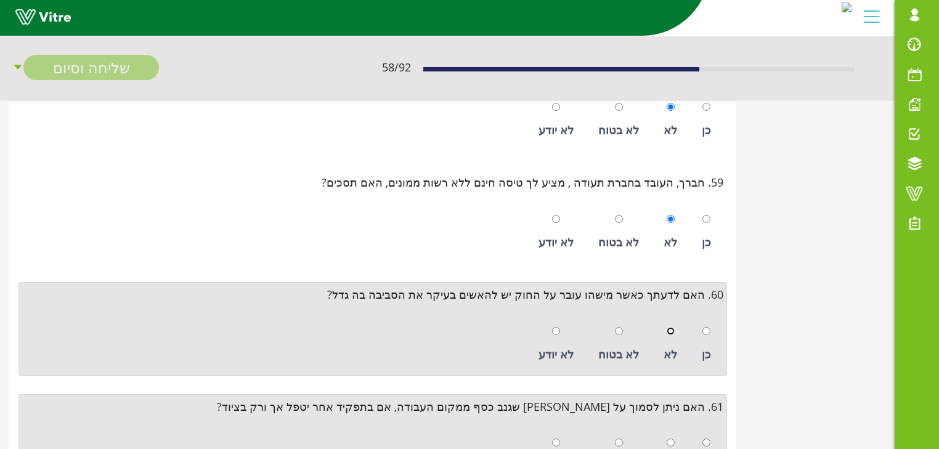
click at [668, 327] on input "radio" at bounding box center [671, 331] width 8 height 8
radio input "true"
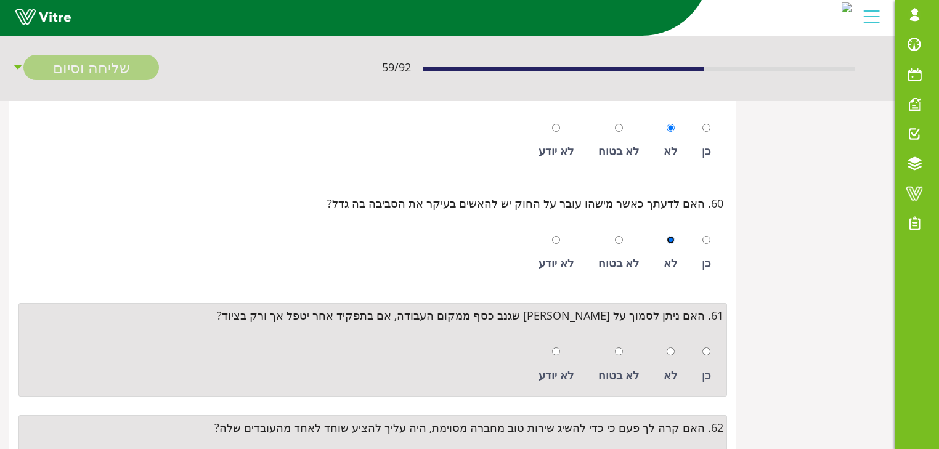
scroll to position [6656, 0]
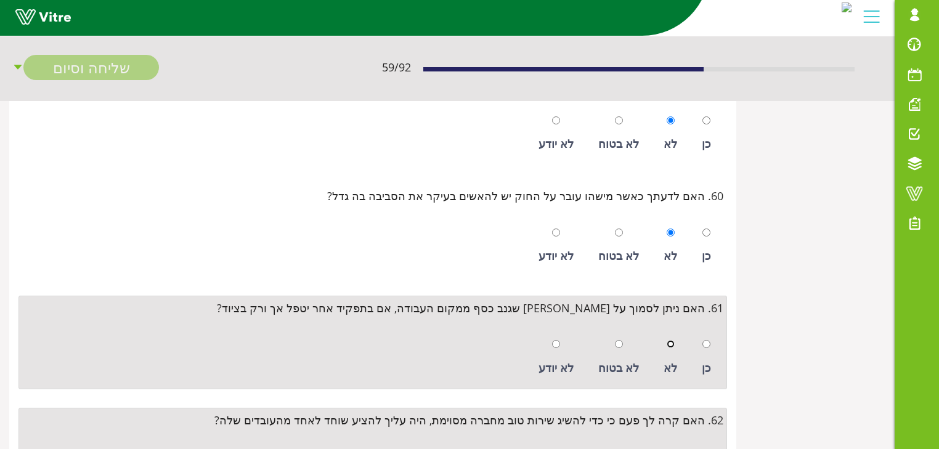
click at [671, 340] on input "radio" at bounding box center [671, 344] width 8 height 8
radio input "true"
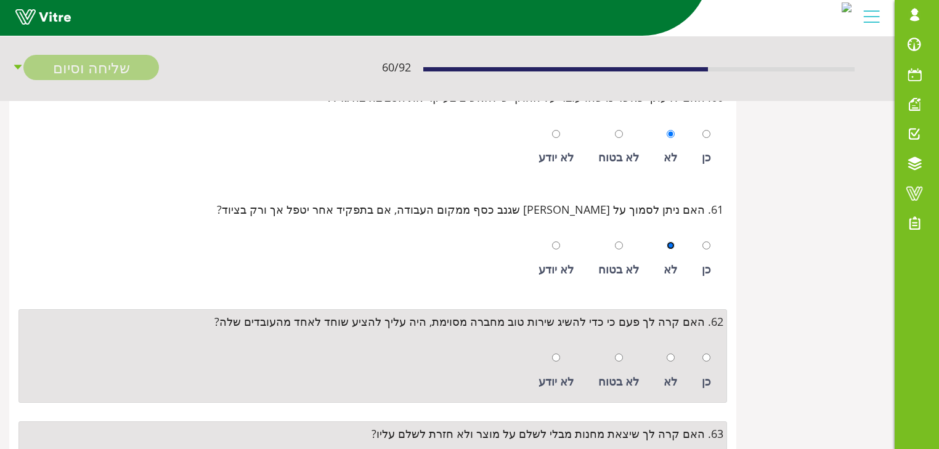
scroll to position [6804, 0]
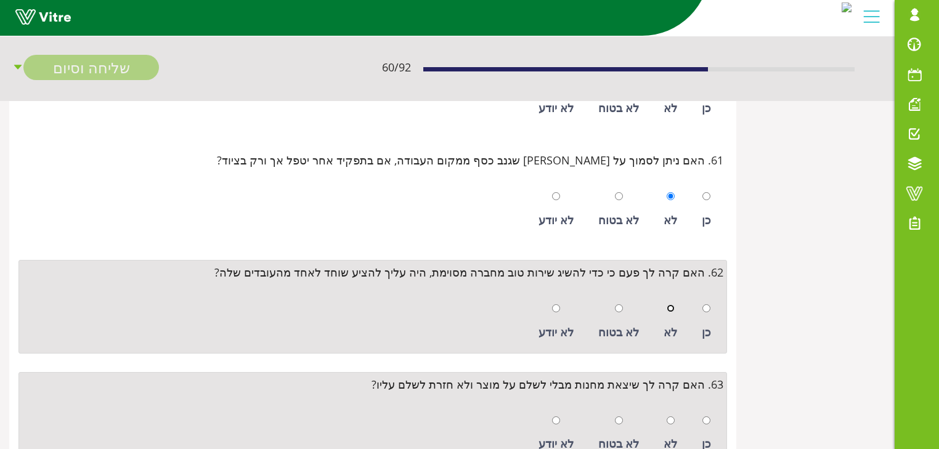
click at [671, 304] on input "radio" at bounding box center [671, 308] width 8 height 8
radio input "true"
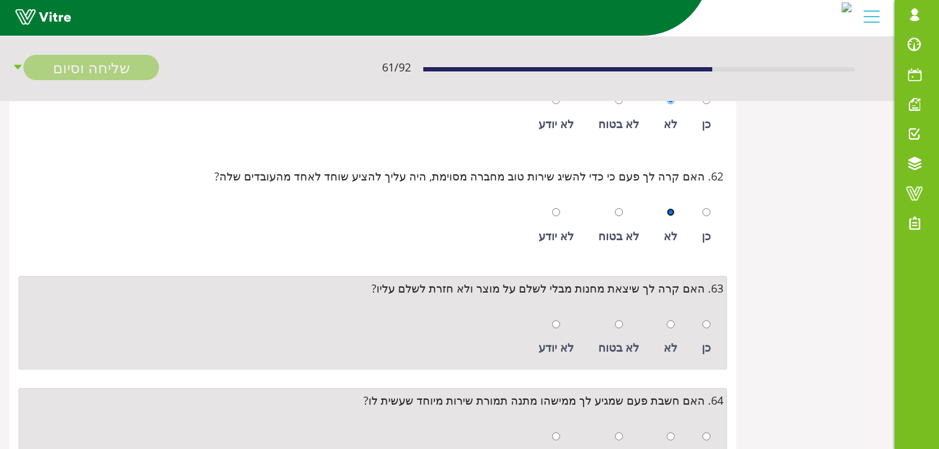
scroll to position [6902, 0]
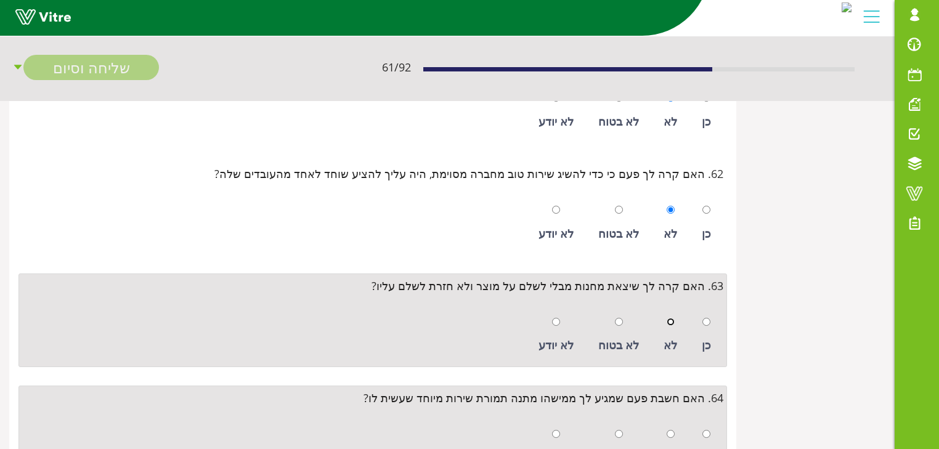
click at [671, 318] on input "radio" at bounding box center [671, 322] width 8 height 8
radio input "true"
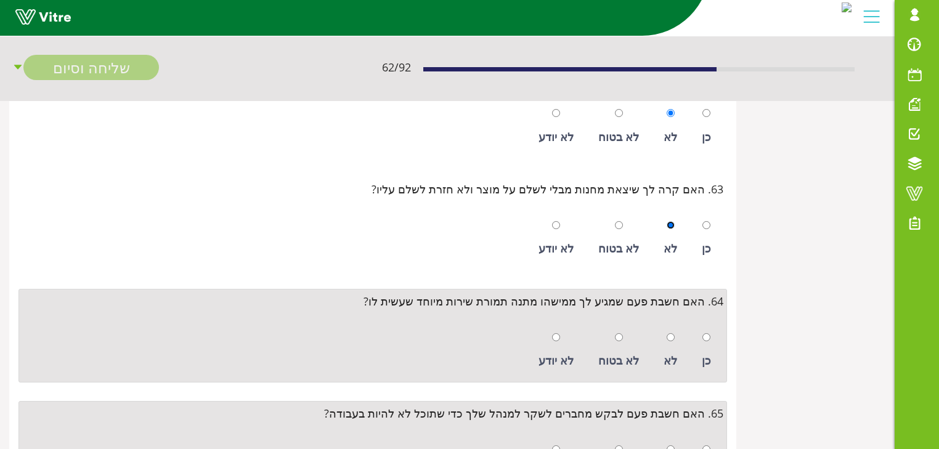
scroll to position [7001, 0]
click at [671, 332] on input "radio" at bounding box center [671, 336] width 8 height 8
radio input "true"
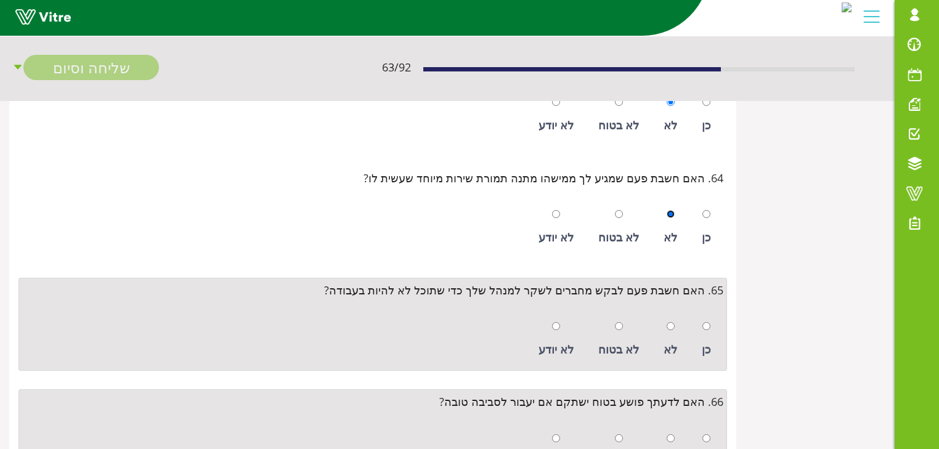
scroll to position [7149, 0]
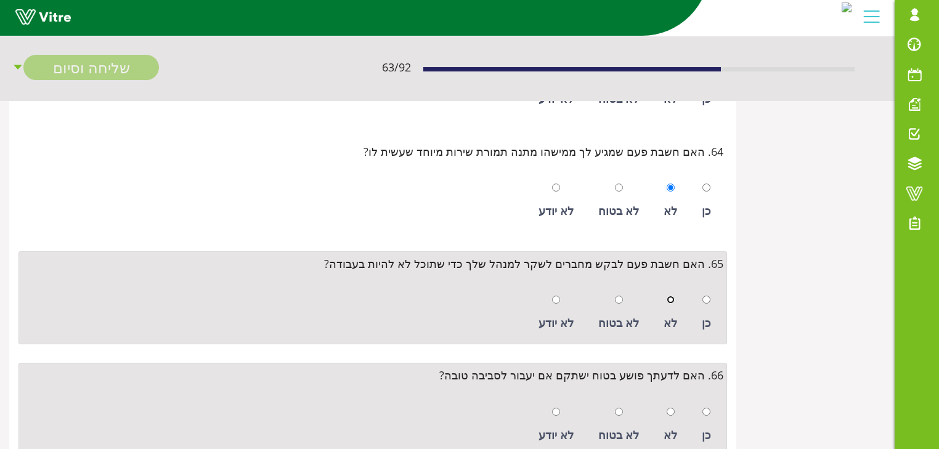
click at [671, 296] on input "radio" at bounding box center [671, 300] width 8 height 8
radio input "true"
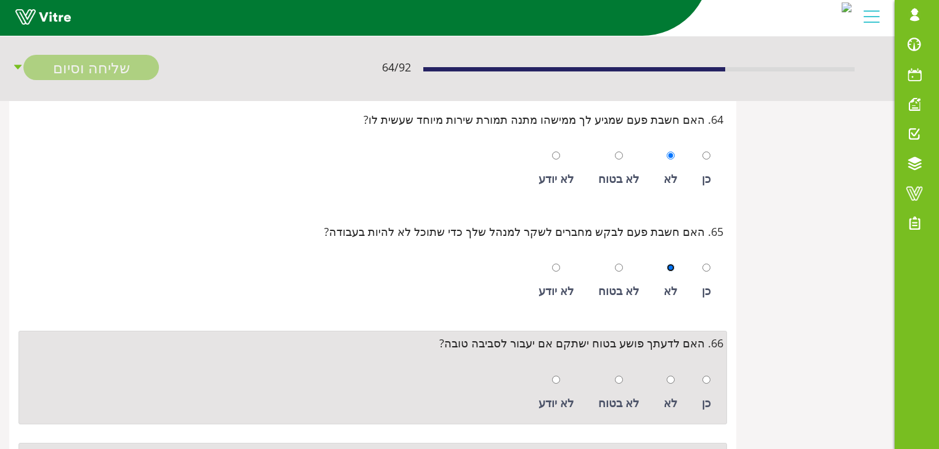
scroll to position [7198, 0]
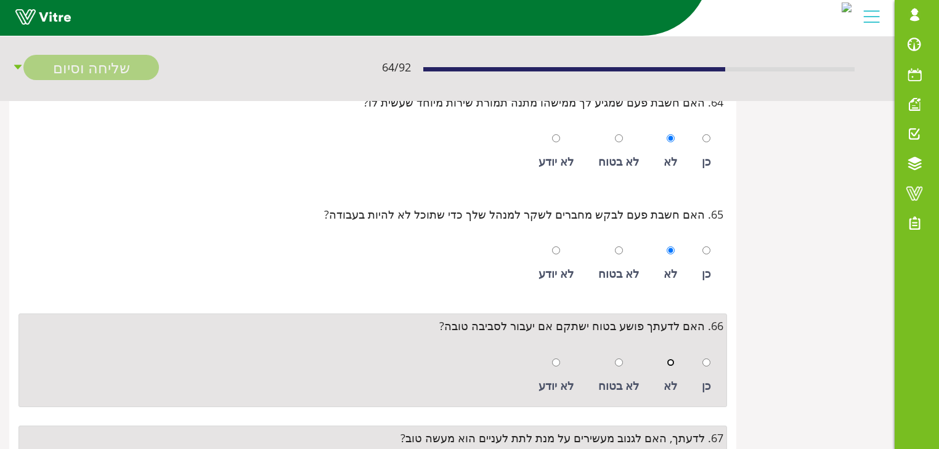
click at [673, 359] on input "radio" at bounding box center [671, 363] width 8 height 8
radio input "true"
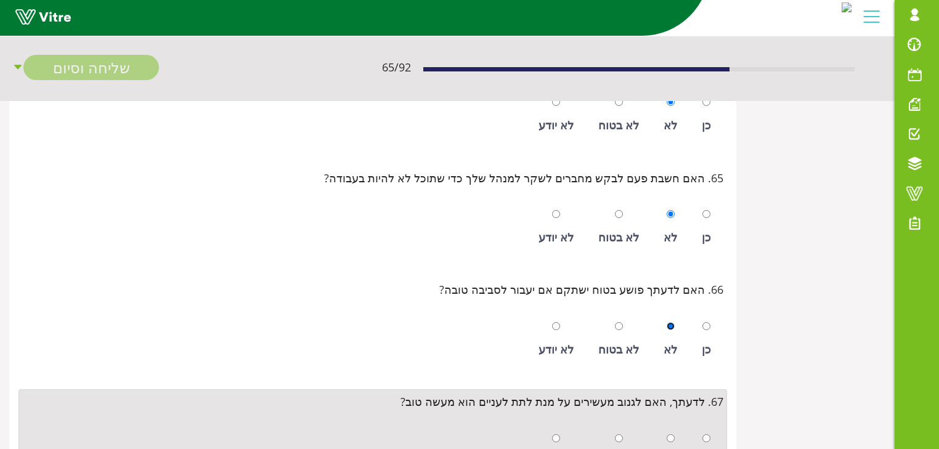
scroll to position [7297, 0]
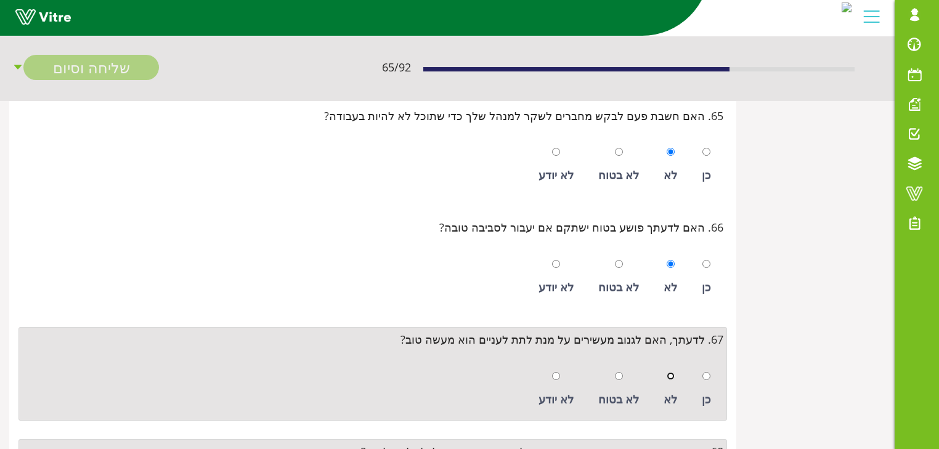
click at [671, 372] on input "radio" at bounding box center [671, 376] width 8 height 8
radio input "true"
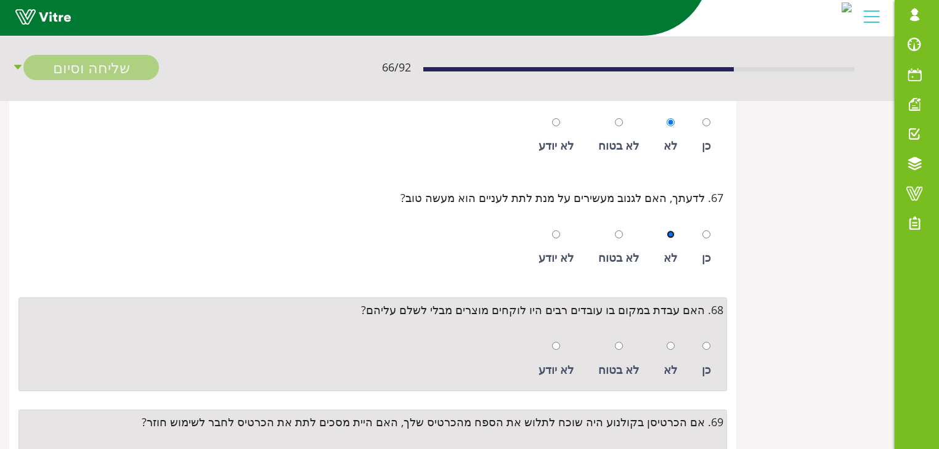
scroll to position [7445, 0]
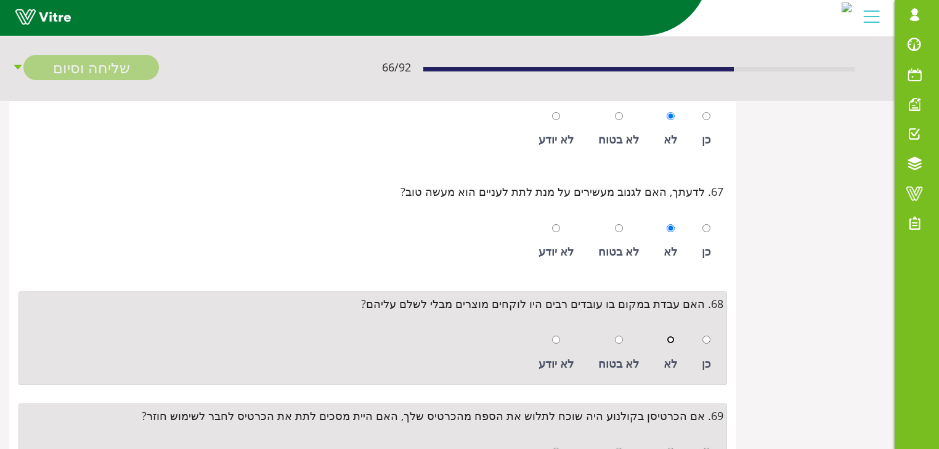
click at [670, 336] on input "radio" at bounding box center [671, 340] width 8 height 8
radio input "true"
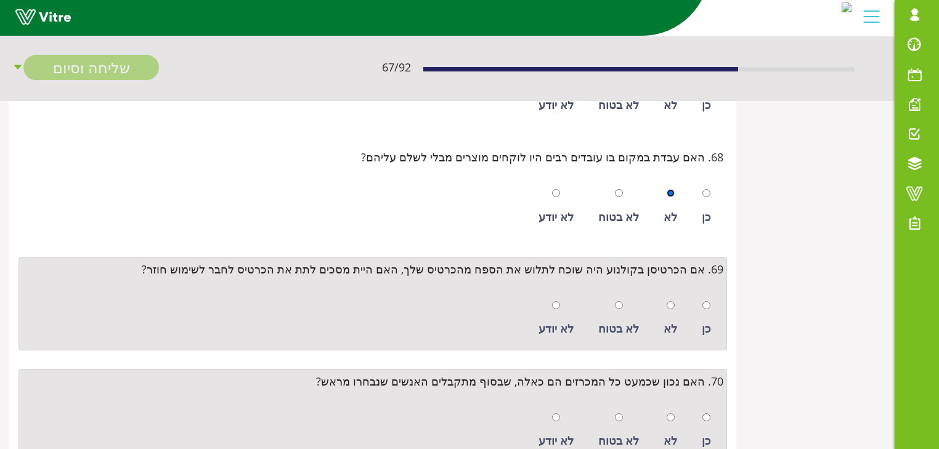
scroll to position [7593, 0]
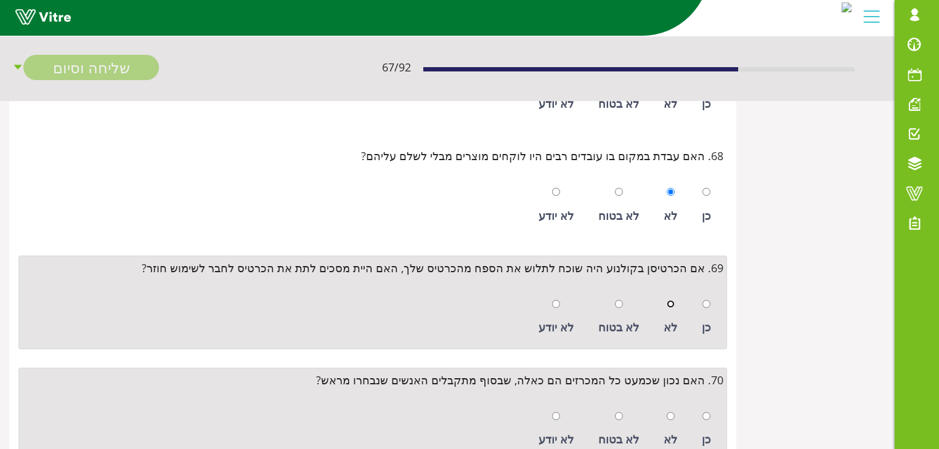
click at [672, 300] on input "radio" at bounding box center [671, 304] width 8 height 8
radio input "true"
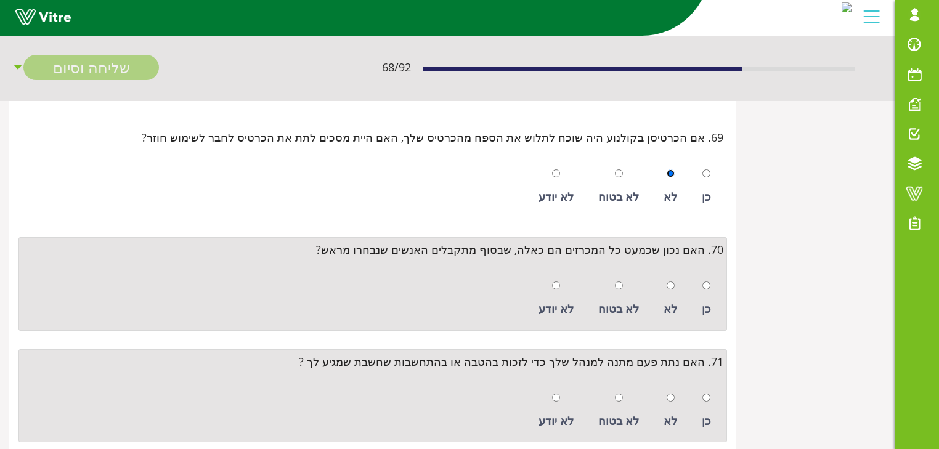
scroll to position [7741, 0]
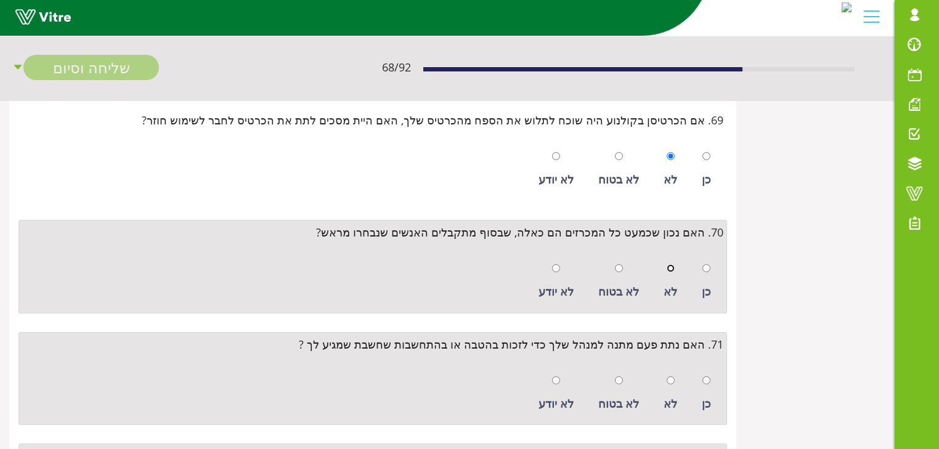
click at [674, 264] on input "radio" at bounding box center [671, 268] width 8 height 8
radio input "true"
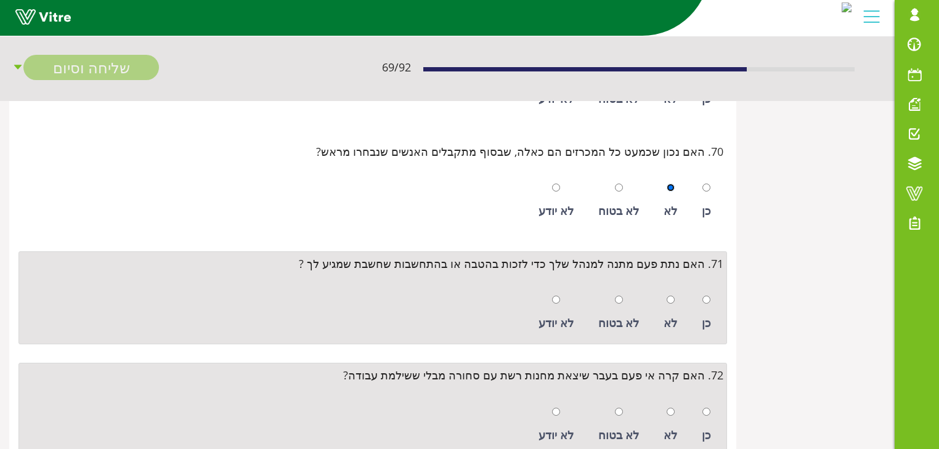
scroll to position [7839, 0]
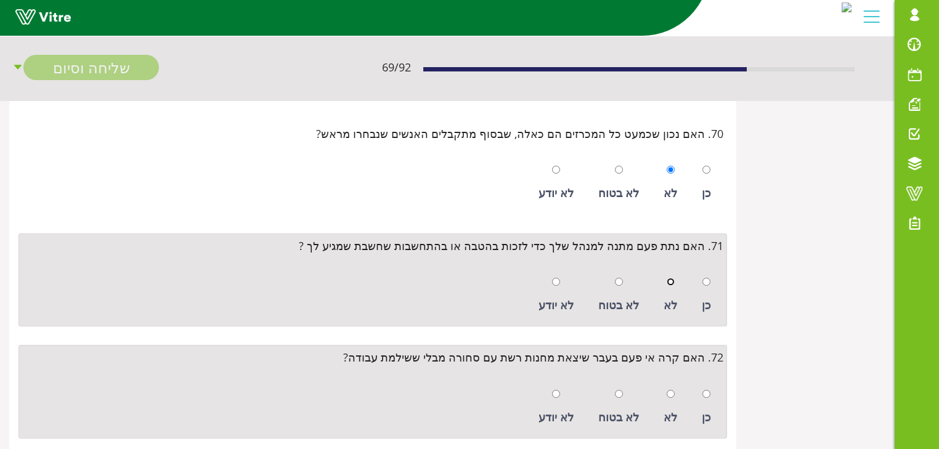
click at [674, 278] on input "radio" at bounding box center [671, 282] width 8 height 8
radio input "true"
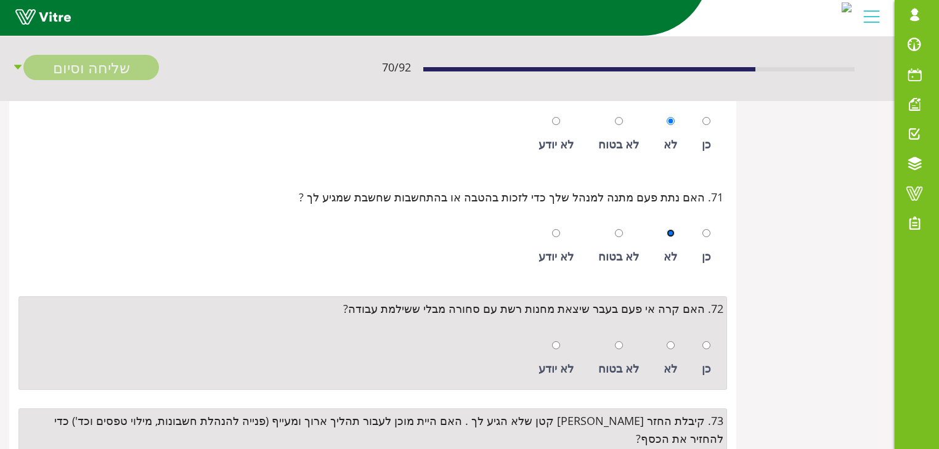
scroll to position [7889, 0]
click at [673, 341] on input "radio" at bounding box center [671, 345] width 8 height 8
radio input "true"
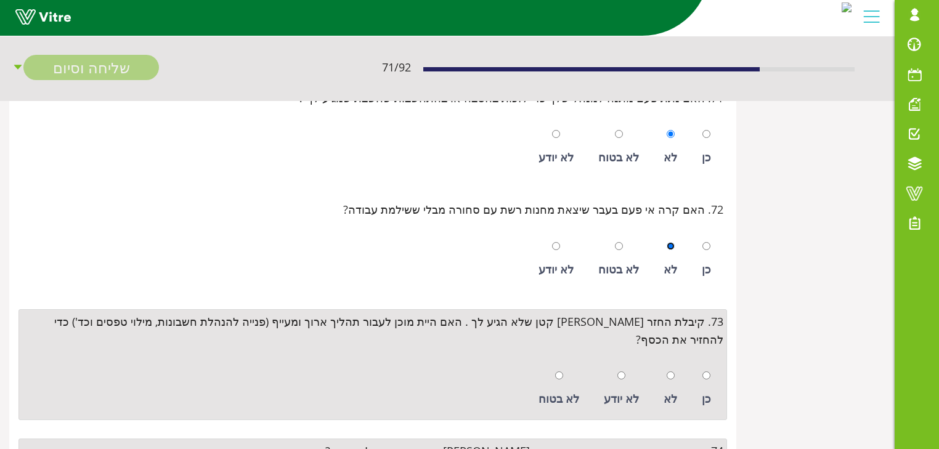
scroll to position [8036, 0]
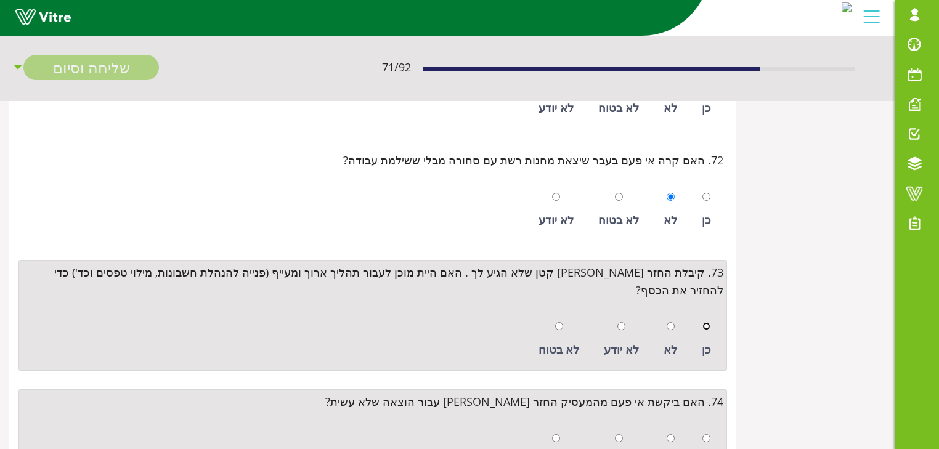
click at [709, 322] on input "radio" at bounding box center [707, 326] width 8 height 8
radio input "true"
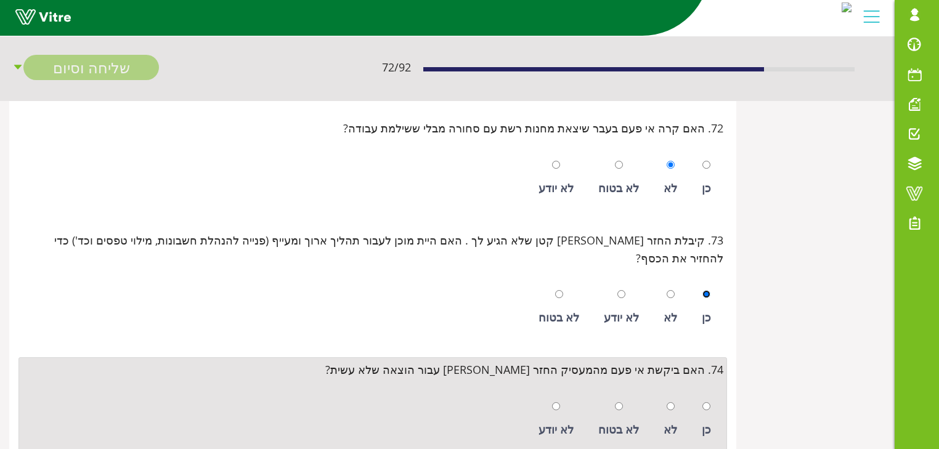
scroll to position [8135, 0]
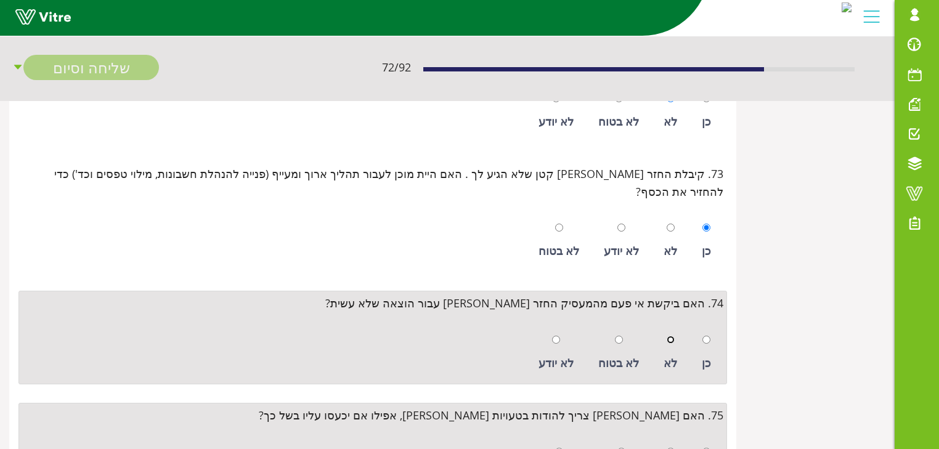
click at [675, 336] on input "radio" at bounding box center [671, 340] width 8 height 8
radio input "true"
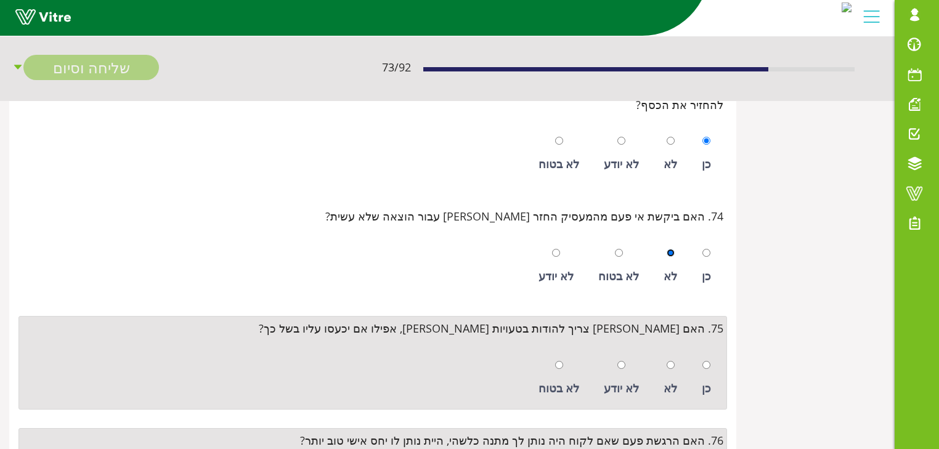
scroll to position [8234, 0]
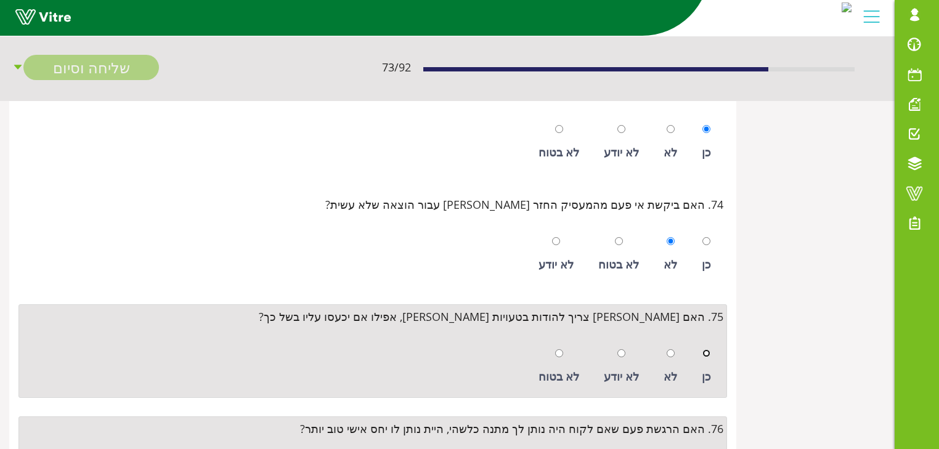
click at [706, 349] on input "radio" at bounding box center [707, 353] width 8 height 8
radio input "true"
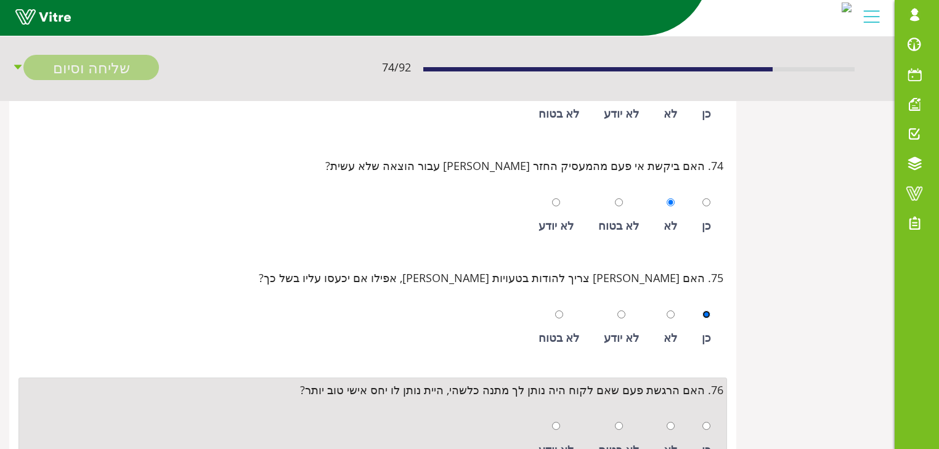
scroll to position [8332, 0]
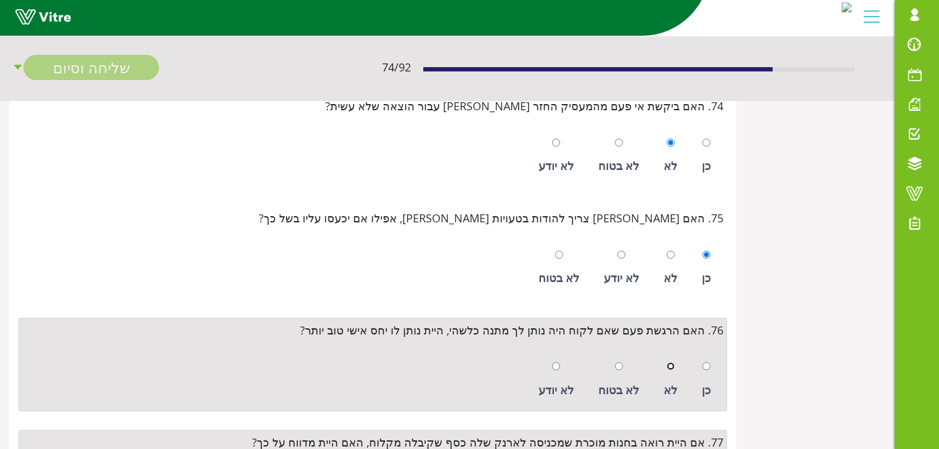
click at [671, 362] on input "radio" at bounding box center [671, 366] width 8 height 8
radio input "true"
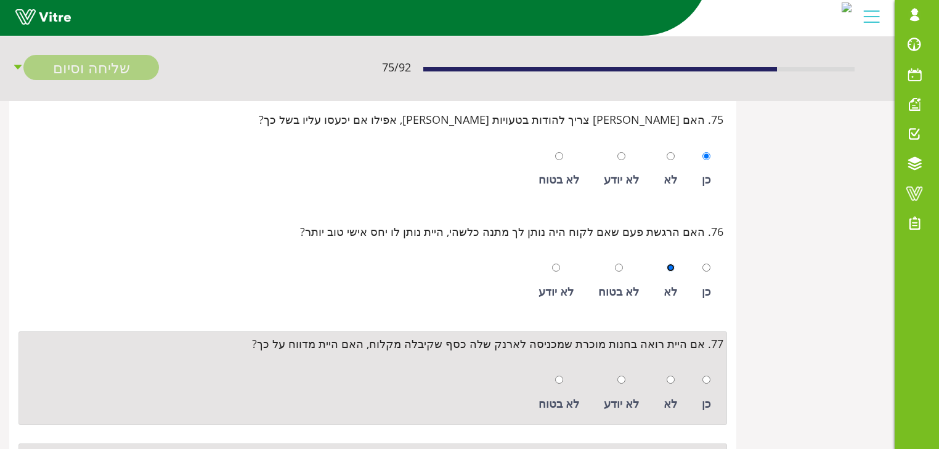
scroll to position [8480, 0]
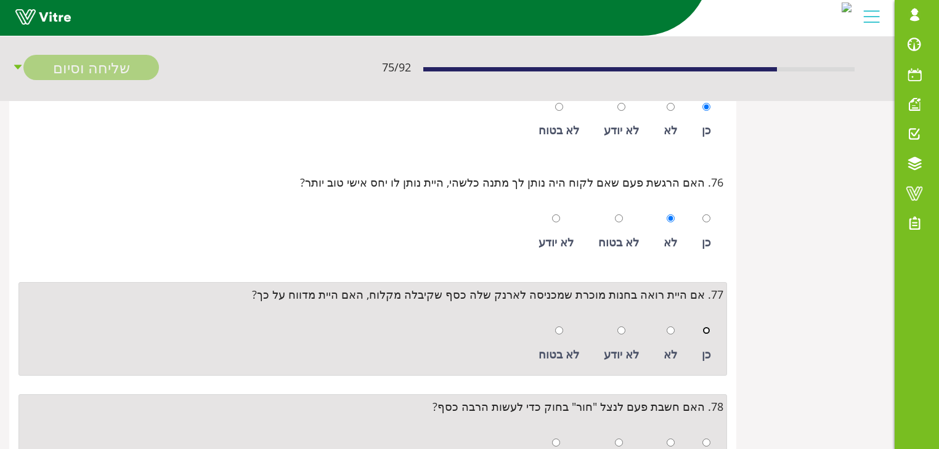
click at [708, 327] on input "radio" at bounding box center [707, 331] width 8 height 8
radio input "true"
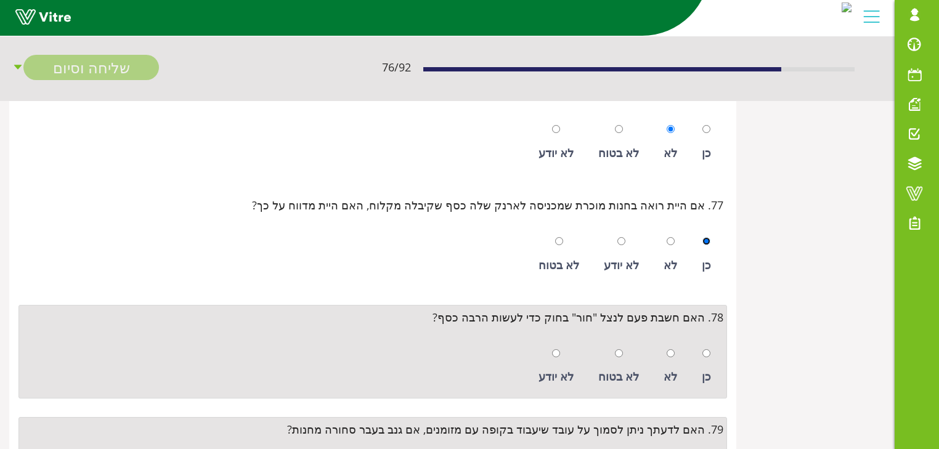
scroll to position [8579, 0]
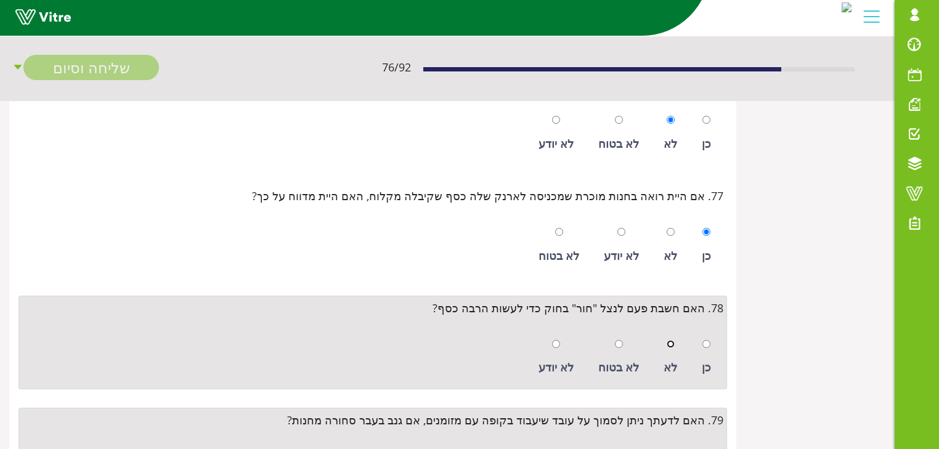
click at [672, 340] on input "radio" at bounding box center [671, 344] width 8 height 8
radio input "true"
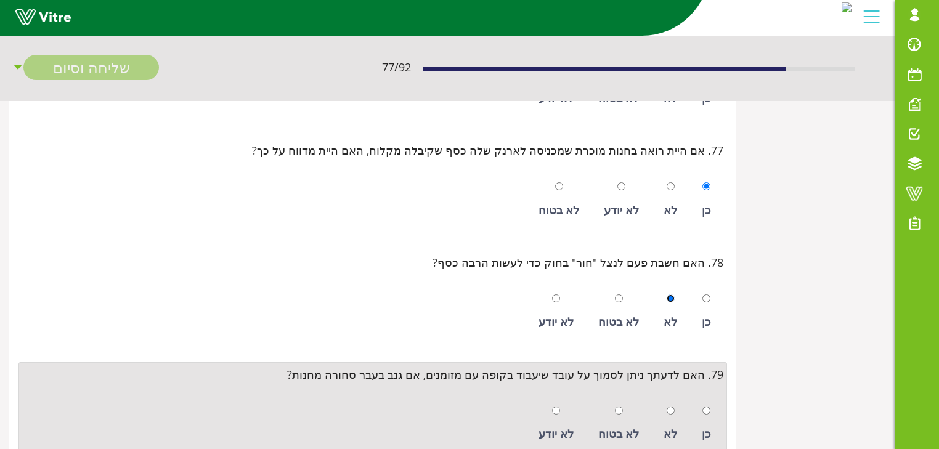
scroll to position [8677, 0]
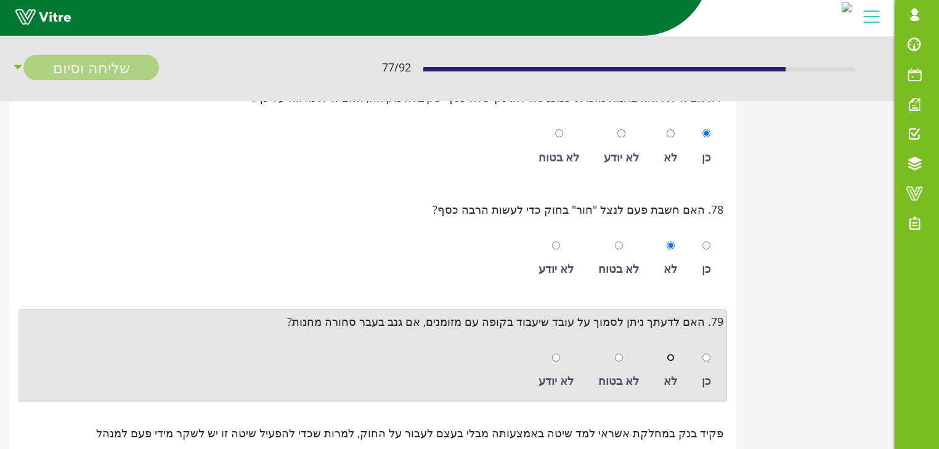
click at [671, 354] on input "radio" at bounding box center [671, 358] width 8 height 8
radio input "true"
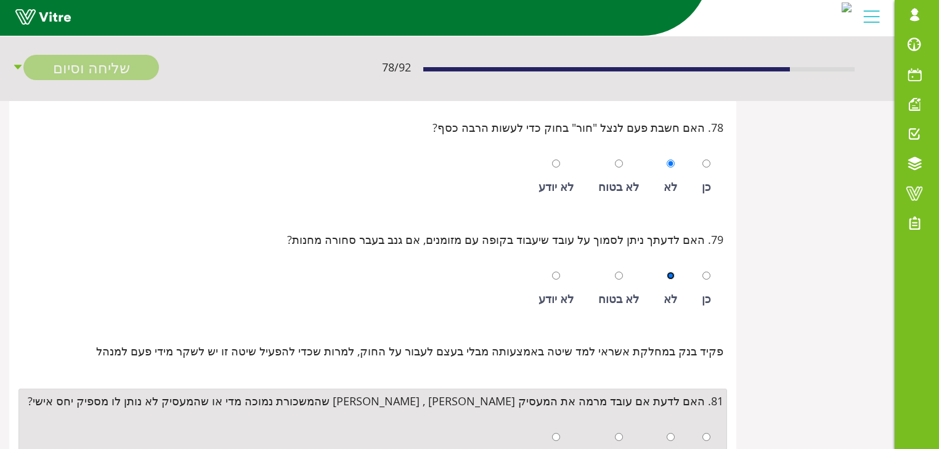
scroll to position [8776, 0]
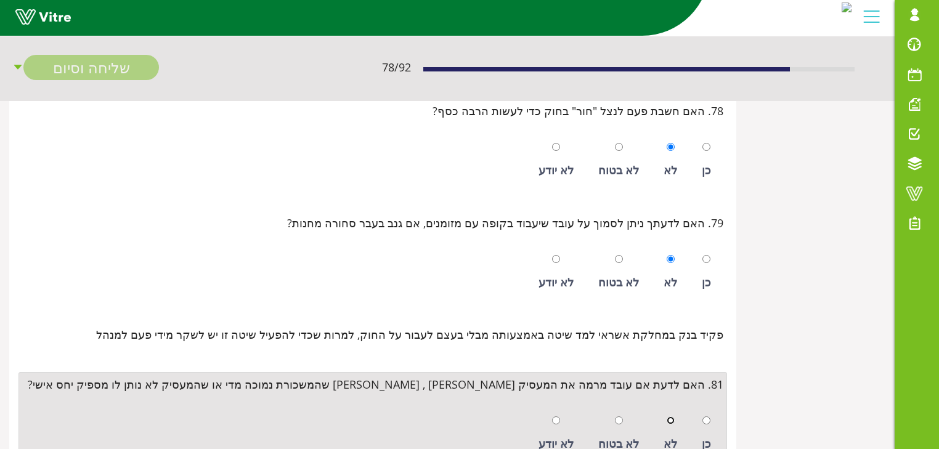
click at [671, 417] on input "radio" at bounding box center [671, 421] width 8 height 8
radio input "true"
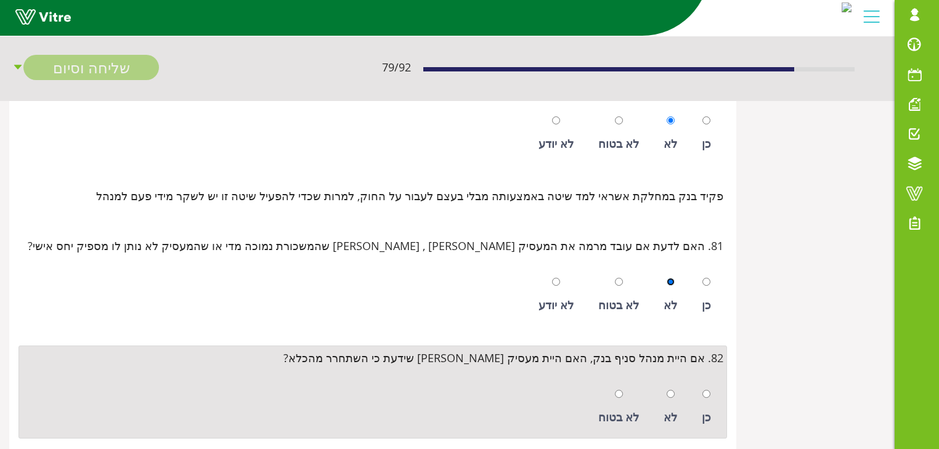
scroll to position [8924, 0]
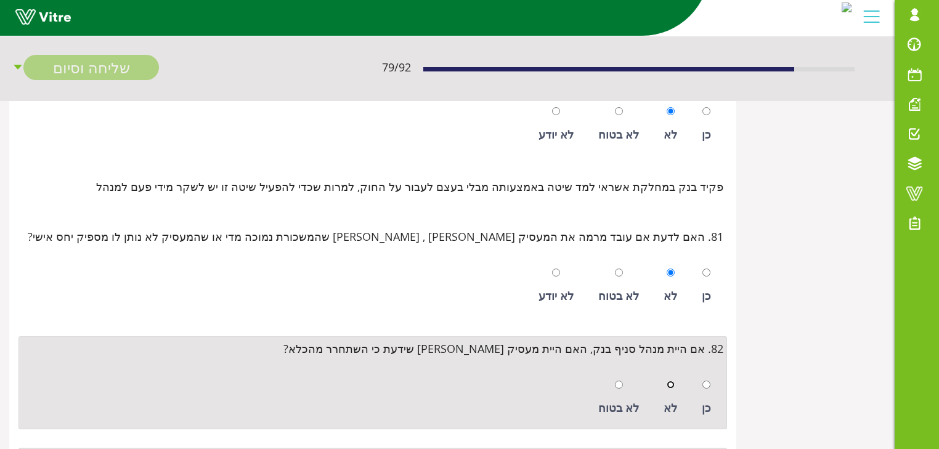
click at [672, 381] on input "radio" at bounding box center [671, 385] width 8 height 8
radio input "true"
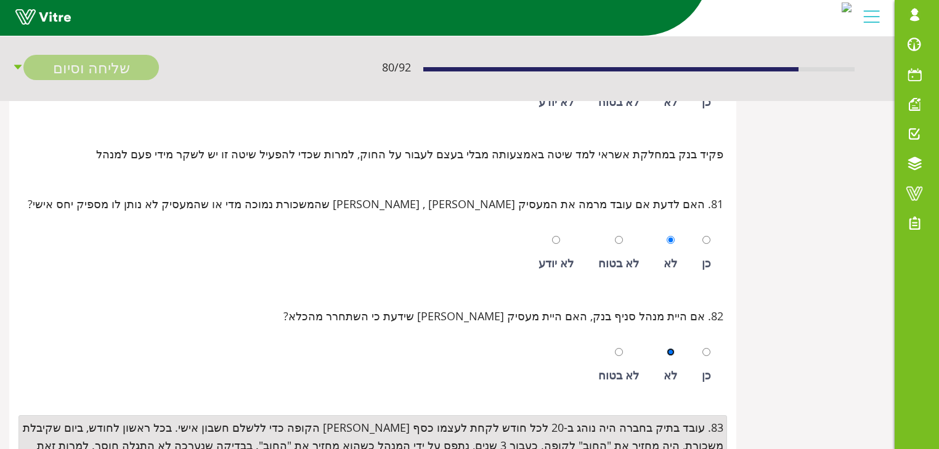
scroll to position [9023, 0]
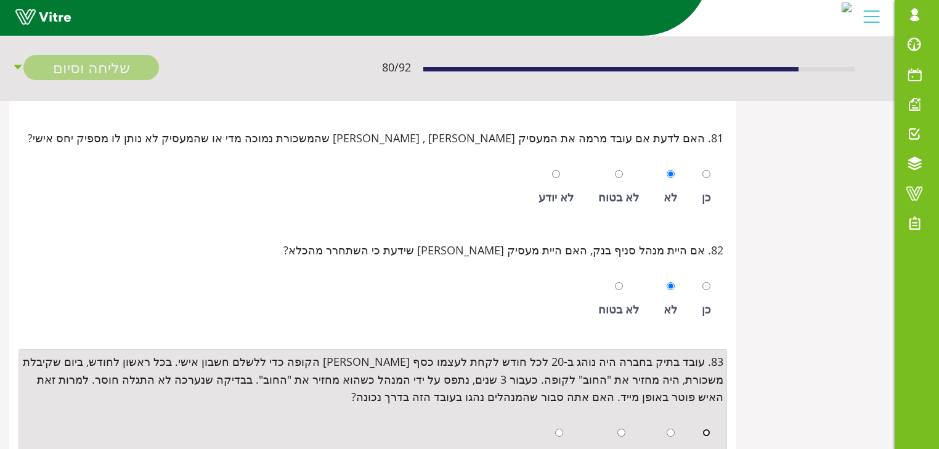
click at [708, 429] on input "radio" at bounding box center [707, 433] width 8 height 8
radio input "true"
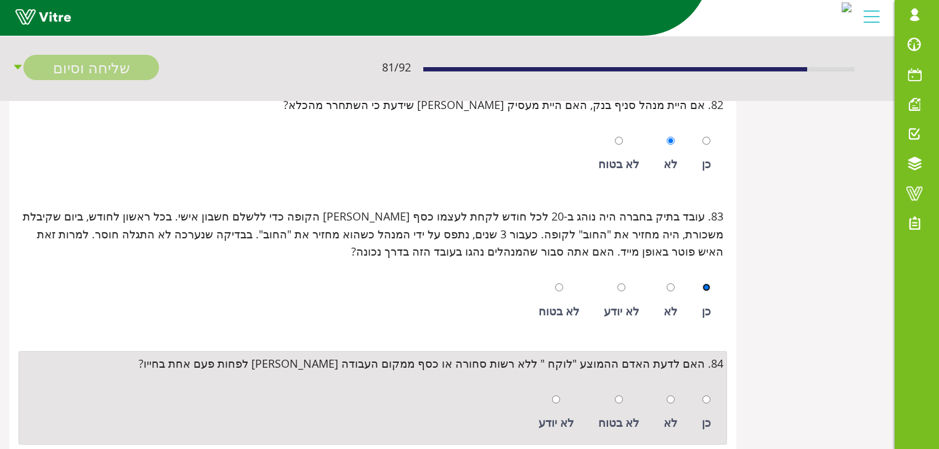
scroll to position [9170, 0]
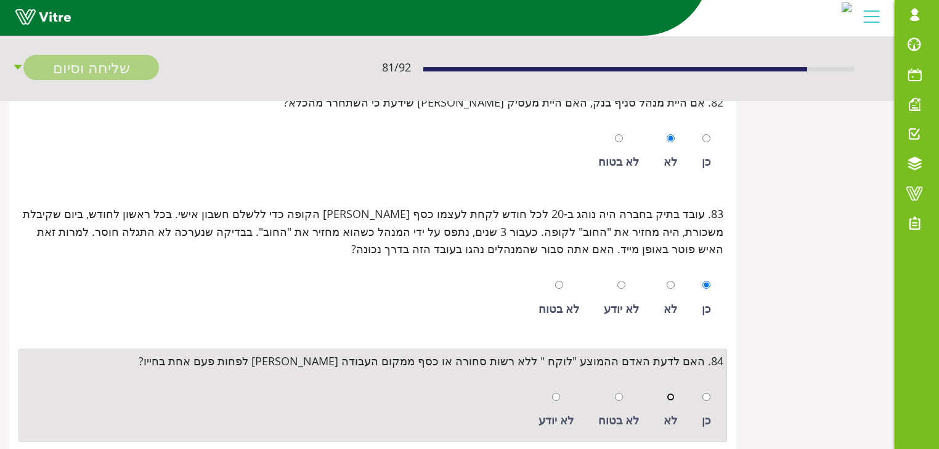
click at [671, 393] on input "radio" at bounding box center [671, 397] width 8 height 8
radio input "true"
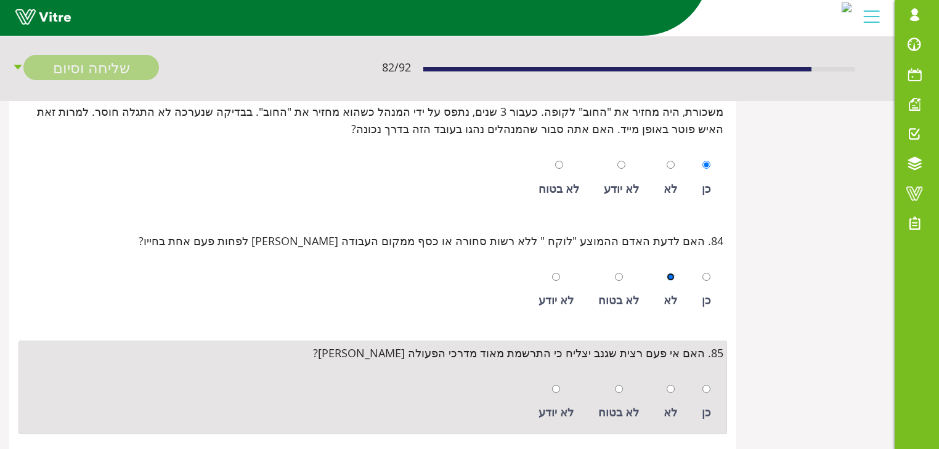
scroll to position [9318, 0]
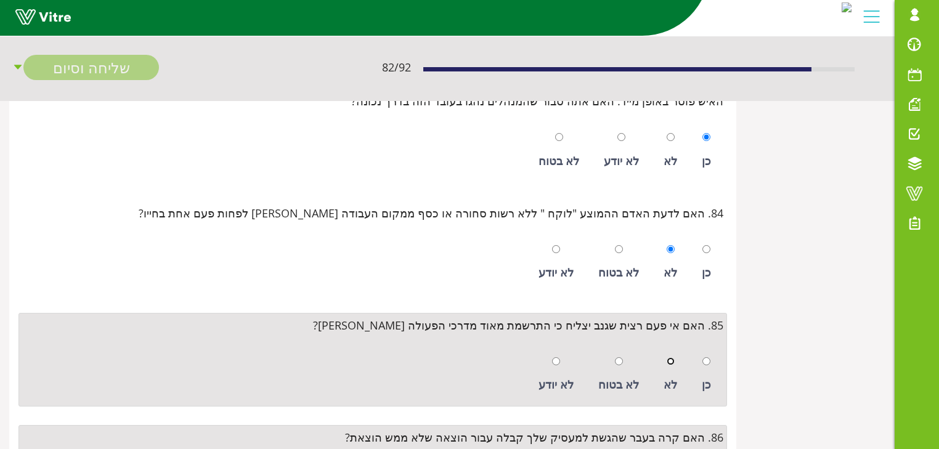
click at [673, 357] on input "radio" at bounding box center [671, 361] width 8 height 8
radio input "true"
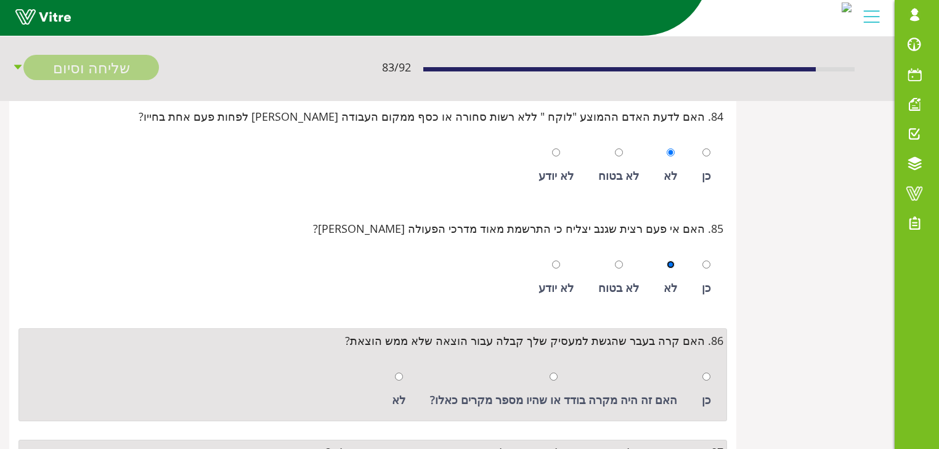
scroll to position [9466, 0]
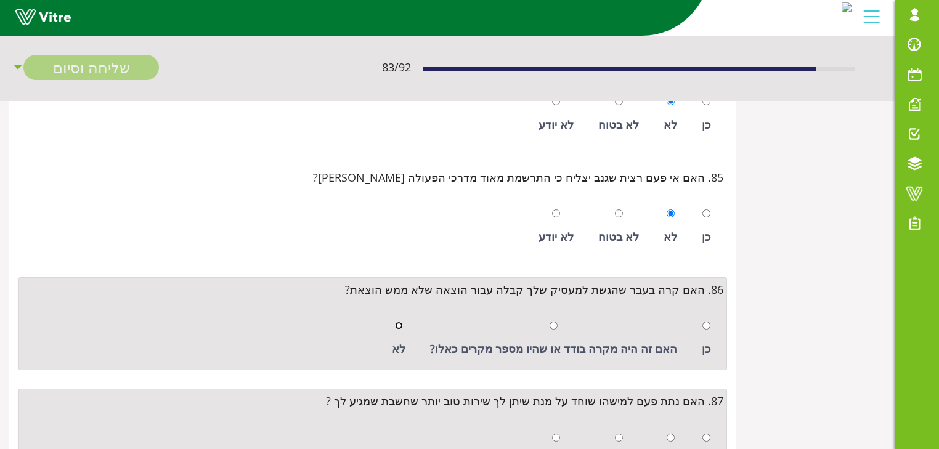
click at [403, 322] on input "radio" at bounding box center [399, 326] width 8 height 8
radio input "true"
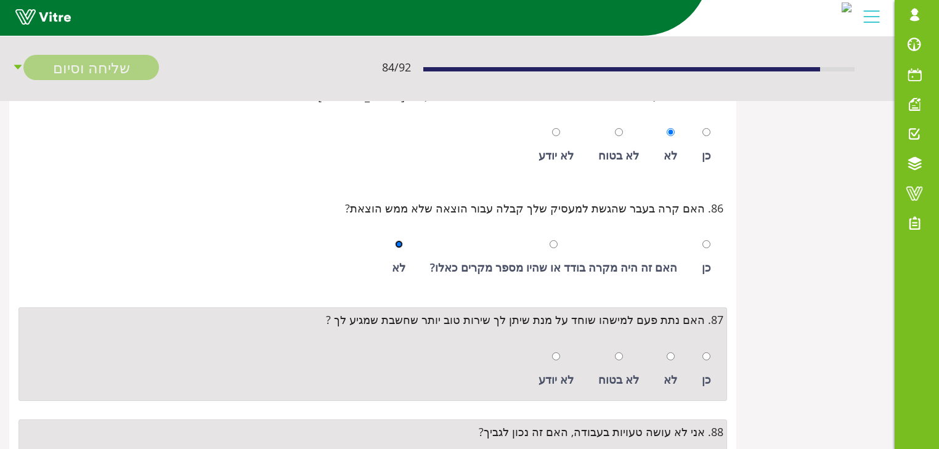
scroll to position [9565, 0]
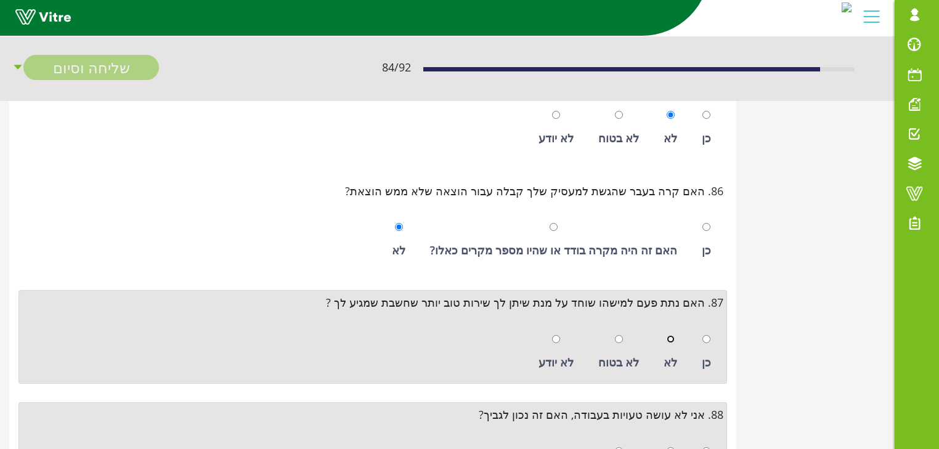
click at [672, 335] on input "radio" at bounding box center [671, 339] width 8 height 8
radio input "true"
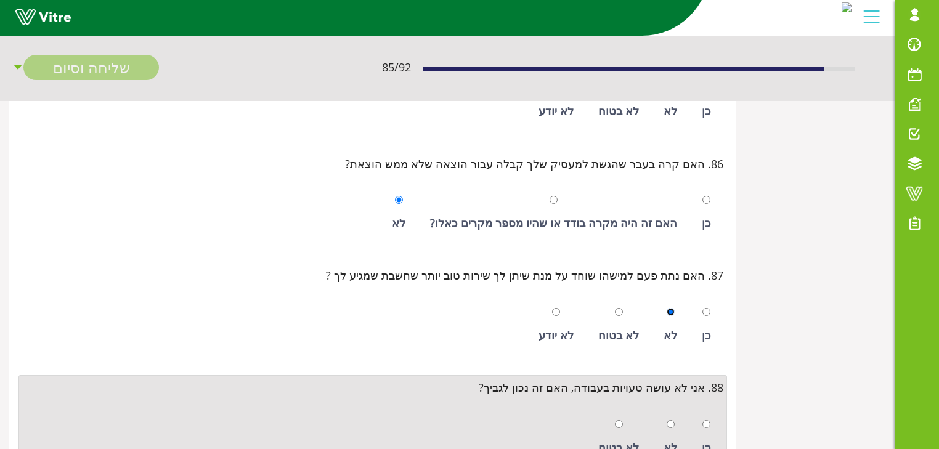
scroll to position [9614, 0]
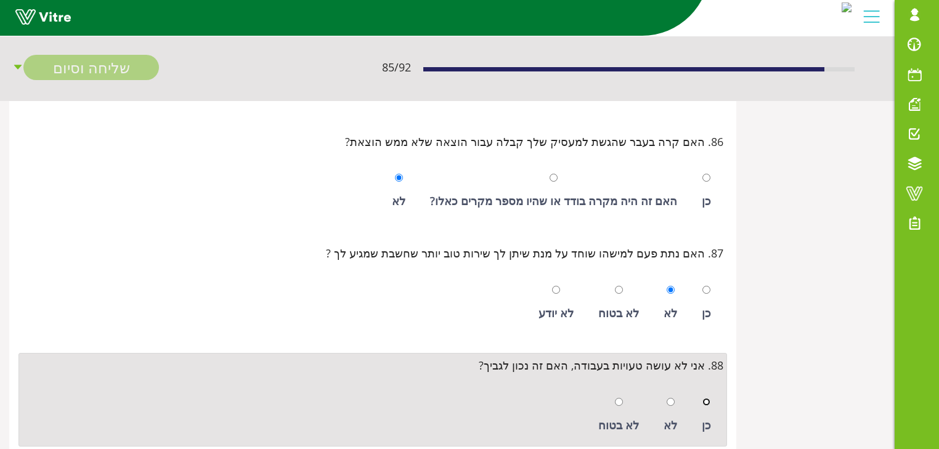
click at [705, 398] on input "radio" at bounding box center [707, 402] width 8 height 8
radio input "true"
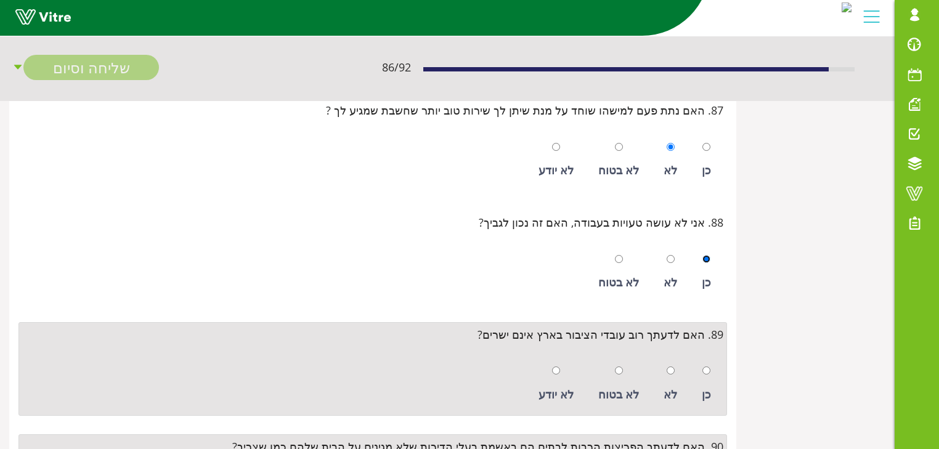
scroll to position [9762, 0]
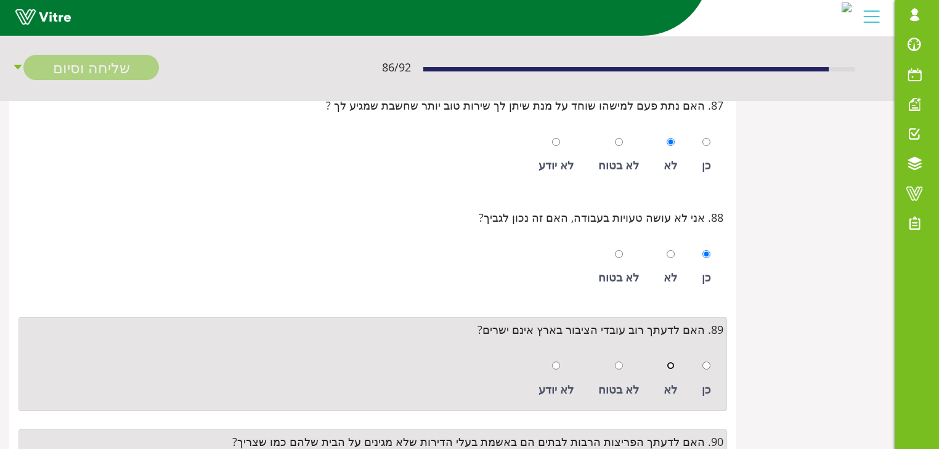
click at [672, 362] on input "radio" at bounding box center [671, 366] width 8 height 8
radio input "true"
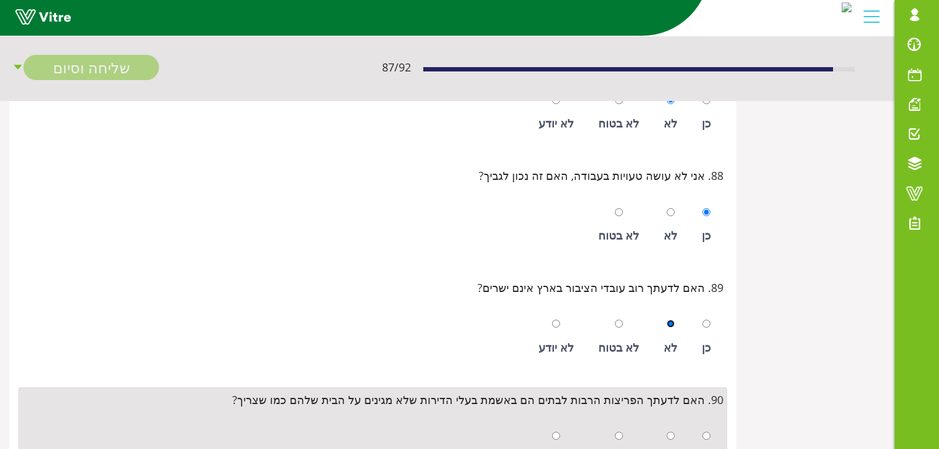
scroll to position [9861, 0]
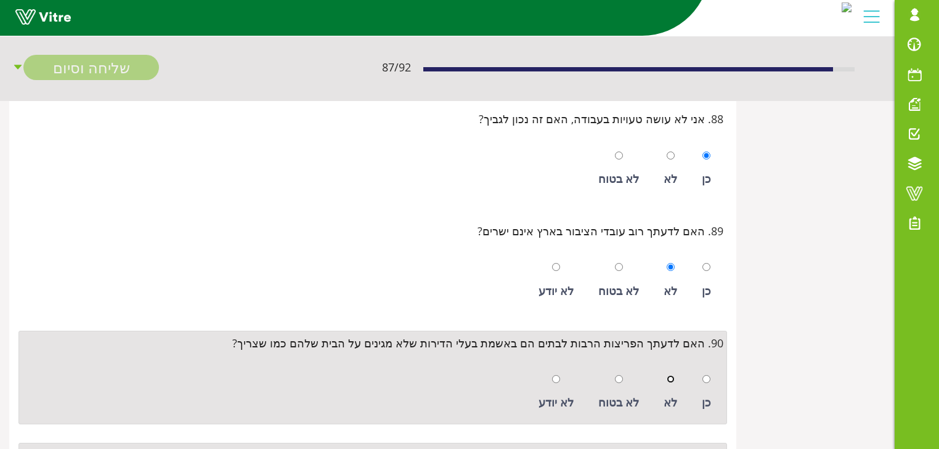
click at [671, 375] on input "radio" at bounding box center [671, 379] width 8 height 8
radio input "true"
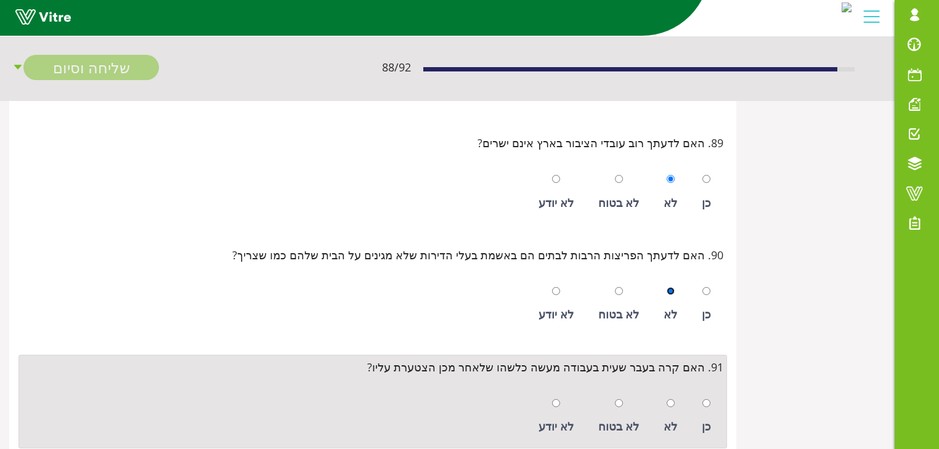
scroll to position [9959, 0]
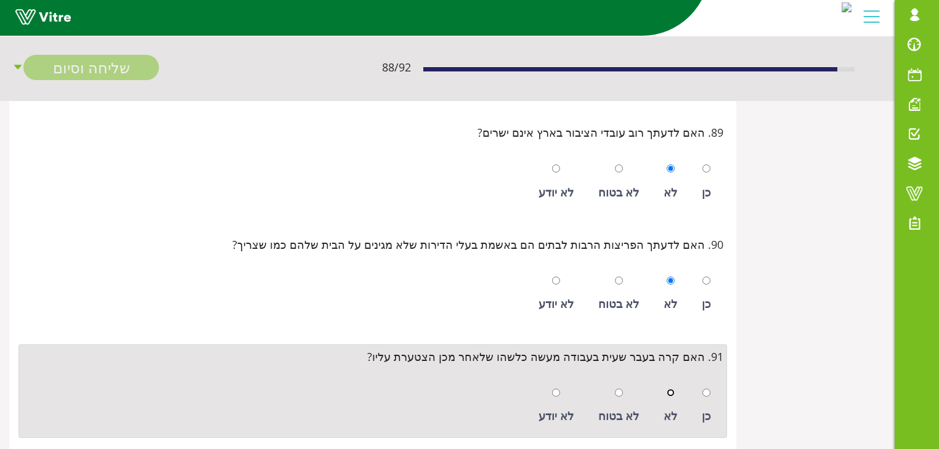
click at [669, 389] on input "radio" at bounding box center [671, 393] width 8 height 8
radio input "true"
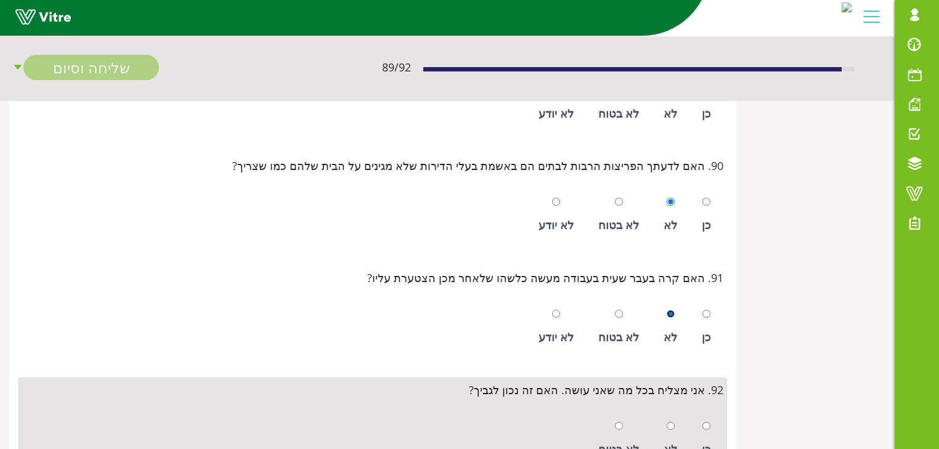
scroll to position [10058, 0]
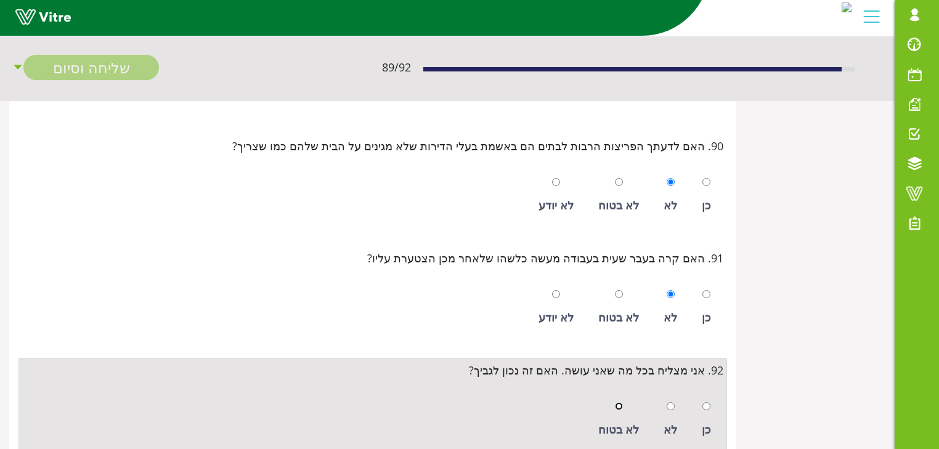
click at [621, 402] on input "radio" at bounding box center [619, 406] width 8 height 8
radio input "true"
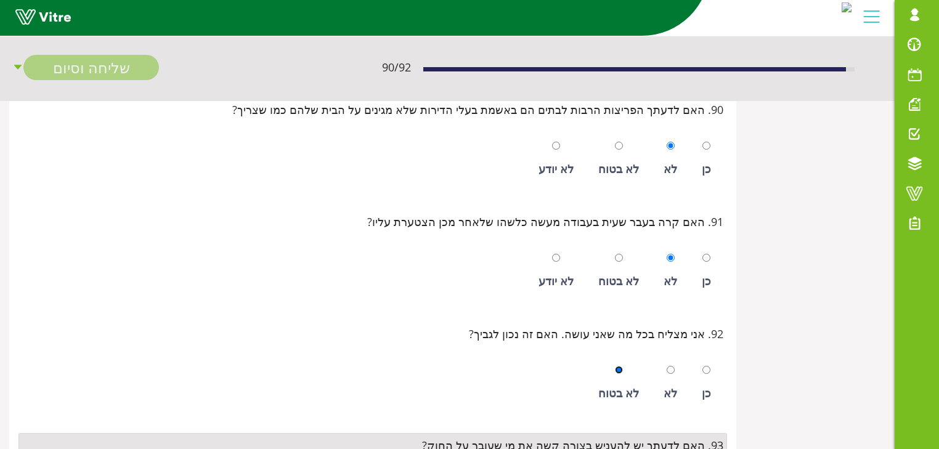
scroll to position [10157, 0]
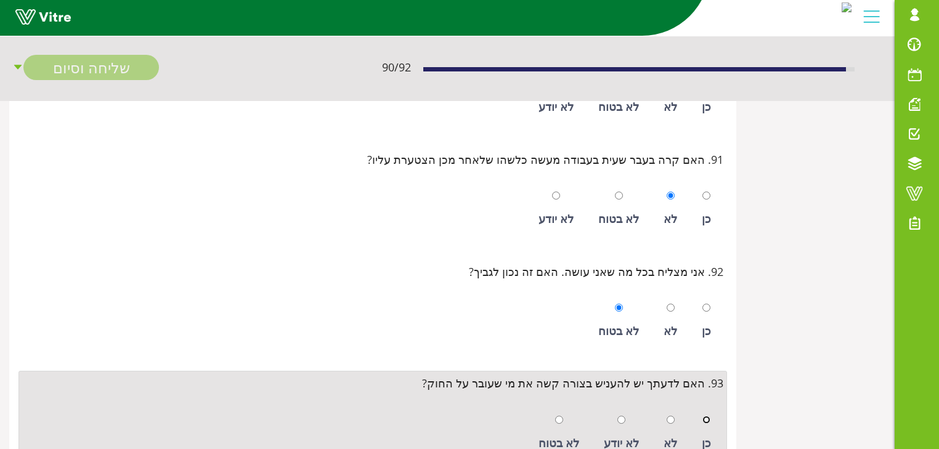
click at [705, 416] on input "radio" at bounding box center [707, 420] width 8 height 8
radio input "true"
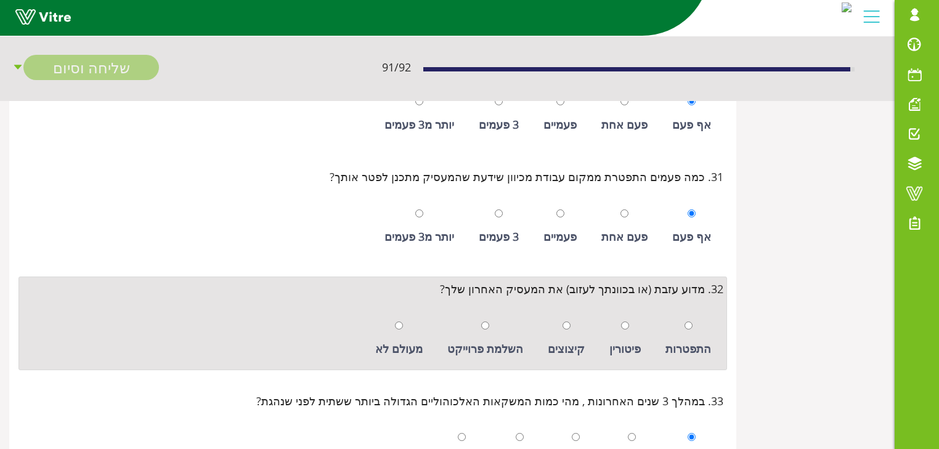
scroll to position [3355, 0]
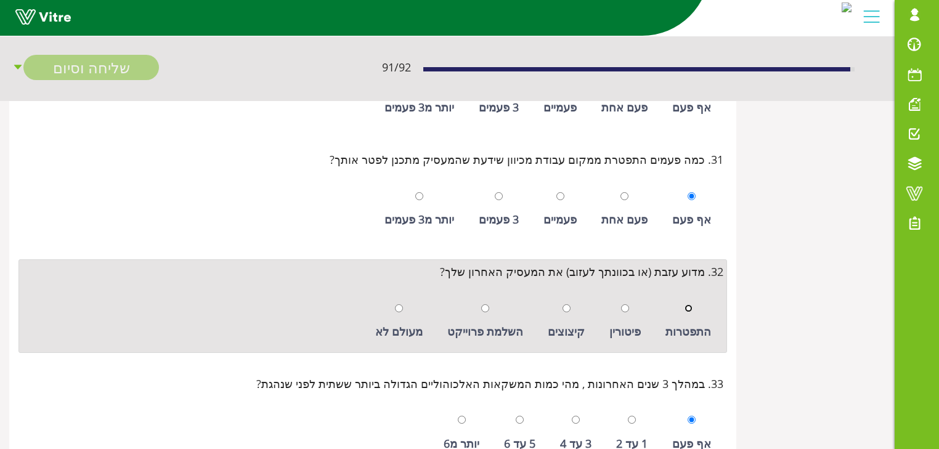
click at [688, 304] on input "radio" at bounding box center [689, 308] width 8 height 8
radio input "true"
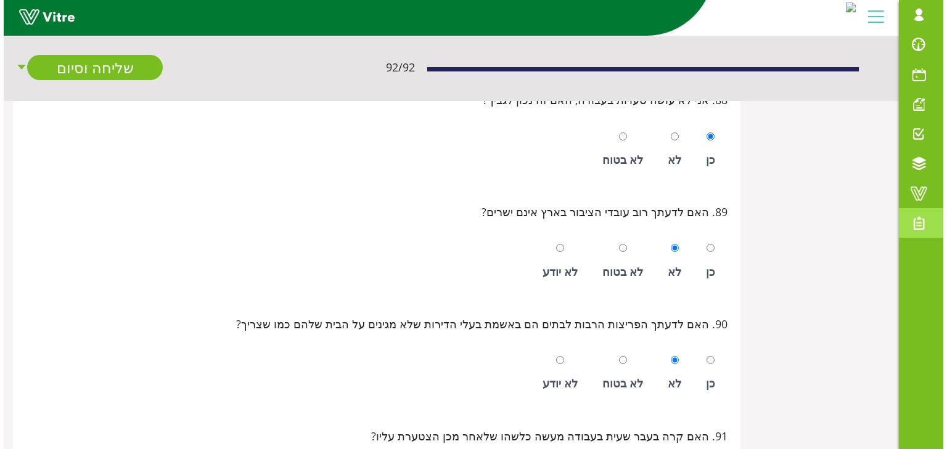
scroll to position [10193, 0]
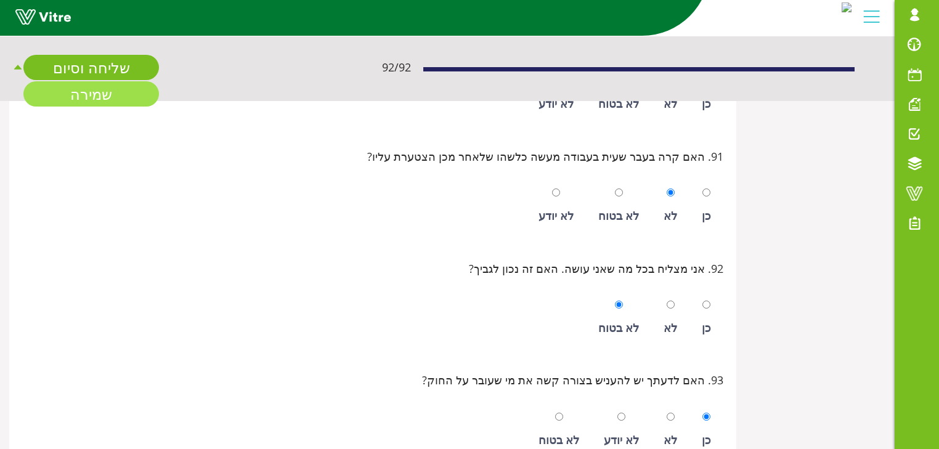
click at [97, 91] on link "שמירה" at bounding box center [91, 93] width 136 height 25
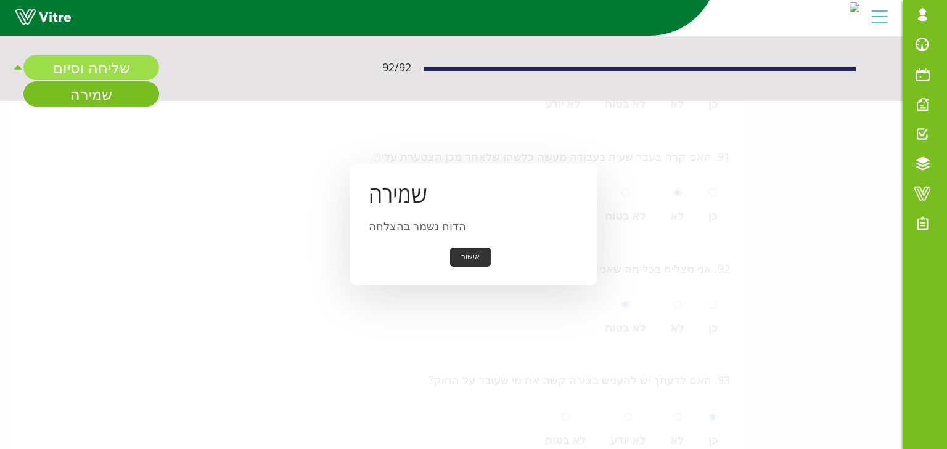
click at [102, 65] on link "שליחה וסיום" at bounding box center [91, 67] width 136 height 25
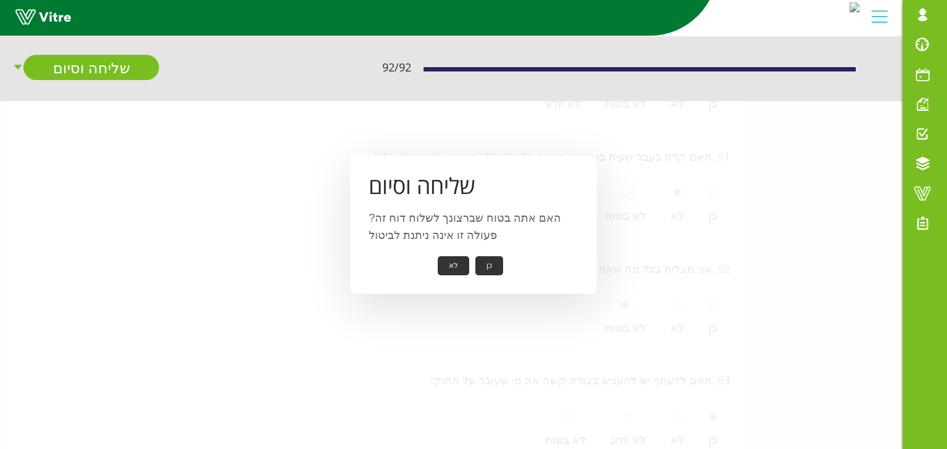
click at [488, 265] on button "כן" at bounding box center [489, 265] width 28 height 19
